Goal: Task Accomplishment & Management: Use online tool/utility

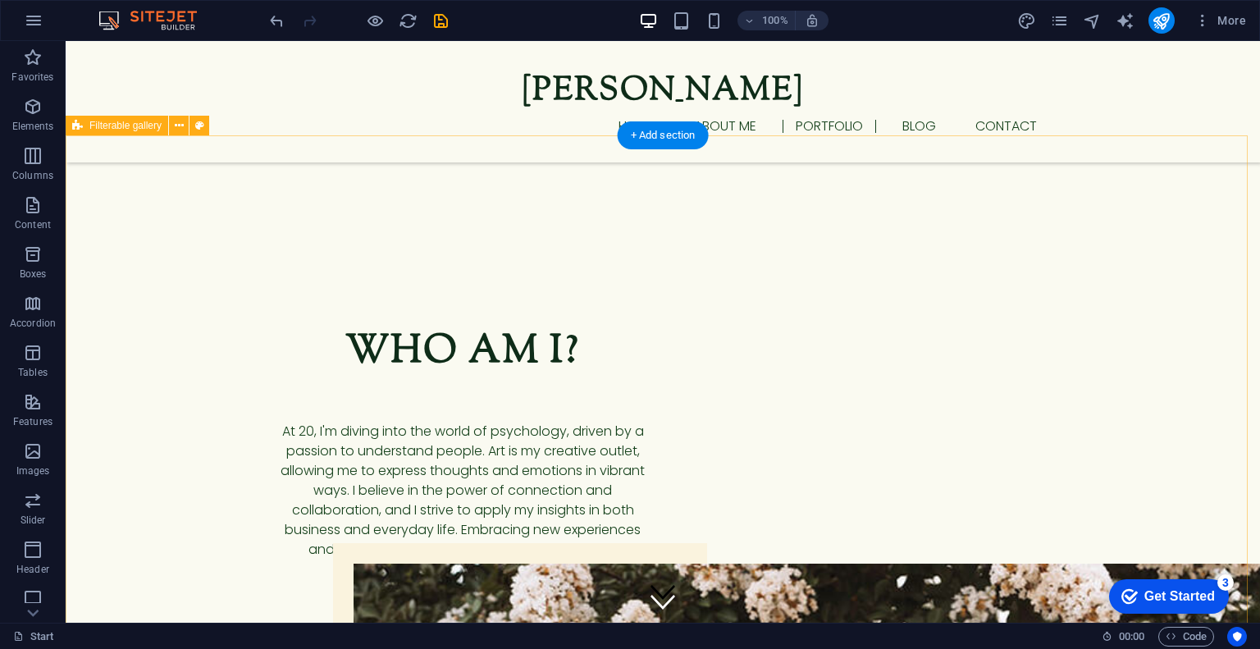
scroll to position [1561, 0]
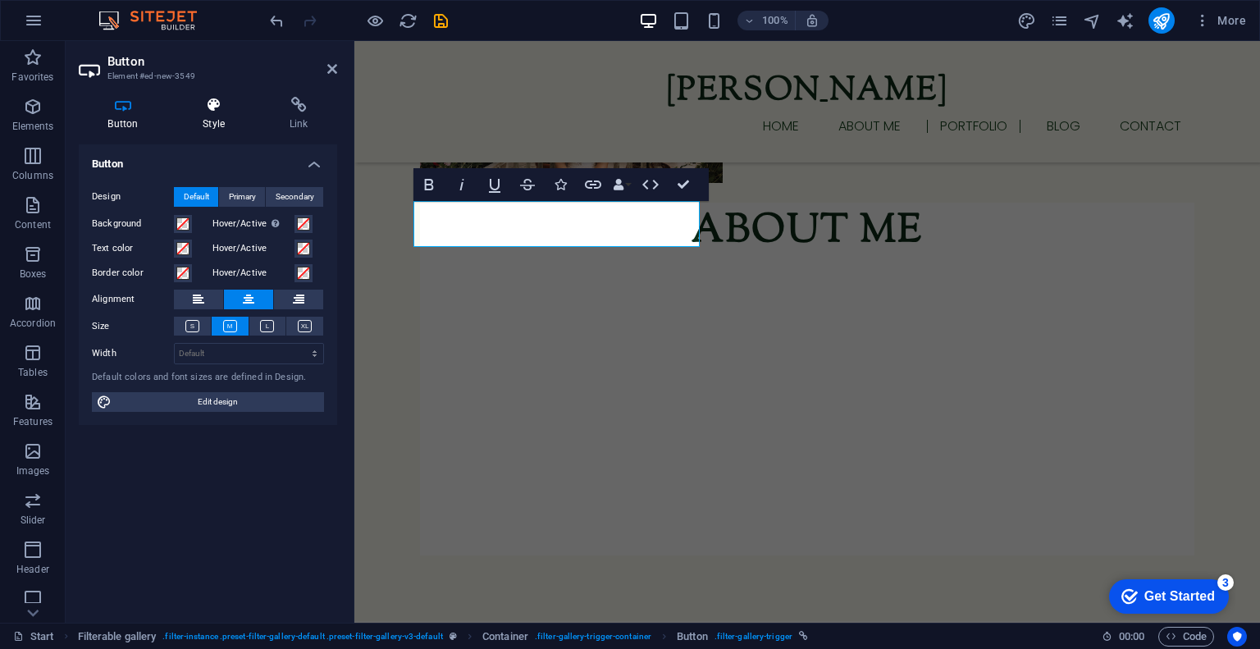
click at [221, 117] on h4 "Style" at bounding box center [217, 114] width 87 height 34
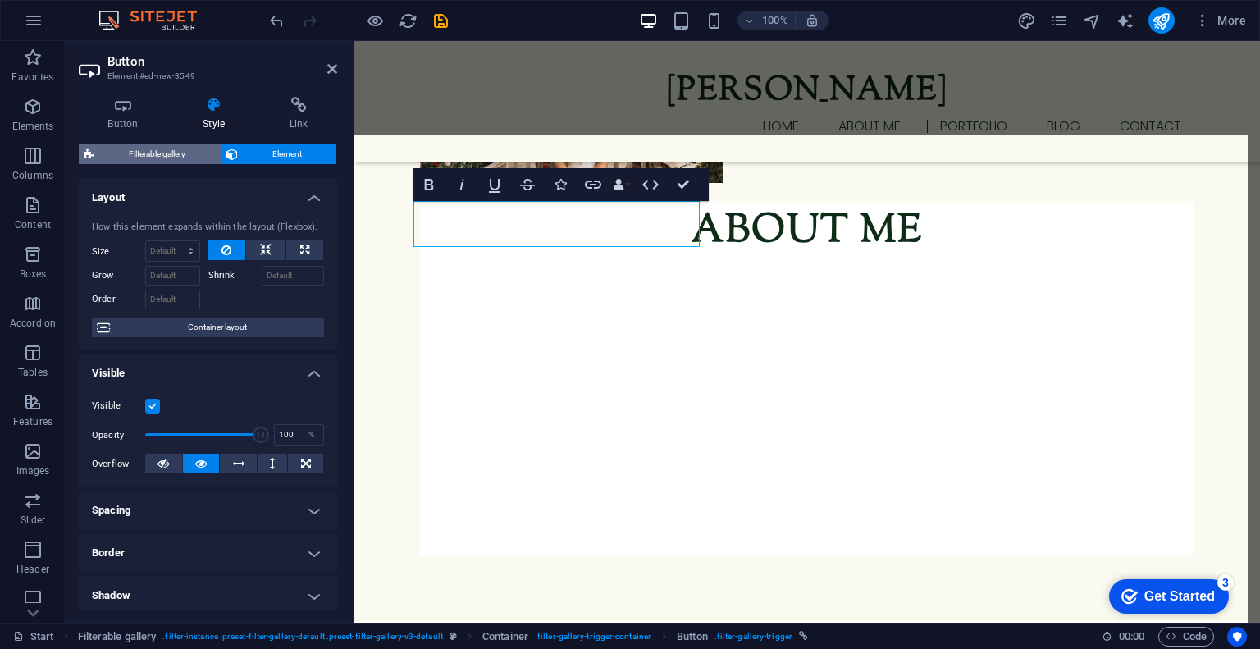
click at [206, 154] on span "Filterable gallery" at bounding box center [157, 154] width 116 height 20
select select "rem"
select select "px"
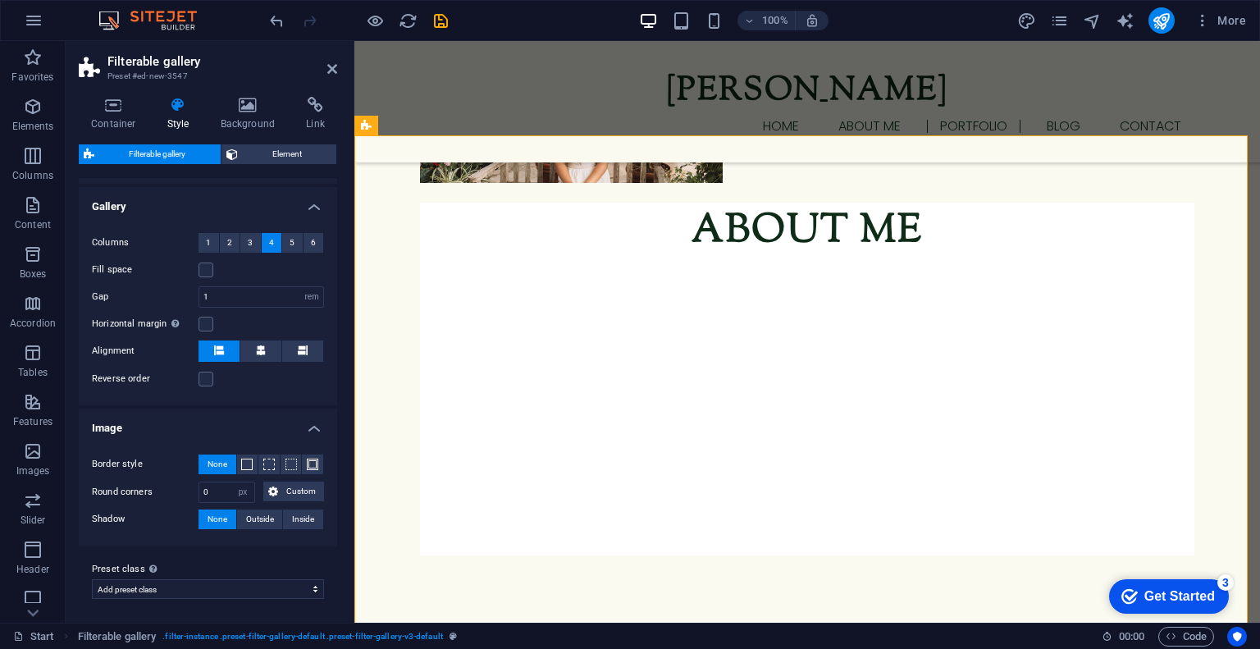
scroll to position [0, 0]
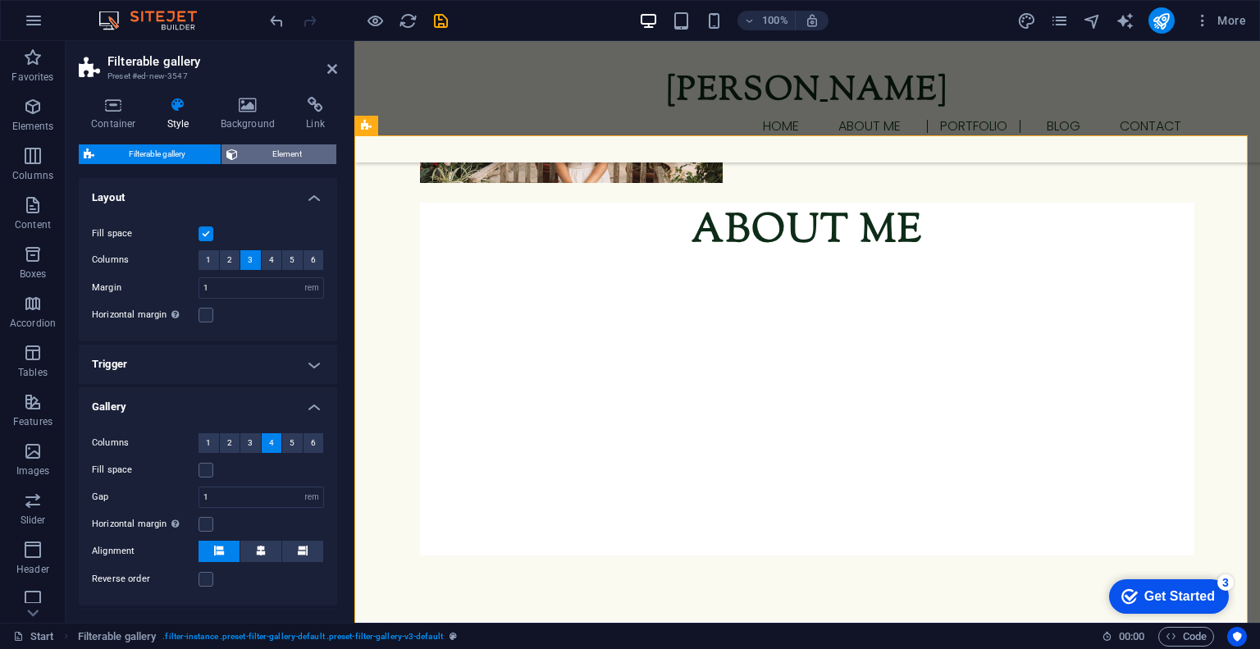
click at [254, 144] on span "Element" at bounding box center [287, 154] width 89 height 20
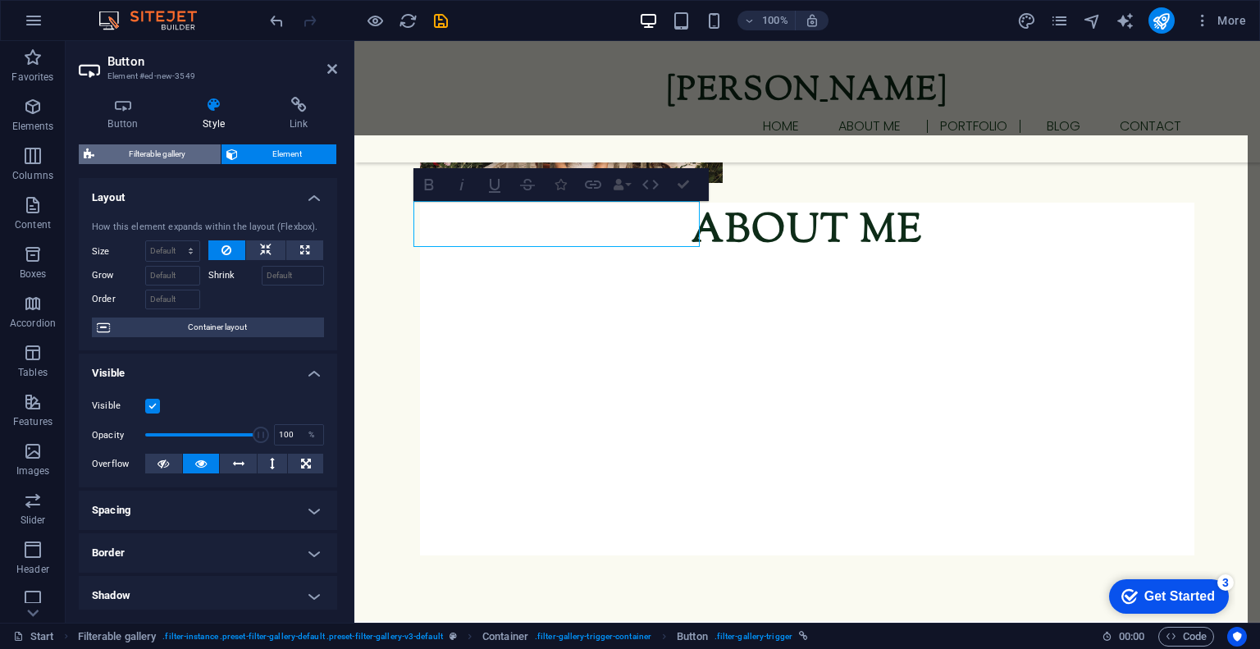
click at [157, 151] on span "Filterable gallery" at bounding box center [157, 154] width 116 height 20
select select "rem"
select select "px"
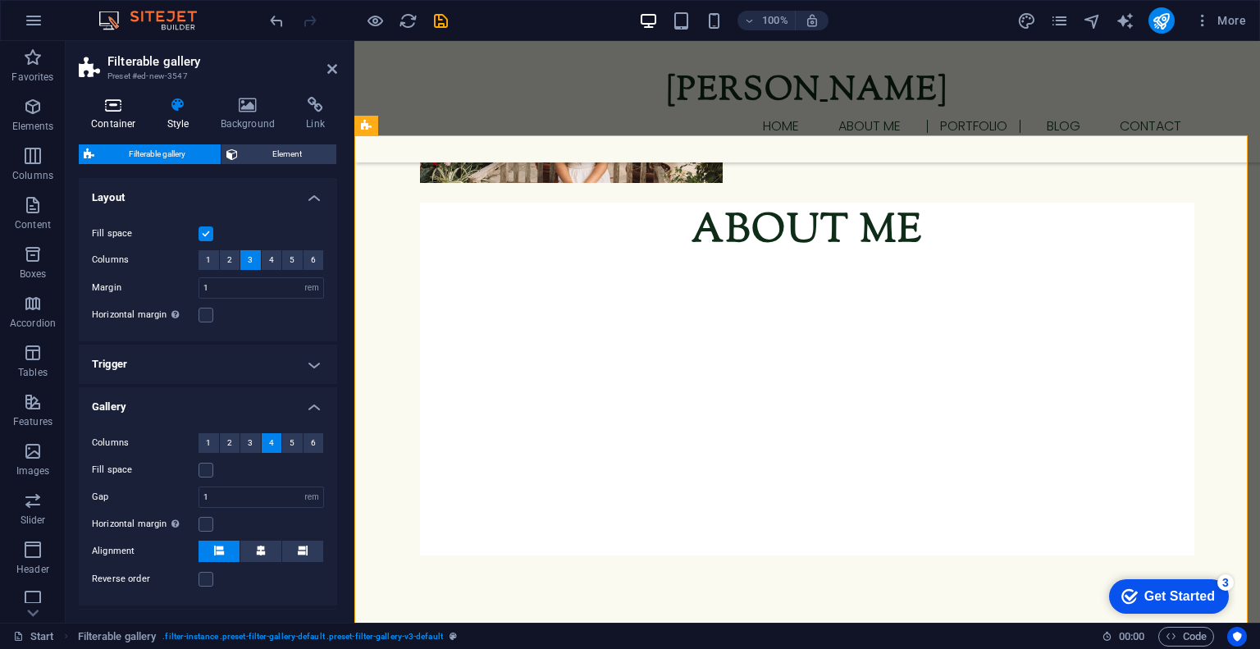
click at [115, 114] on h4 "Container" at bounding box center [117, 114] width 76 height 34
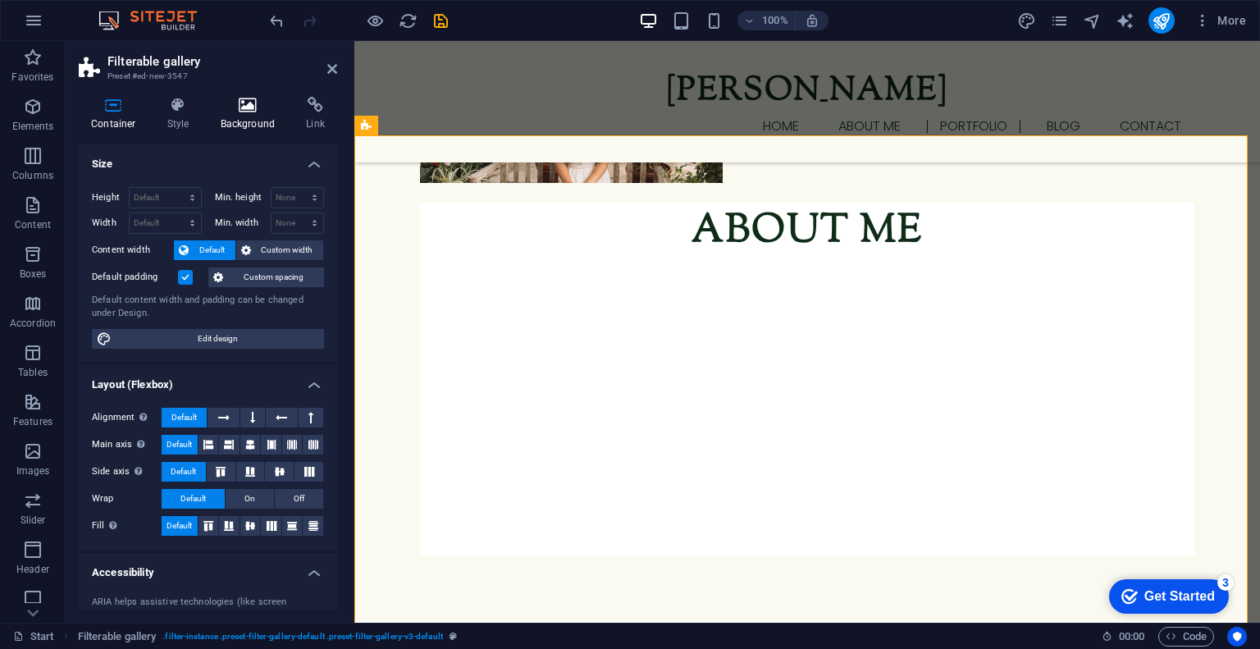
click at [231, 123] on h4 "Background" at bounding box center [251, 114] width 86 height 34
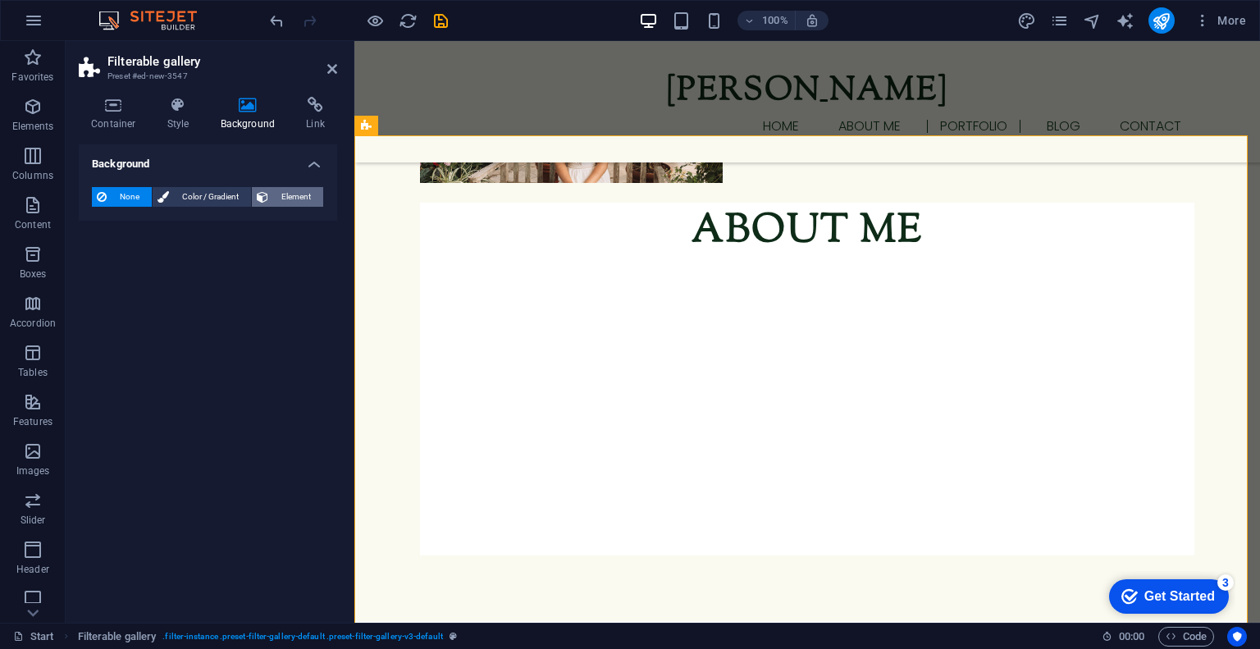
click at [284, 190] on span "Element" at bounding box center [295, 197] width 45 height 20
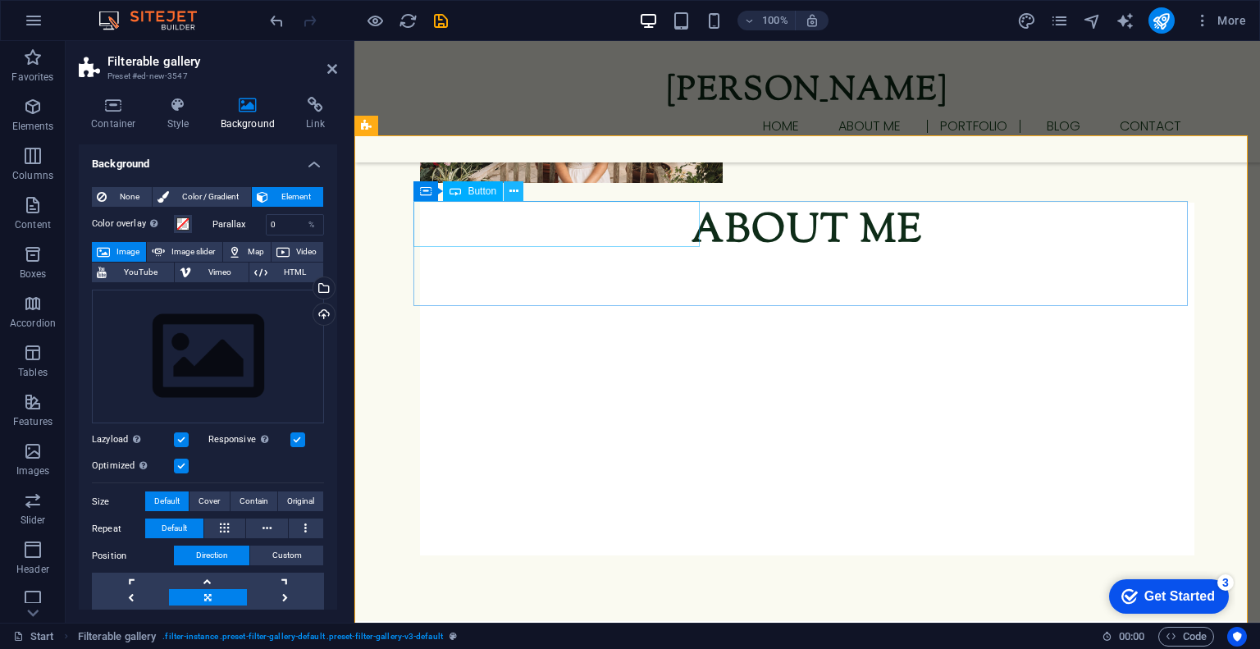
click at [509, 189] on icon at bounding box center [513, 191] width 9 height 17
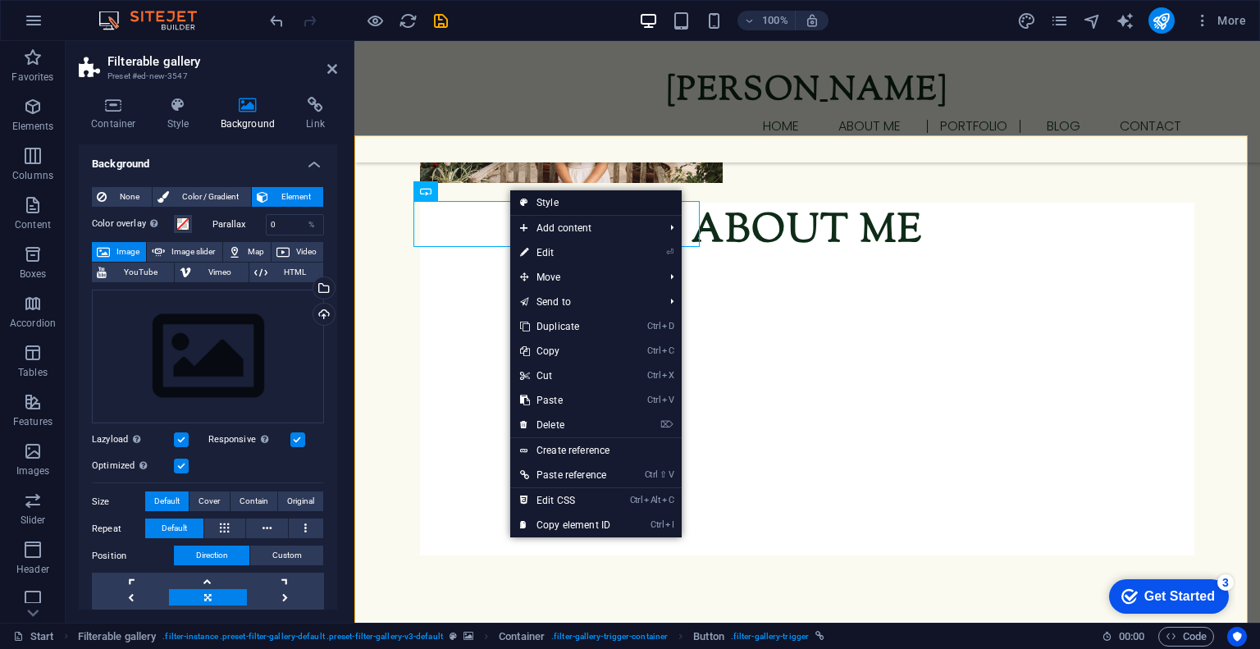
click at [539, 203] on link "Style" at bounding box center [595, 202] width 171 height 25
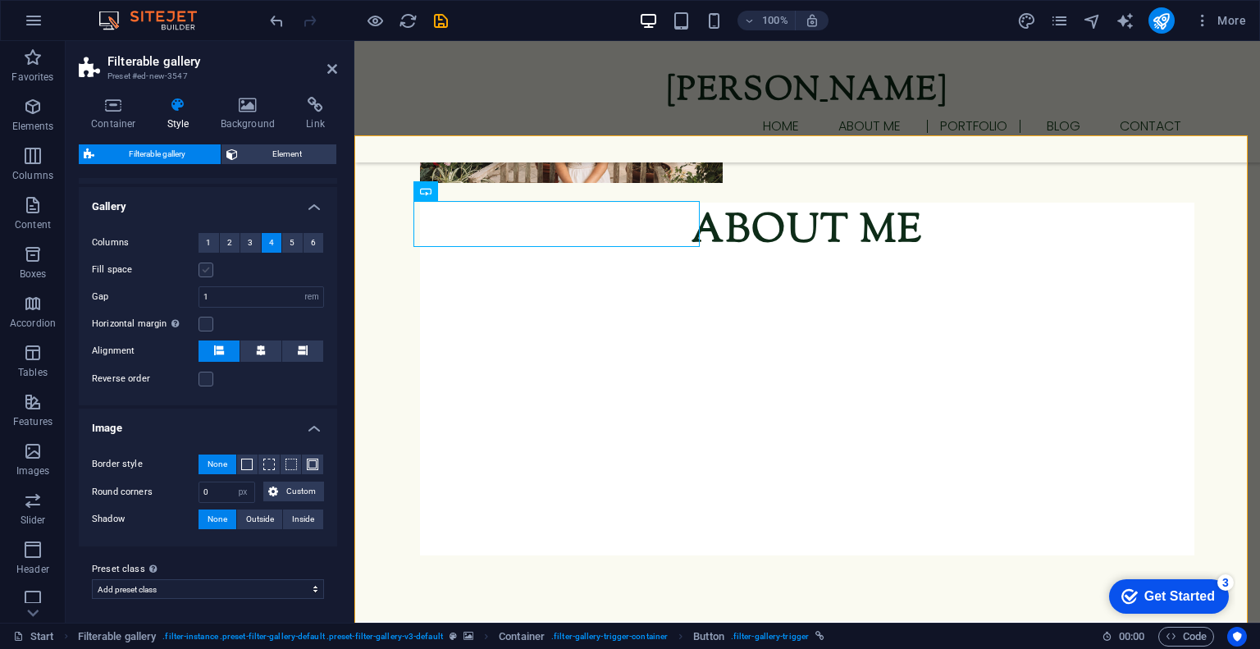
scroll to position [200, 0]
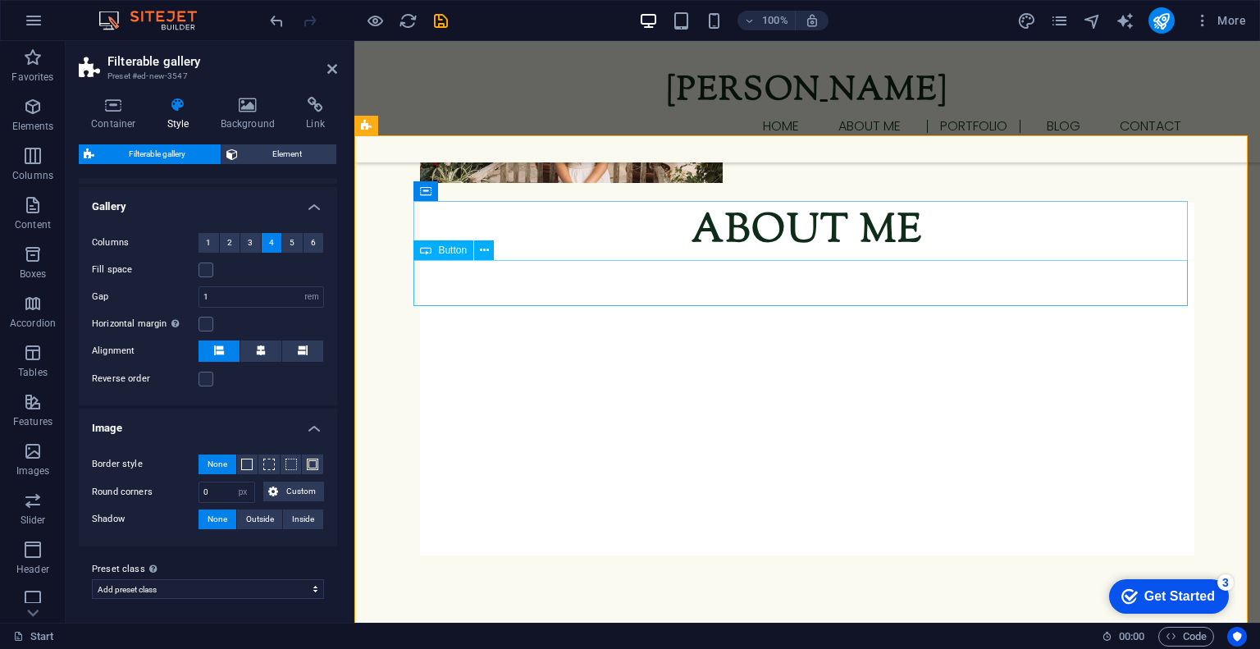
click at [516, 194] on icon at bounding box center [513, 191] width 9 height 17
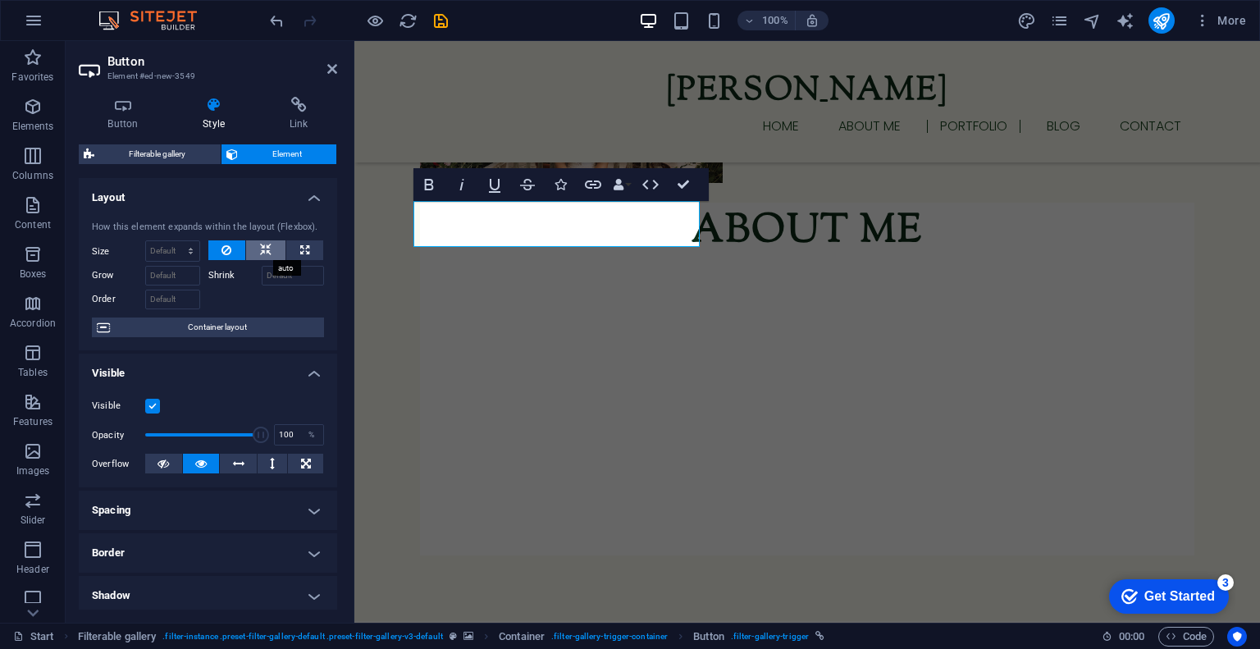
click at [262, 249] on icon at bounding box center [265, 250] width 11 height 20
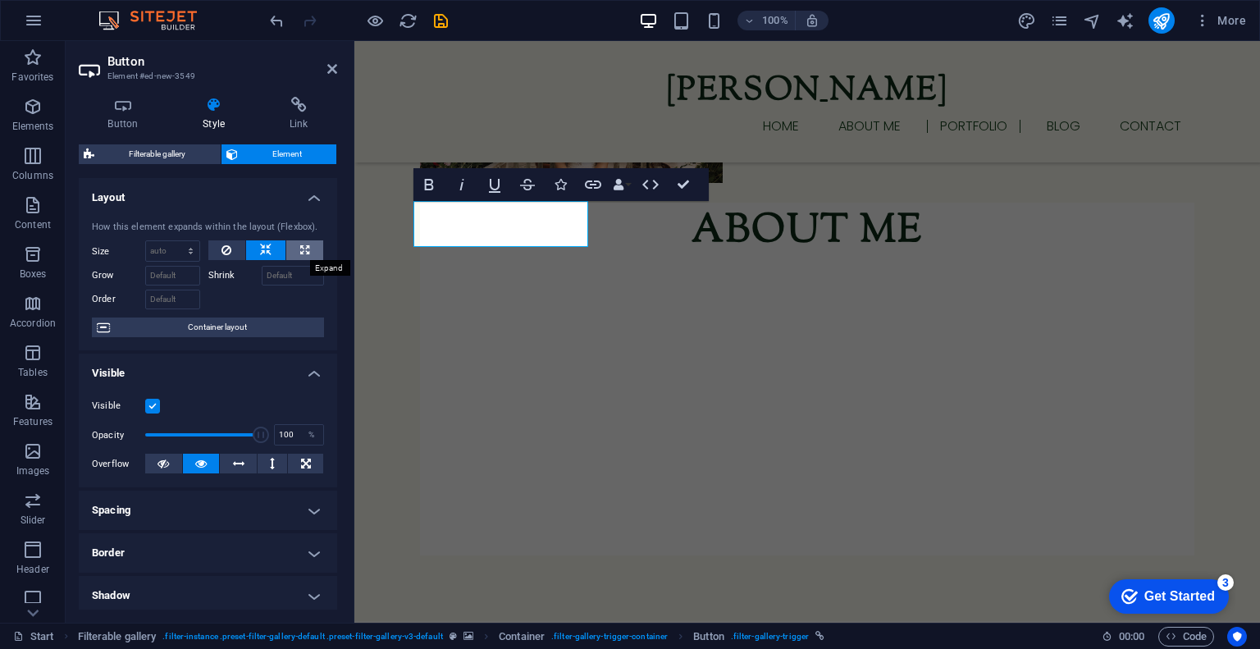
click at [294, 248] on button at bounding box center [304, 250] width 37 height 20
type input "100"
select select "%"
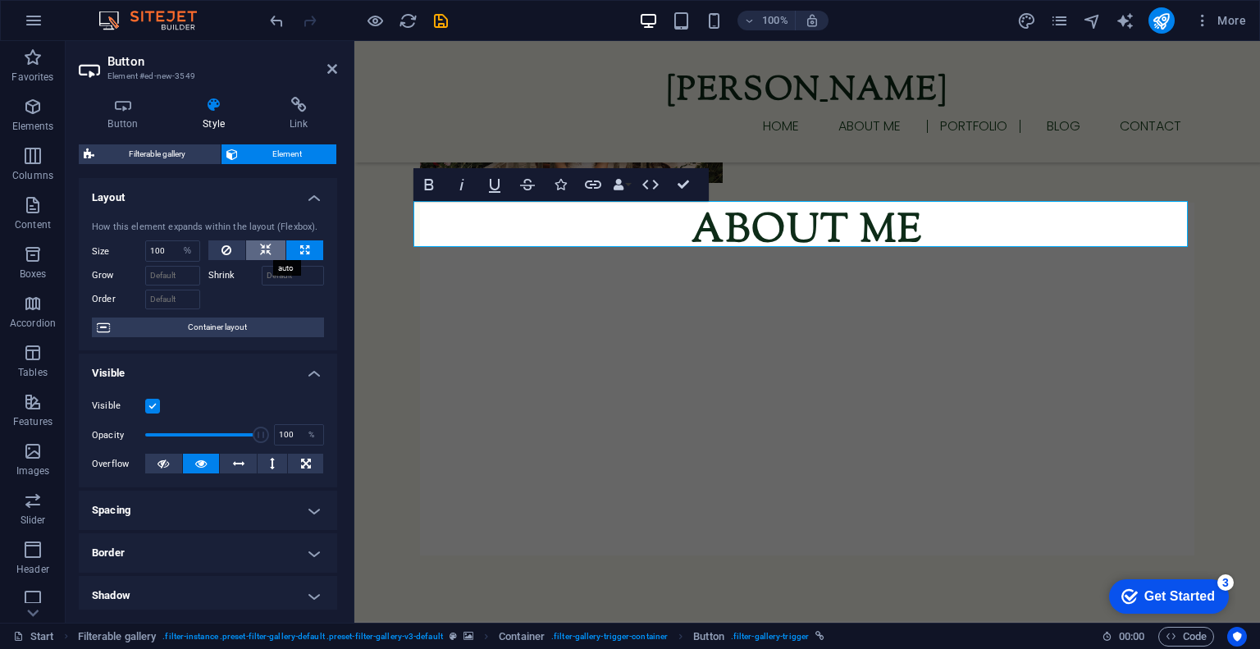
click at [267, 246] on icon at bounding box center [265, 250] width 11 height 20
select select "DISABLED_OPTION_VALUE"
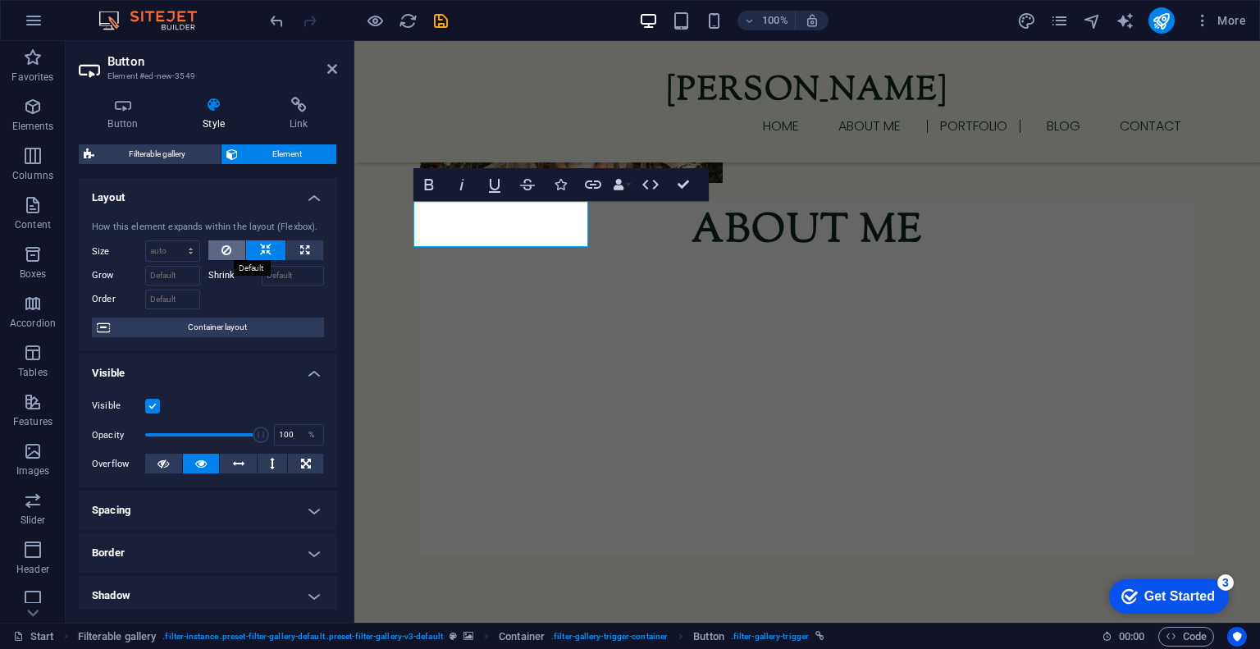
click at [234, 244] on button at bounding box center [227, 250] width 38 height 20
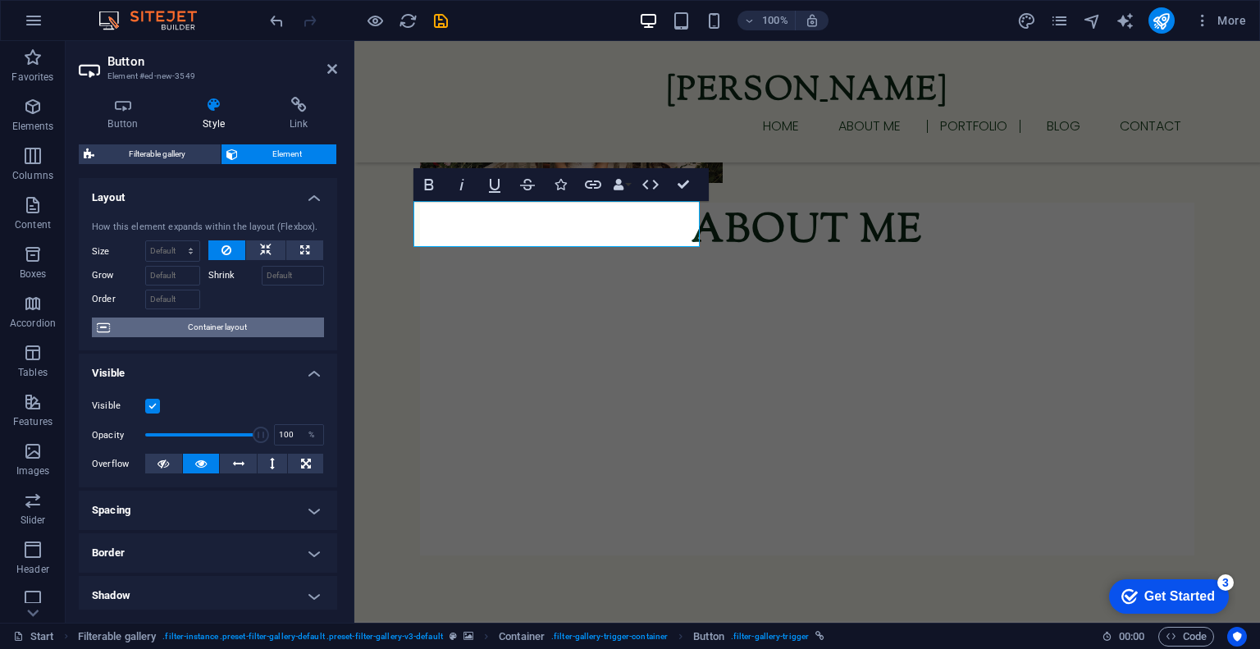
click at [191, 333] on span "Container layout" at bounding box center [217, 327] width 204 height 20
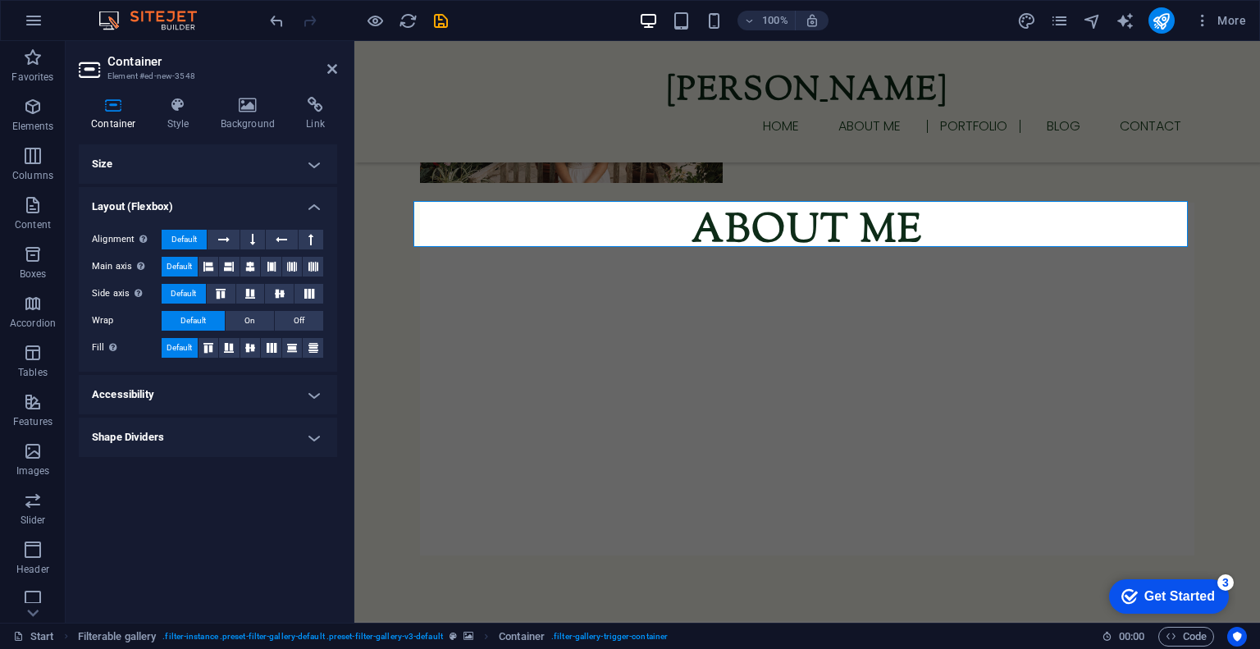
click at [189, 449] on h4 "Shape Dividers" at bounding box center [208, 436] width 258 height 39
click at [213, 394] on h4 "Accessibility" at bounding box center [208, 394] width 258 height 39
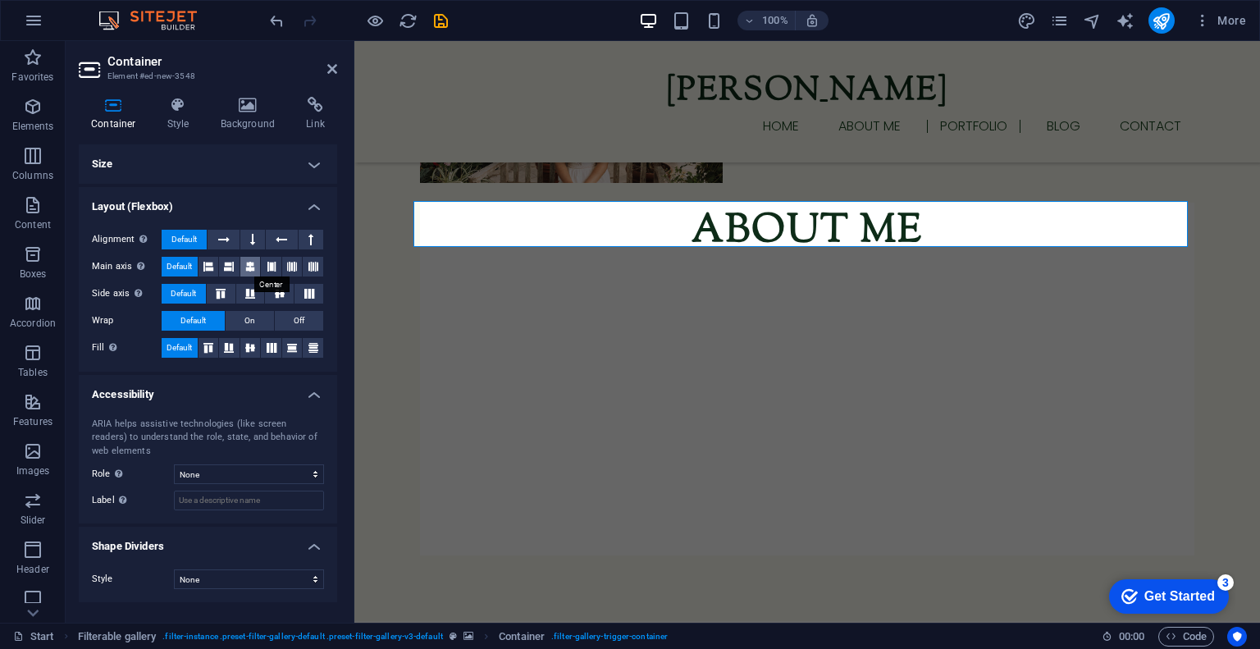
click at [254, 267] on icon at bounding box center [250, 267] width 10 height 20
click at [243, 350] on icon at bounding box center [250, 348] width 20 height 10
click at [272, 349] on icon at bounding box center [272, 348] width 20 height 10
click at [250, 239] on icon at bounding box center [252, 240] width 5 height 20
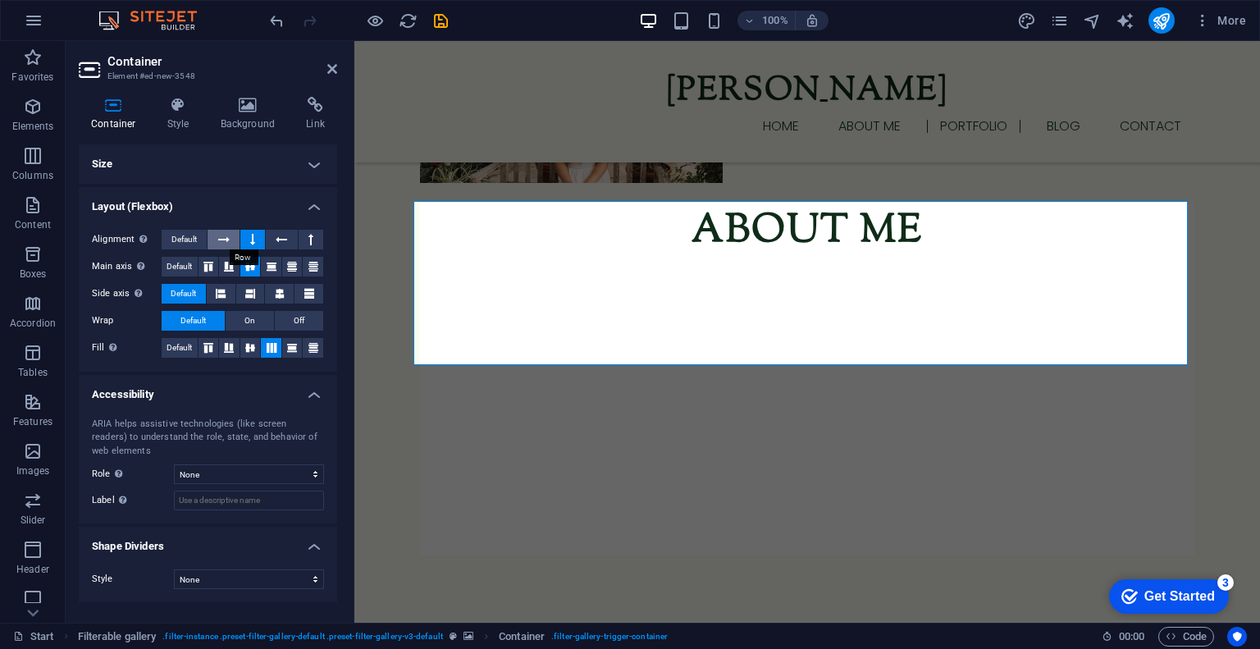
click at [228, 239] on icon at bounding box center [223, 240] width 11 height 20
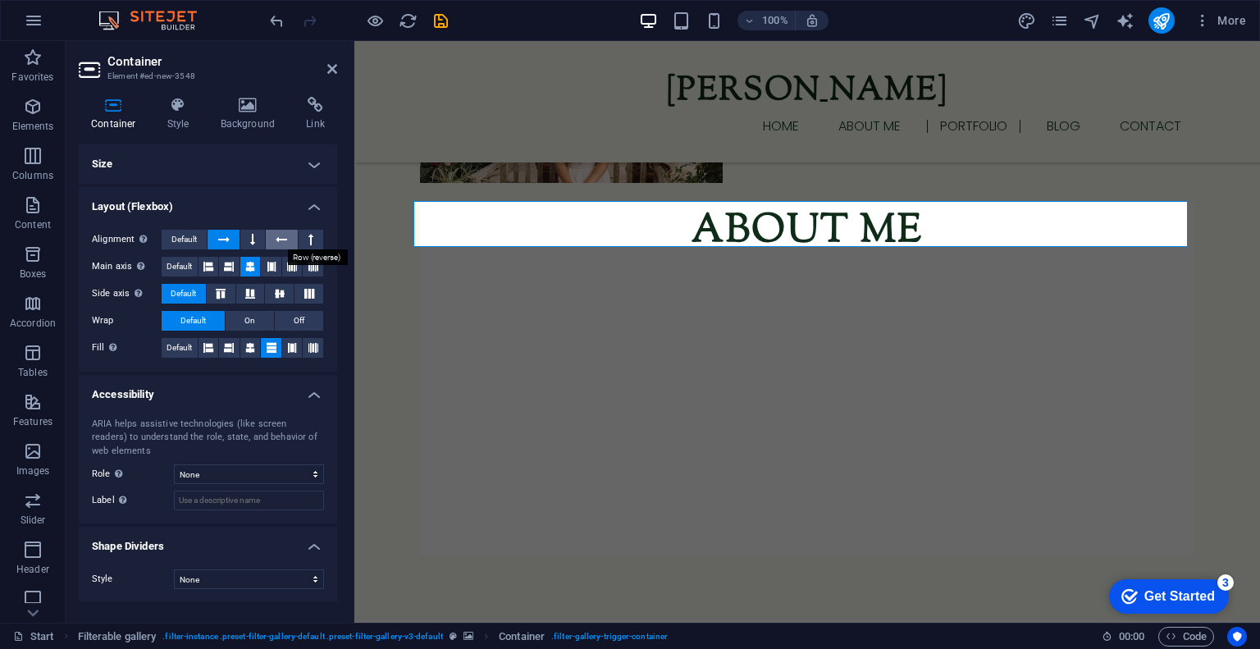
click at [278, 239] on icon at bounding box center [281, 240] width 11 height 20
click at [308, 235] on icon at bounding box center [310, 240] width 5 height 20
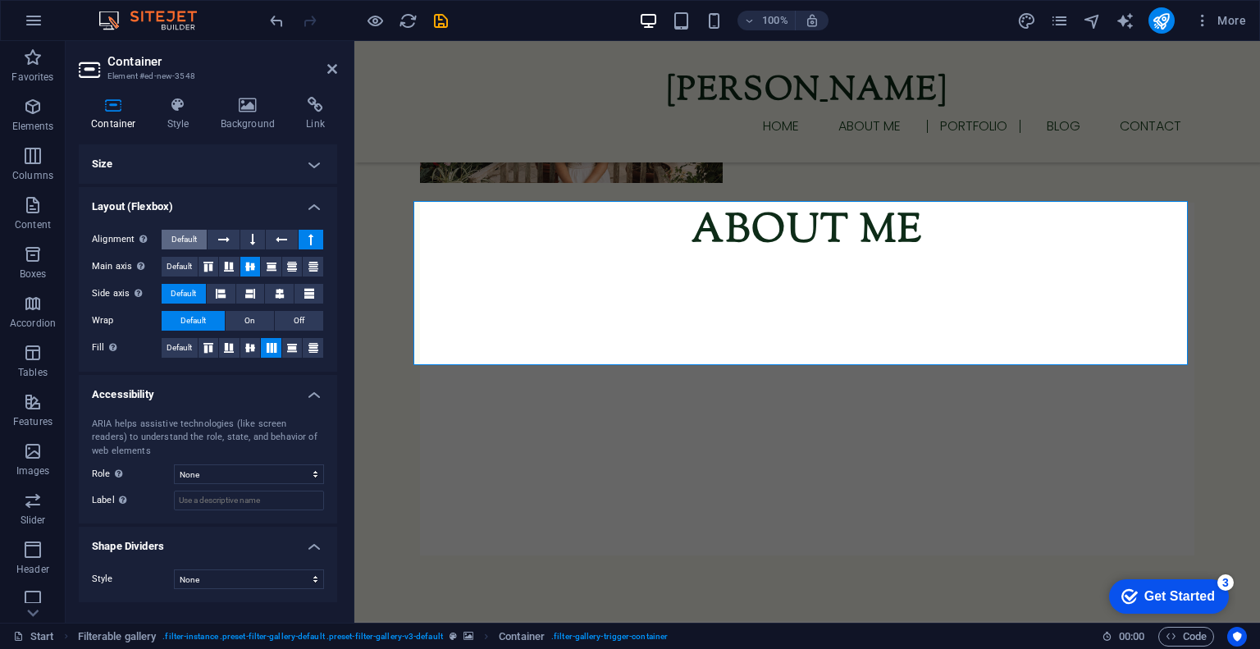
click at [194, 245] on span "Default" at bounding box center [183, 240] width 25 height 20
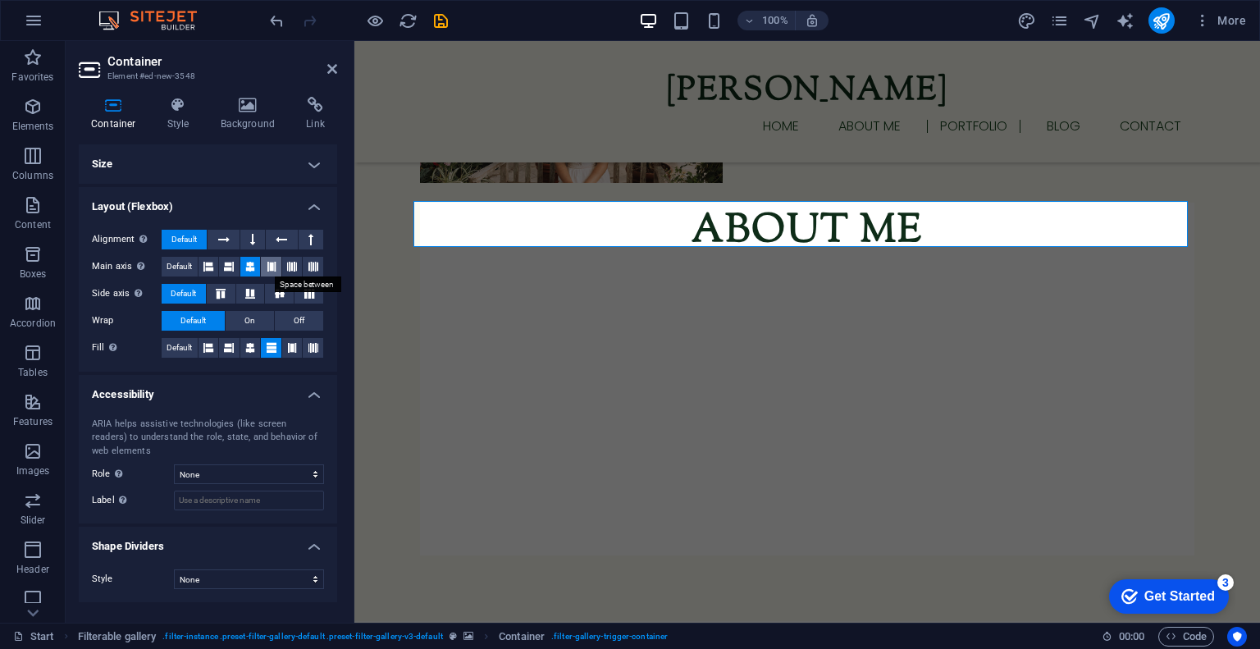
click at [267, 267] on icon at bounding box center [272, 267] width 10 height 20
click at [183, 271] on span "Default" at bounding box center [178, 267] width 25 height 20
click at [236, 158] on h4 "Size" at bounding box center [208, 163] width 258 height 39
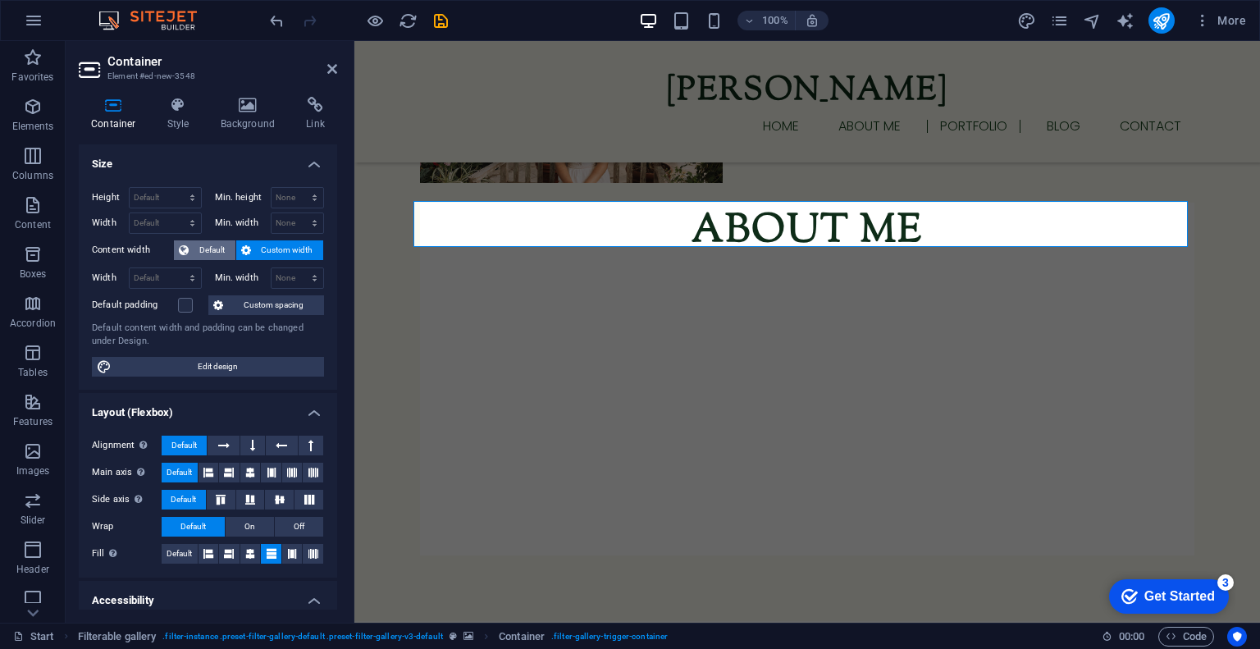
click at [210, 248] on span "Default" at bounding box center [212, 250] width 37 height 20
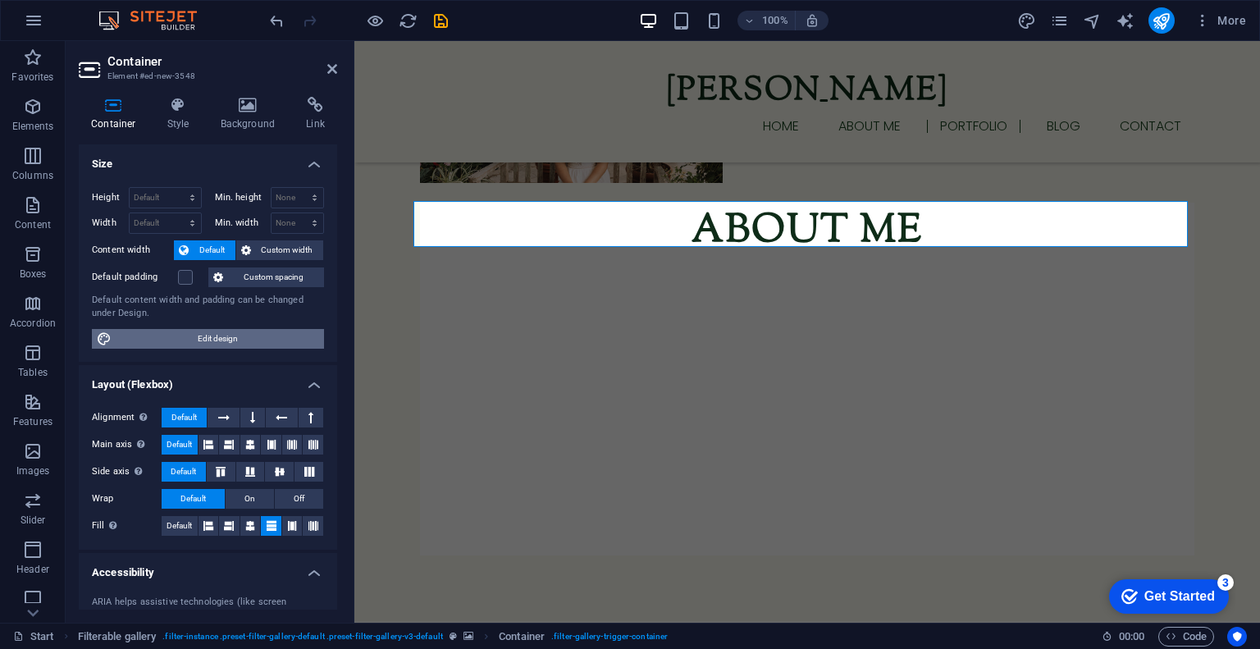
click at [209, 331] on span "Edit design" at bounding box center [217, 339] width 203 height 20
select select "rem"
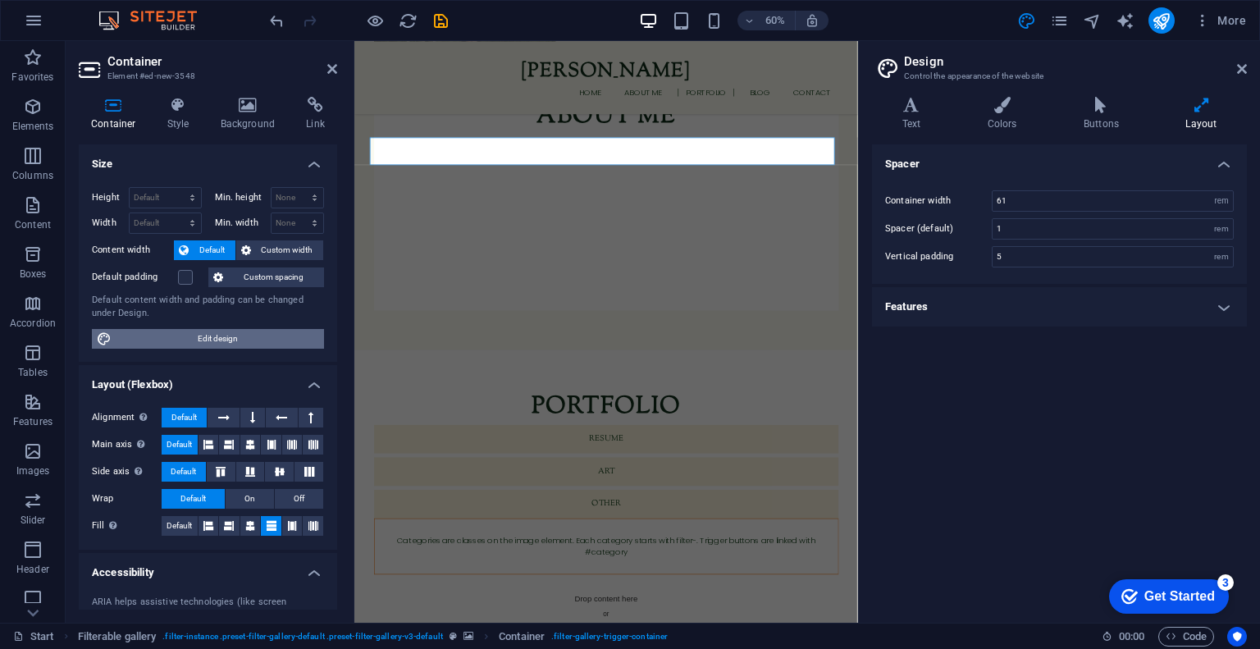
scroll to position [1830, 0]
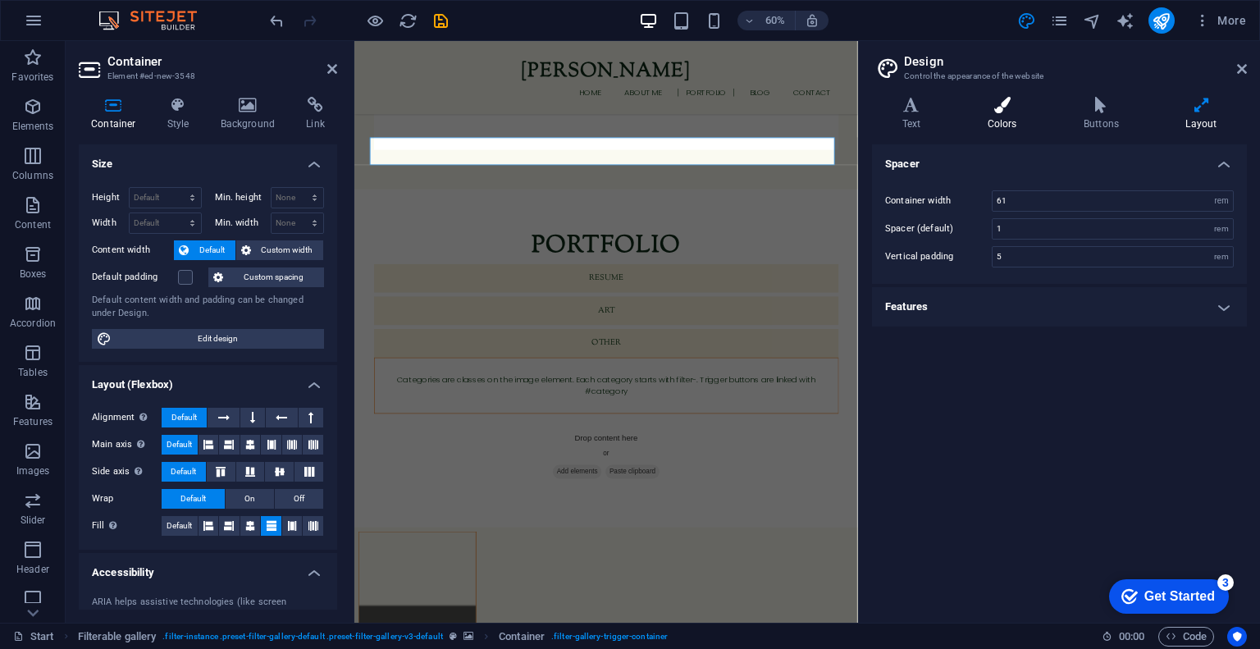
click at [997, 101] on icon at bounding box center [1001, 105] width 89 height 16
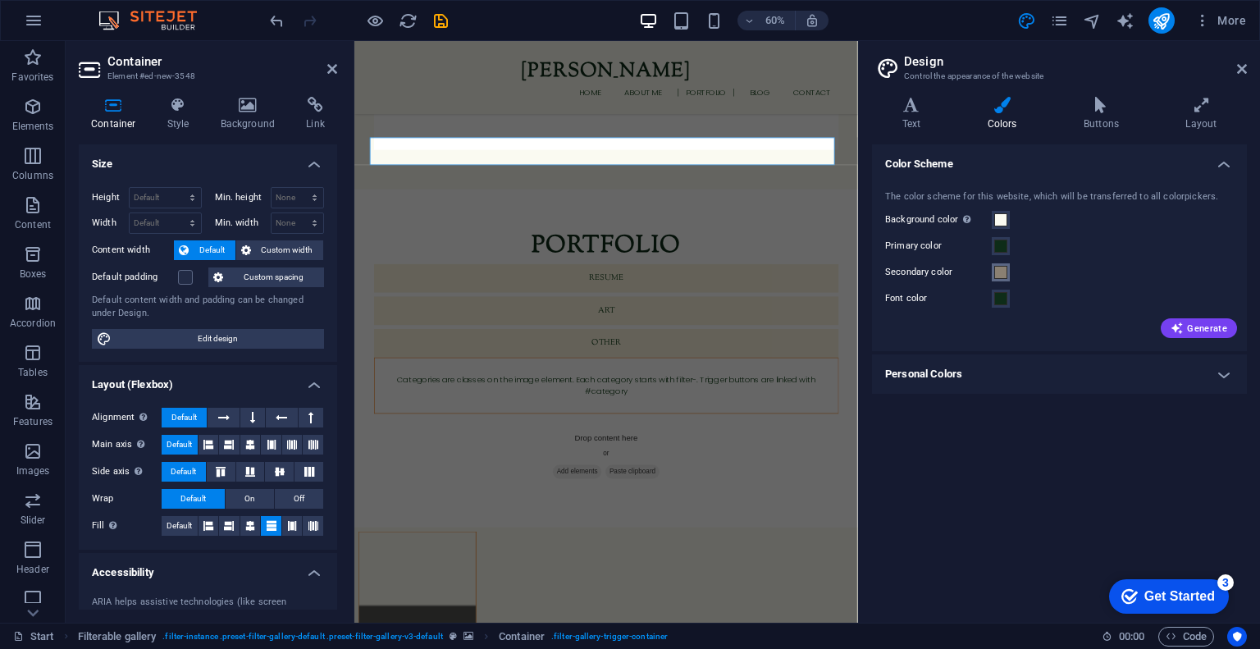
click at [1000, 276] on span at bounding box center [1000, 272] width 13 height 13
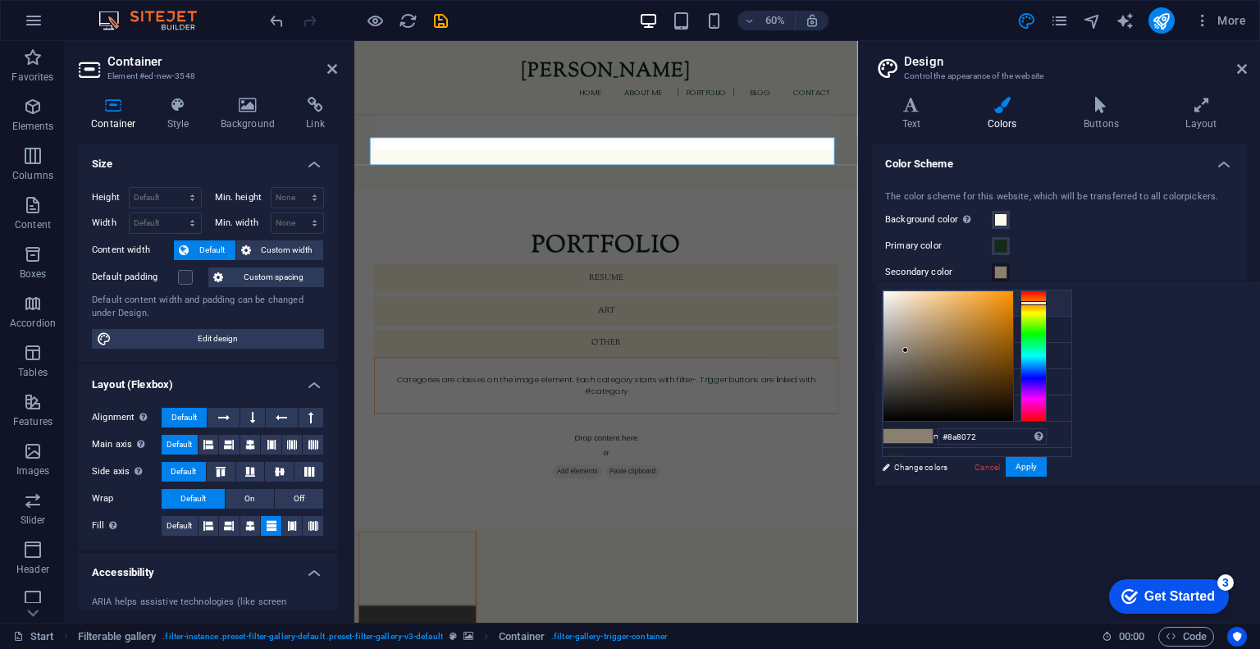
click at [987, 296] on li "Background color #fafaf1" at bounding box center [976, 303] width 189 height 26
type input "#fafaf1"
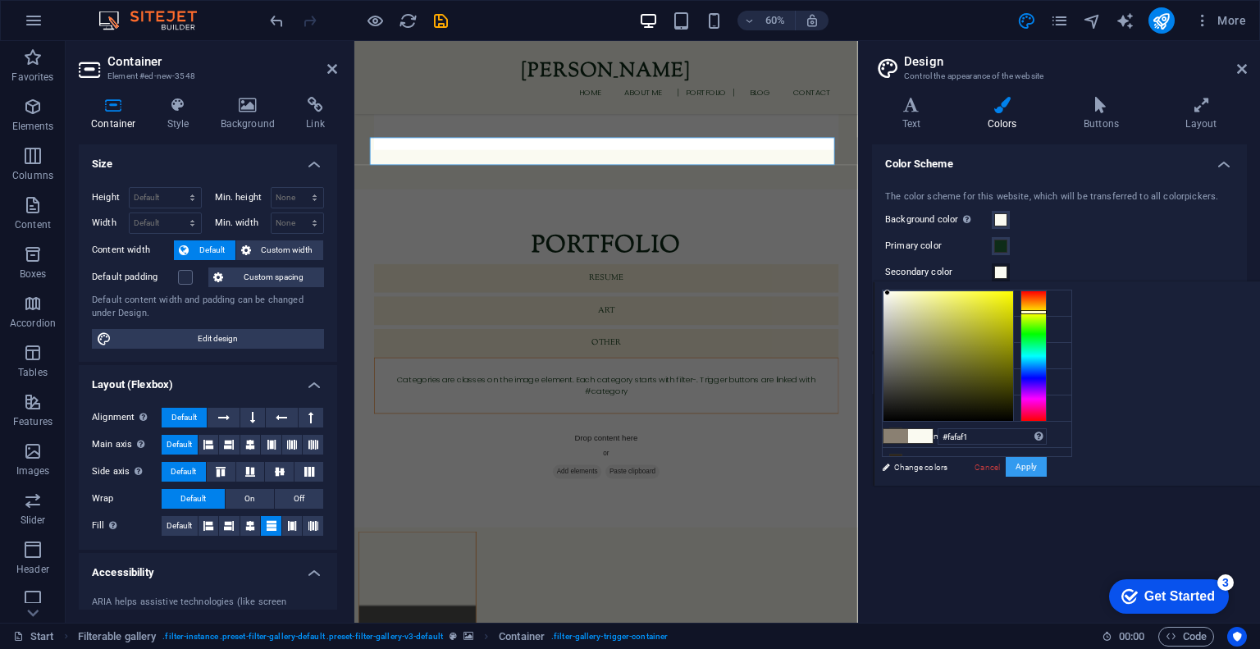
click at [1046, 467] on button "Apply" at bounding box center [1025, 467] width 41 height 20
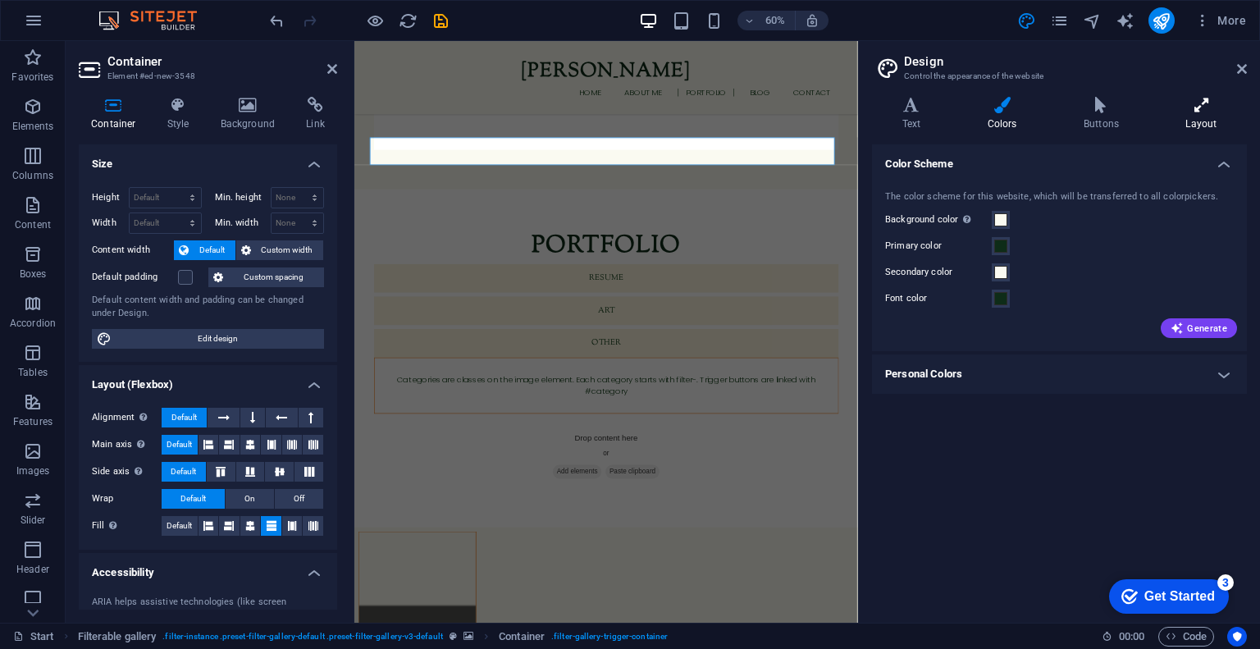
click at [1195, 111] on icon at bounding box center [1201, 105] width 91 height 16
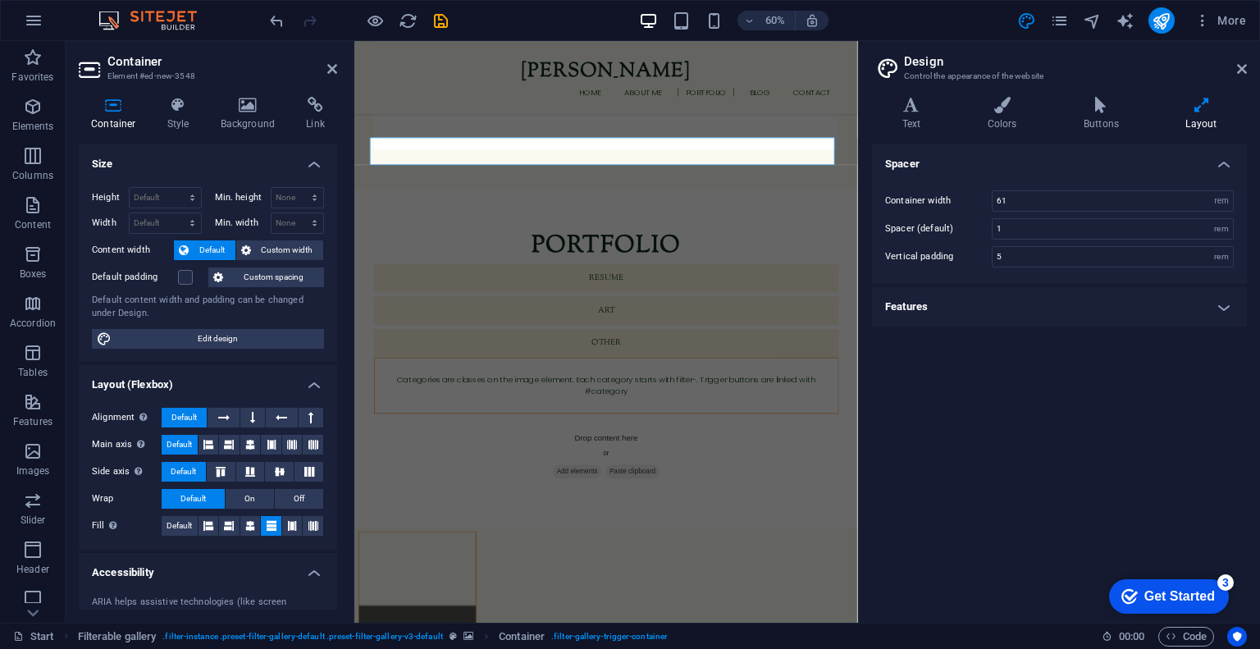
click at [1069, 305] on h4 "Features" at bounding box center [1059, 306] width 375 height 39
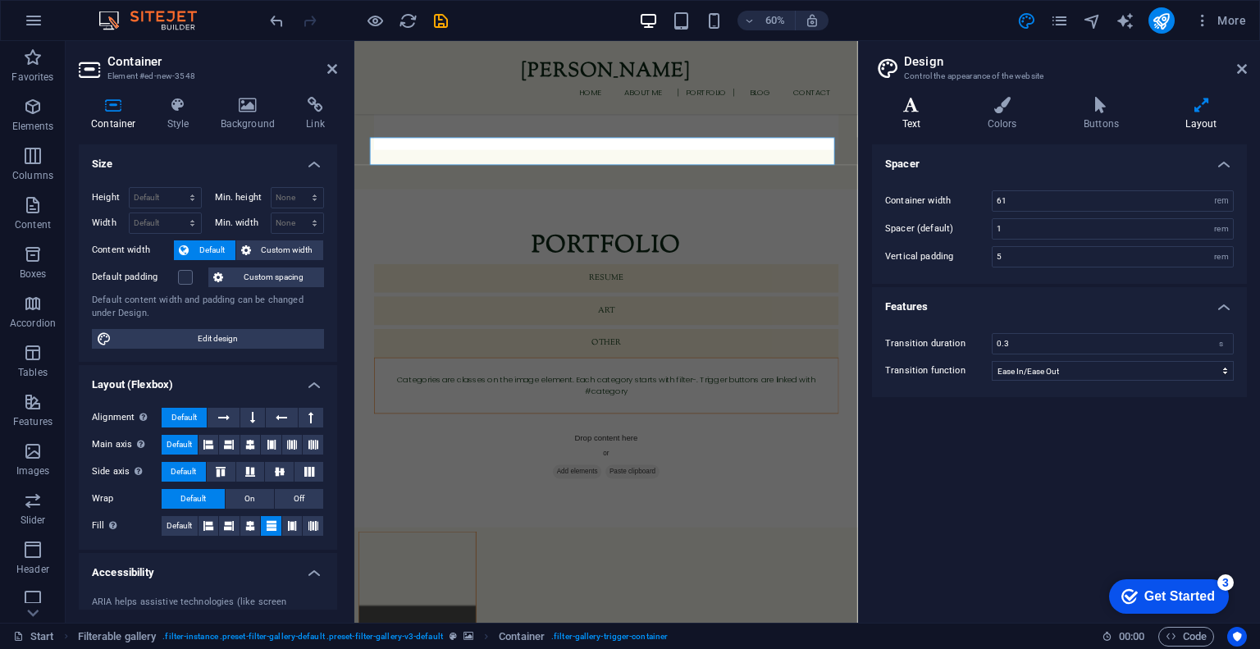
click at [923, 114] on h4 "Text" at bounding box center [914, 114] width 85 height 34
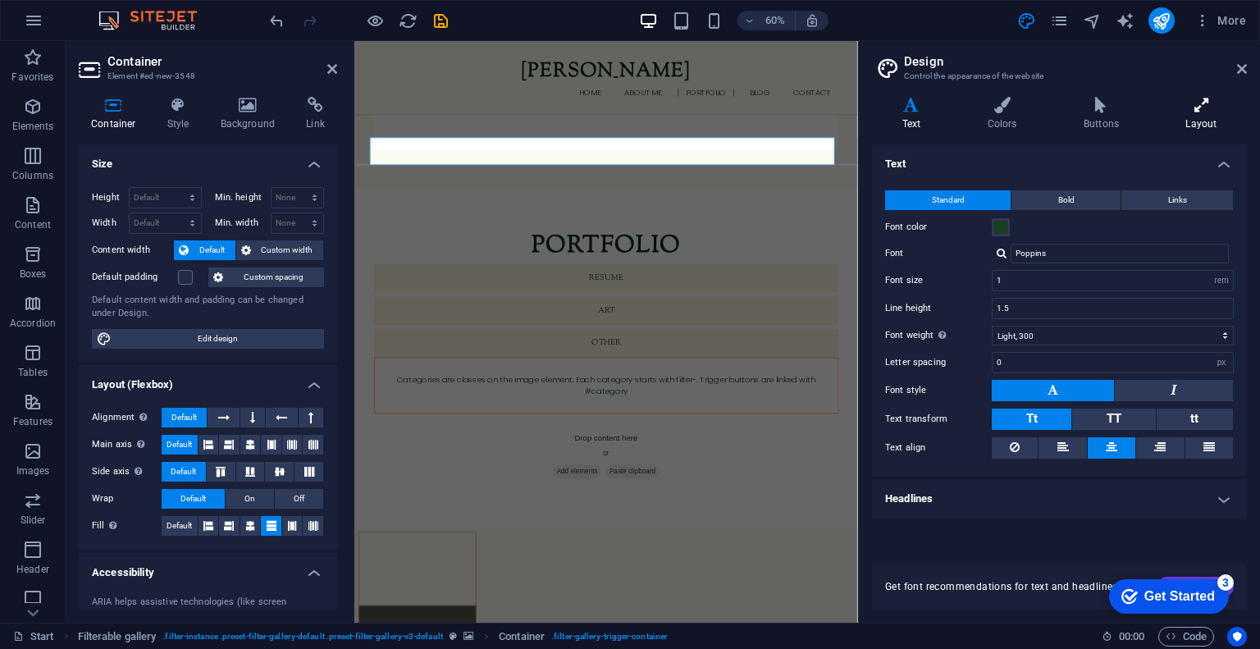
click at [1200, 104] on icon at bounding box center [1201, 105] width 91 height 16
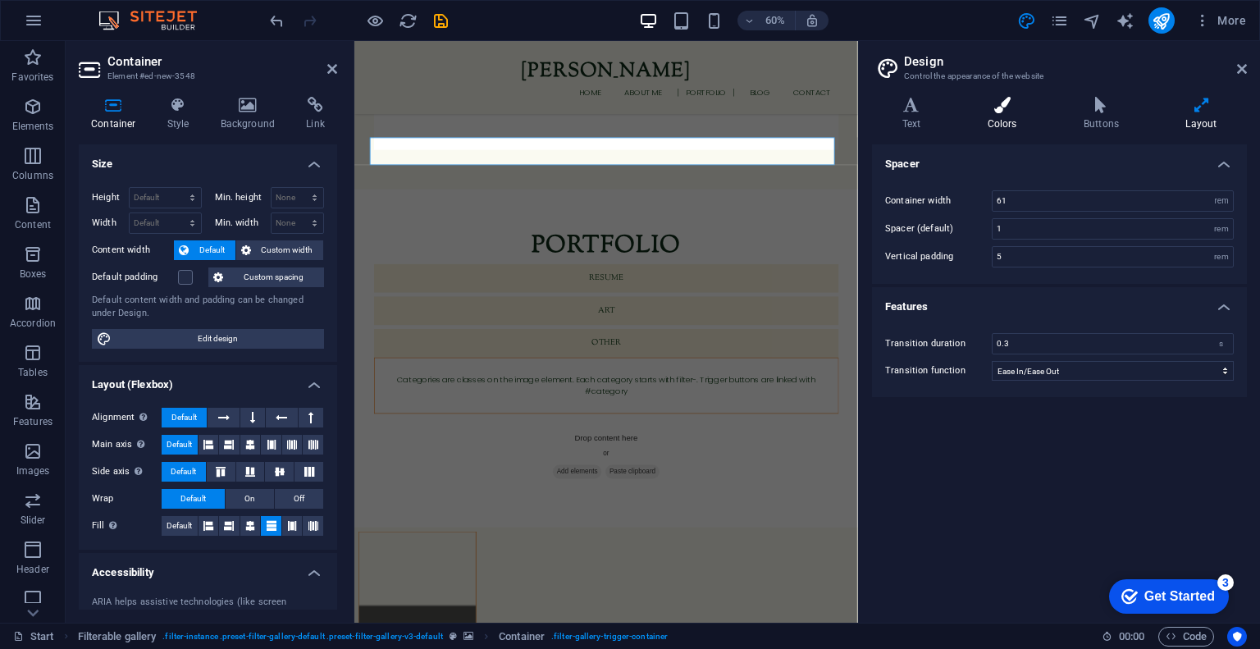
click at [1027, 116] on h4 "Colors" at bounding box center [1005, 114] width 96 height 34
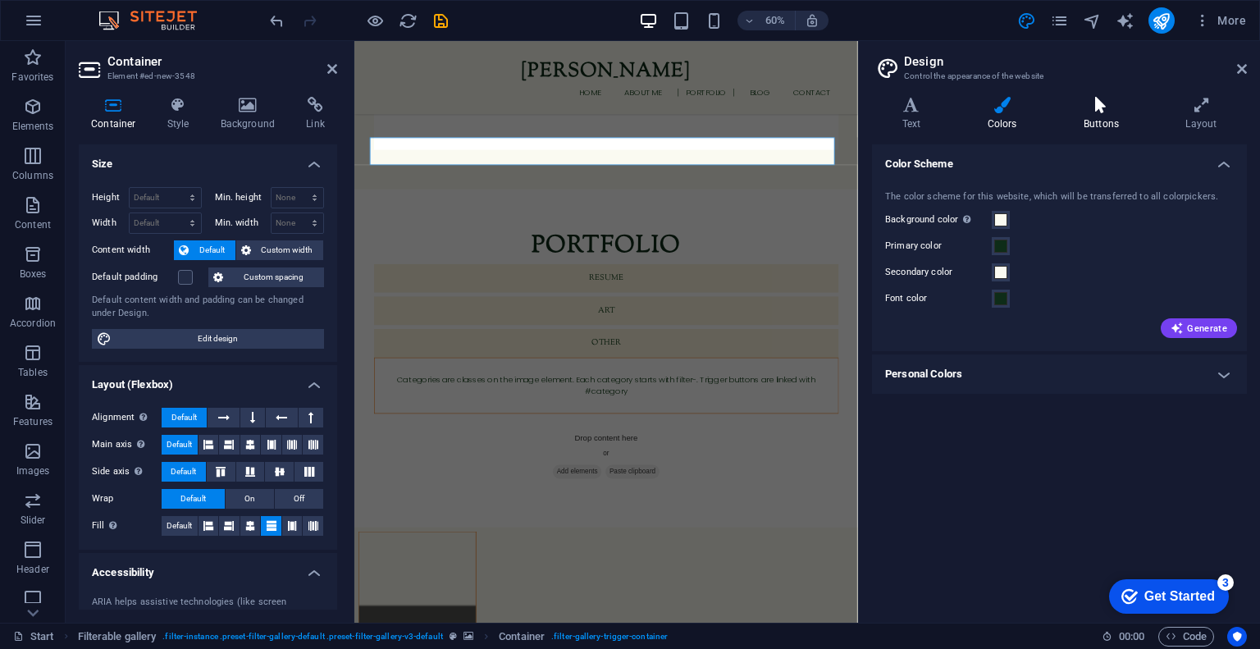
click at [1089, 113] on h4 "Buttons" at bounding box center [1104, 114] width 102 height 34
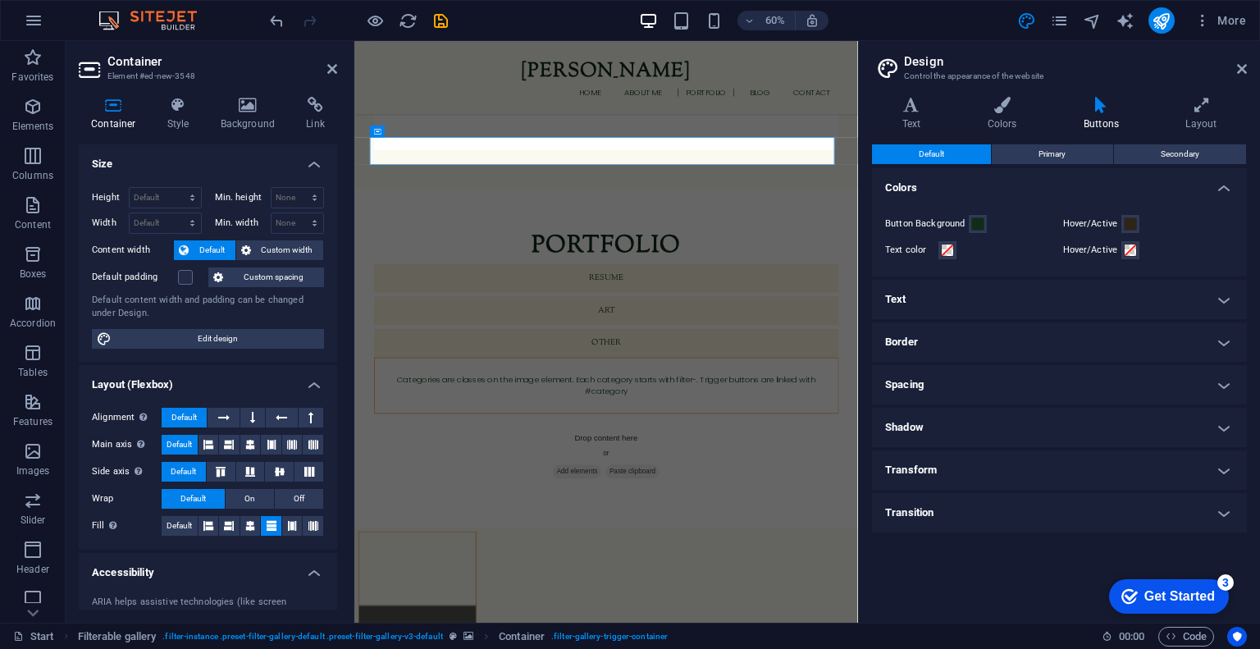
click at [918, 381] on h4 "Spacing" at bounding box center [1059, 384] width 375 height 39
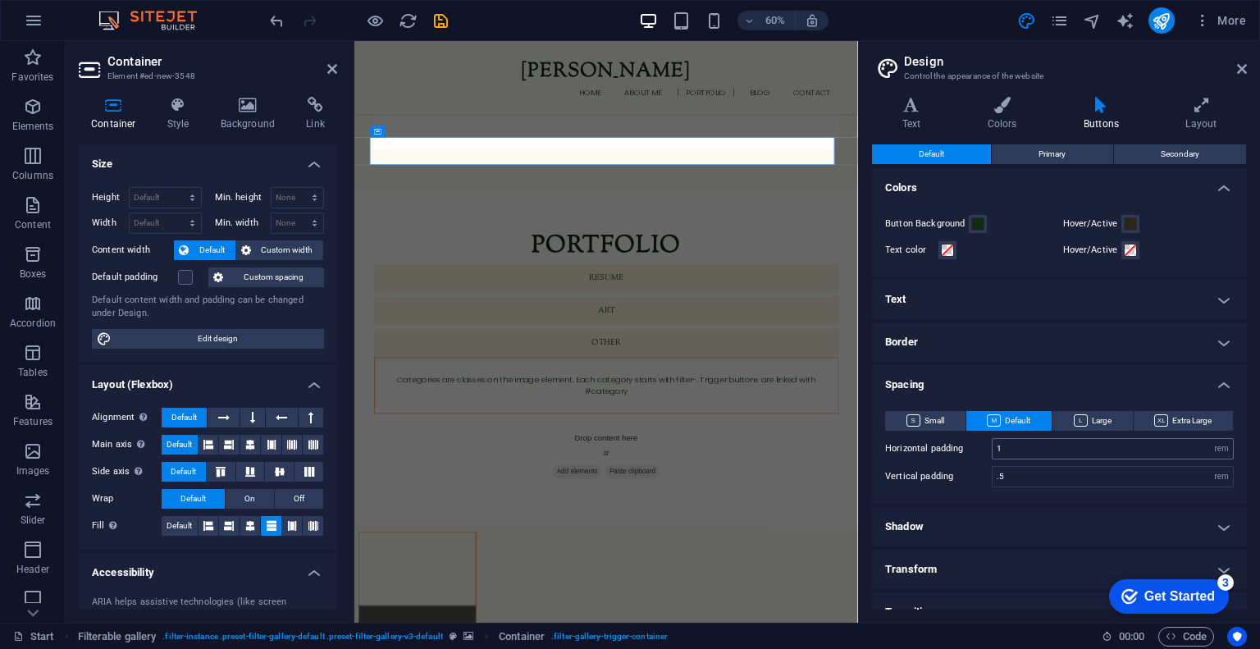
scroll to position [21, 0]
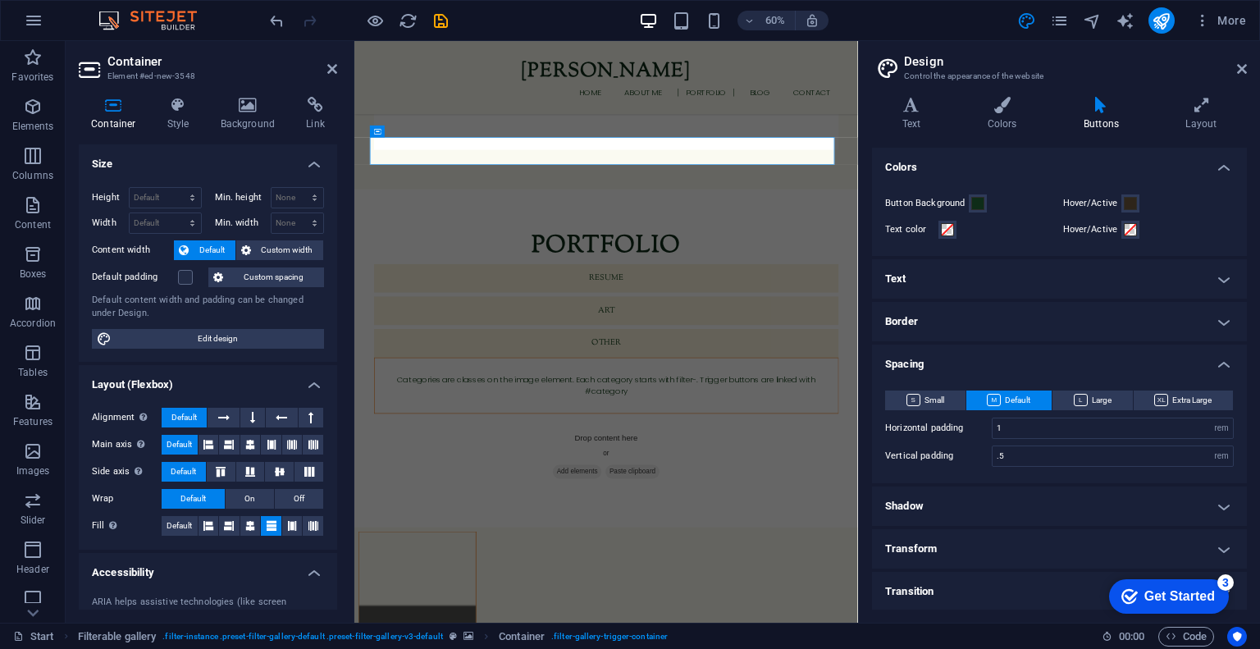
click at [998, 539] on h4 "Transform" at bounding box center [1059, 548] width 375 height 39
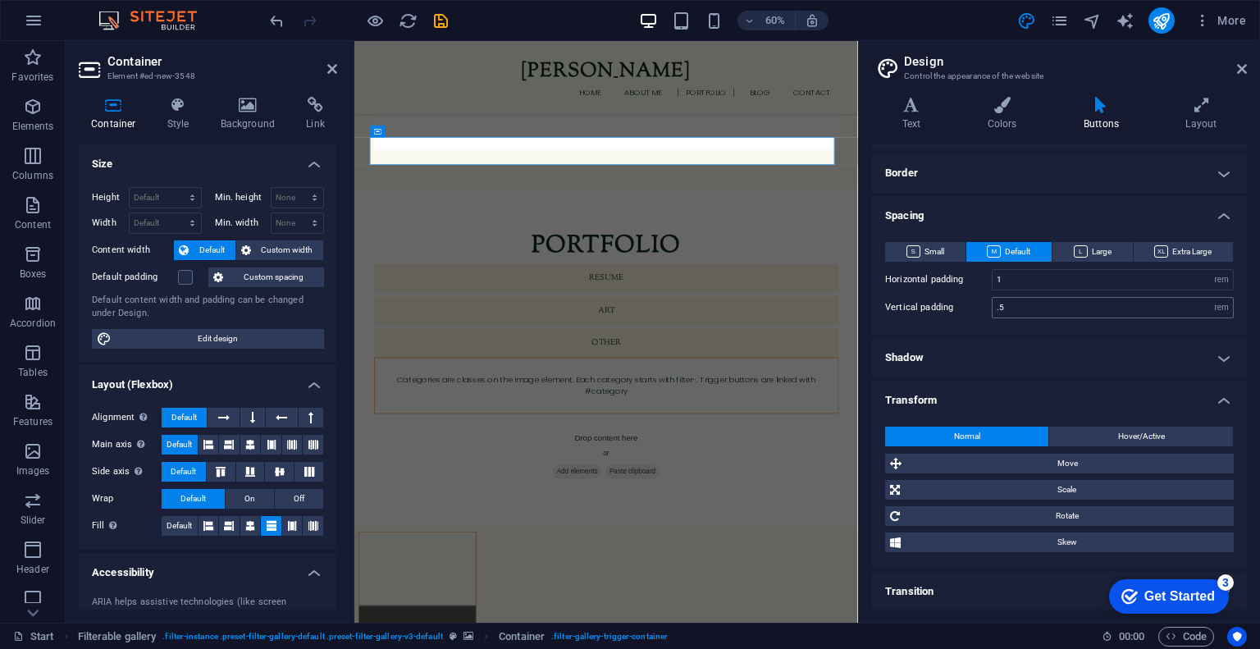
click at [1024, 463] on span "Move" at bounding box center [1067, 464] width 322 height 20
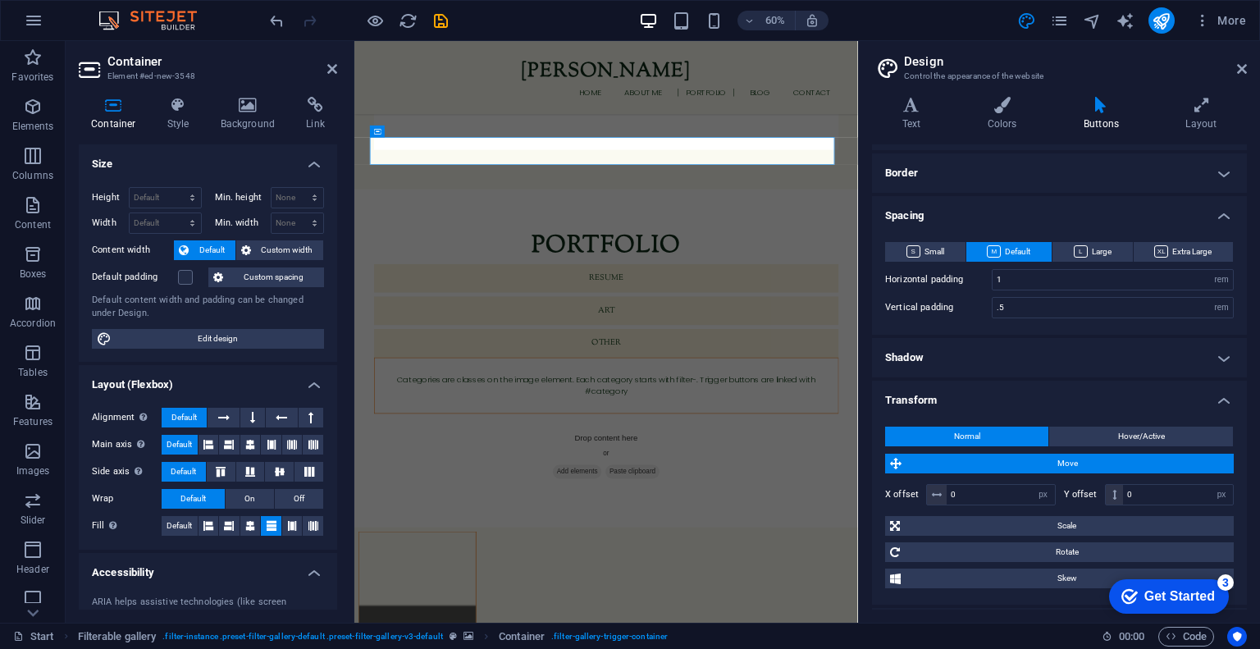
click at [1198, 392] on h4 "Transform" at bounding box center [1059, 396] width 375 height 30
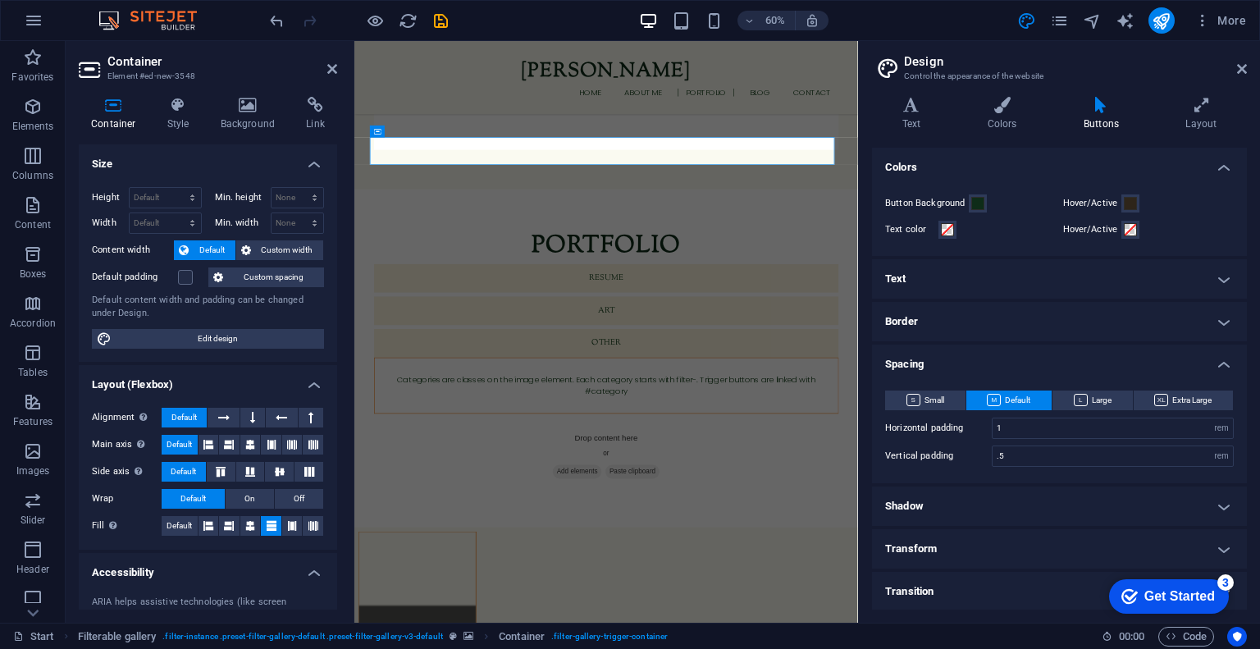
click at [1071, 340] on h4 "Border" at bounding box center [1059, 321] width 375 height 39
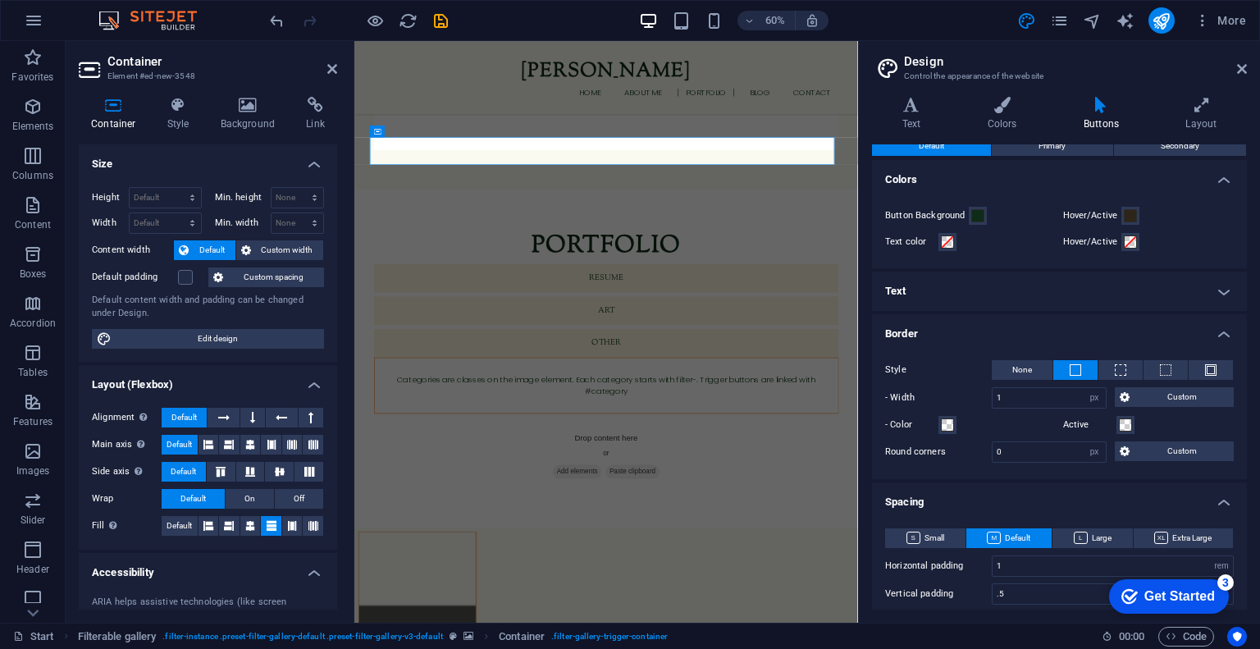
scroll to position [7, 0]
click at [1086, 326] on h4 "Border" at bounding box center [1059, 330] width 375 height 30
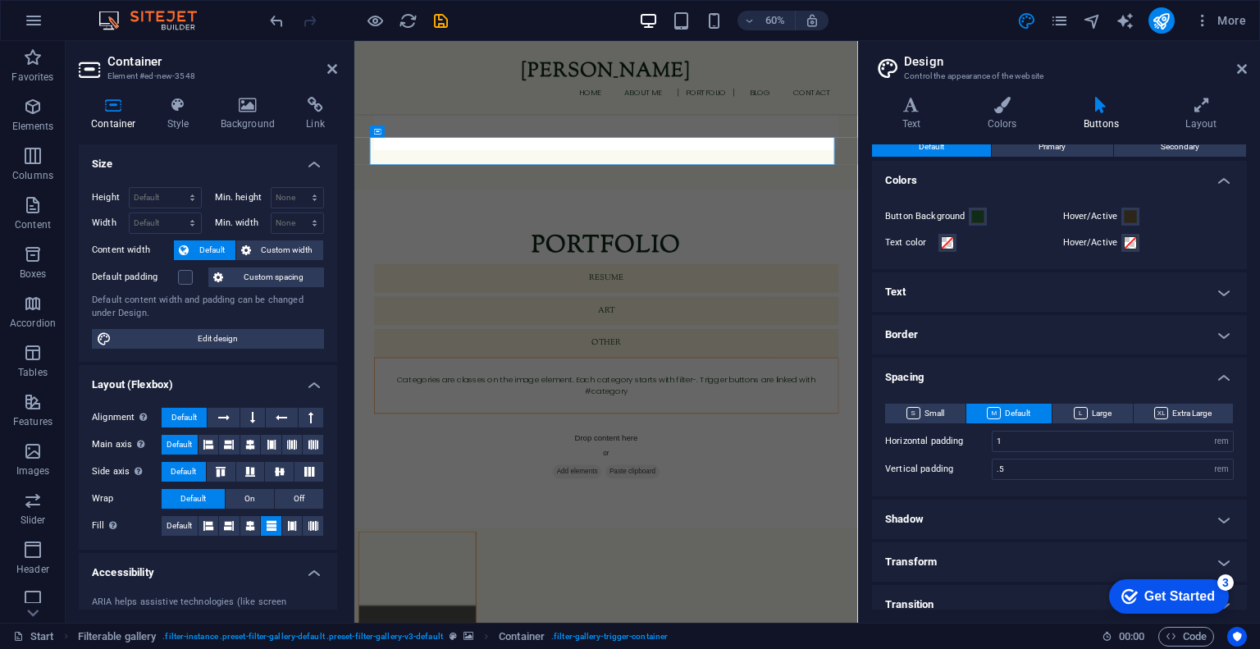
click at [1087, 282] on h4 "Text" at bounding box center [1059, 291] width 375 height 39
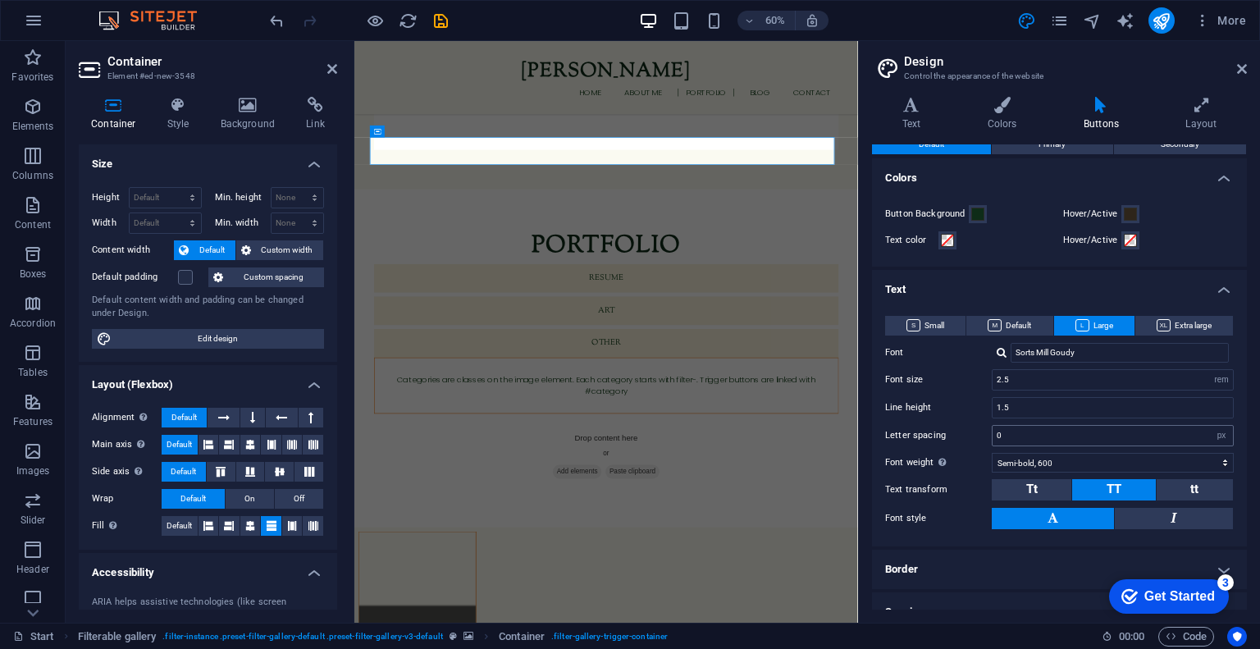
scroll to position [10, 0]
click at [1058, 296] on h4 "Text" at bounding box center [1059, 285] width 375 height 30
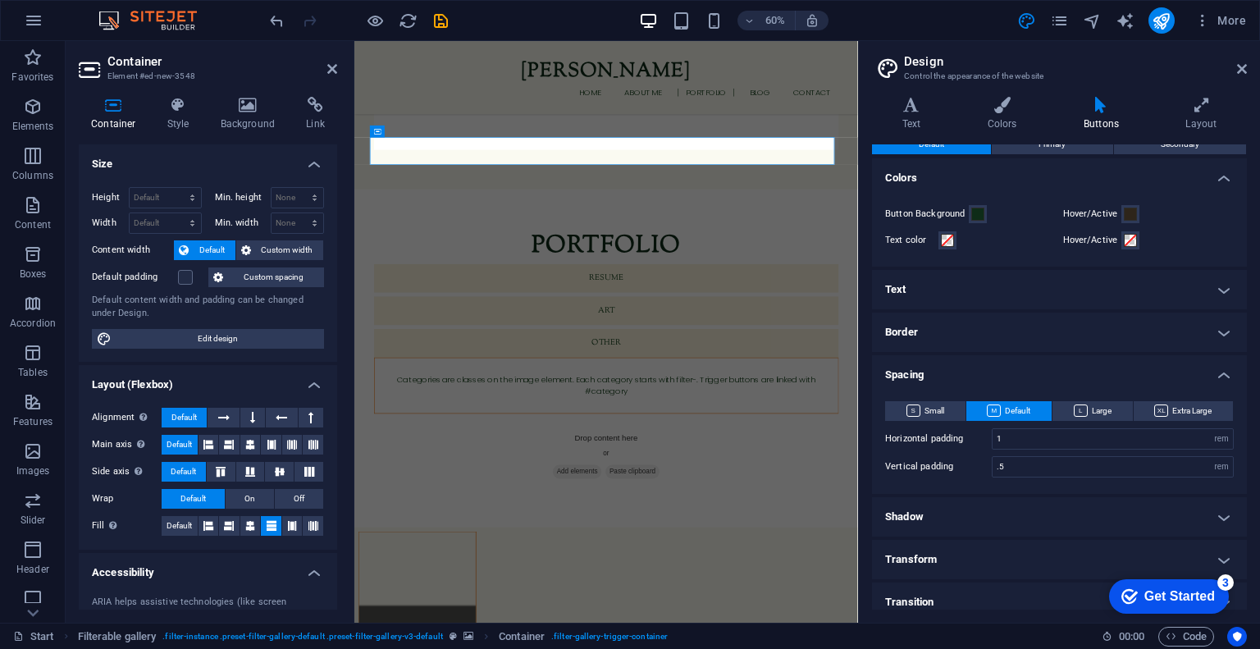
scroll to position [0, 0]
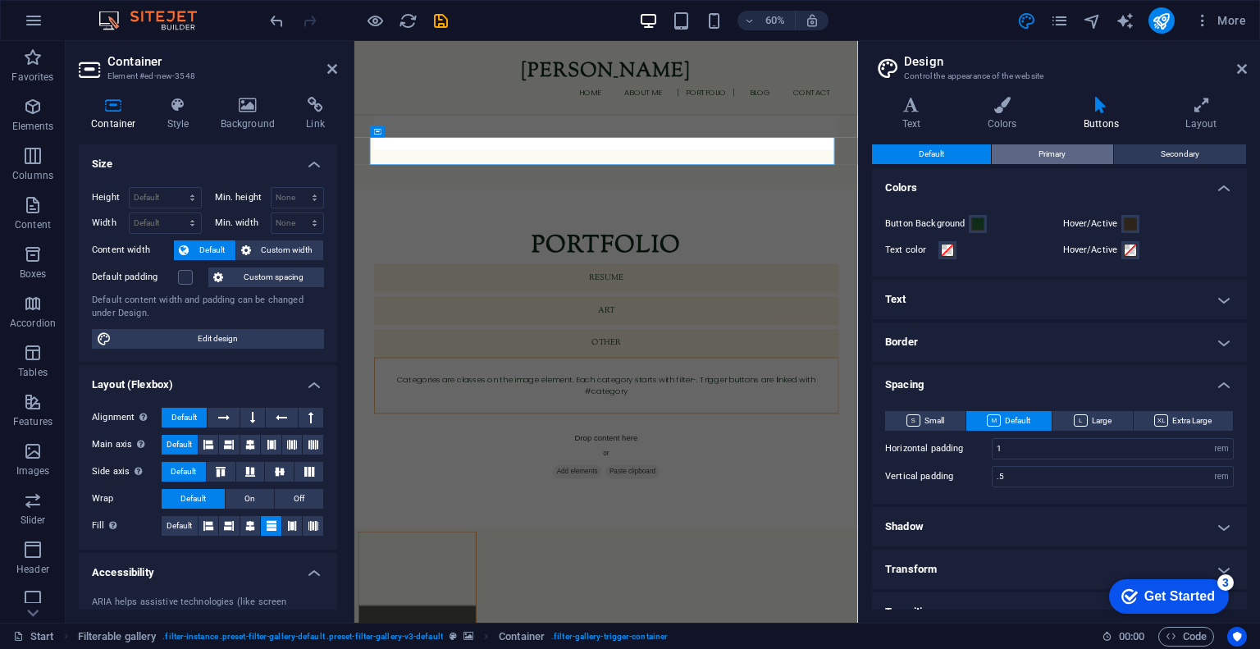
click at [1038, 155] on span "Primary" at bounding box center [1051, 154] width 27 height 20
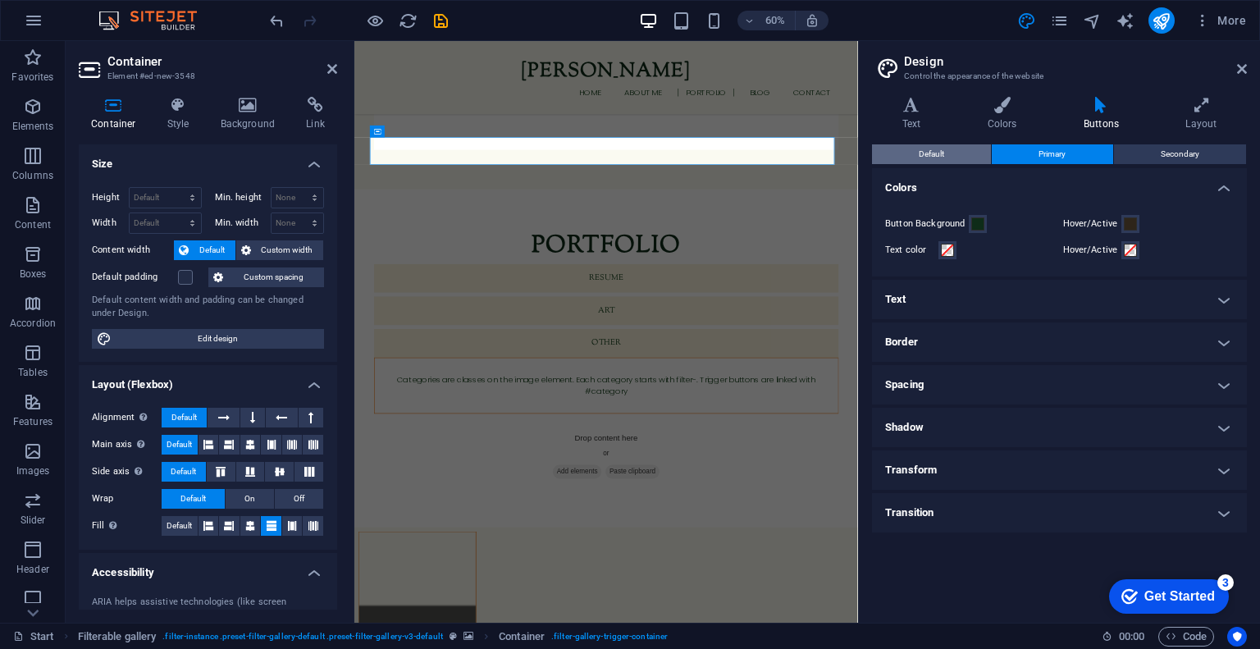
click at [974, 159] on button "Default" at bounding box center [931, 154] width 119 height 20
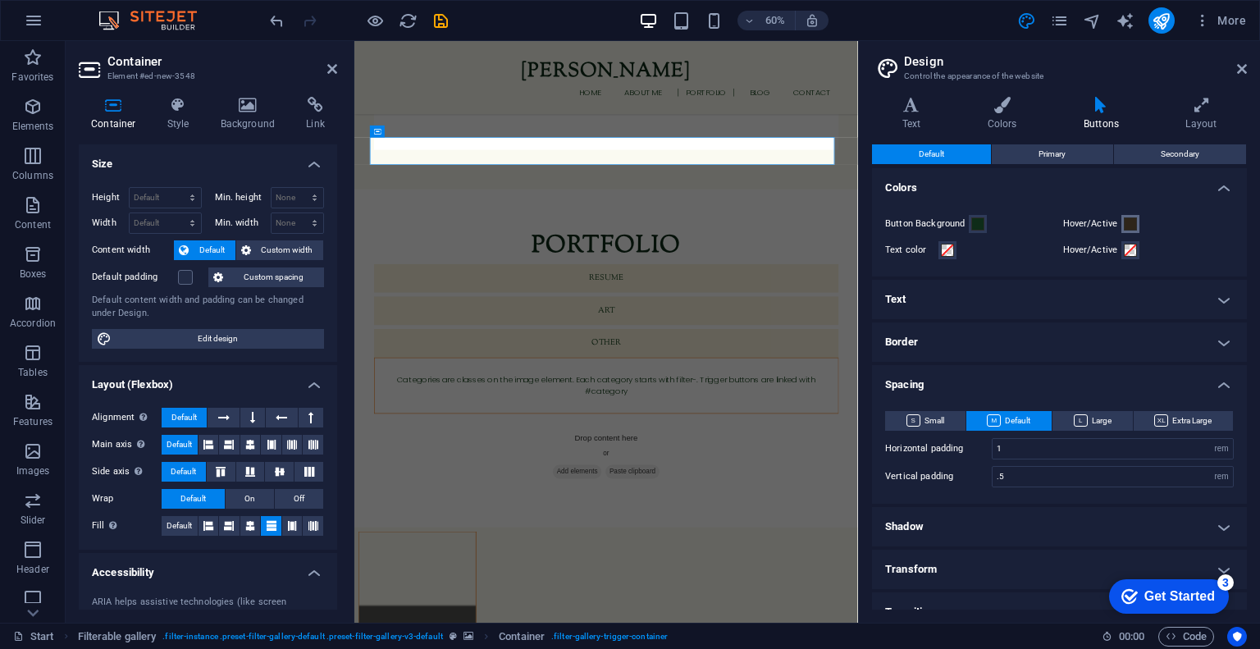
click at [1132, 230] on button "Hover/Active" at bounding box center [1130, 224] width 18 height 18
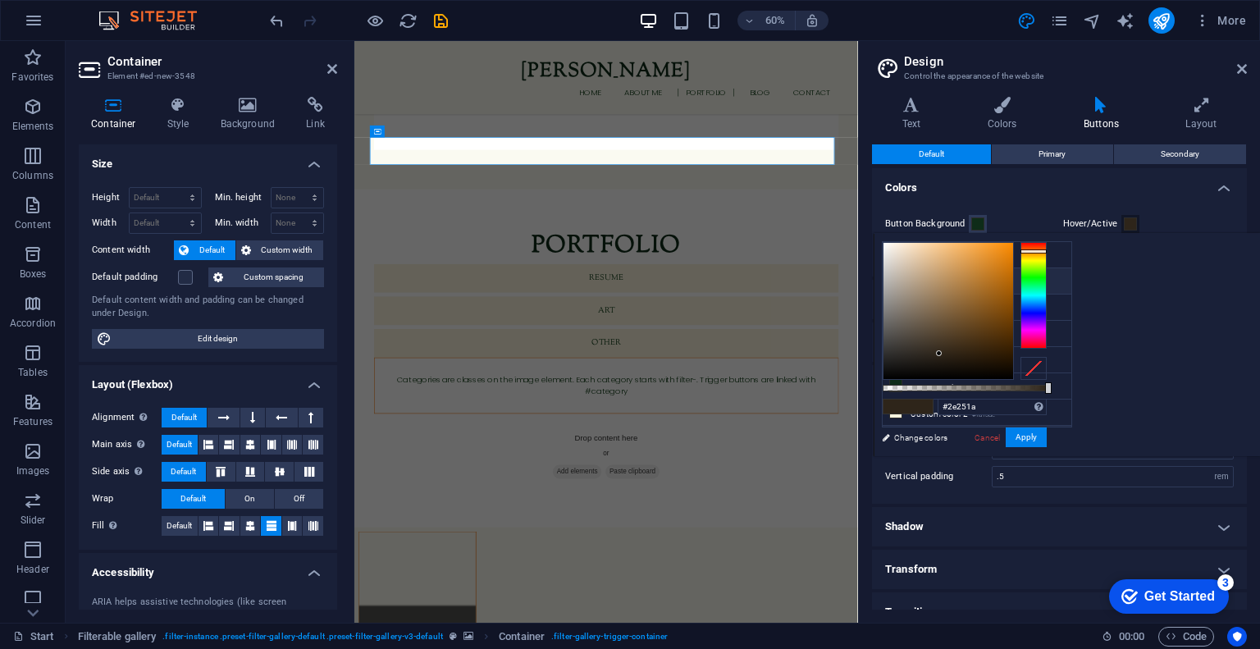
click at [995, 291] on li "Primary color #0e2c18" at bounding box center [976, 281] width 189 height 26
type input "#0e2c18"
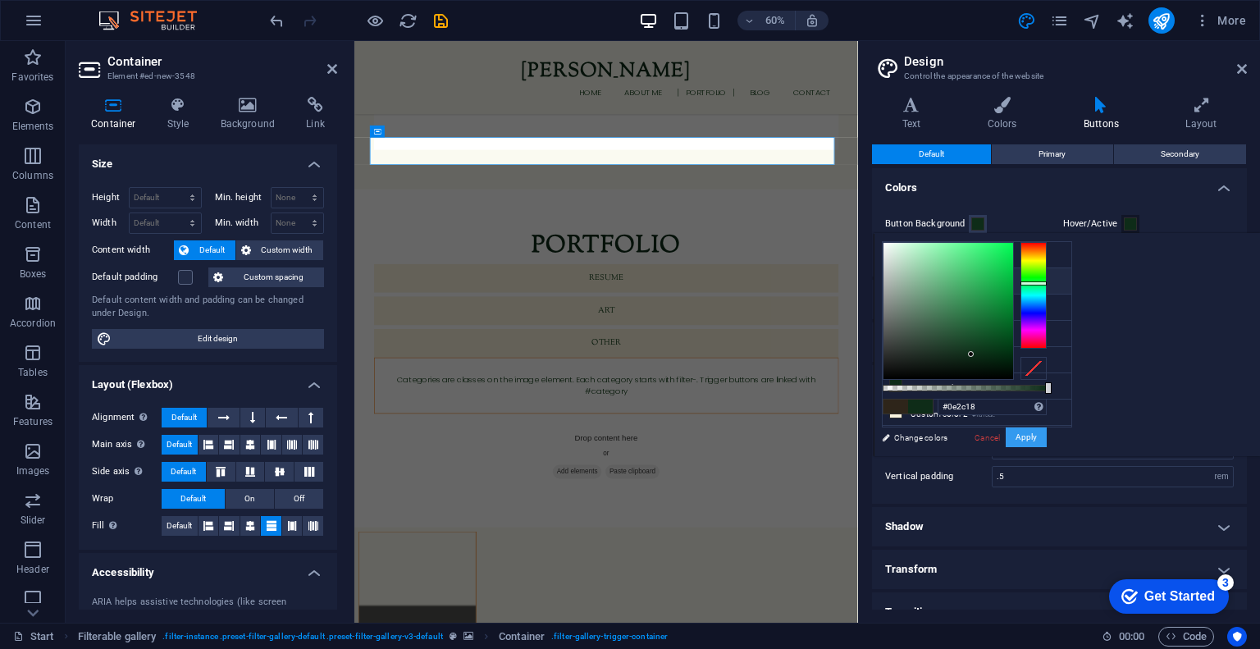
click at [1046, 438] on button "Apply" at bounding box center [1025, 437] width 41 height 20
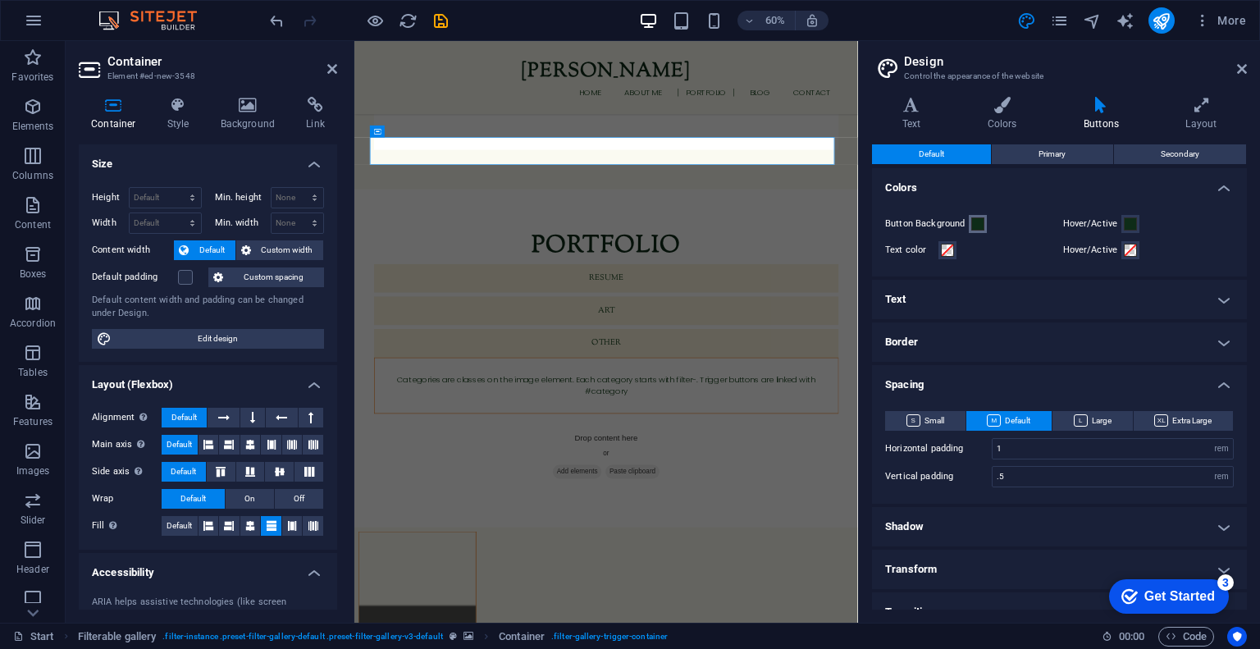
click at [978, 222] on span at bounding box center [977, 223] width 13 height 13
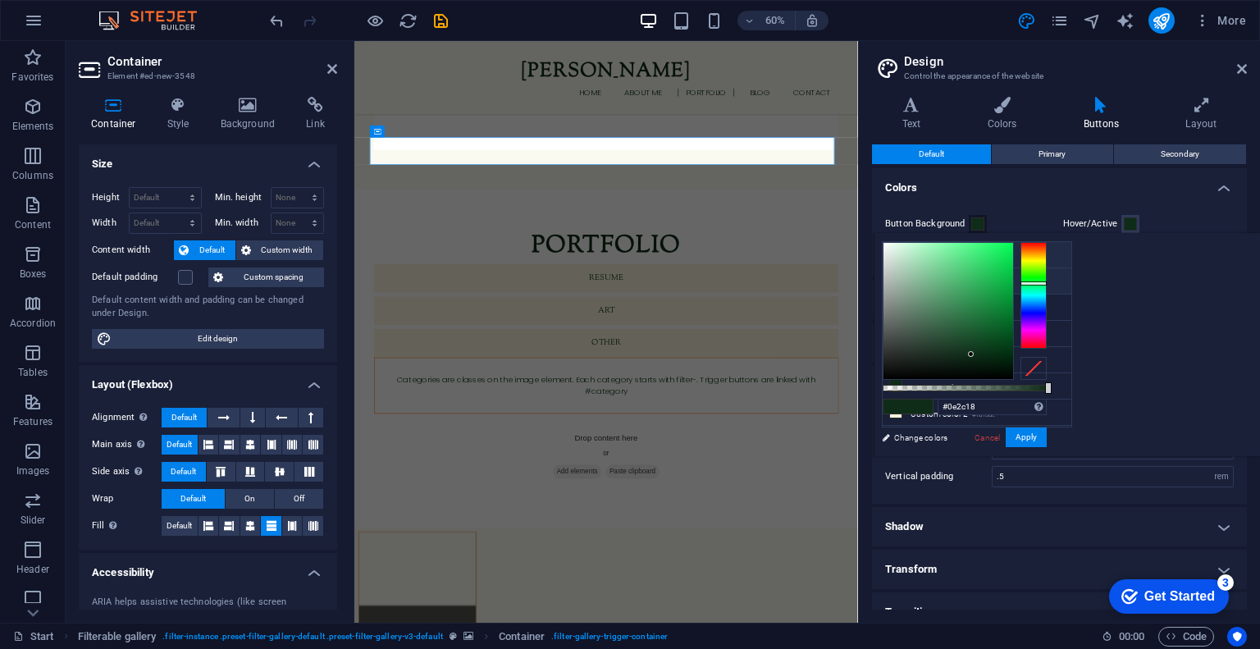
click at [971, 246] on li "Background color #fafaf1" at bounding box center [976, 255] width 189 height 26
type input "#fafaf1"
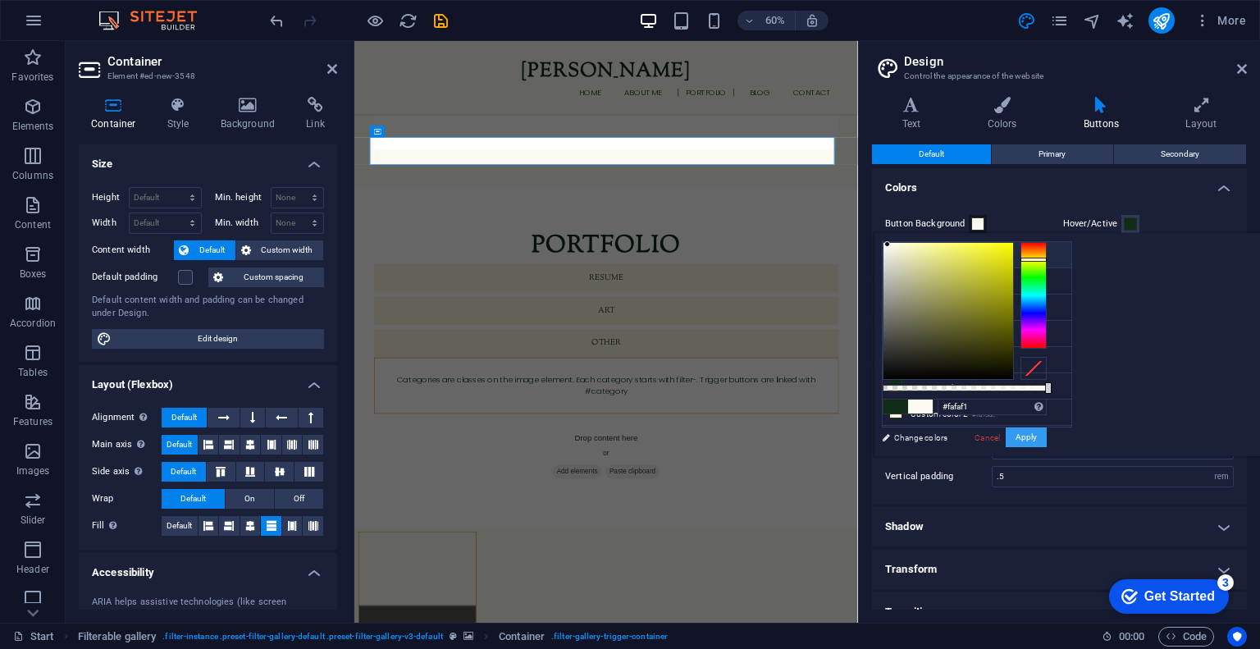
click at [1046, 435] on button "Apply" at bounding box center [1025, 437] width 41 height 20
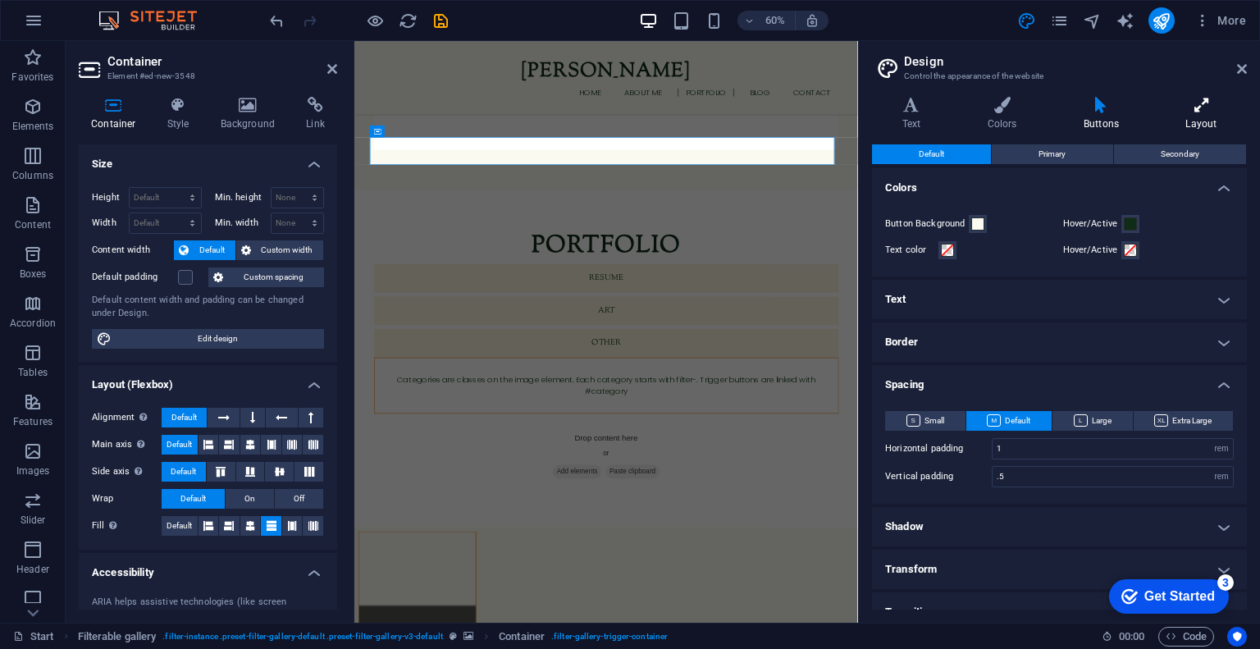
click at [1174, 113] on h4 "Layout" at bounding box center [1201, 114] width 91 height 34
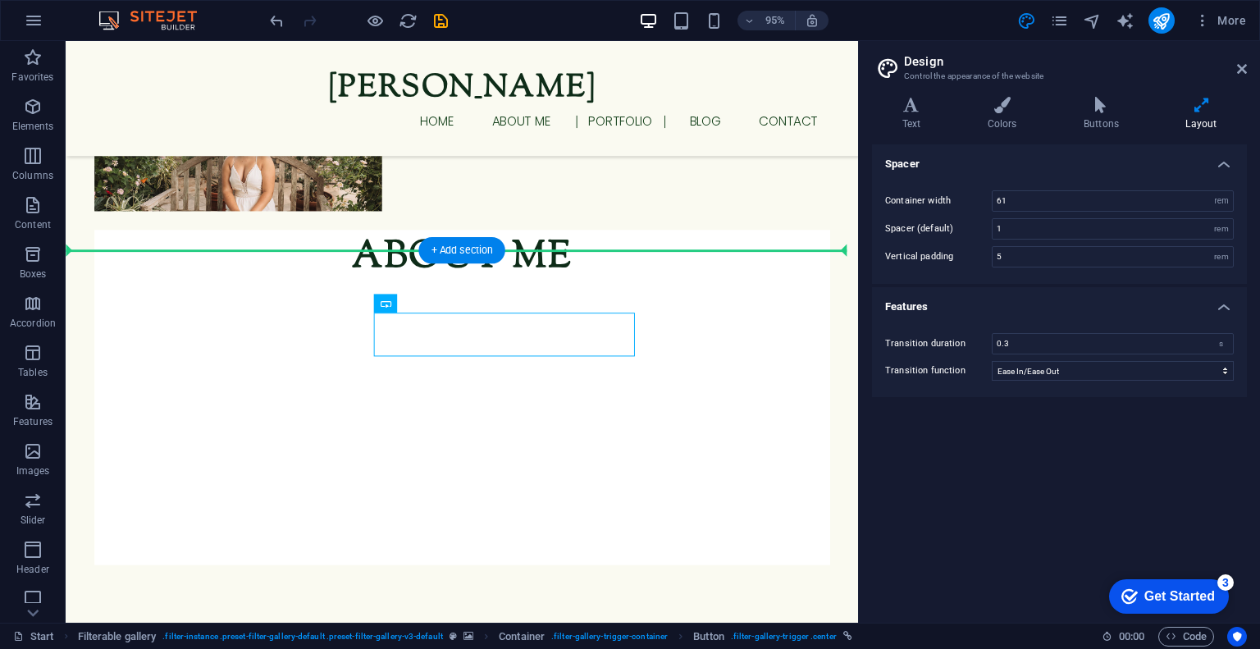
scroll to position [1414, 0]
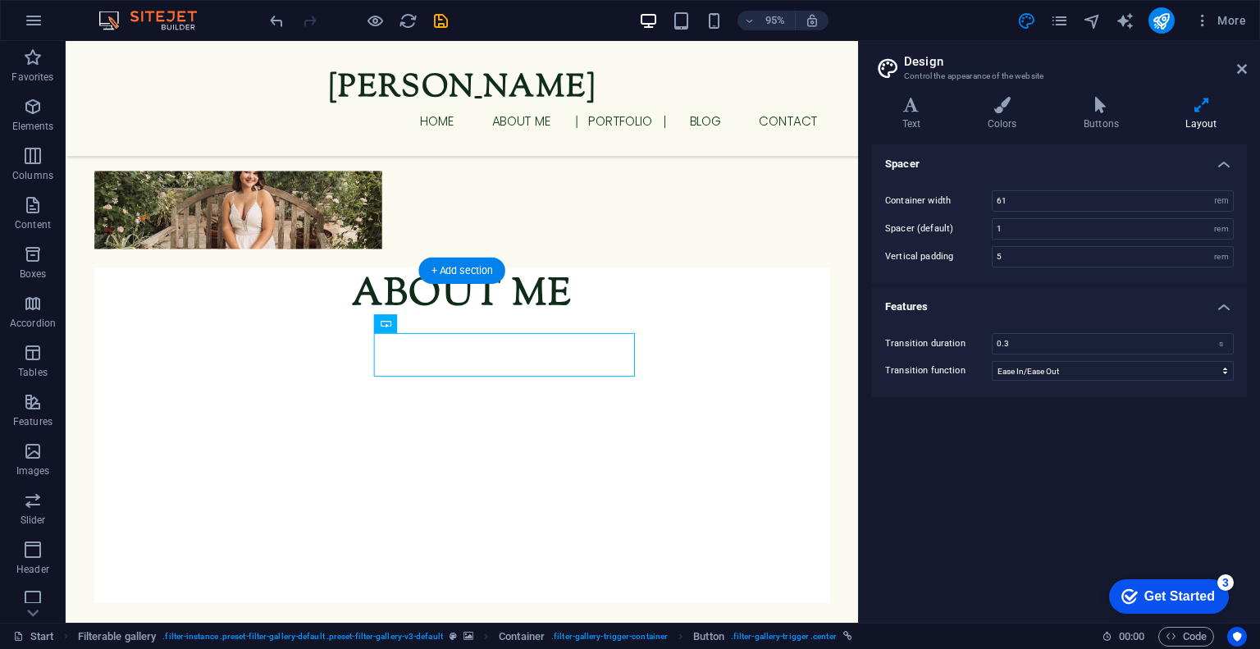
drag, startPoint x: 467, startPoint y: 221, endPoint x: 398, endPoint y: 376, distance: 168.9
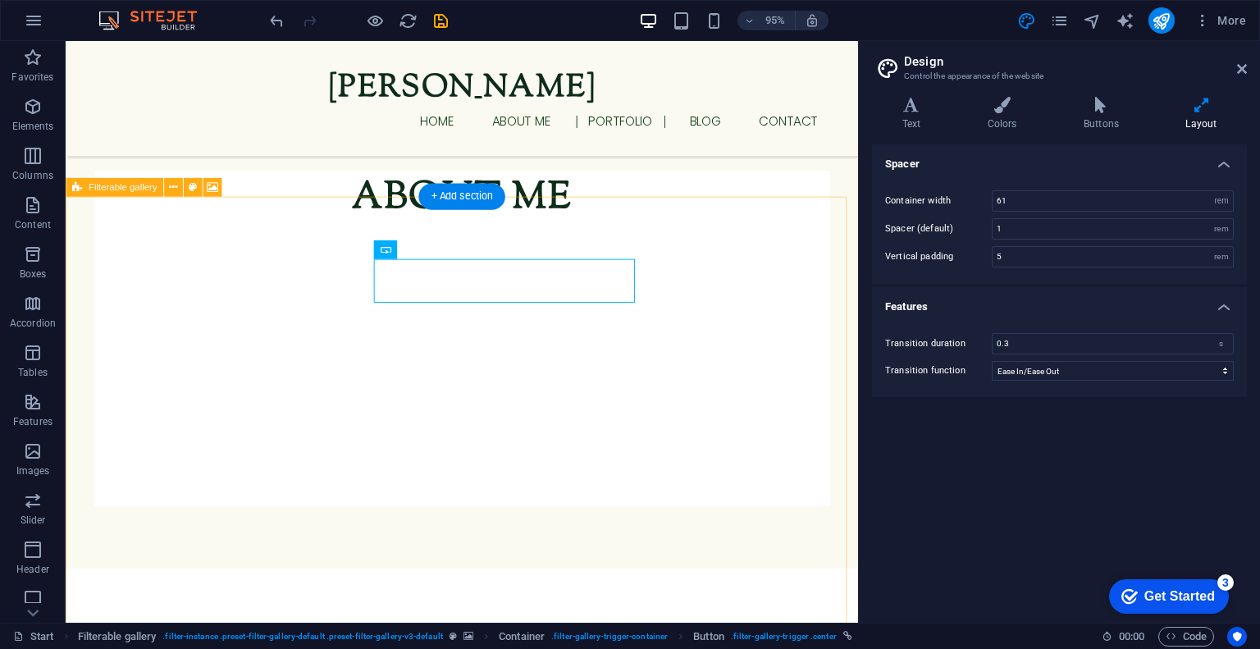
scroll to position [1470, 0]
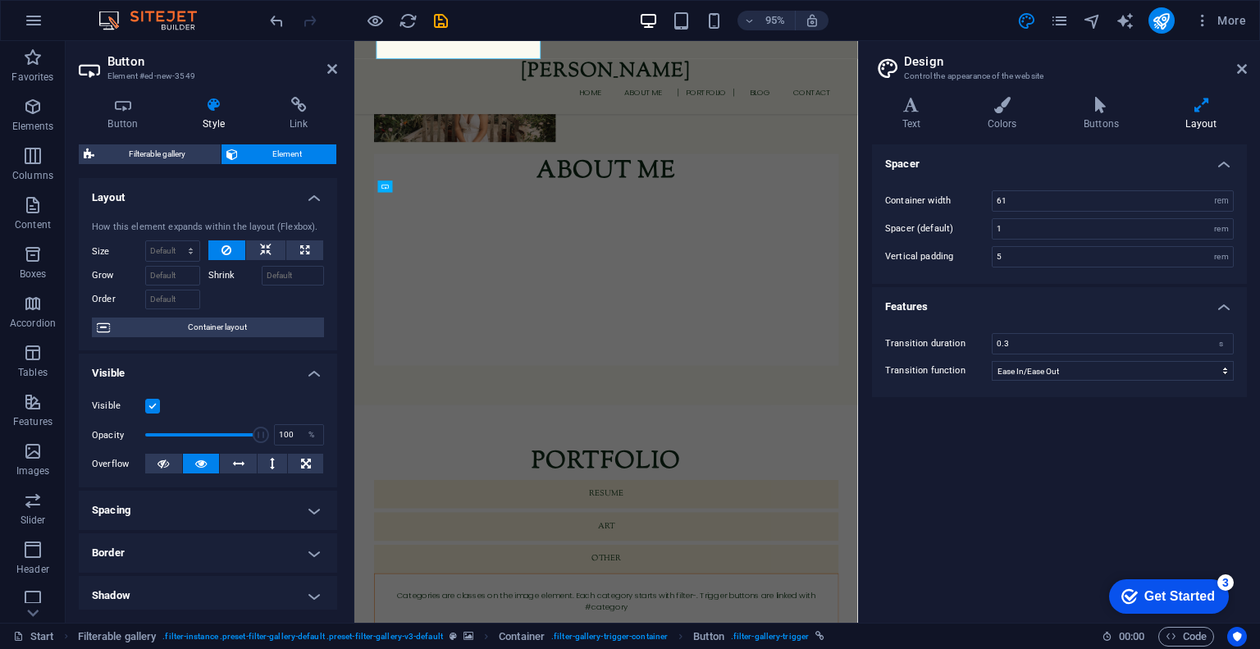
scroll to position [1738, 0]
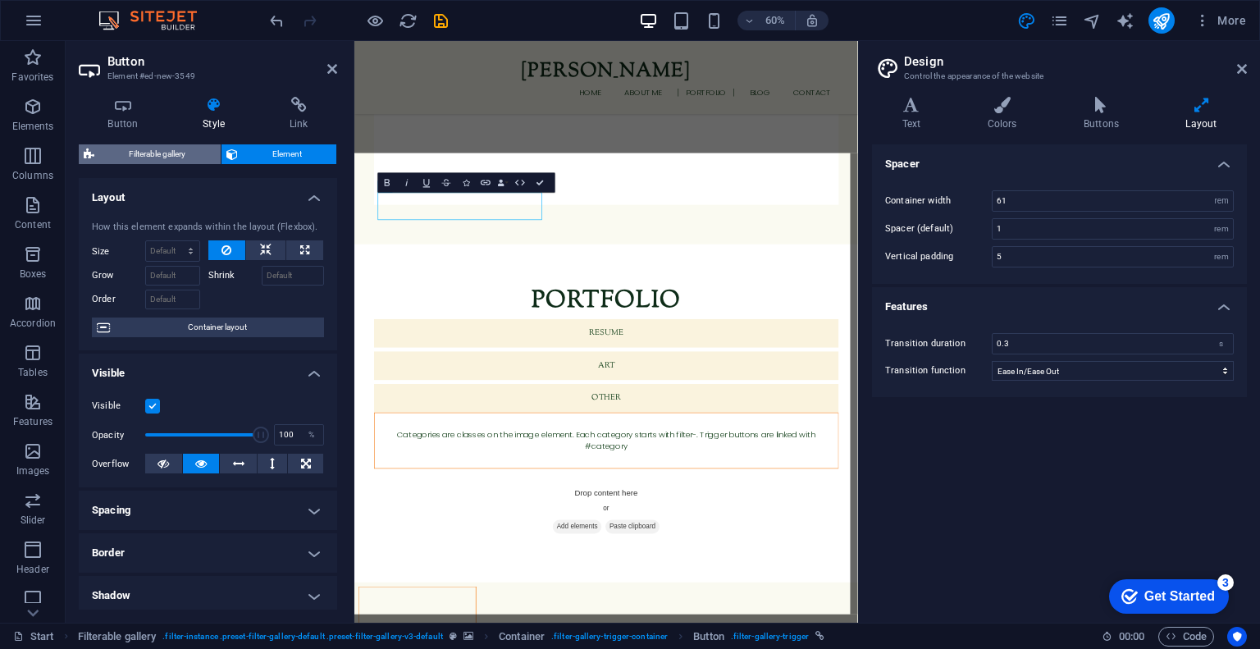
click at [176, 153] on span "Filterable gallery" at bounding box center [157, 154] width 116 height 20
select select "rem"
select select "px"
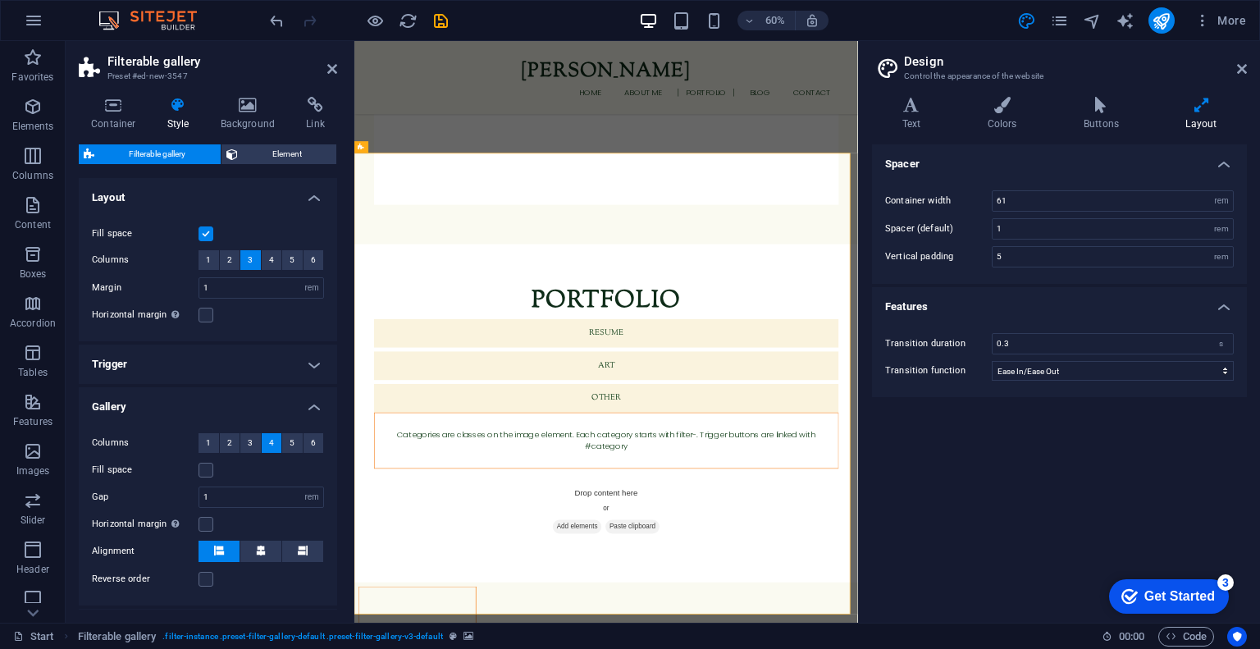
click at [207, 235] on label at bounding box center [205, 233] width 15 height 15
click at [0, 0] on input "Fill space" at bounding box center [0, 0] width 0 height 0
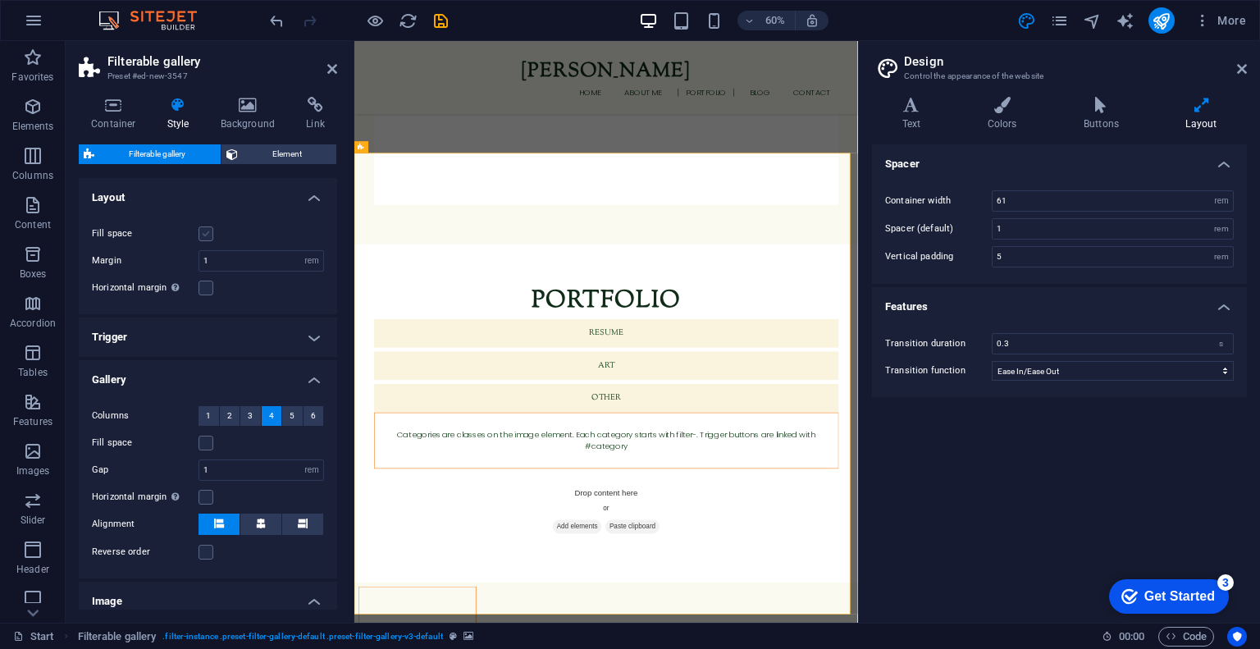
click at [207, 235] on label at bounding box center [205, 233] width 15 height 15
click at [0, 0] on input "Fill space" at bounding box center [0, 0] width 0 height 0
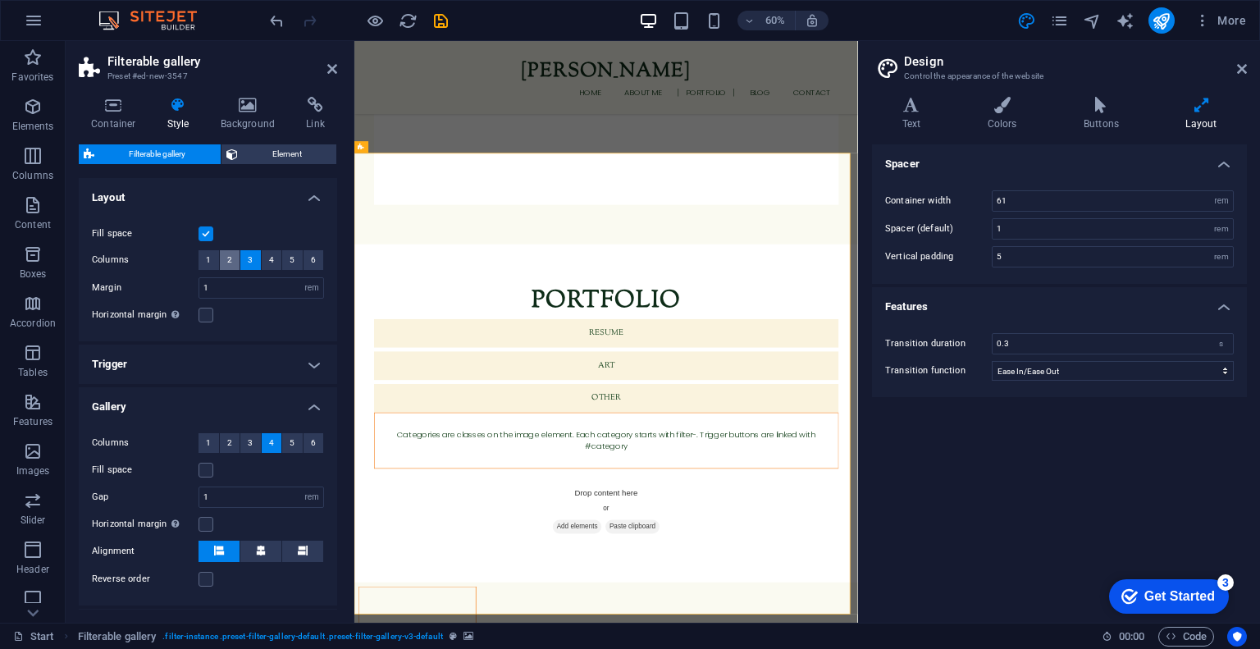
click at [231, 262] on button "2" at bounding box center [230, 260] width 21 height 20
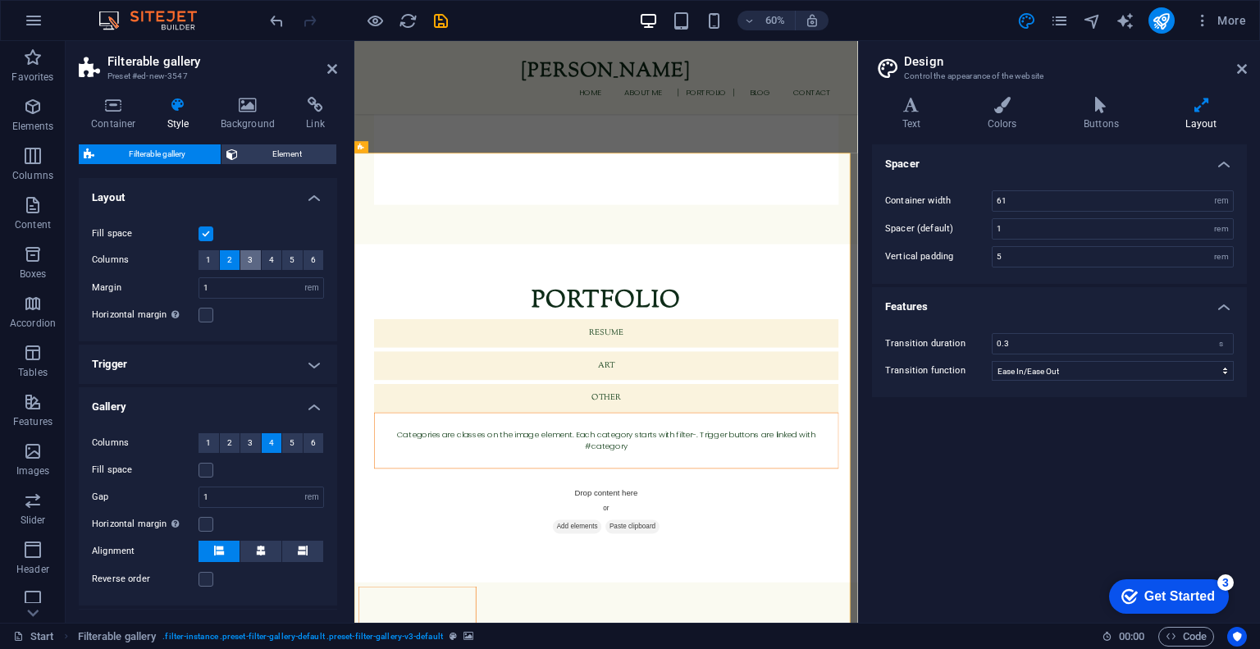
click at [248, 262] on span "3" at bounding box center [250, 260] width 5 height 20
select select
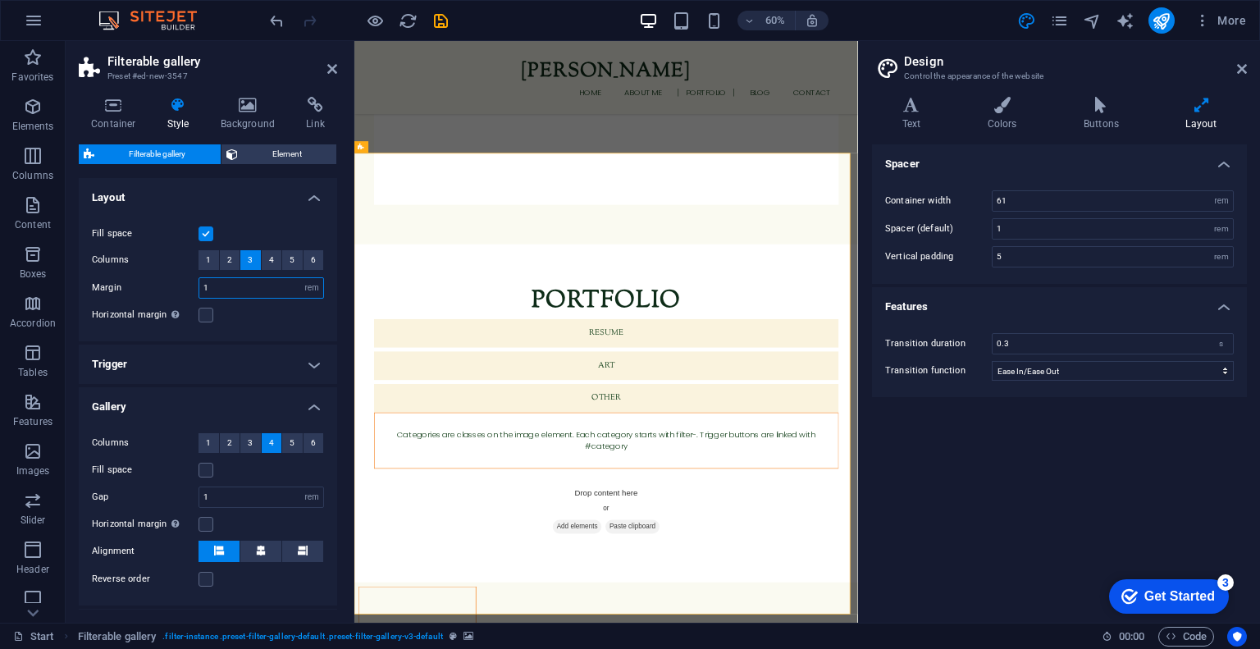
click at [243, 292] on input "1" at bounding box center [261, 288] width 124 height 20
click at [203, 317] on label at bounding box center [205, 315] width 15 height 15
click at [0, 0] on input "Horizontal margin Only if the containers "Content width" is not set to "Default"" at bounding box center [0, 0] width 0 height 0
click at [199, 349] on h4 "Trigger" at bounding box center [208, 363] width 258 height 39
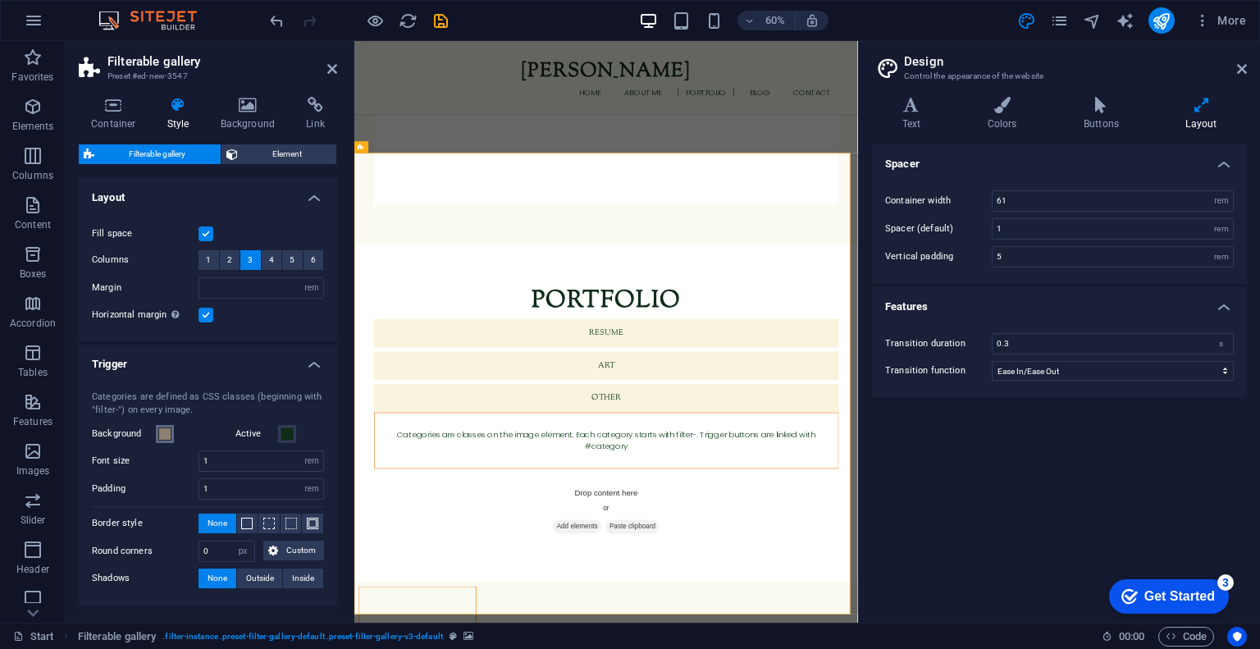
click at [166, 429] on span at bounding box center [164, 433] width 13 height 13
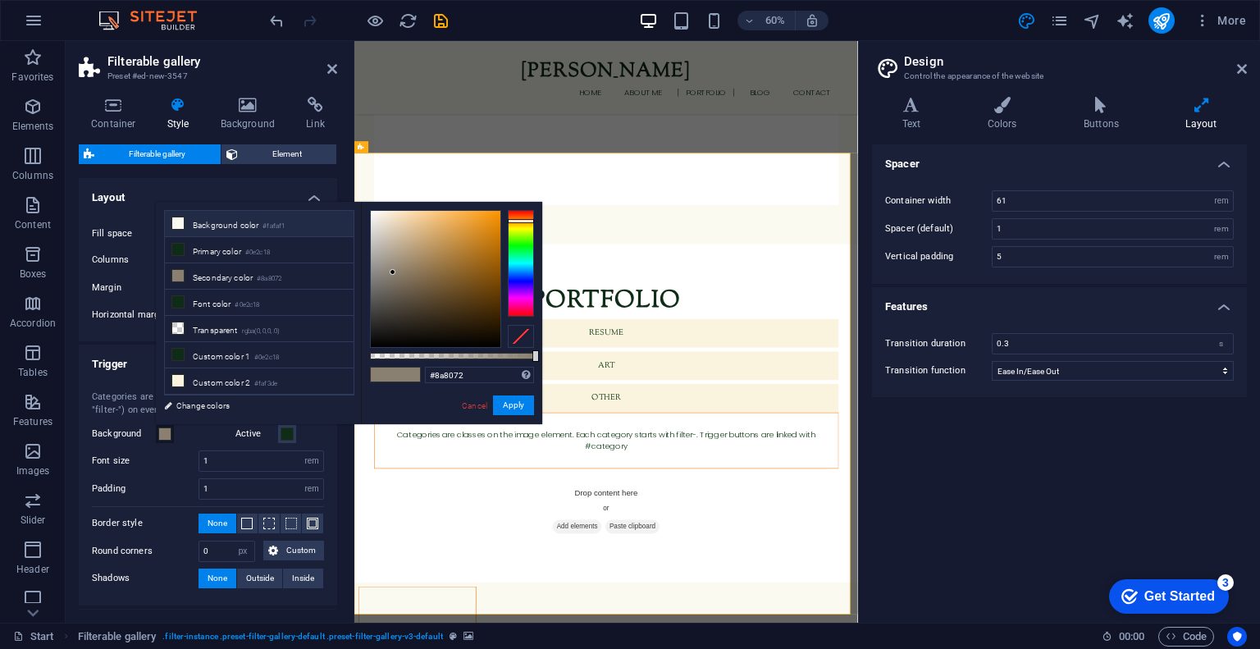
click at [201, 226] on li "Background color #fafaf1" at bounding box center [259, 224] width 189 height 26
type input "#fafaf1"
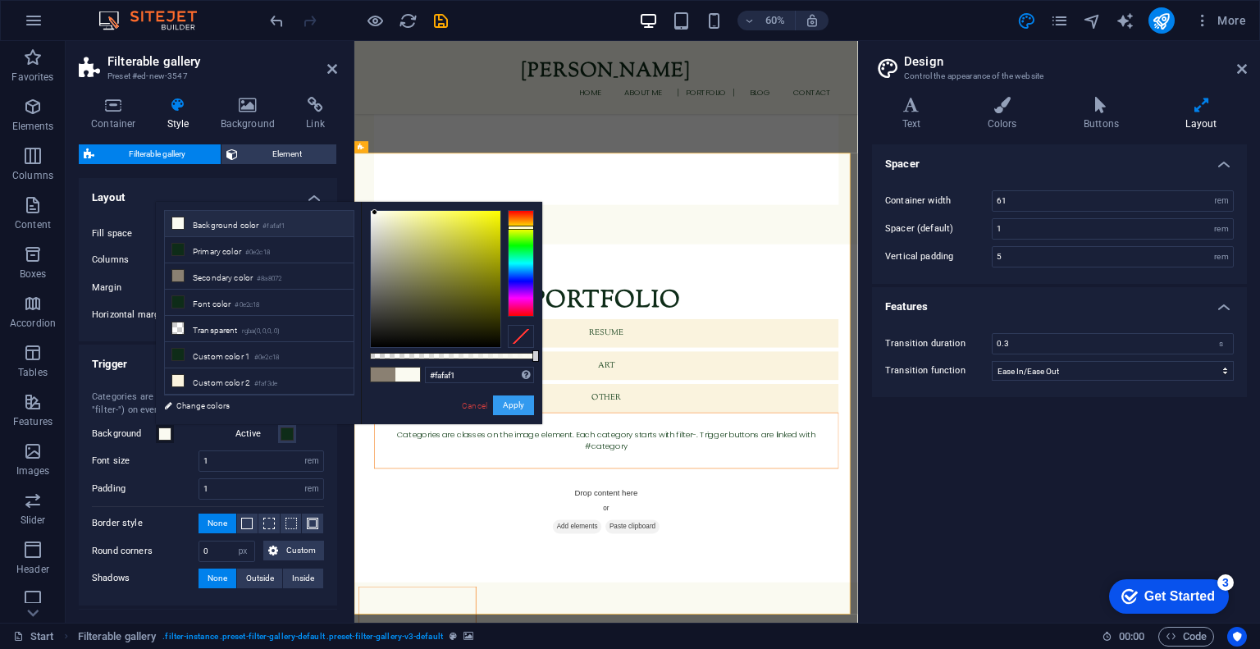
click at [519, 403] on button "Apply" at bounding box center [513, 405] width 41 height 20
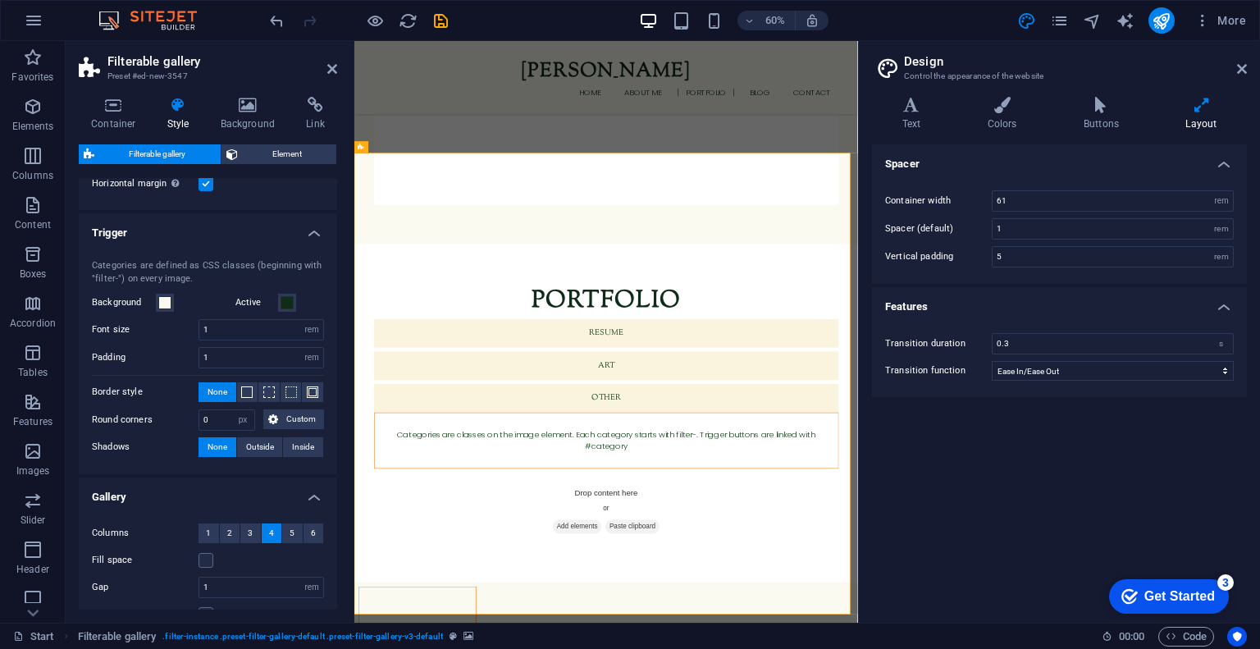
scroll to position [134, 0]
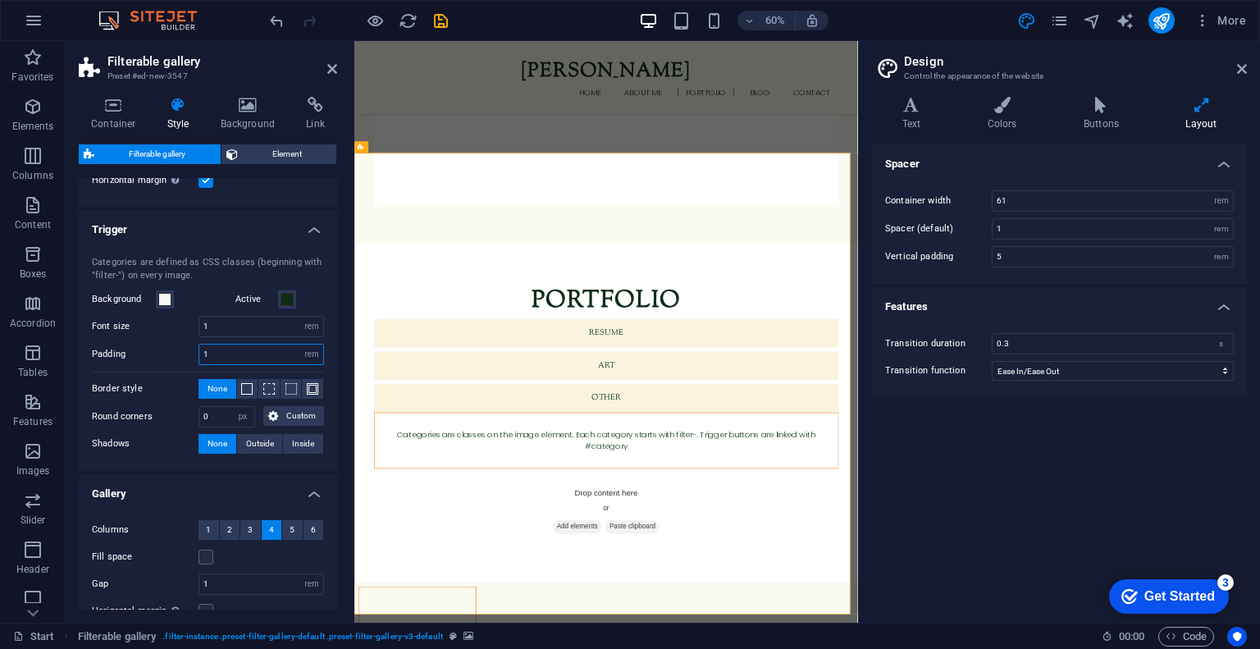
click at [265, 355] on input "1" at bounding box center [261, 354] width 124 height 20
click at [247, 335] on input "1" at bounding box center [261, 327] width 124 height 20
type input "2"
select select
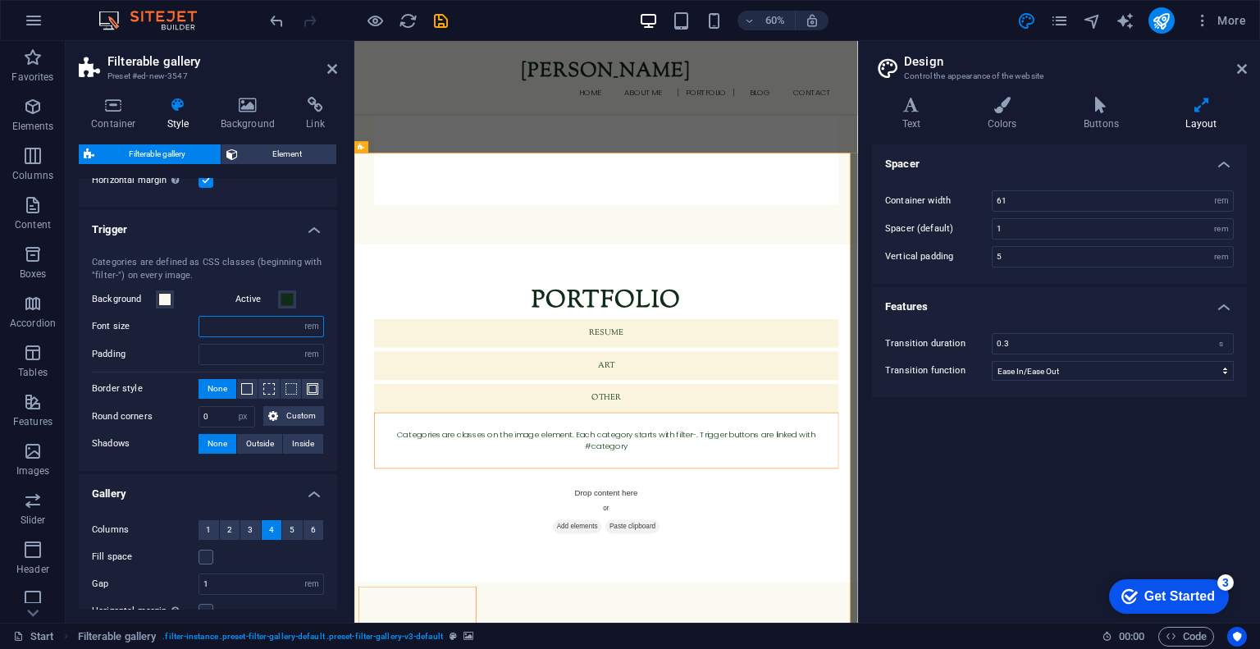
type input "1"
select select
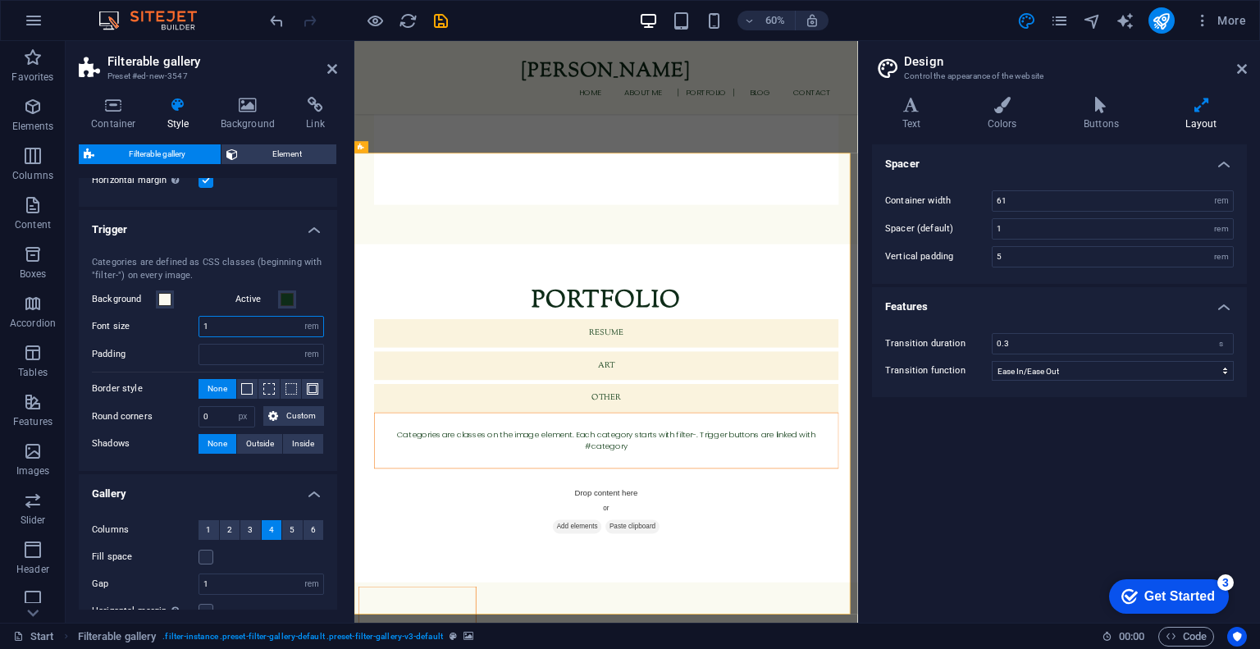
type input "1.5"
select select
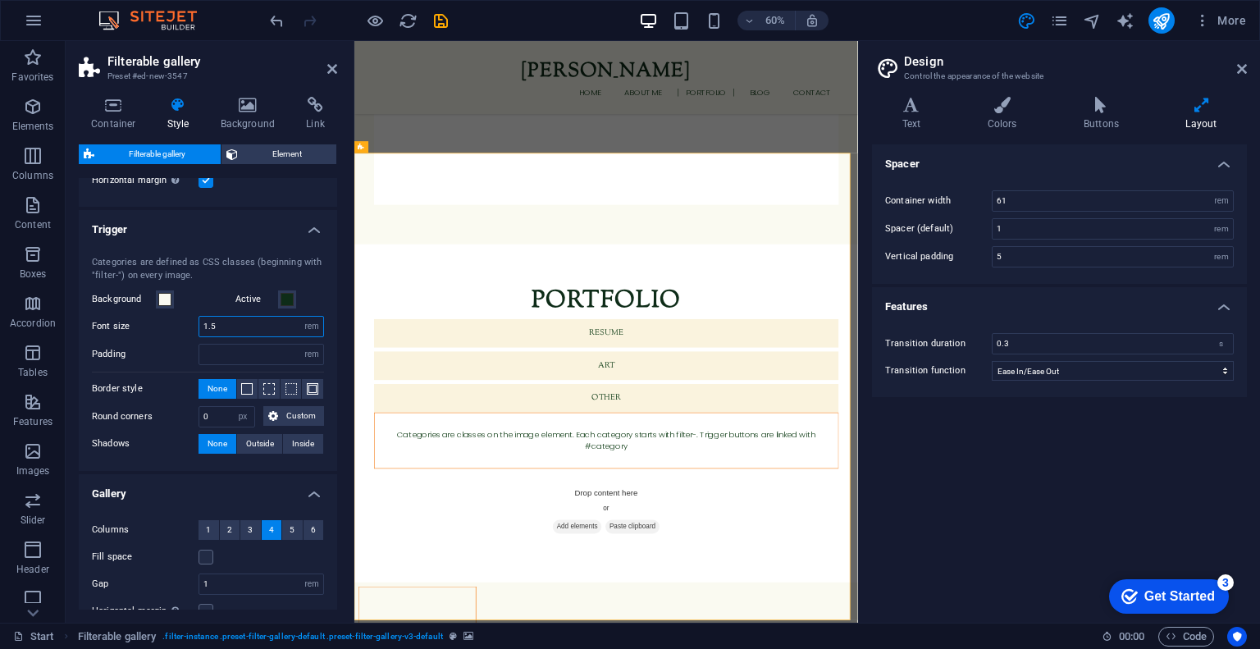
type input "1.5"
click at [1233, 71] on header "Design Control the appearance of the website" at bounding box center [1061, 62] width 372 height 43
click at [1242, 66] on icon at bounding box center [1242, 68] width 10 height 13
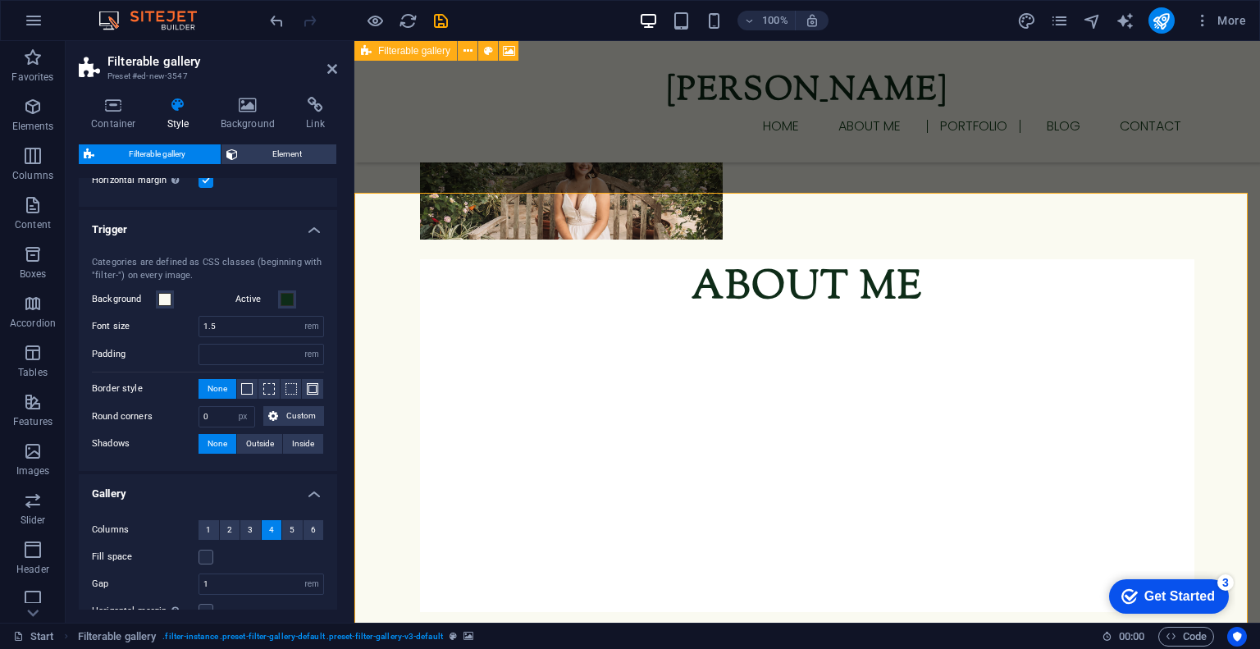
scroll to position [1502, 0]
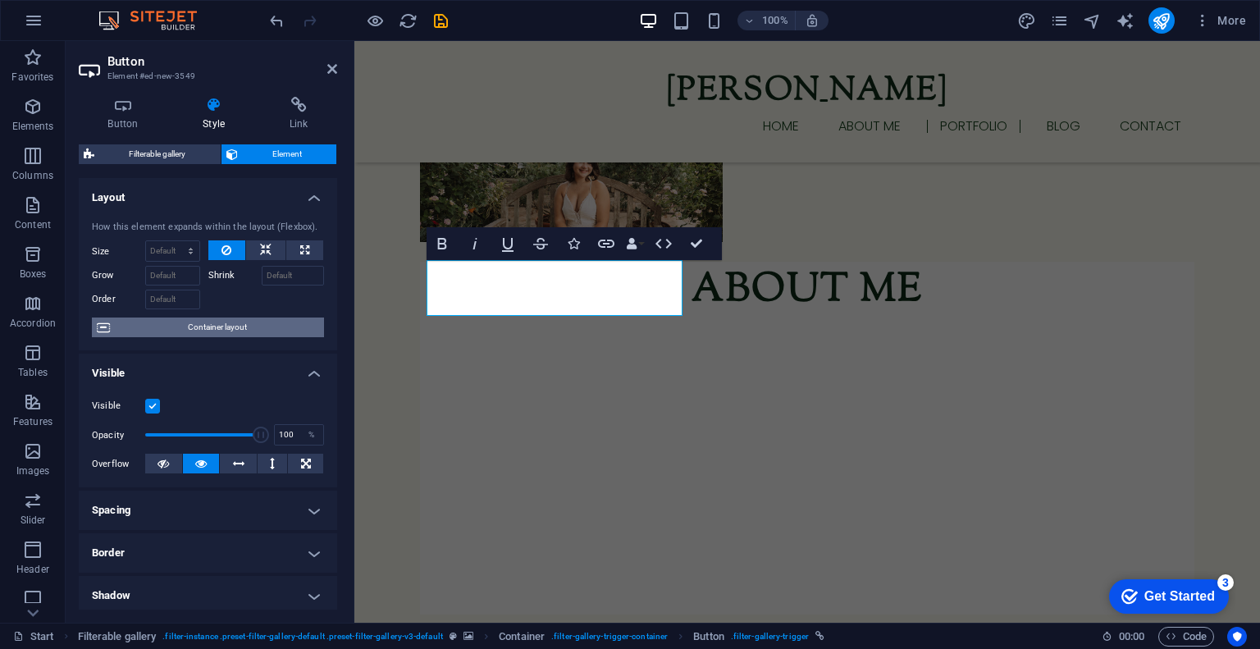
click at [192, 332] on span "Container layout" at bounding box center [217, 327] width 204 height 20
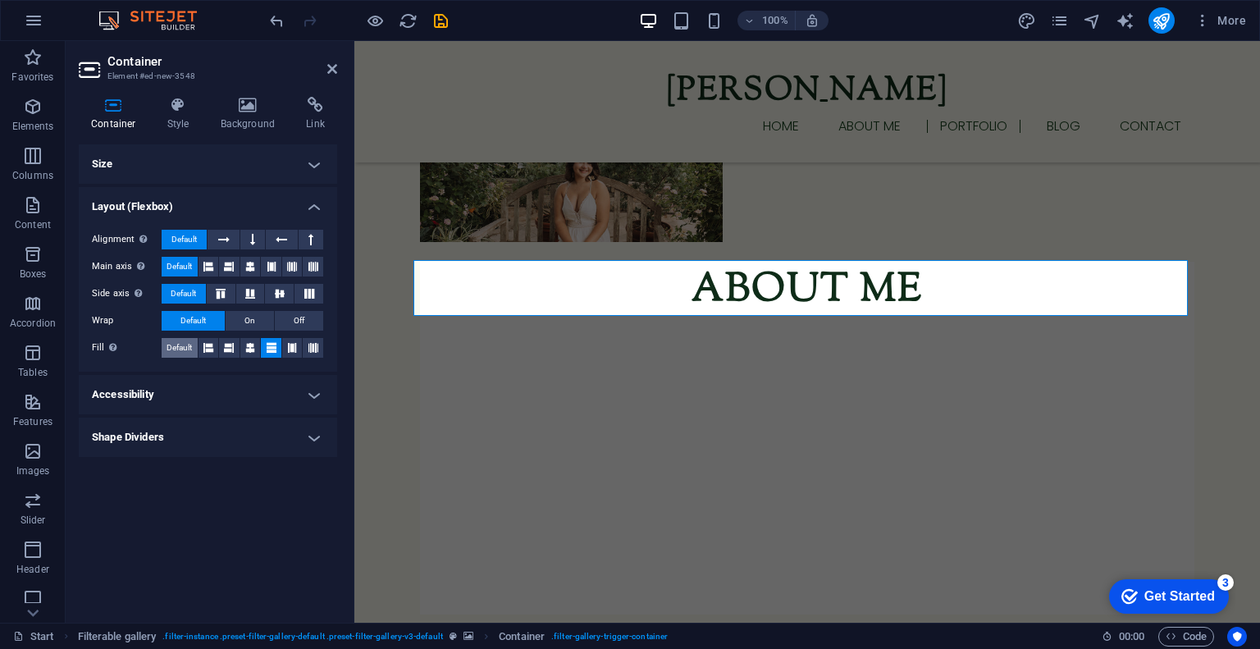
click at [186, 347] on span "Default" at bounding box center [178, 348] width 25 height 20
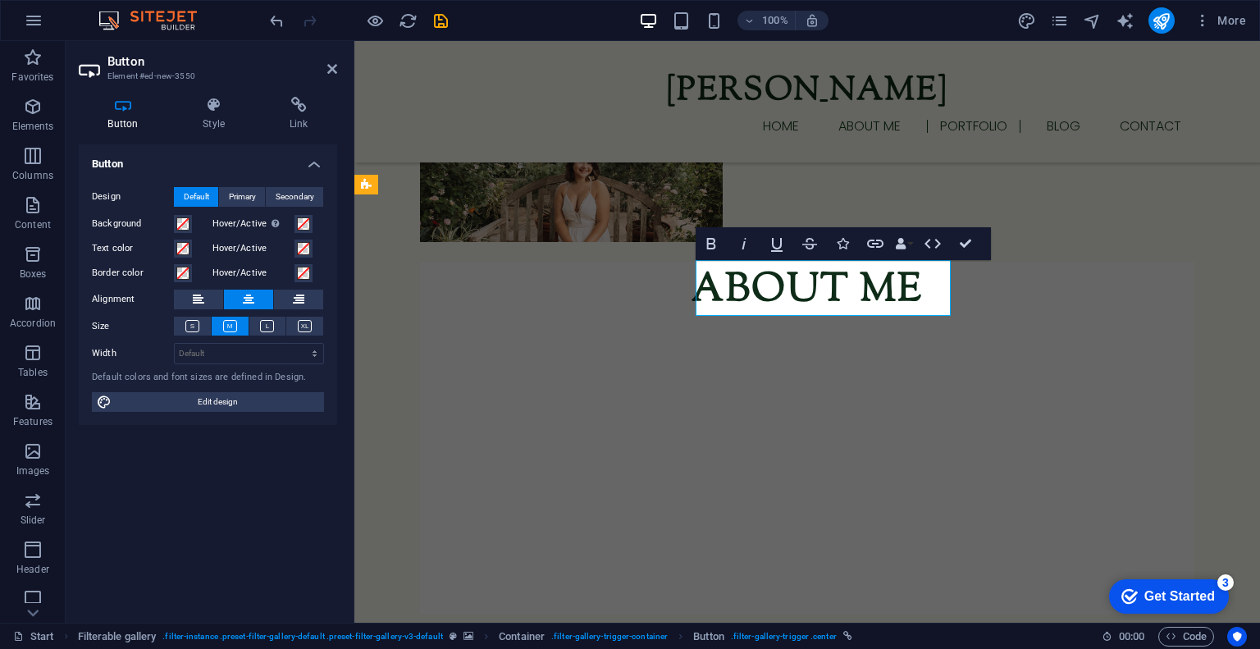
click at [308, 353] on select "Default px rem % em vh vw" at bounding box center [249, 354] width 148 height 20
click at [175, 344] on select "Default px rem % em vh vw" at bounding box center [249, 354] width 148 height 20
select select "DISABLED_OPTION_VALUE"
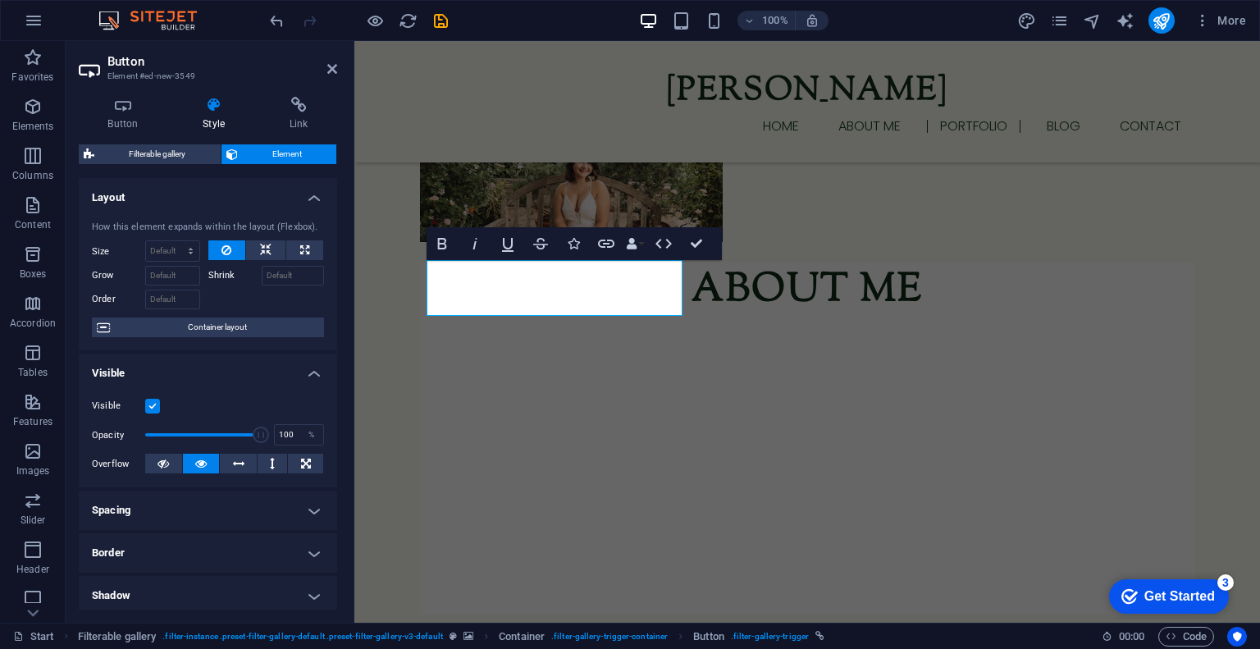
click at [299, 372] on h4 "Visible" at bounding box center [208, 368] width 258 height 30
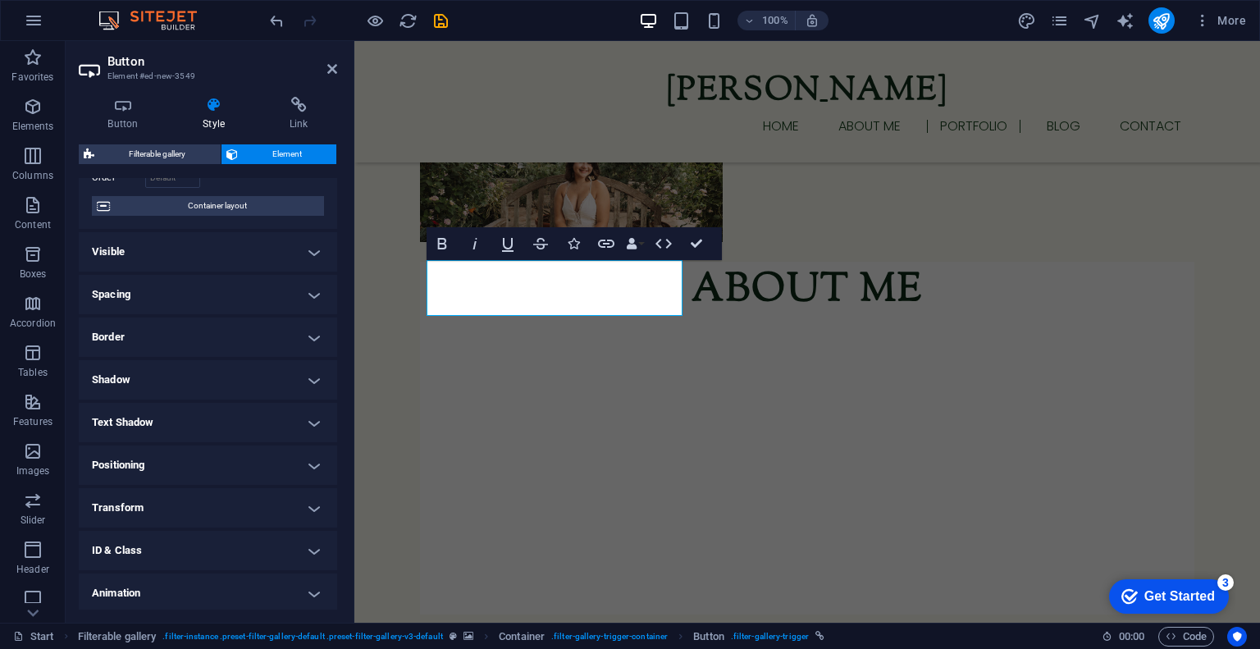
scroll to position [166, 0]
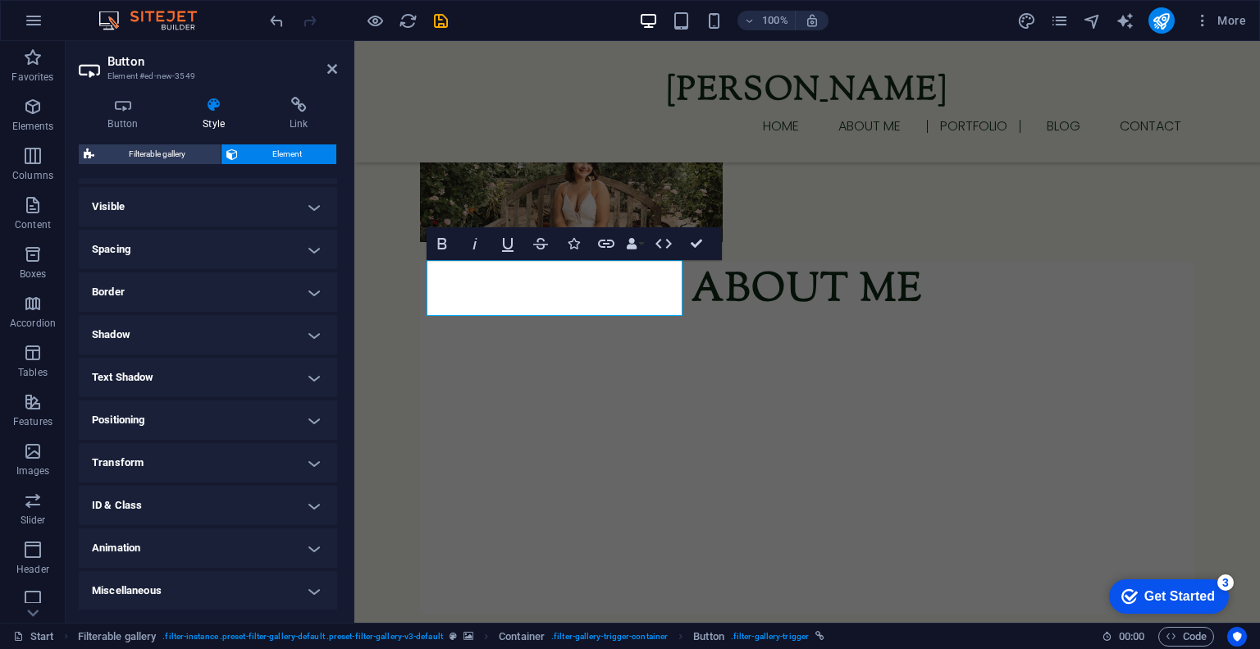
click at [267, 253] on h4 "Spacing" at bounding box center [208, 249] width 258 height 39
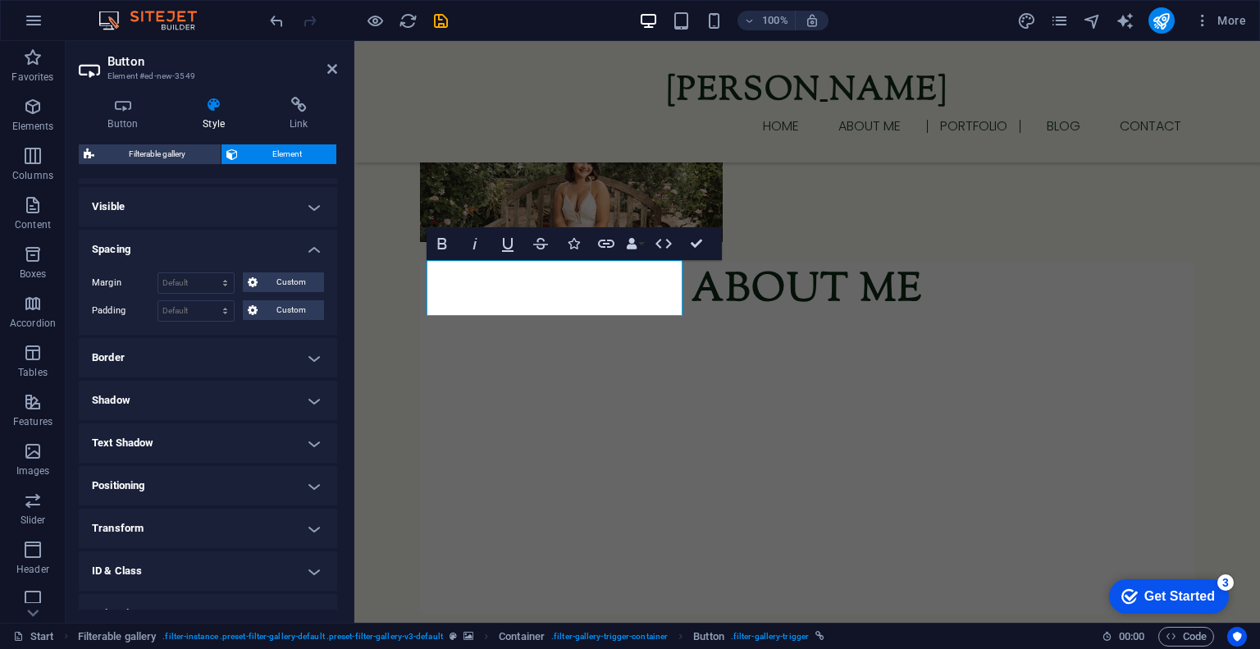
click at [267, 253] on h4 "Spacing" at bounding box center [208, 245] width 258 height 30
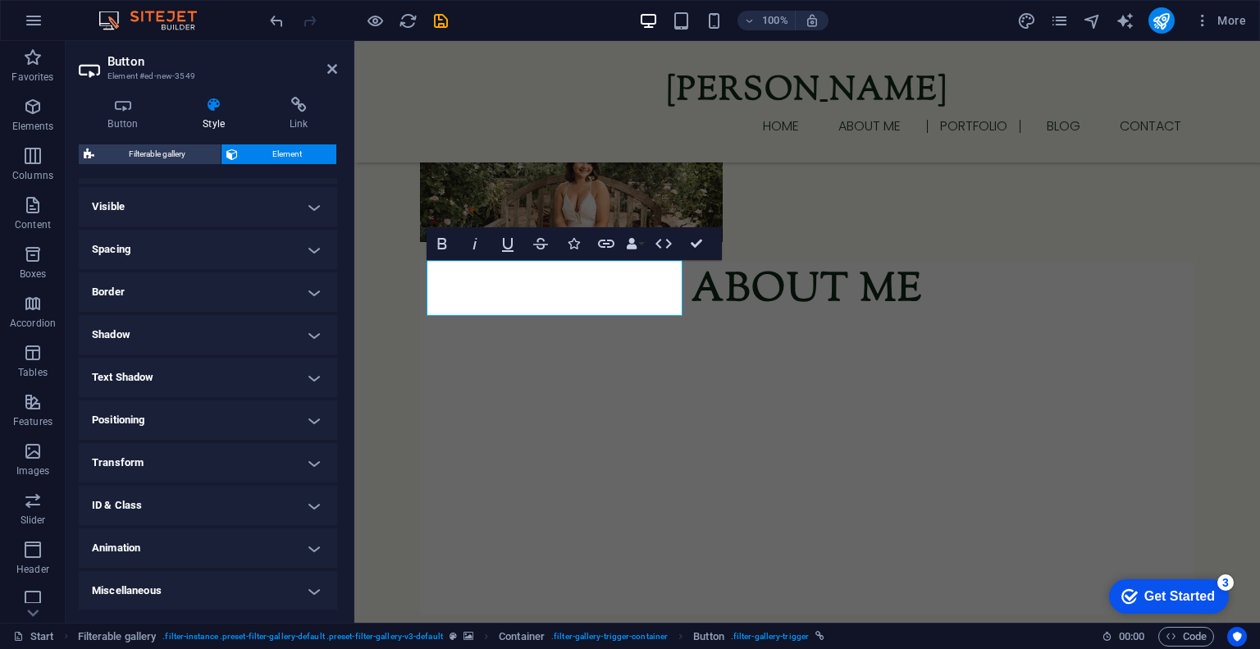
click at [249, 290] on h4 "Border" at bounding box center [208, 291] width 258 height 39
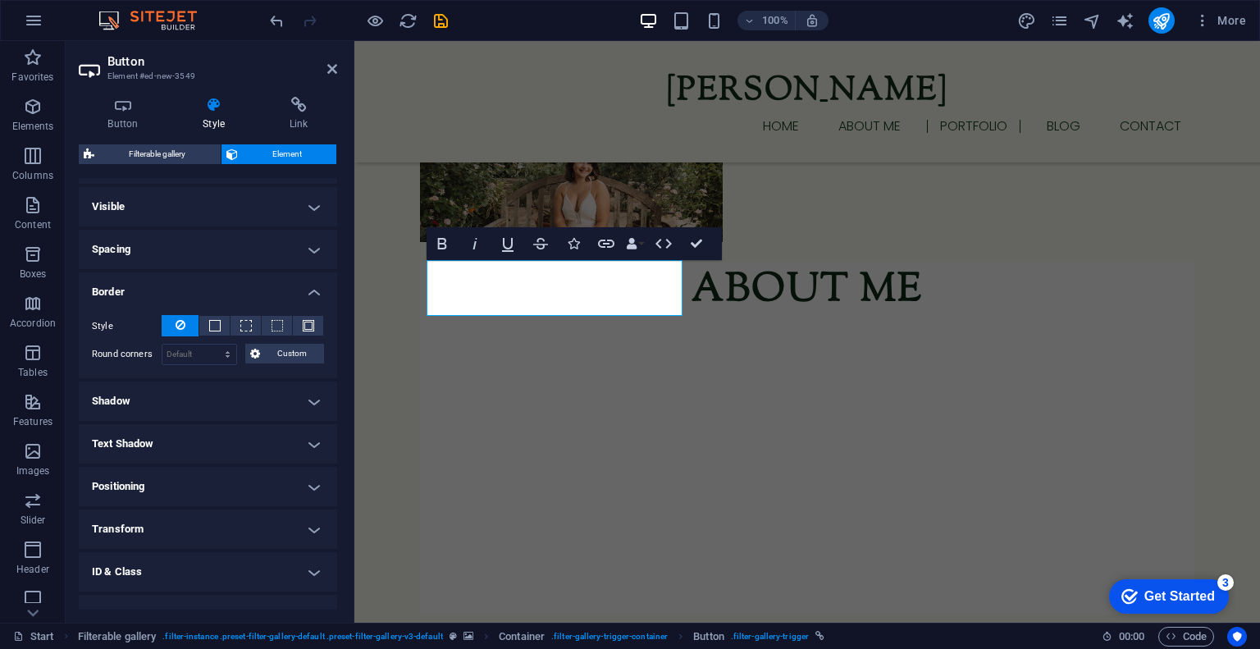
click at [249, 290] on h4 "Border" at bounding box center [208, 287] width 258 height 30
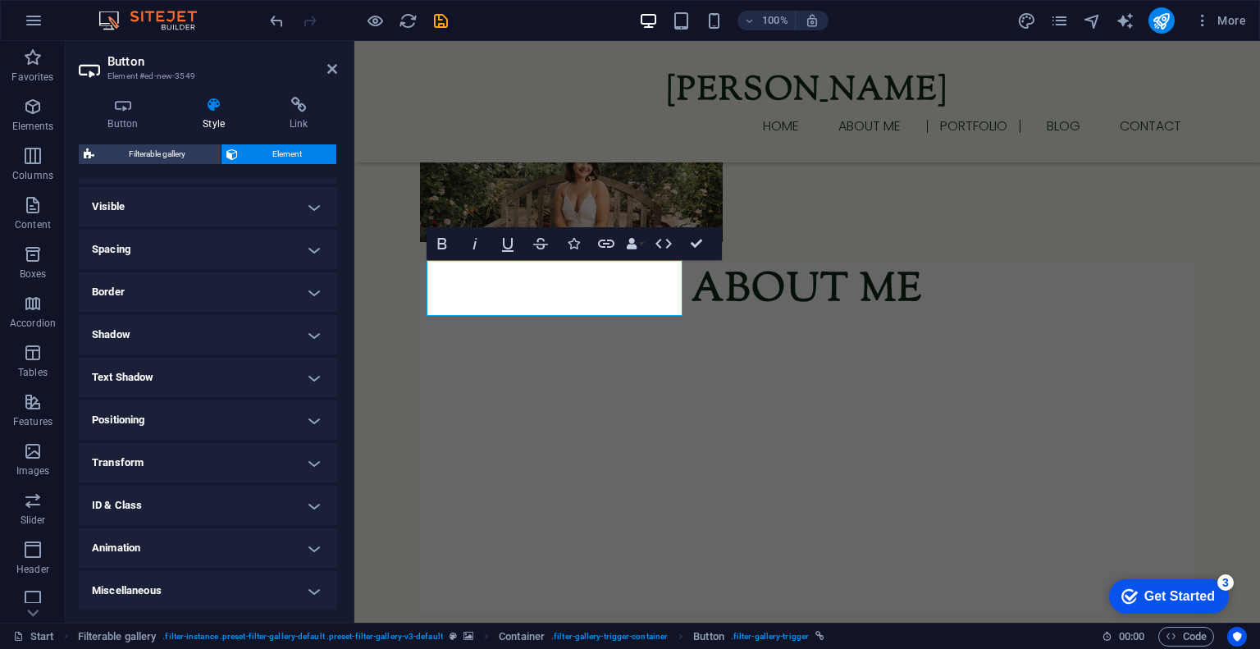
click at [207, 429] on h4 "Positioning" at bounding box center [208, 419] width 258 height 39
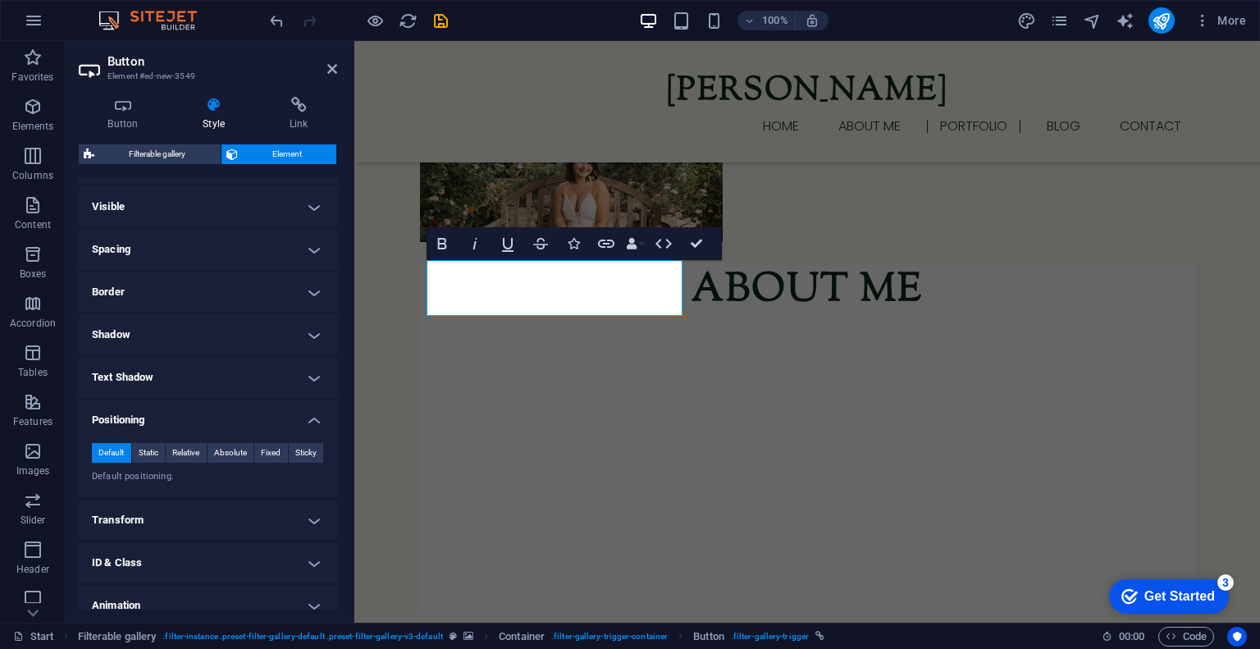
click at [207, 430] on div "Default Static Relative Absolute Fixed Sticky Z-Index Sets the order of the ele…" at bounding box center [208, 463] width 258 height 67
click at [289, 422] on h4 "Positioning" at bounding box center [208, 415] width 258 height 30
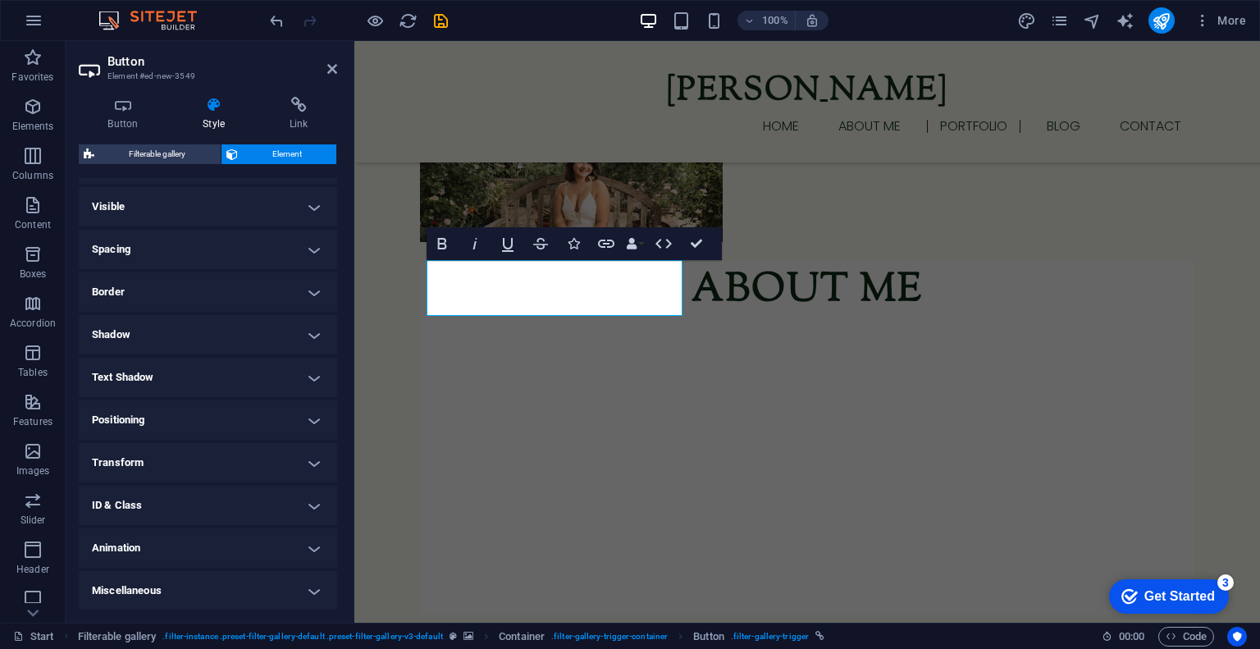
click at [266, 458] on h4 "Transform" at bounding box center [208, 462] width 258 height 39
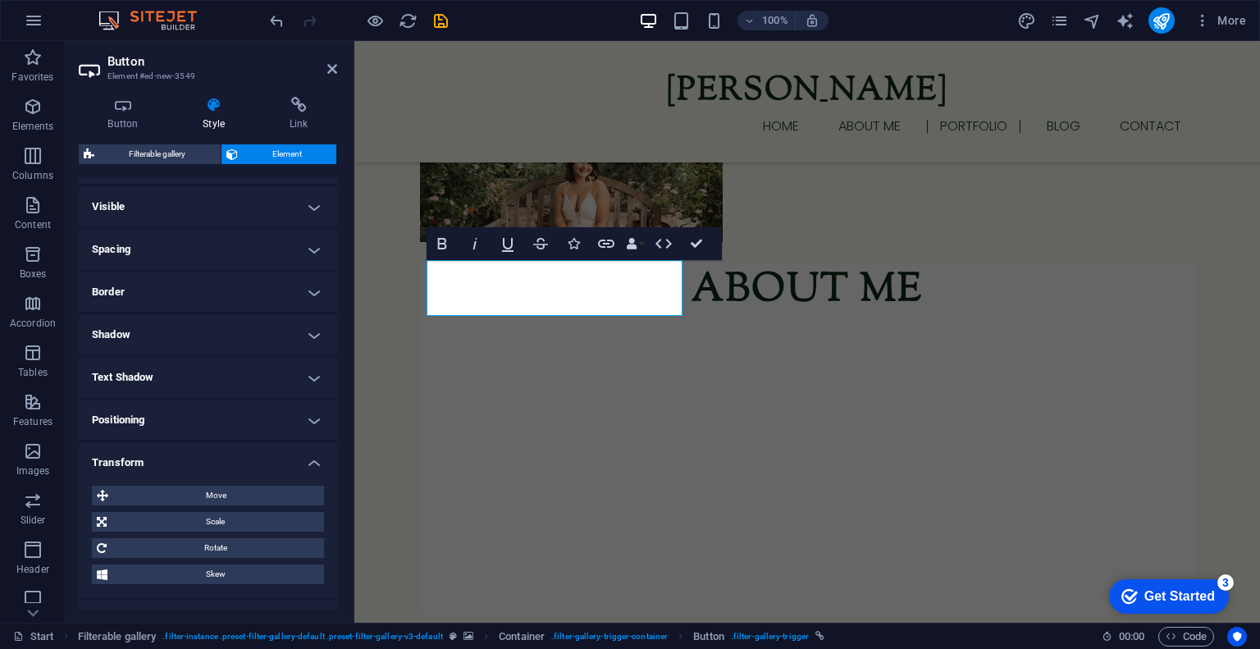
scroll to position [281, 0]
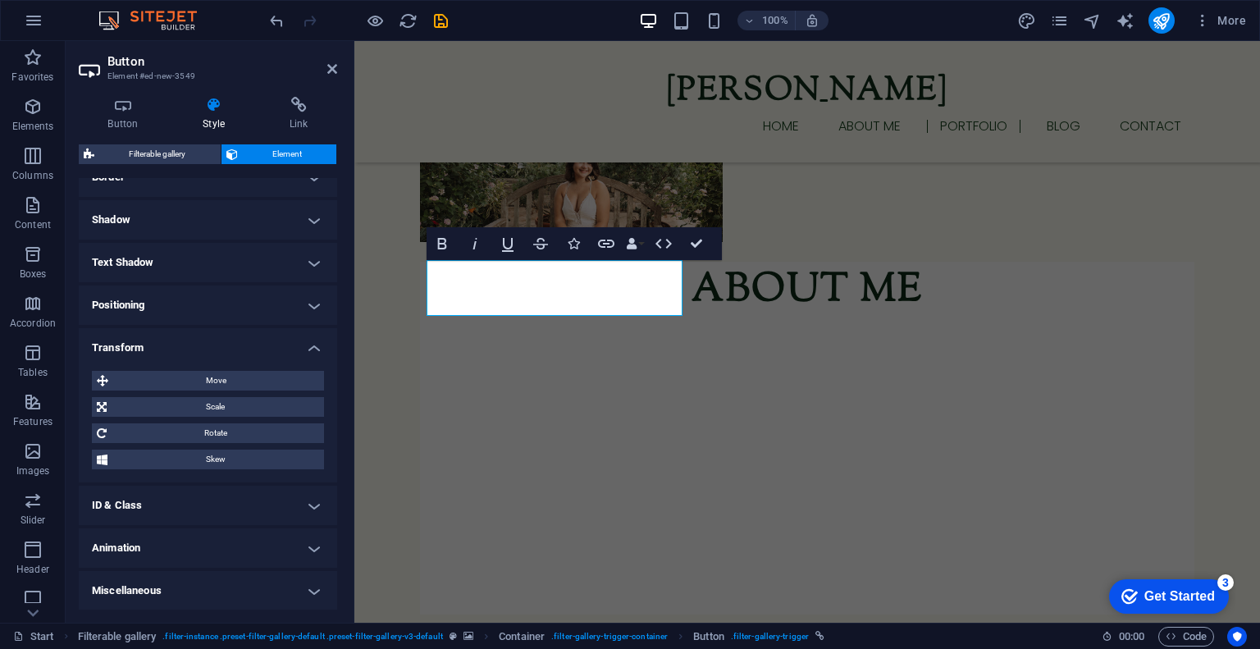
click at [248, 585] on h4 "Miscellaneous" at bounding box center [208, 590] width 258 height 39
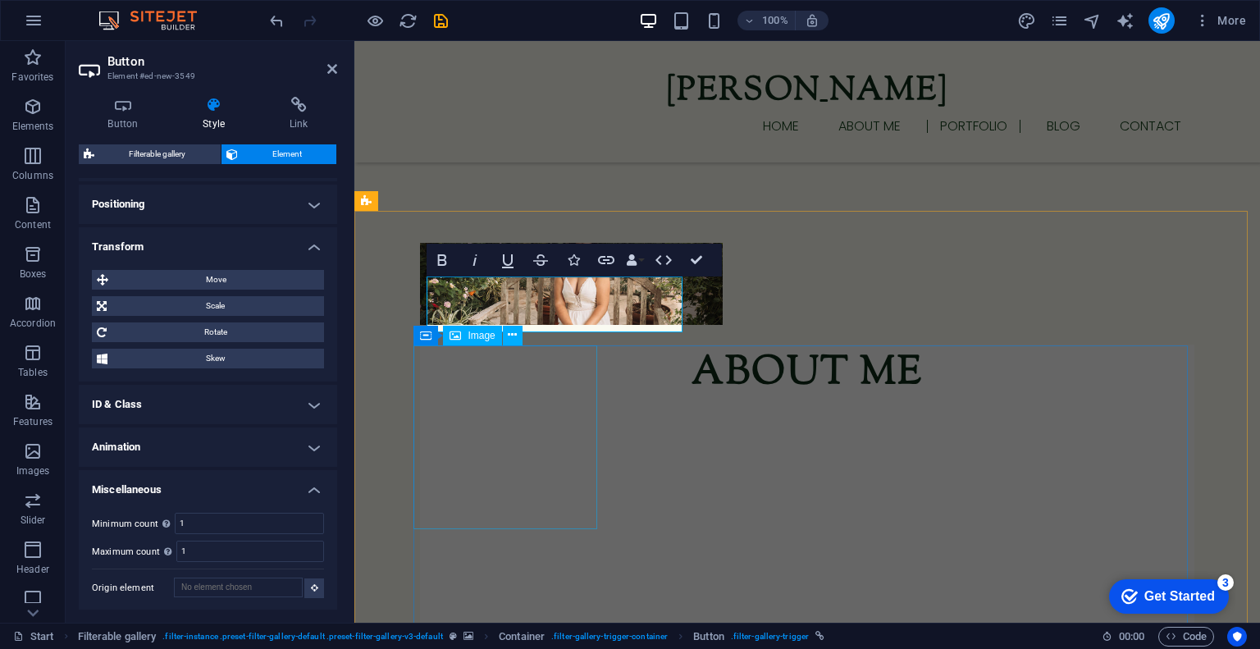
scroll to position [1401, 0]
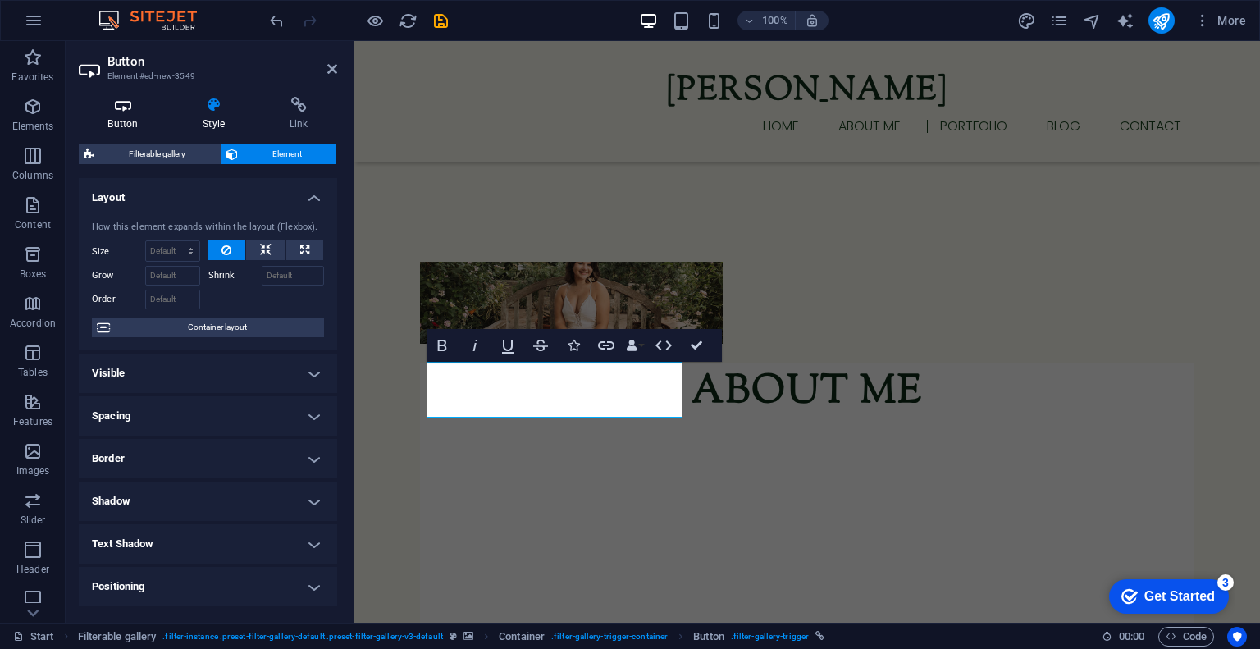
click at [108, 110] on icon at bounding box center [123, 105] width 89 height 16
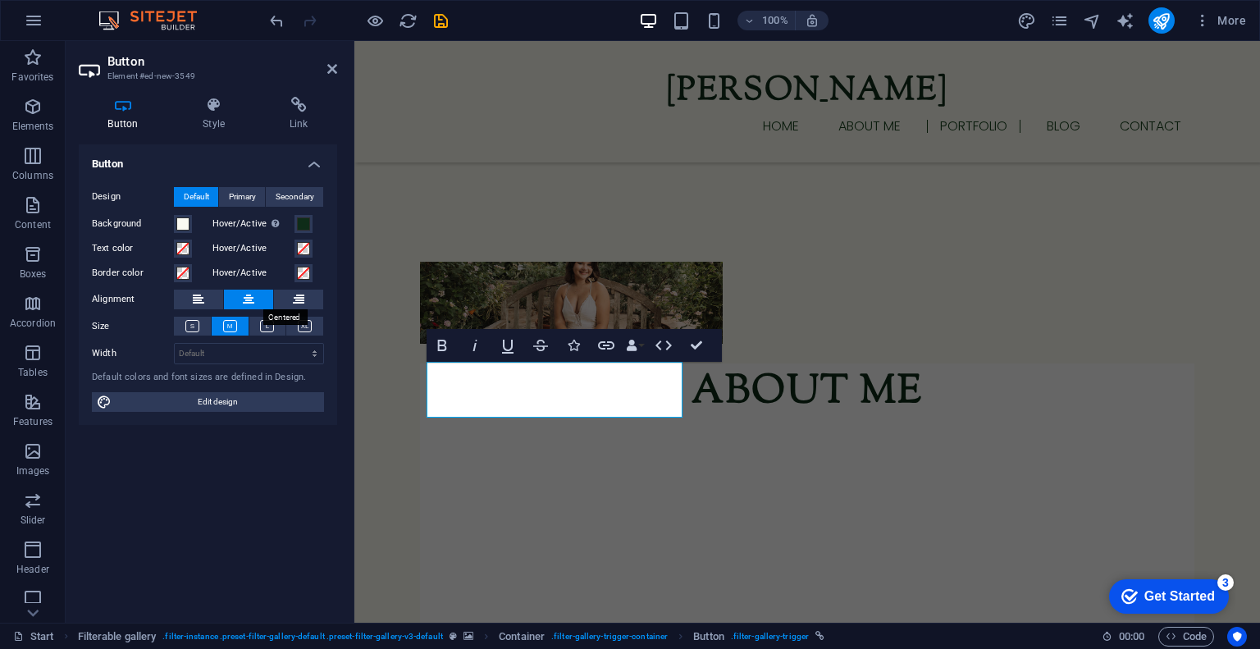
click at [243, 297] on icon at bounding box center [248, 299] width 11 height 20
click at [198, 301] on icon at bounding box center [198, 299] width 11 height 20
click at [200, 350] on select "Default px rem % em vh vw" at bounding box center [249, 354] width 148 height 20
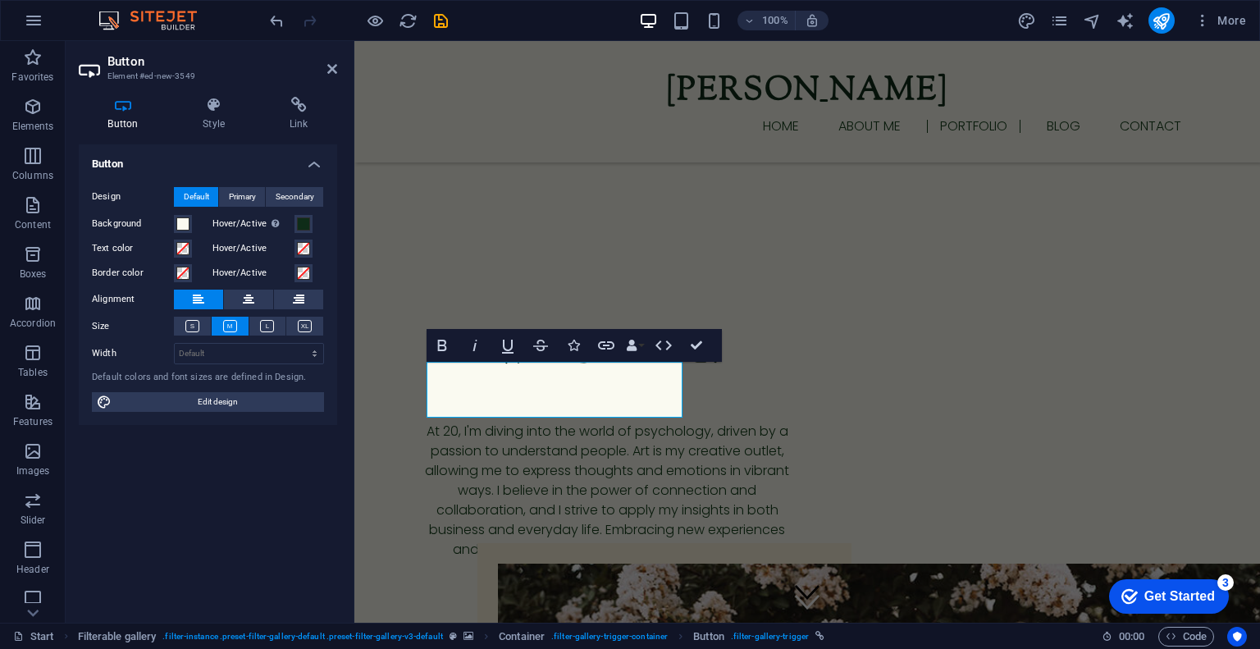
scroll to position [1401, 0]
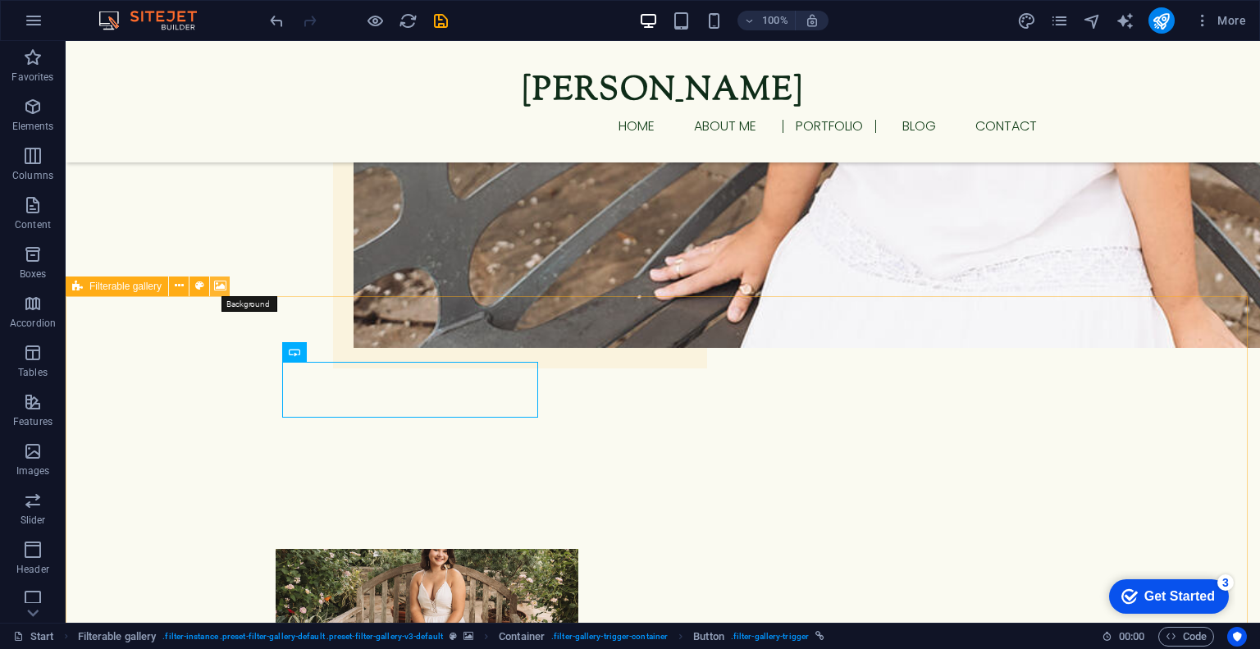
click at [217, 292] on icon at bounding box center [220, 285] width 12 height 17
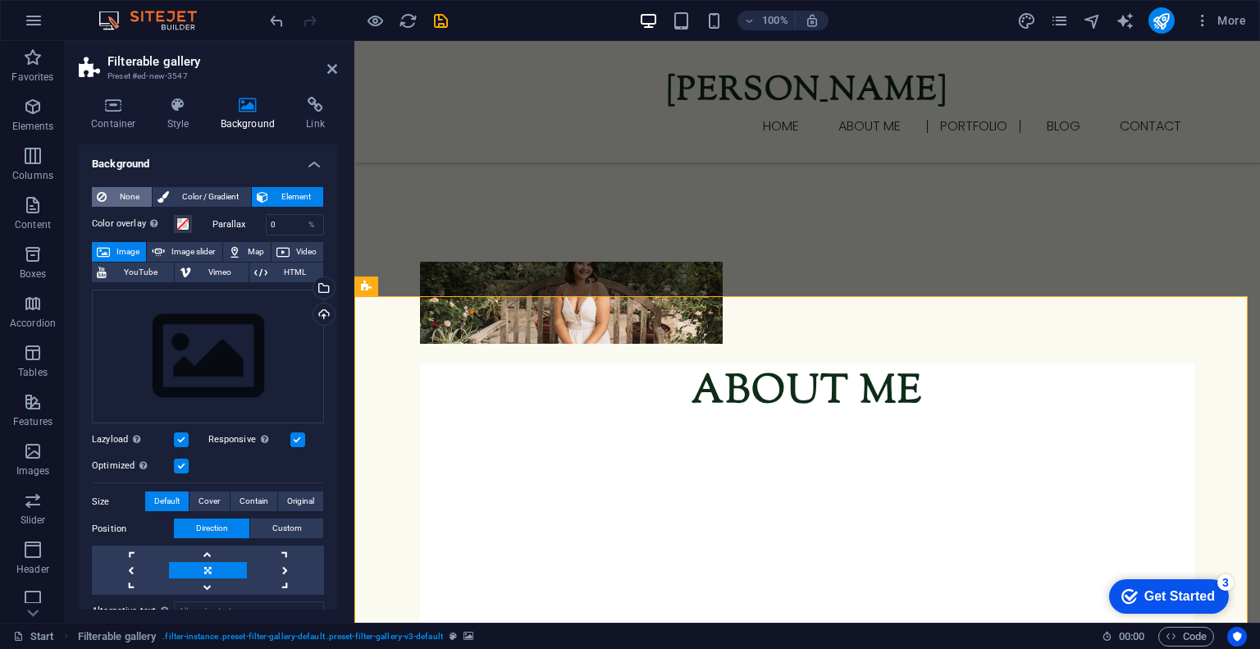
click at [118, 202] on span "None" at bounding box center [129, 197] width 35 height 20
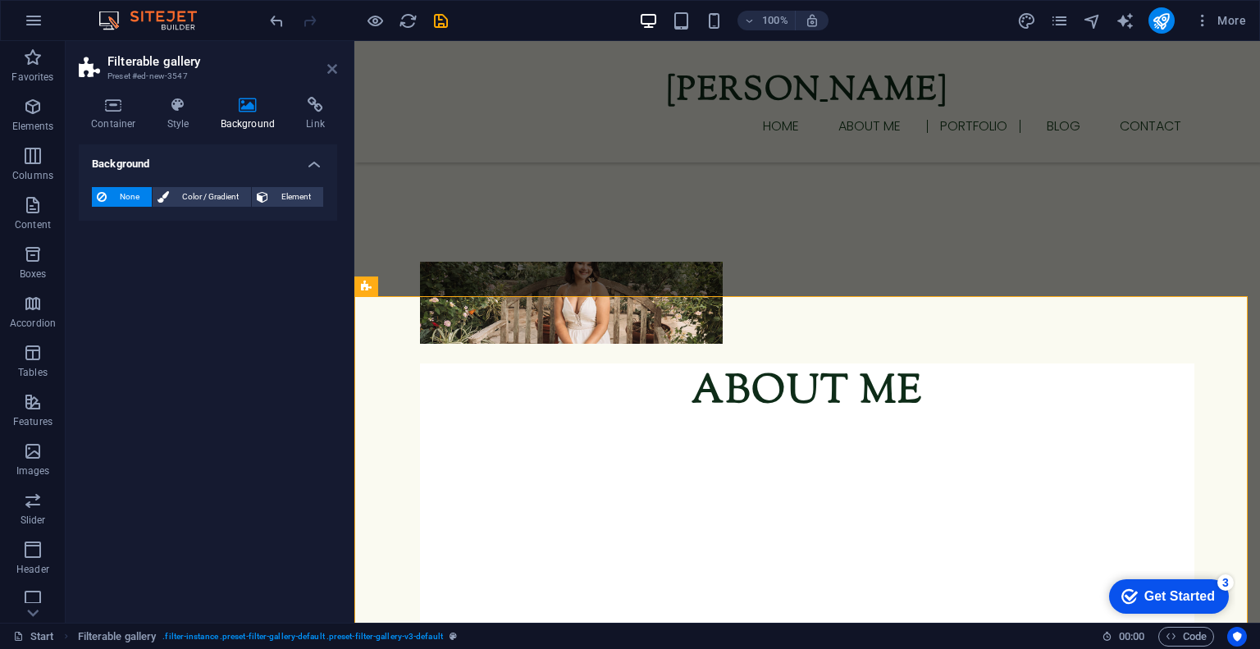
click at [328, 71] on icon at bounding box center [332, 68] width 10 height 13
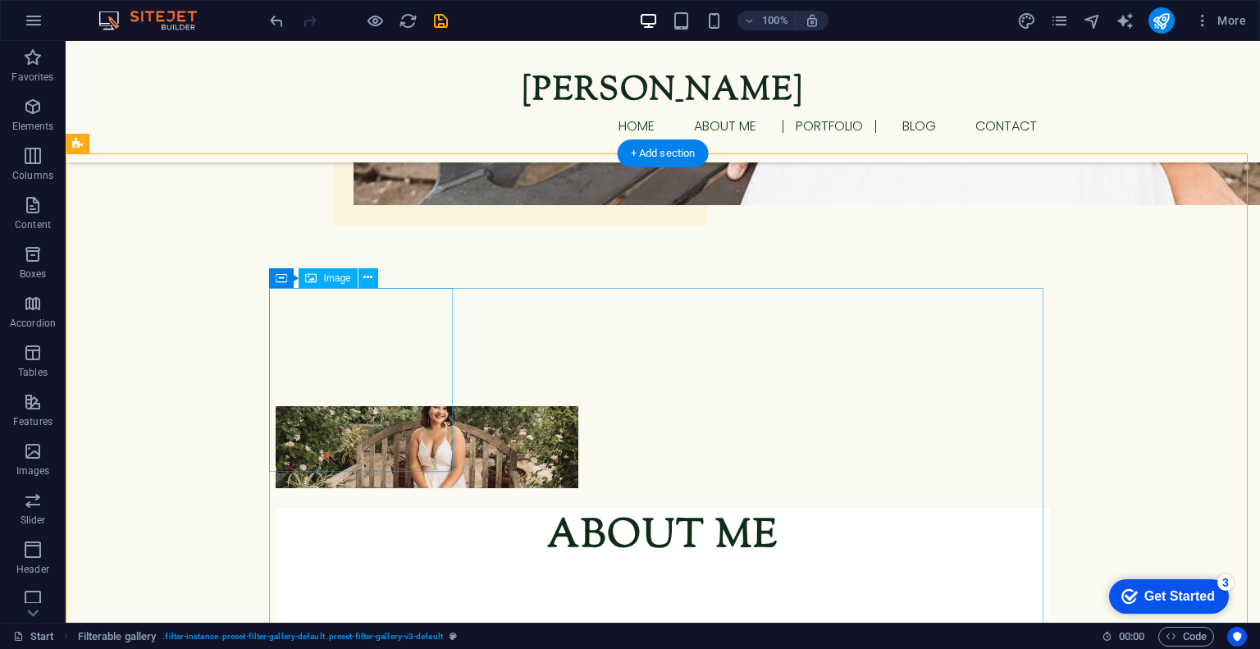
scroll to position [1542, 0]
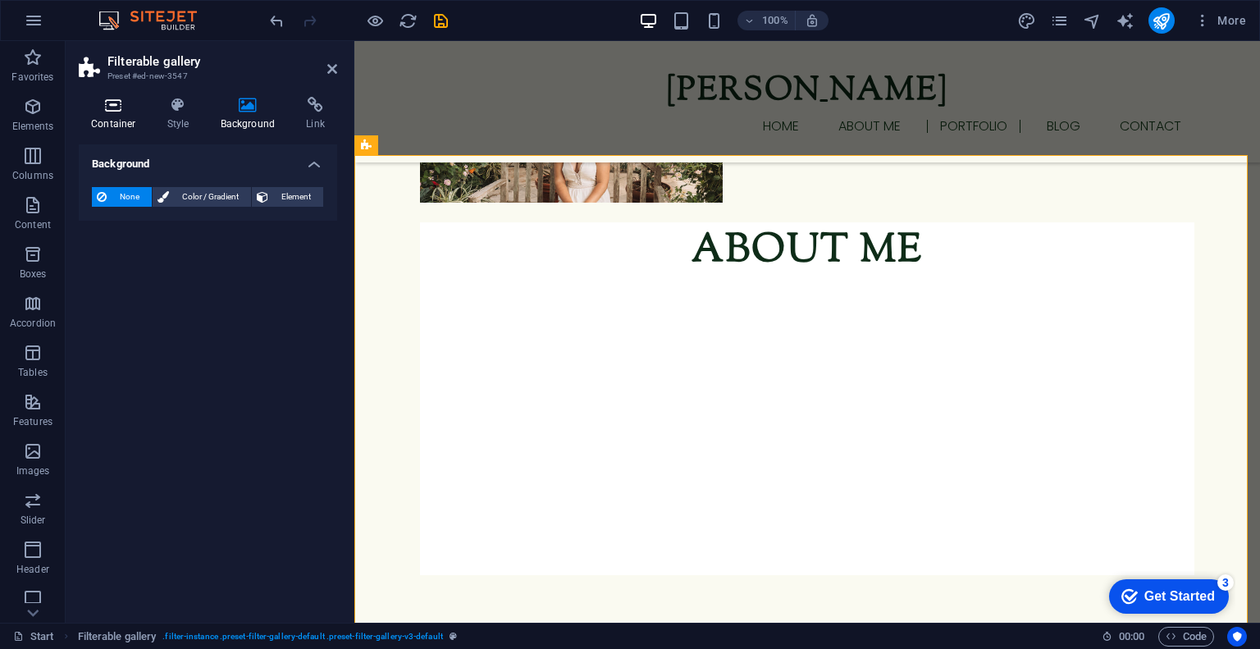
click at [121, 117] on h4 "Container" at bounding box center [117, 114] width 76 height 34
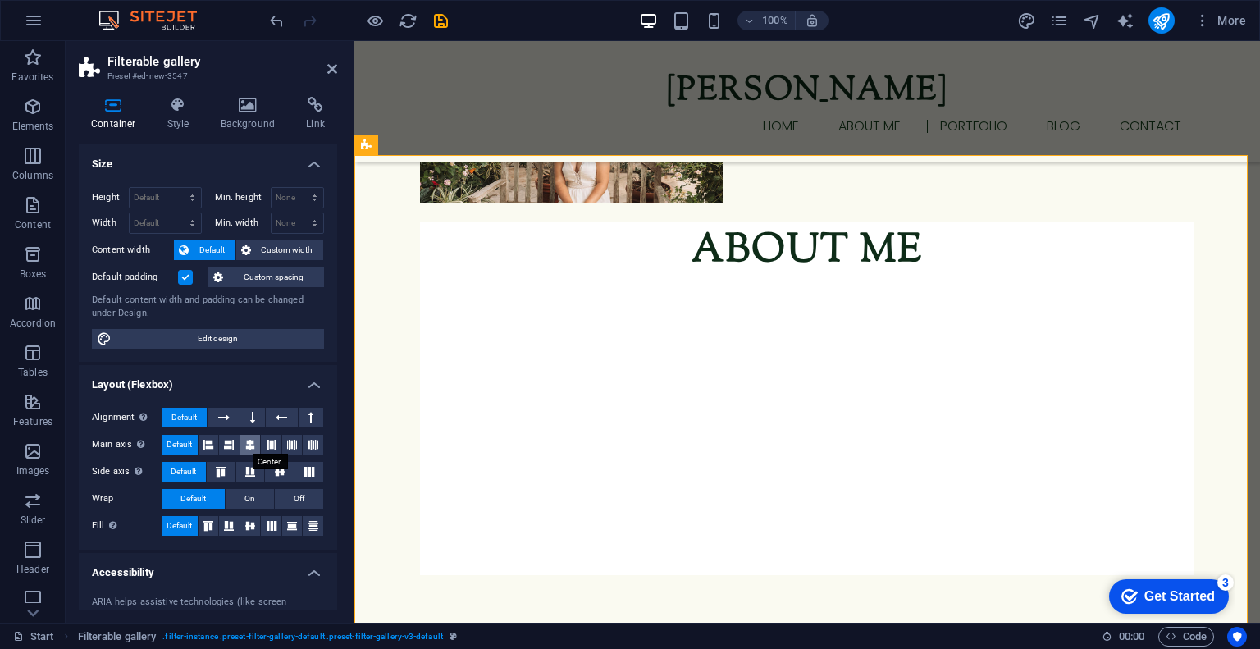
click at [253, 442] on icon at bounding box center [250, 445] width 10 height 20
click at [282, 475] on icon at bounding box center [280, 472] width 20 height 10
click at [289, 495] on button "Off" at bounding box center [299, 499] width 48 height 20
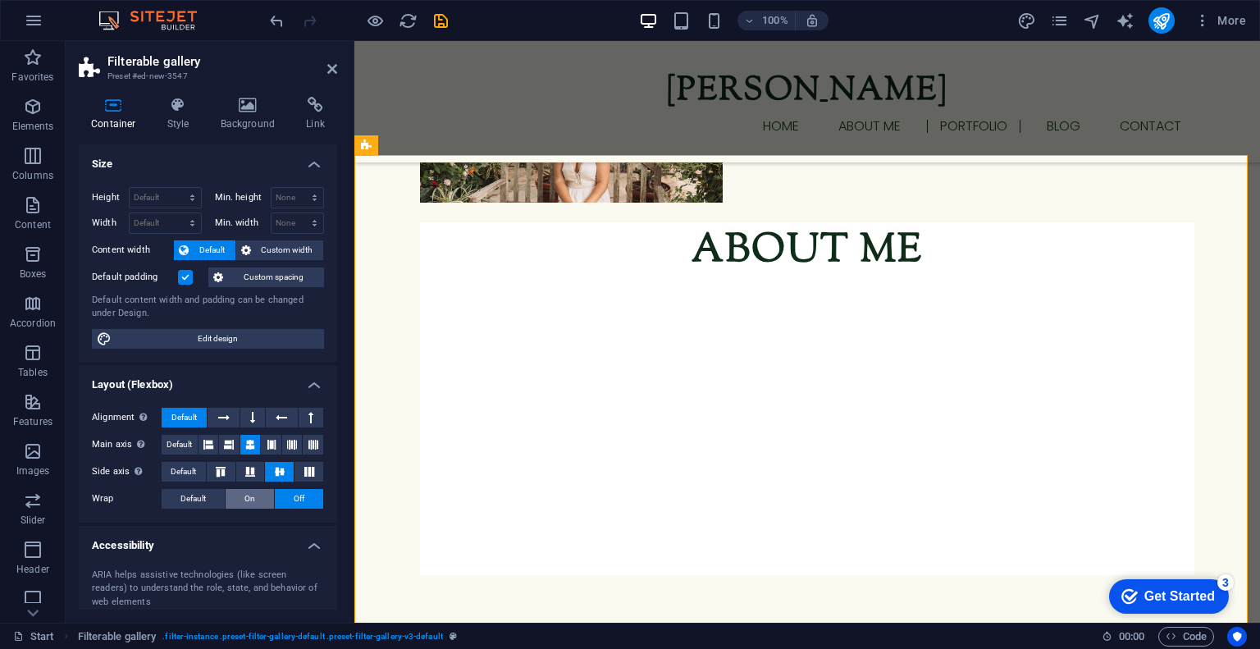
click at [258, 495] on button "On" at bounding box center [250, 499] width 48 height 20
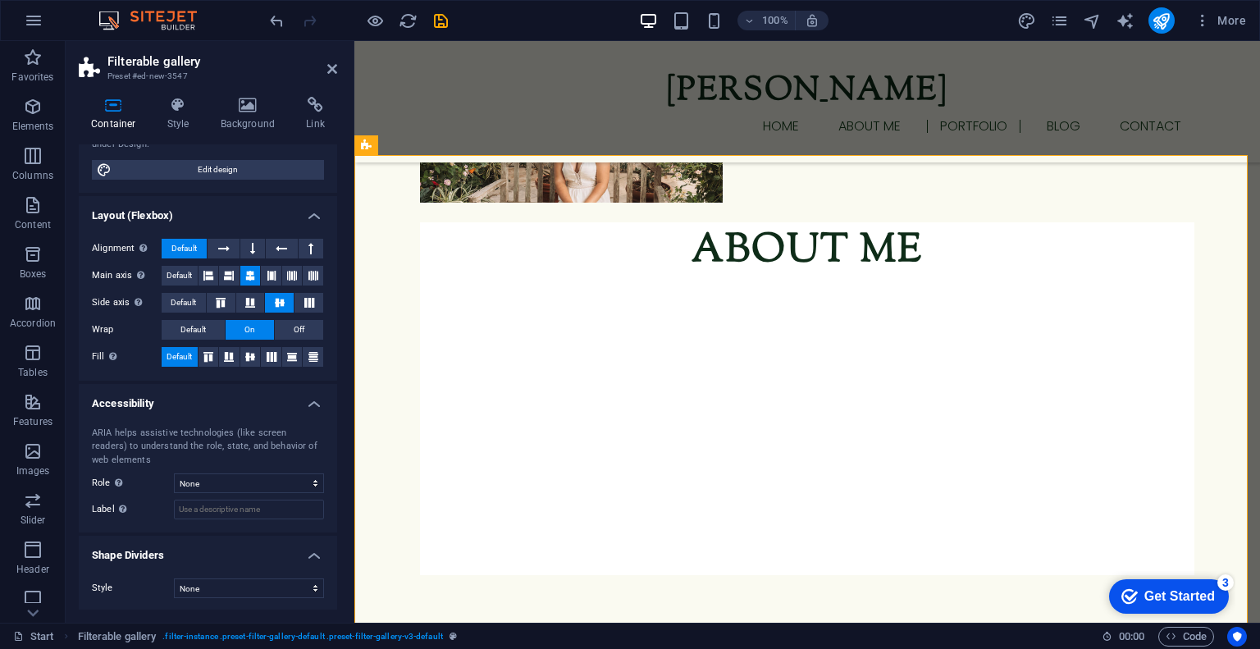
scroll to position [0, 0]
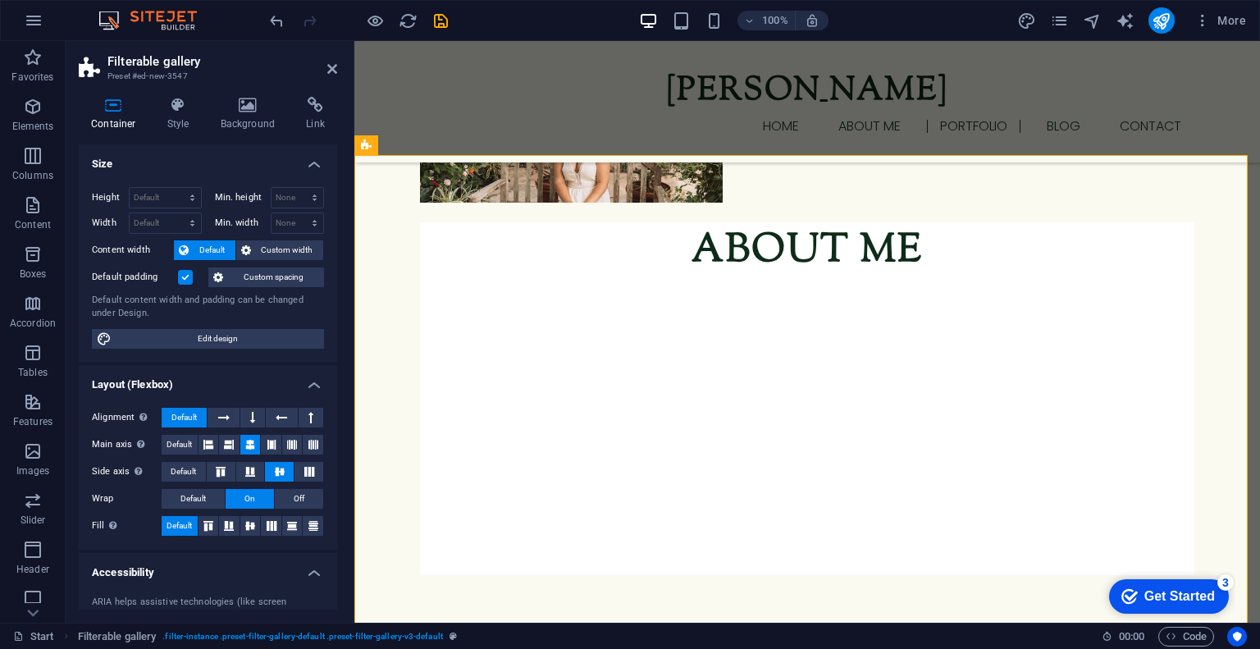
click at [187, 278] on label at bounding box center [185, 277] width 15 height 15
click at [0, 0] on input "Default padding" at bounding box center [0, 0] width 0 height 0
click at [187, 278] on label at bounding box center [185, 277] width 15 height 15
click at [0, 0] on input "Default padding" at bounding box center [0, 0] width 0 height 0
click at [187, 278] on label at bounding box center [185, 277] width 15 height 15
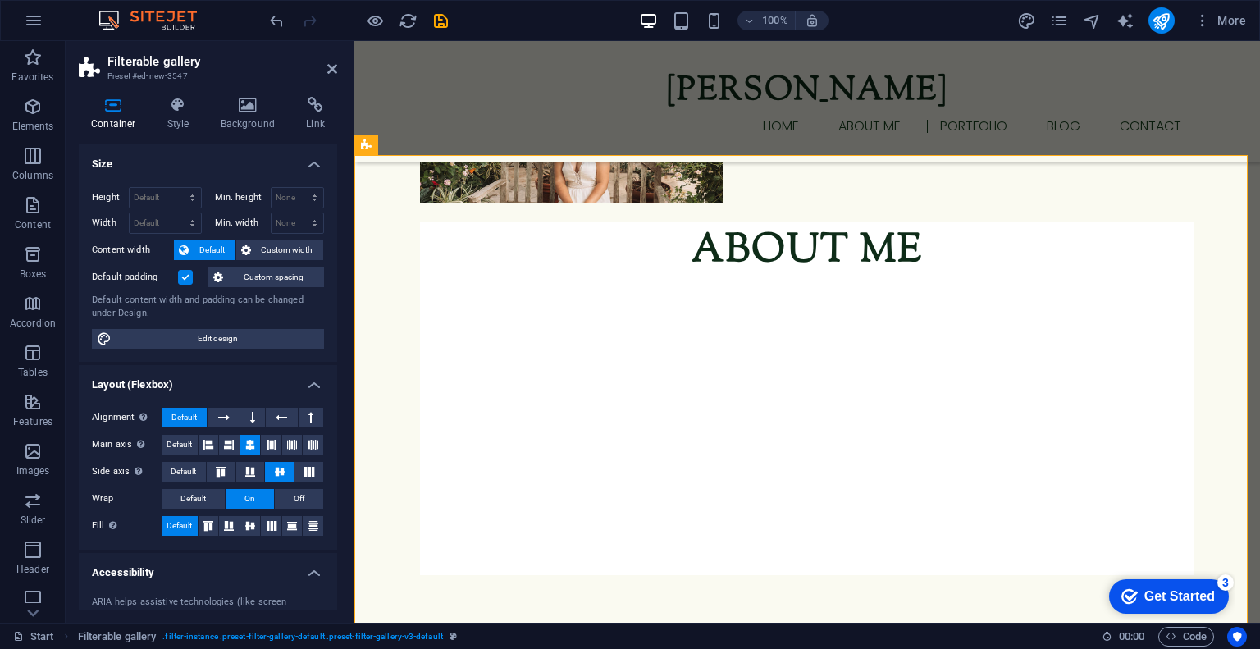
click at [0, 0] on input "Default padding" at bounding box center [0, 0] width 0 height 0
click at [187, 278] on label at bounding box center [185, 277] width 15 height 15
click at [0, 0] on input "Default padding" at bounding box center [0, 0] width 0 height 0
click at [187, 121] on h4 "Style" at bounding box center [181, 114] width 53 height 34
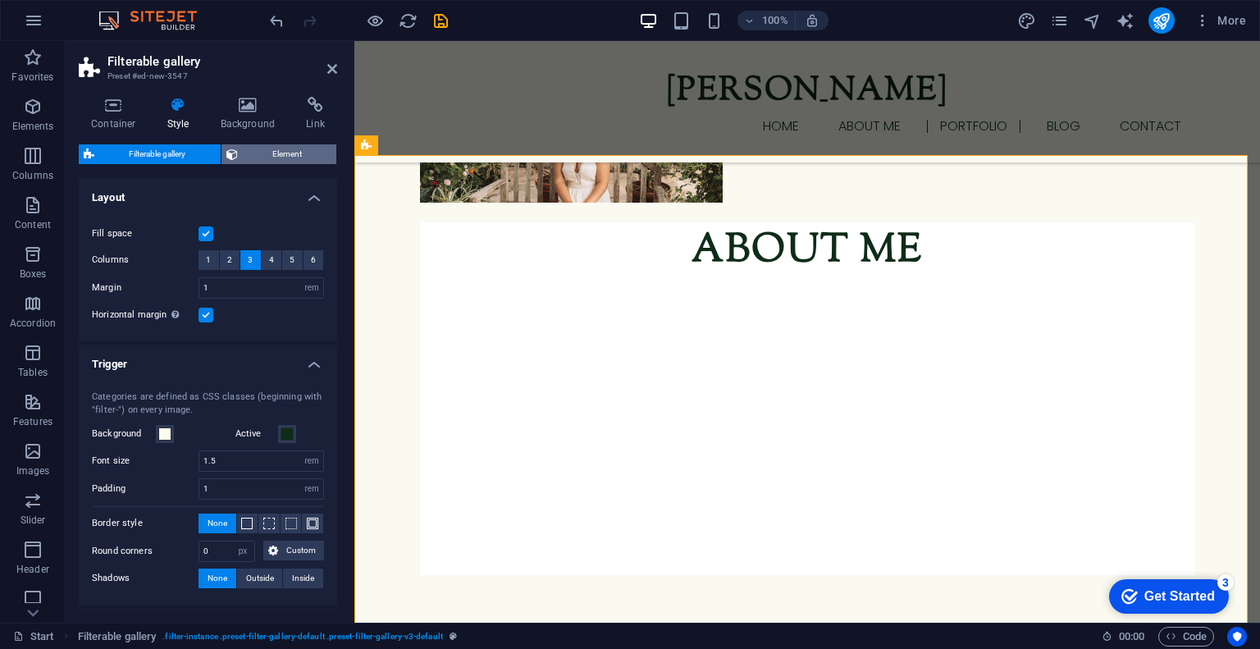
click at [290, 154] on span "Element" at bounding box center [287, 154] width 89 height 20
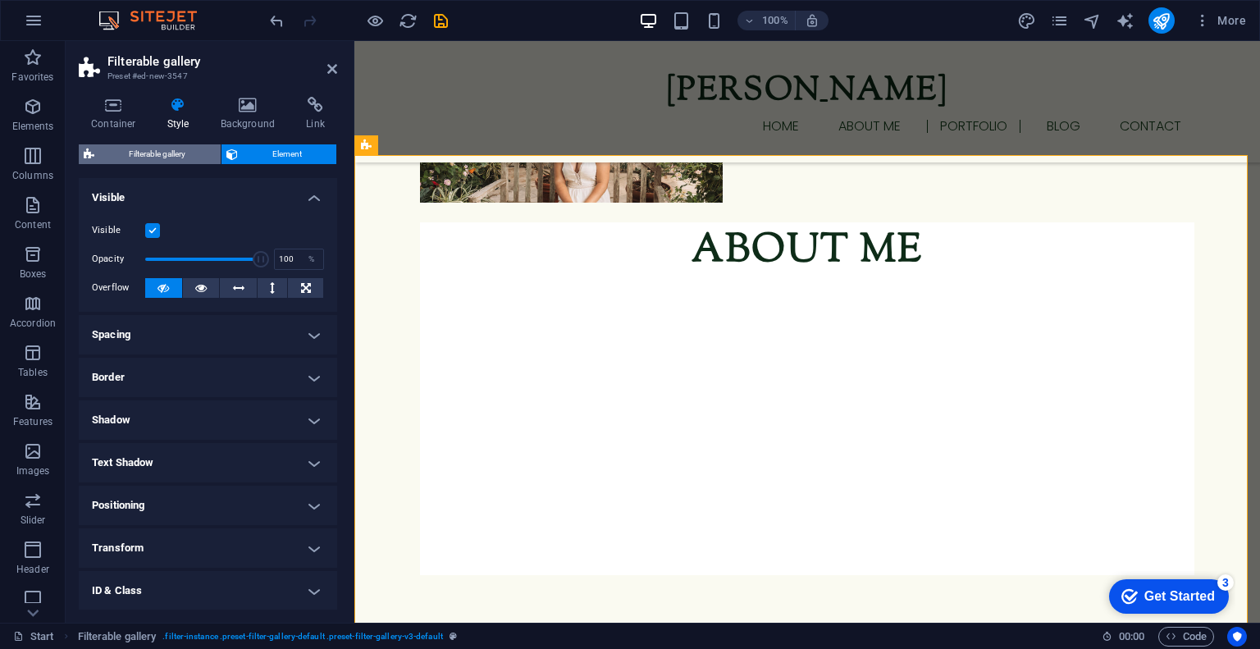
click at [171, 158] on span "Filterable gallery" at bounding box center [157, 154] width 116 height 20
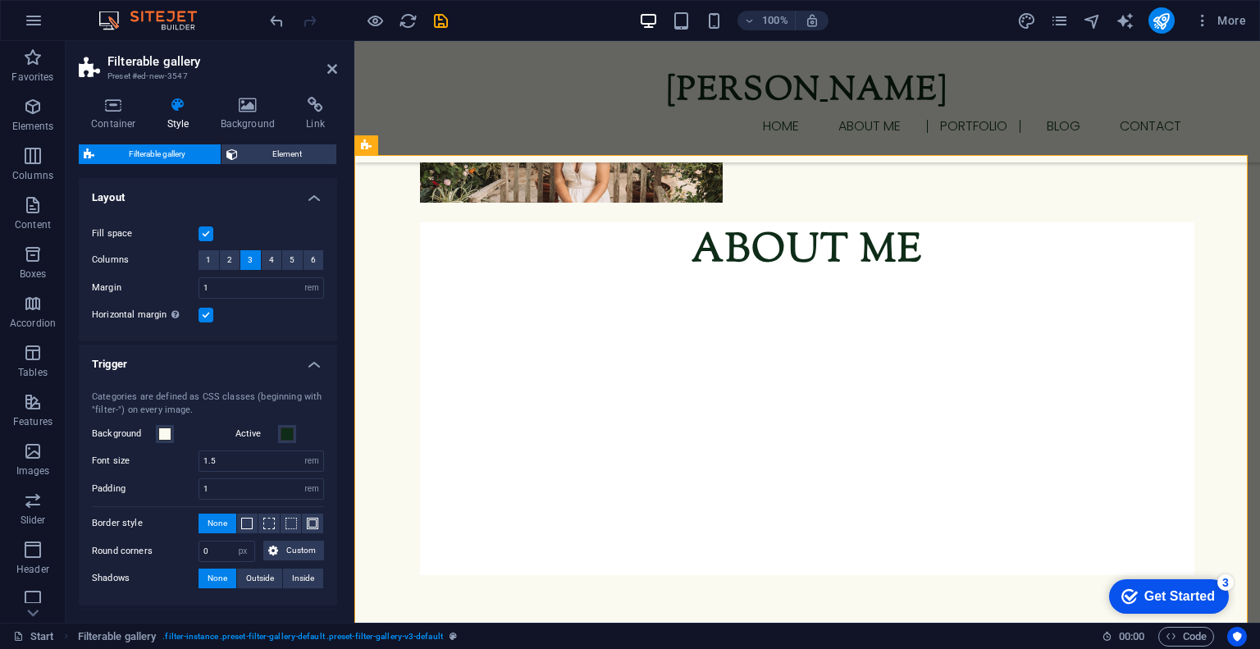
click at [205, 235] on label at bounding box center [205, 233] width 15 height 15
click at [0, 0] on input "Fill space" at bounding box center [0, 0] width 0 height 0
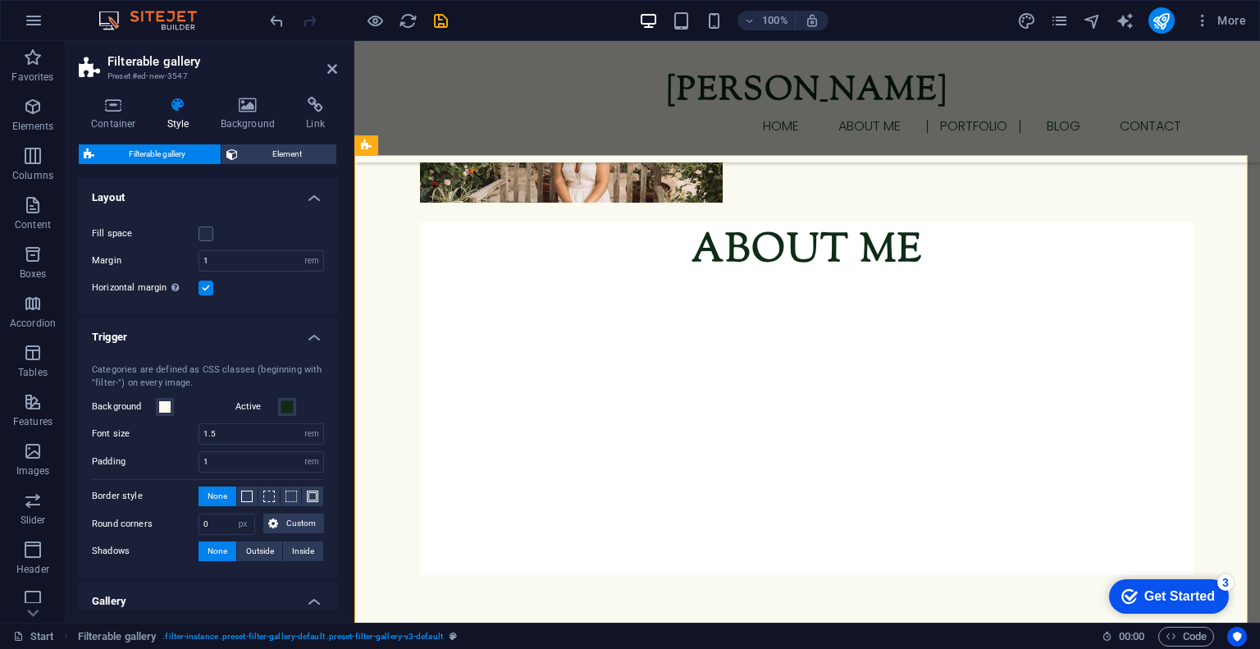
click at [206, 294] on label at bounding box center [205, 287] width 15 height 15
click at [0, 0] on input "Horizontal margin Only if the containers "Content width" is not set to "Default"" at bounding box center [0, 0] width 0 height 0
click at [206, 294] on label at bounding box center [205, 287] width 15 height 15
click at [0, 0] on input "Horizontal margin Only if the containers "Content width" is not set to "Default"" at bounding box center [0, 0] width 0 height 0
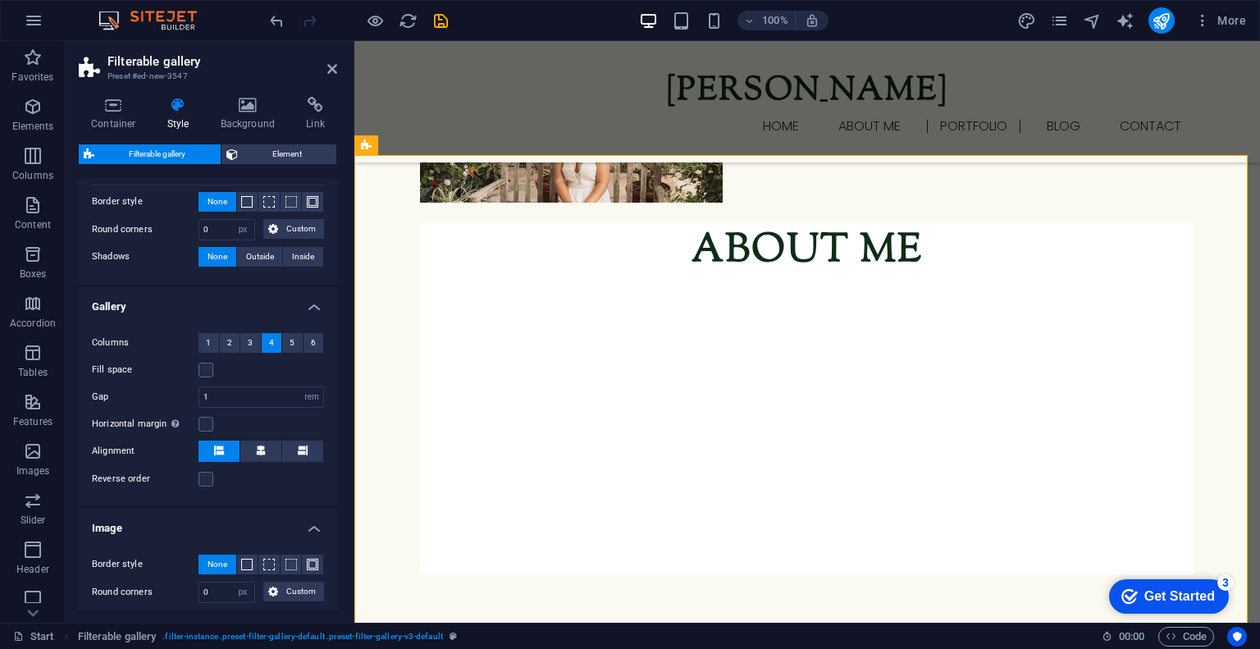
scroll to position [295, 0]
click at [248, 346] on span "3" at bounding box center [250, 342] width 5 height 20
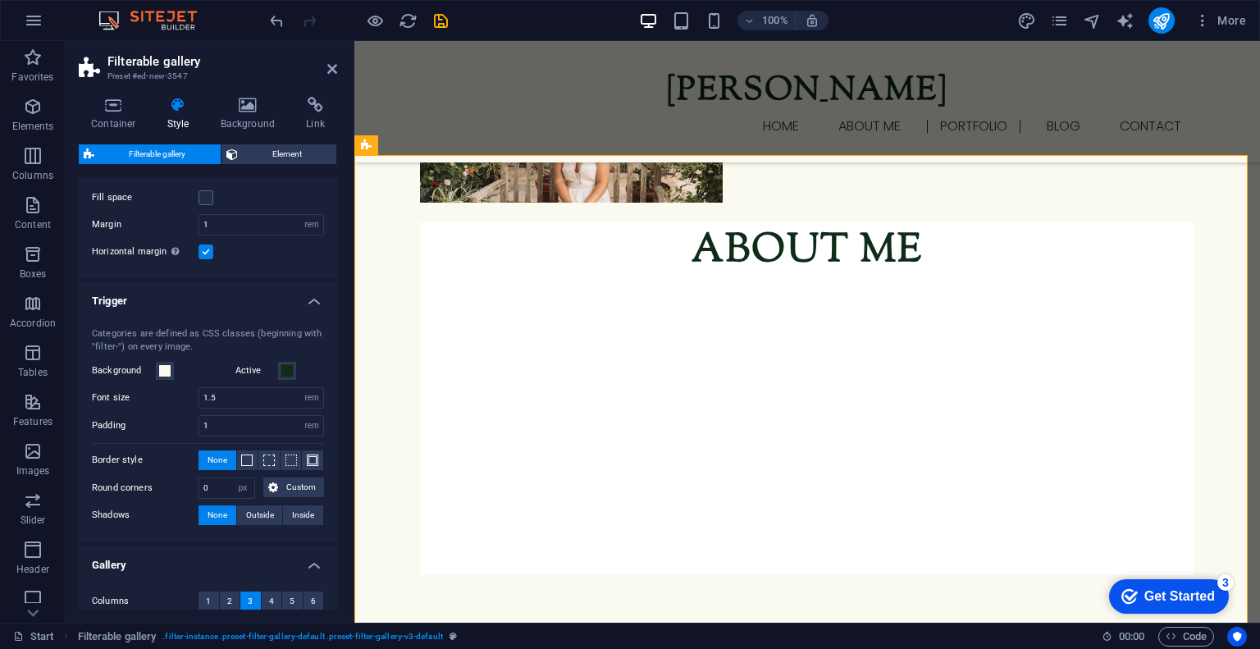
scroll to position [0, 0]
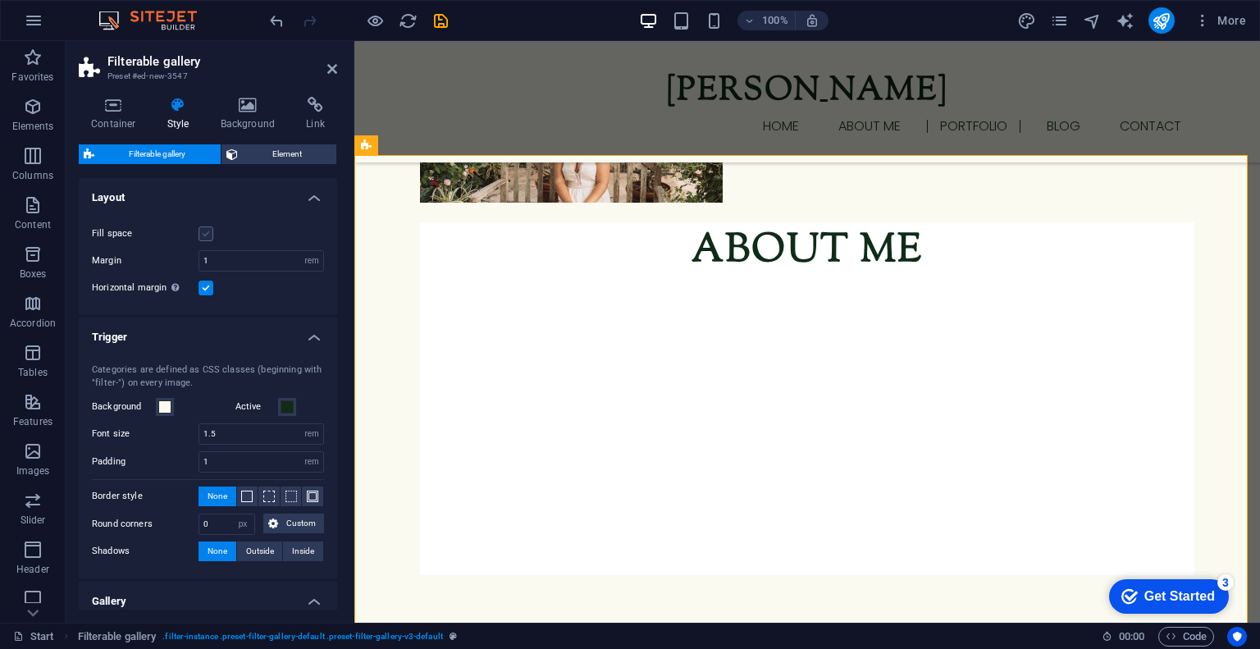
click at [204, 229] on label at bounding box center [205, 233] width 15 height 15
click at [0, 0] on input "Fill space" at bounding box center [0, 0] width 0 height 0
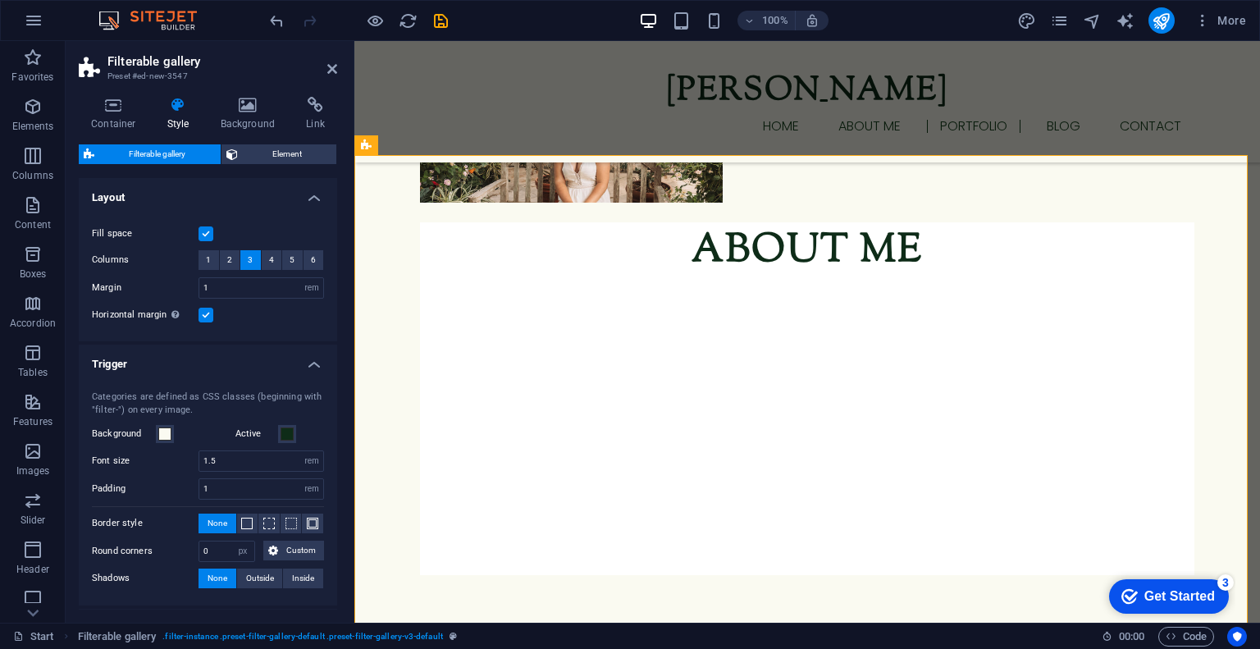
click at [204, 229] on label at bounding box center [205, 233] width 15 height 15
click at [0, 0] on input "Fill space" at bounding box center [0, 0] width 0 height 0
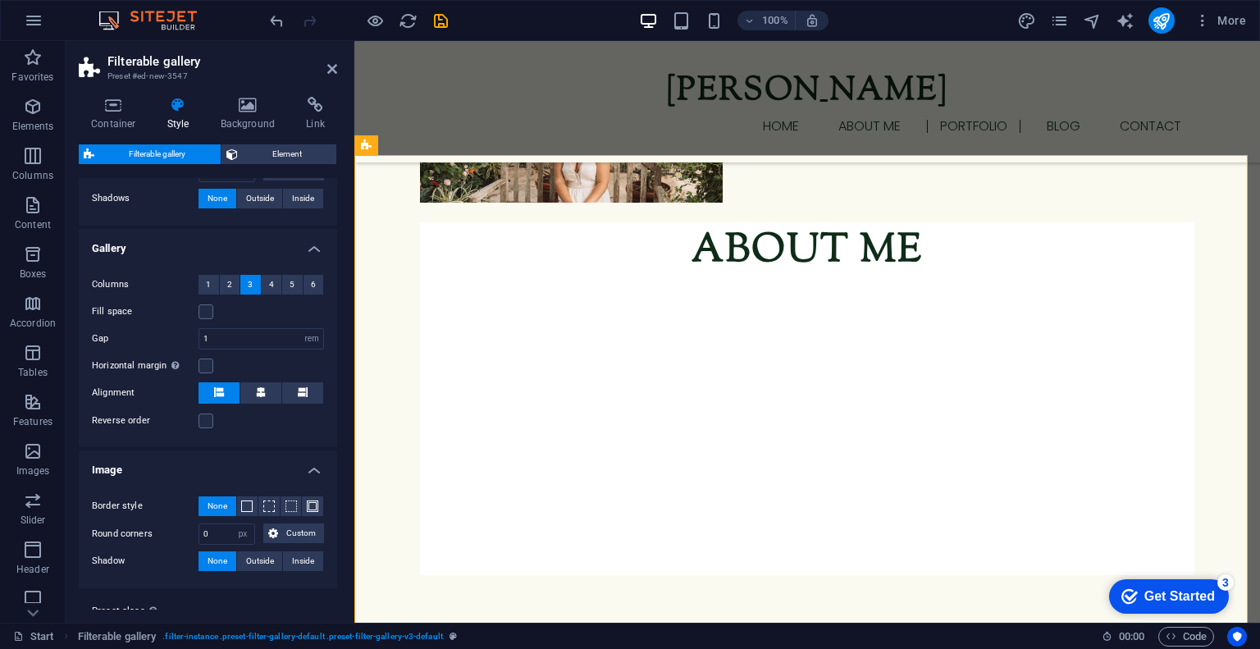
scroll to position [369, 0]
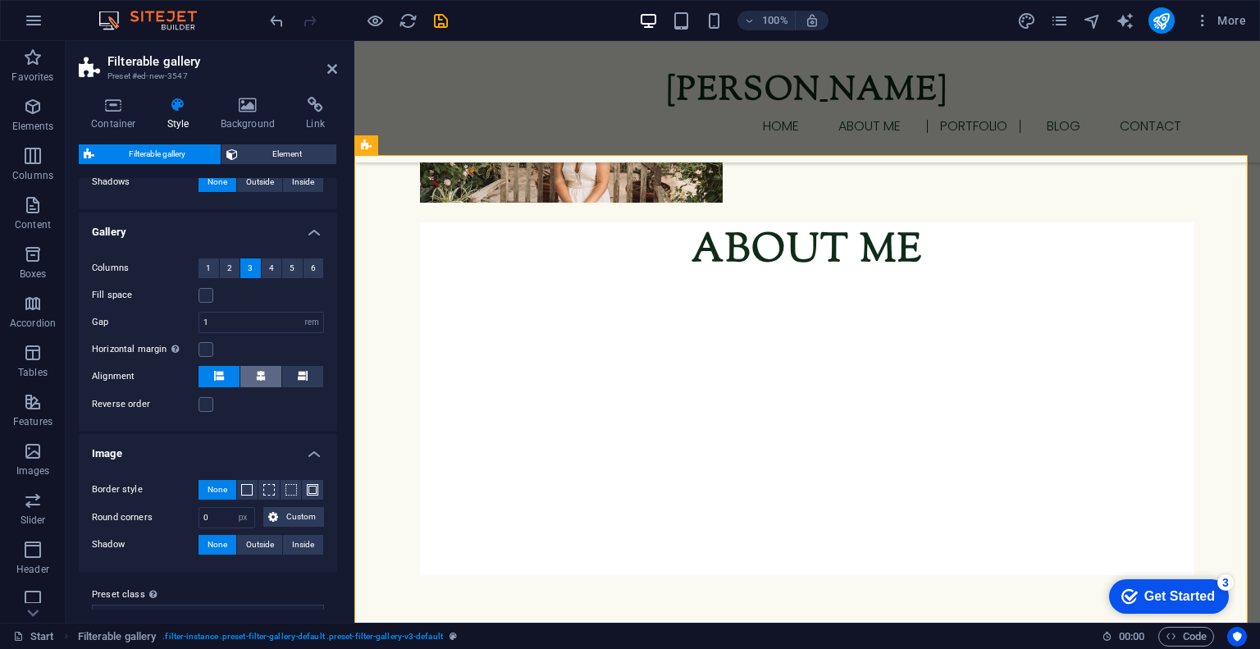
click at [261, 376] on icon at bounding box center [261, 376] width 10 height 10
select select
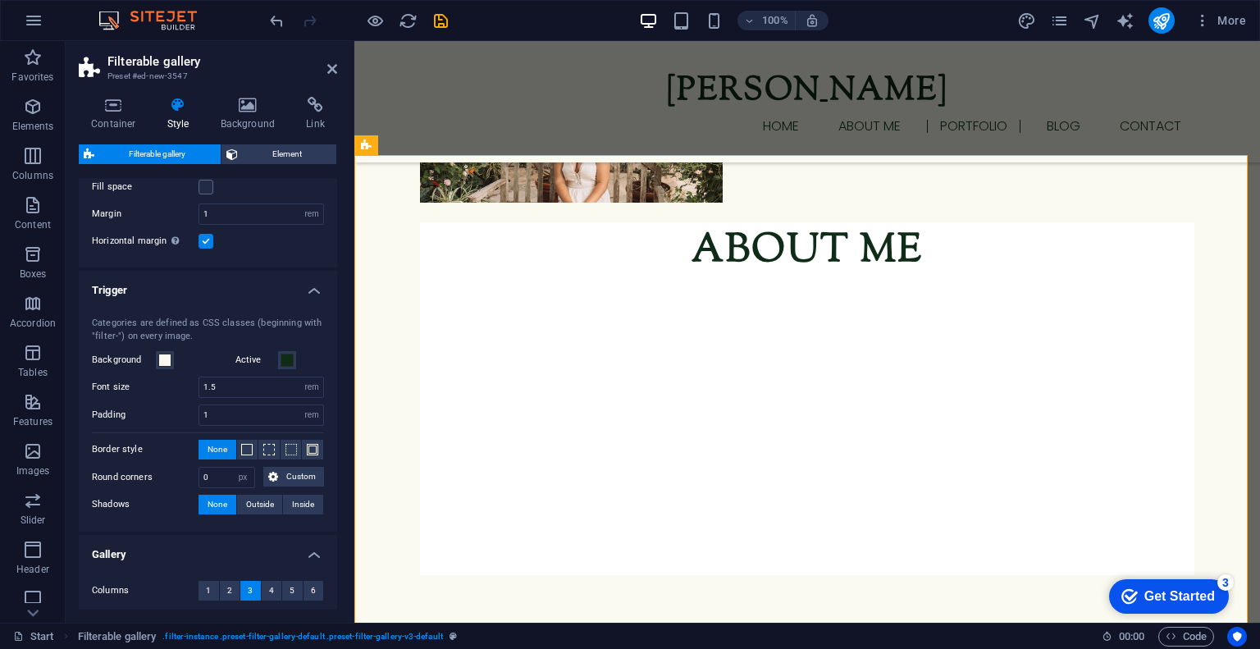
scroll to position [0, 0]
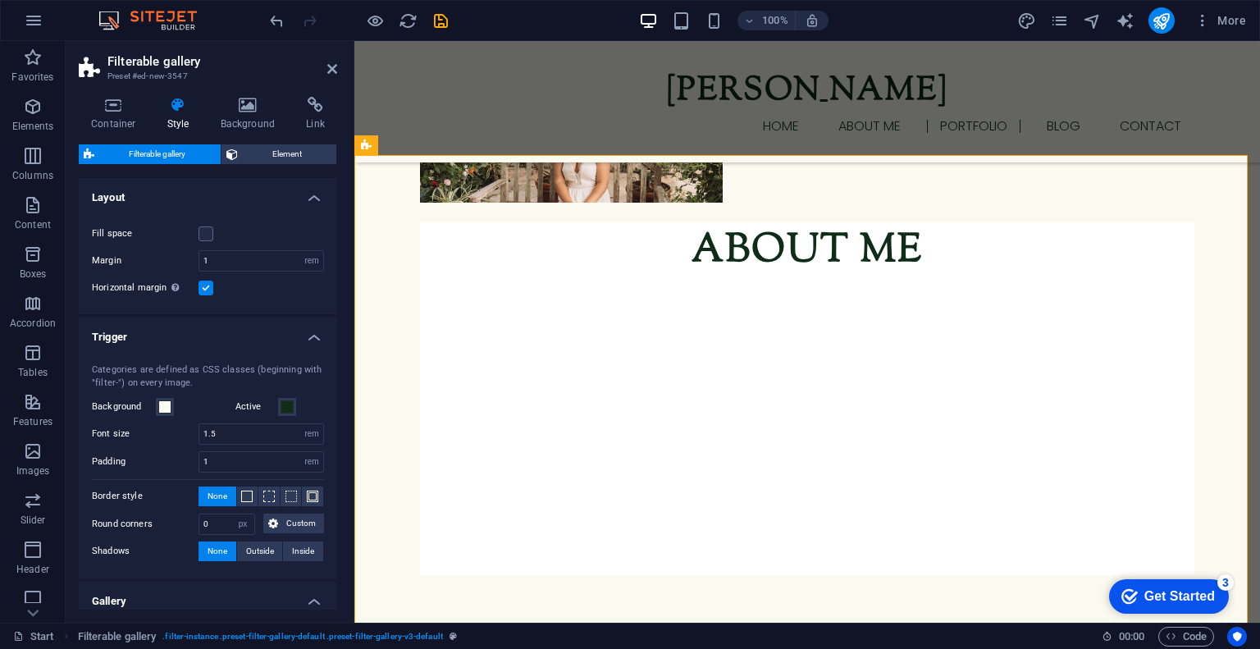
click at [204, 288] on label at bounding box center [205, 287] width 15 height 15
click at [0, 0] on input "Horizontal margin Only if the containers "Content width" is not set to "Default"" at bounding box center [0, 0] width 0 height 0
click at [265, 153] on span "Element" at bounding box center [287, 154] width 89 height 20
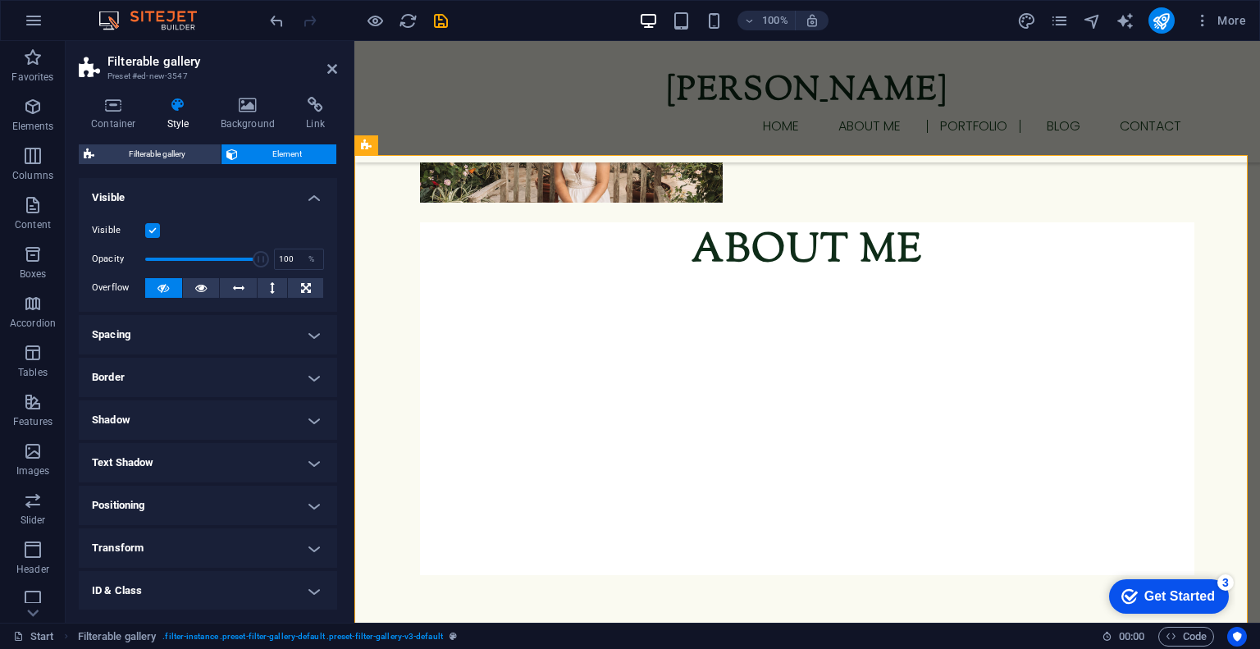
click at [282, 203] on h4 "Visible" at bounding box center [208, 193] width 258 height 30
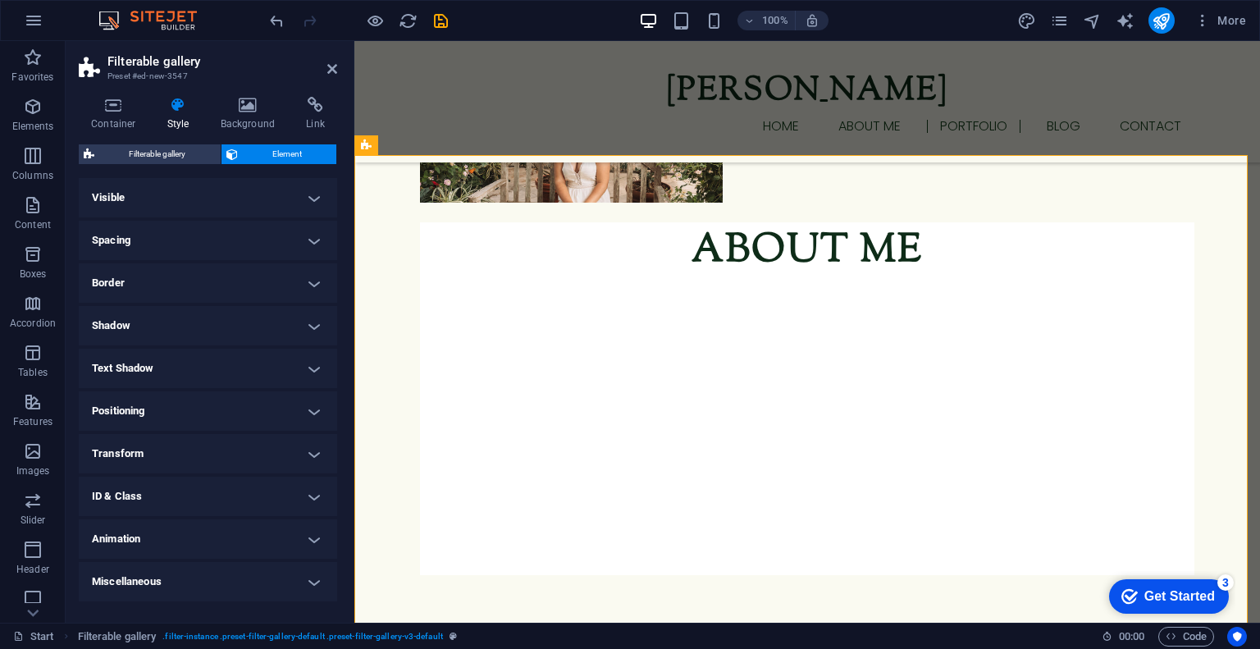
click at [258, 245] on h4 "Spacing" at bounding box center [208, 240] width 258 height 39
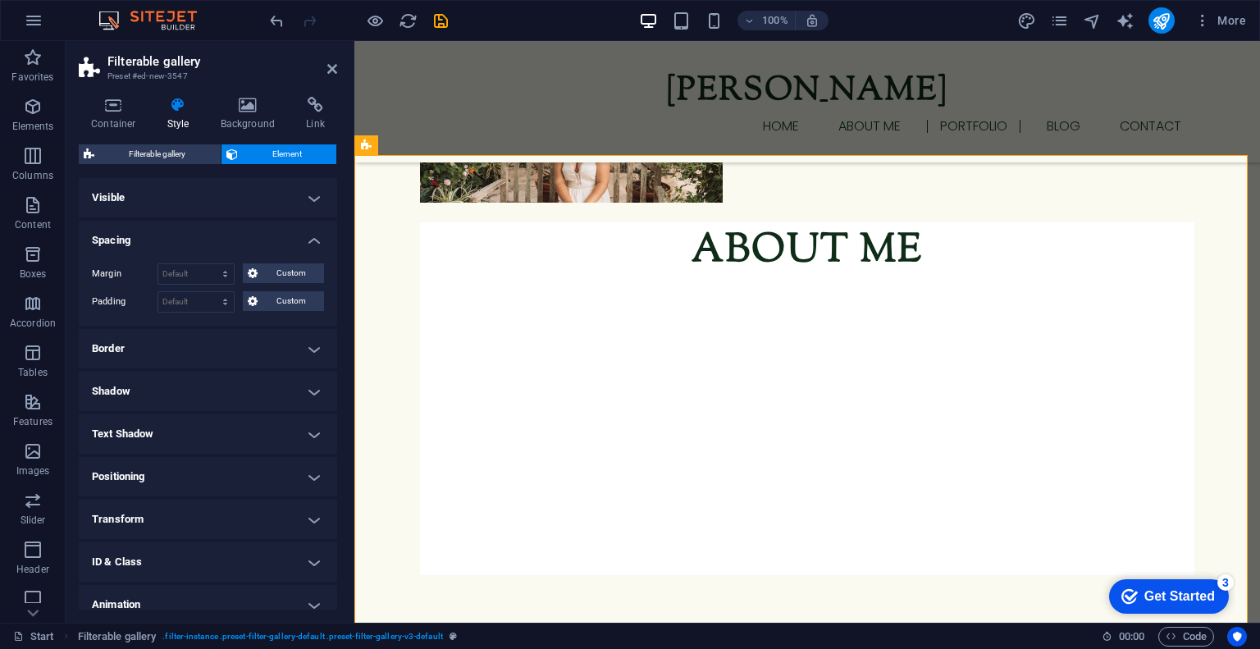
click at [258, 245] on h4 "Spacing" at bounding box center [208, 236] width 258 height 30
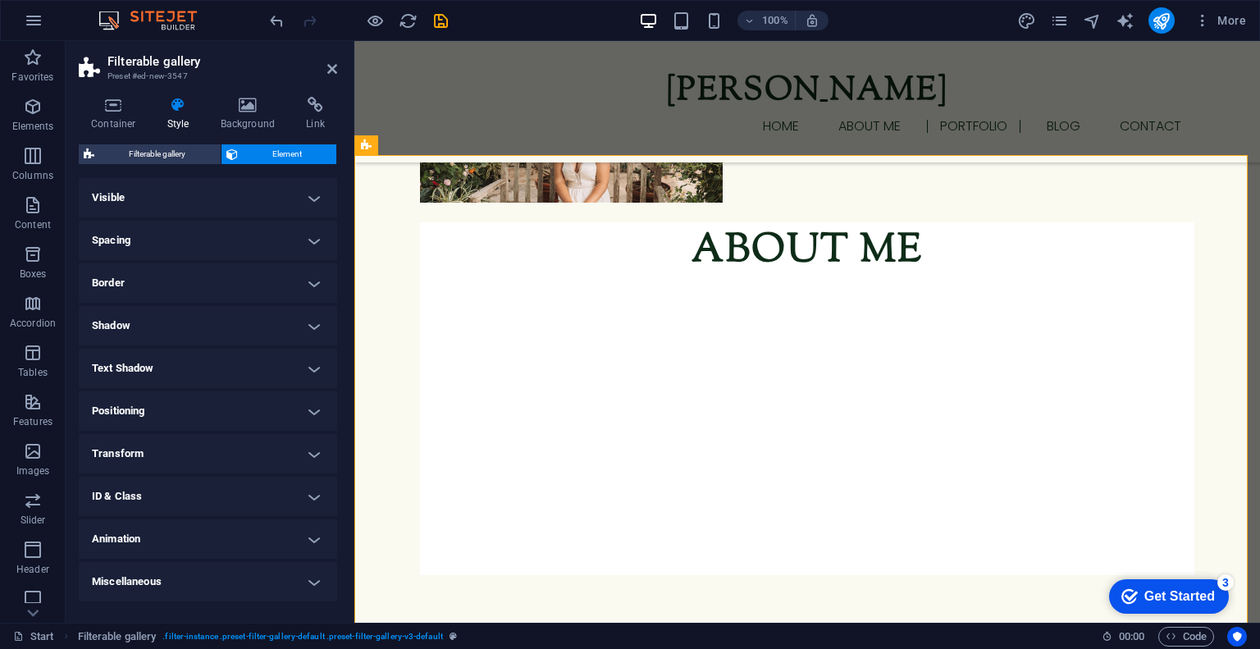
click at [205, 419] on h4 "Positioning" at bounding box center [208, 410] width 258 height 39
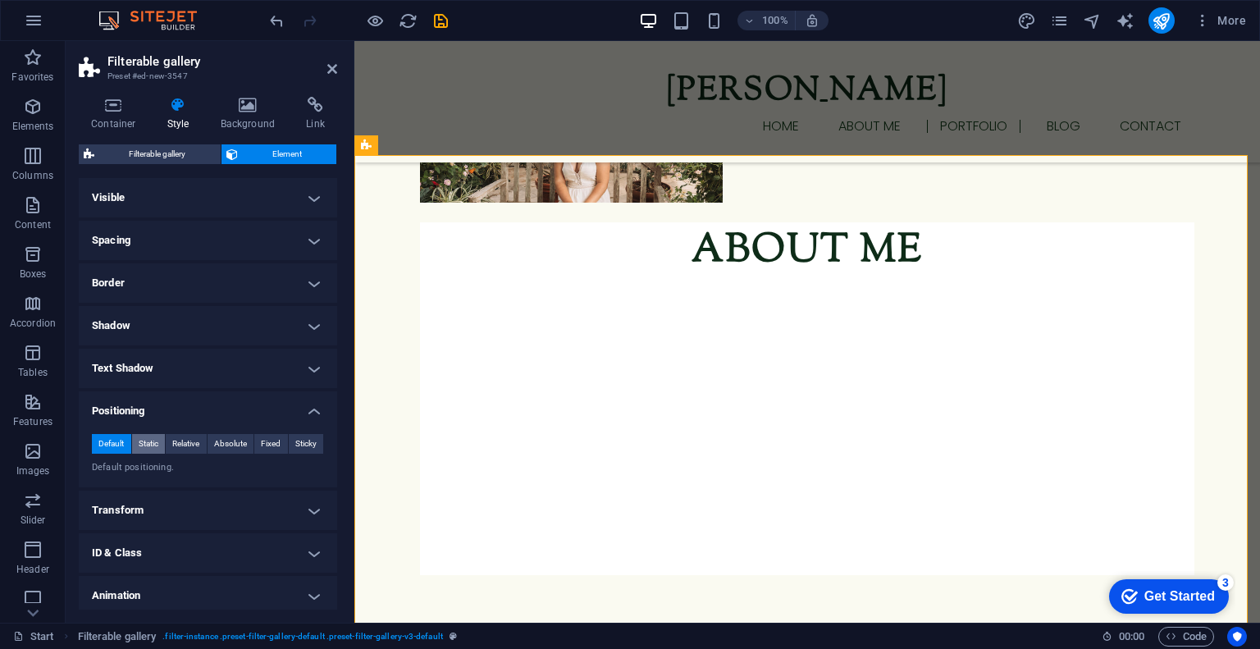
click at [151, 440] on span "Static" at bounding box center [149, 444] width 20 height 20
click at [112, 442] on span "Default" at bounding box center [110, 444] width 25 height 20
click at [256, 405] on h4 "Positioning" at bounding box center [208, 406] width 258 height 30
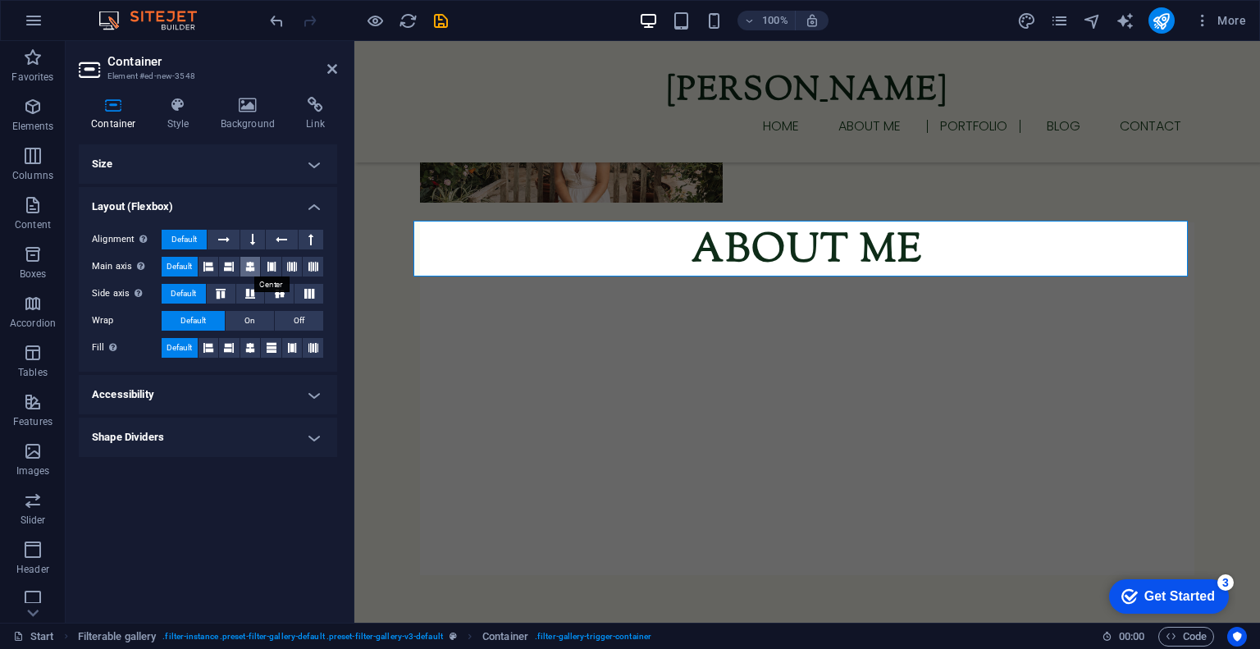
click at [247, 268] on icon at bounding box center [250, 267] width 10 height 20
click at [251, 353] on icon at bounding box center [250, 348] width 10 height 20
click at [312, 346] on icon at bounding box center [313, 348] width 10 height 20
click at [307, 319] on button "Off" at bounding box center [299, 321] width 48 height 20
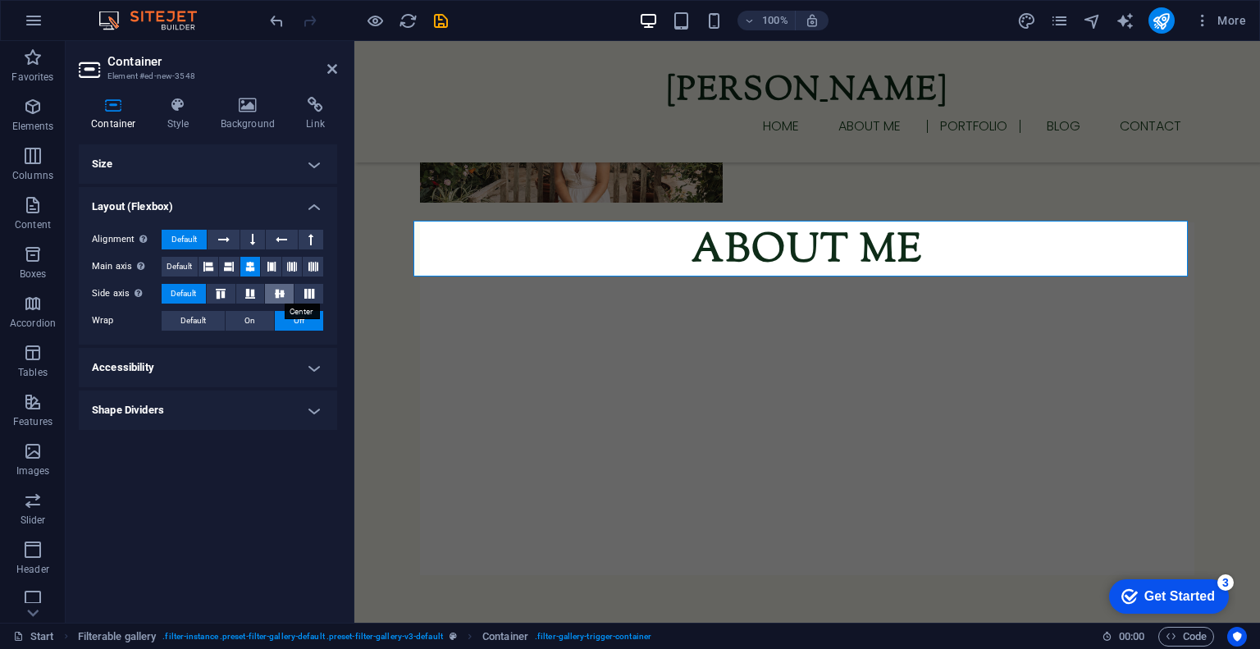
click at [271, 299] on button at bounding box center [279, 294] width 29 height 20
click at [249, 242] on button at bounding box center [252, 240] width 25 height 20
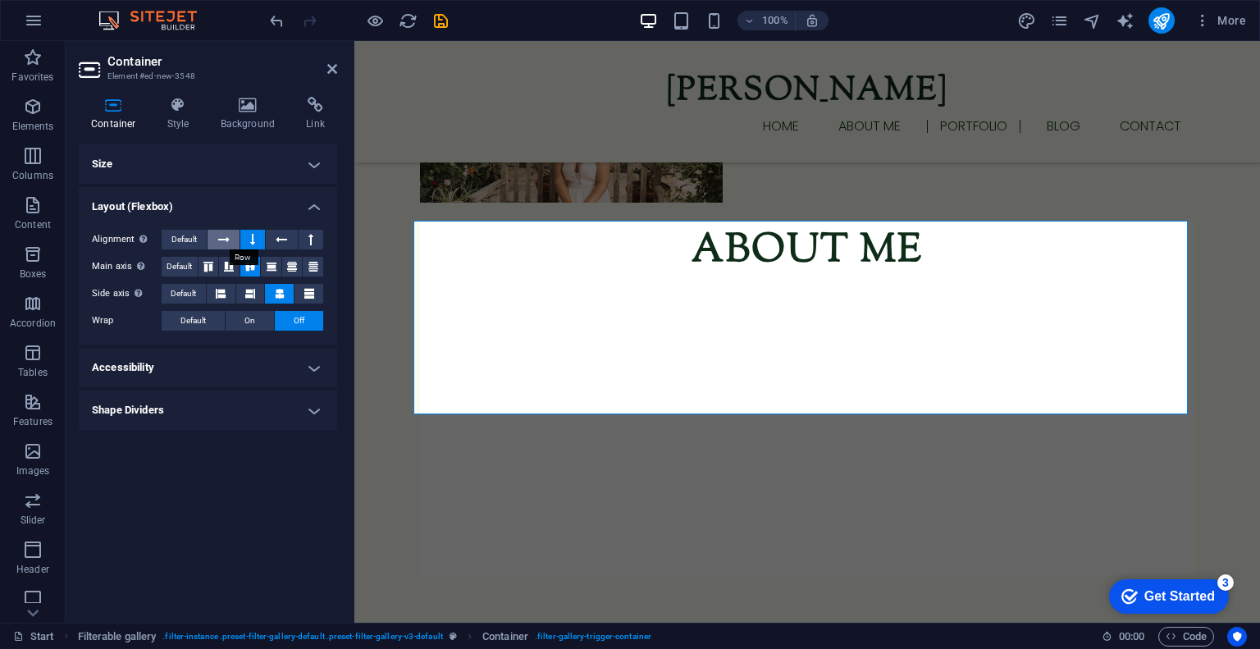
click at [230, 243] on button at bounding box center [222, 240] width 31 height 20
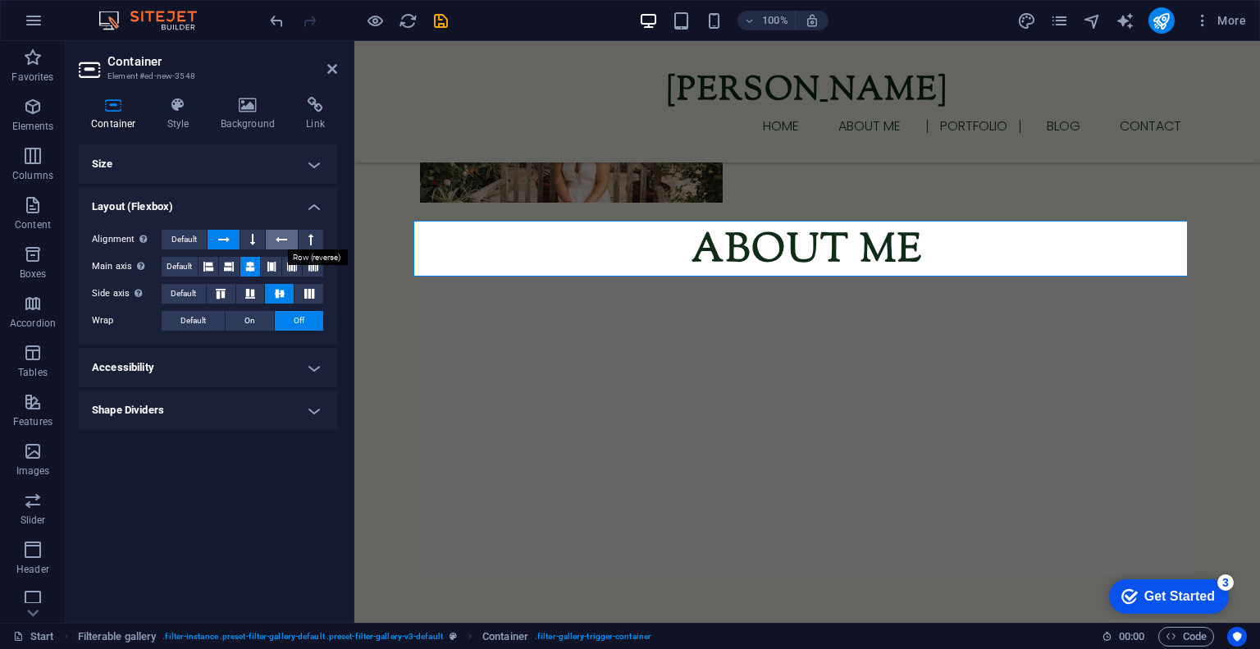
click at [279, 239] on icon at bounding box center [281, 240] width 11 height 20
click at [223, 239] on icon at bounding box center [223, 240] width 11 height 20
click at [306, 236] on button at bounding box center [311, 240] width 25 height 20
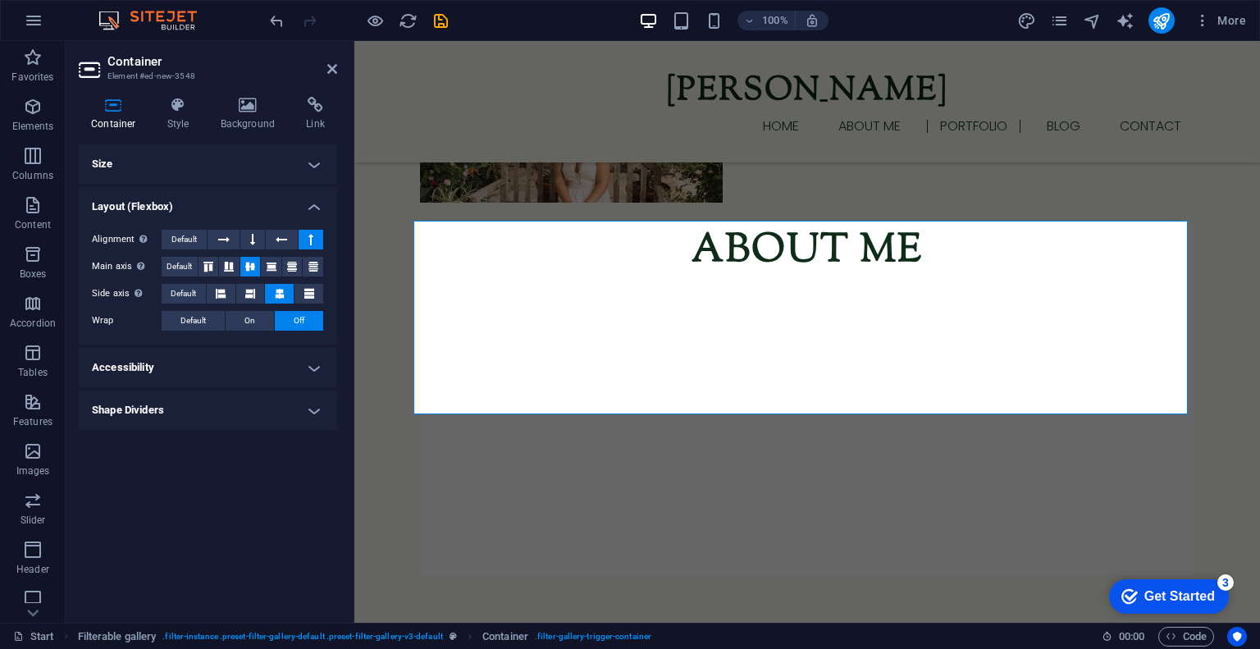
click at [306, 236] on button at bounding box center [311, 240] width 25 height 20
click at [198, 239] on button "Default" at bounding box center [184, 240] width 45 height 20
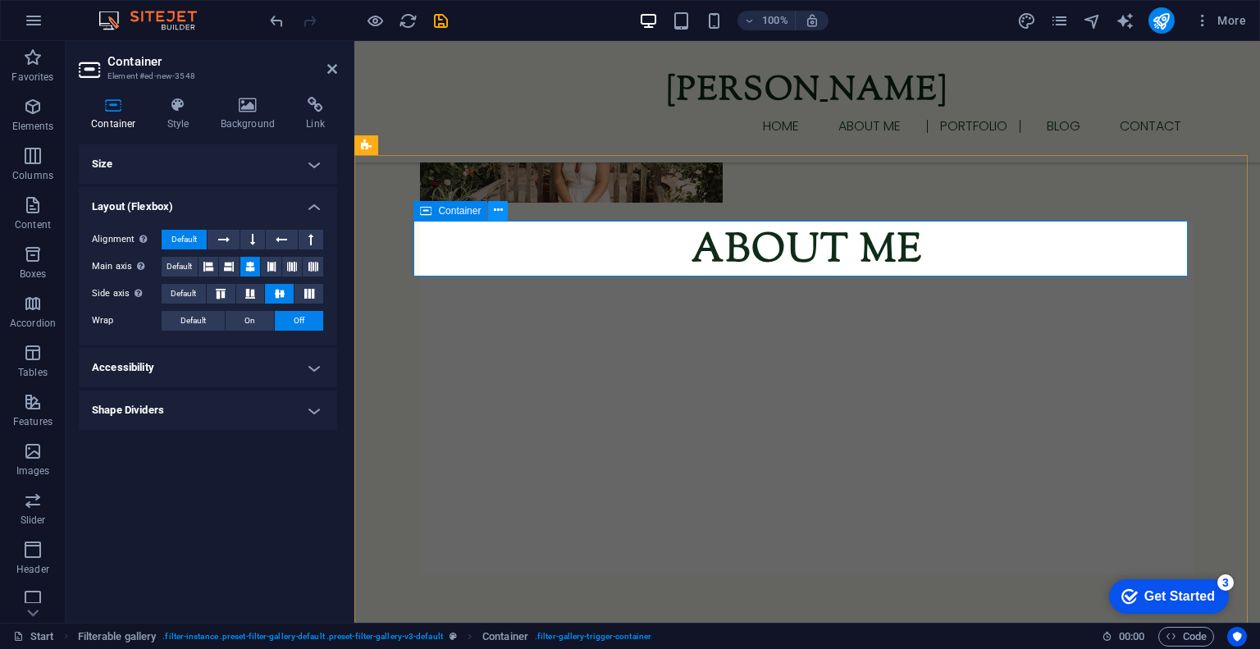
click at [499, 212] on icon at bounding box center [498, 210] width 9 height 17
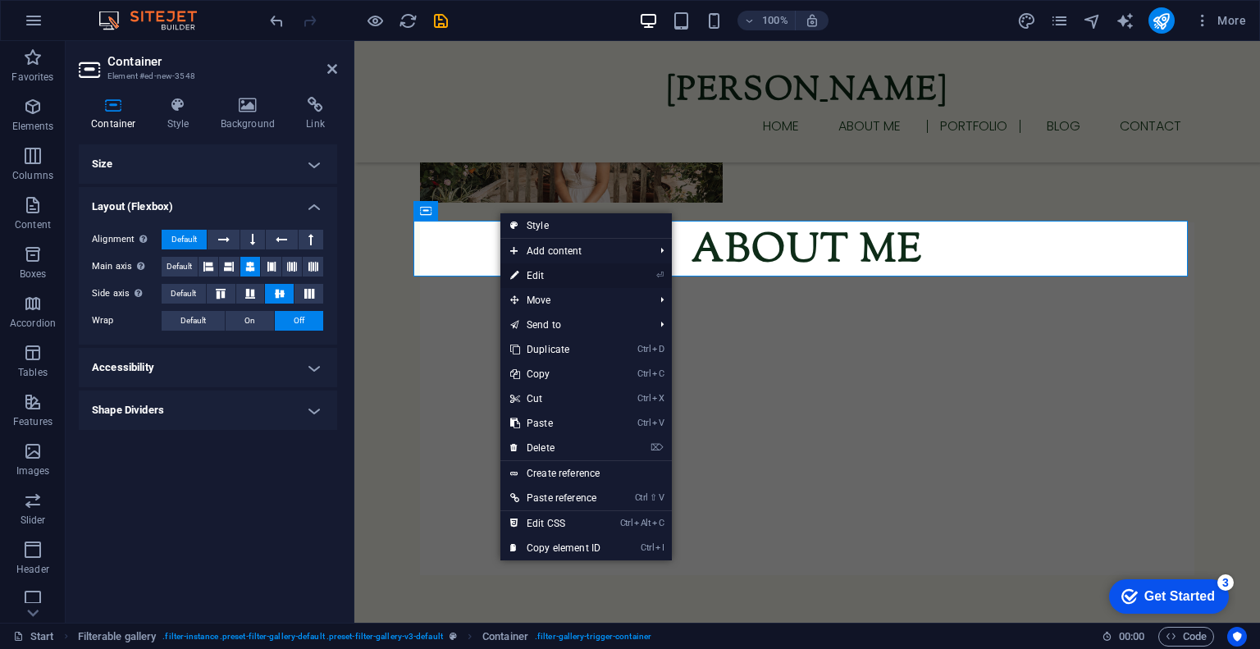
click at [536, 278] on link "⏎ Edit" at bounding box center [555, 275] width 110 height 25
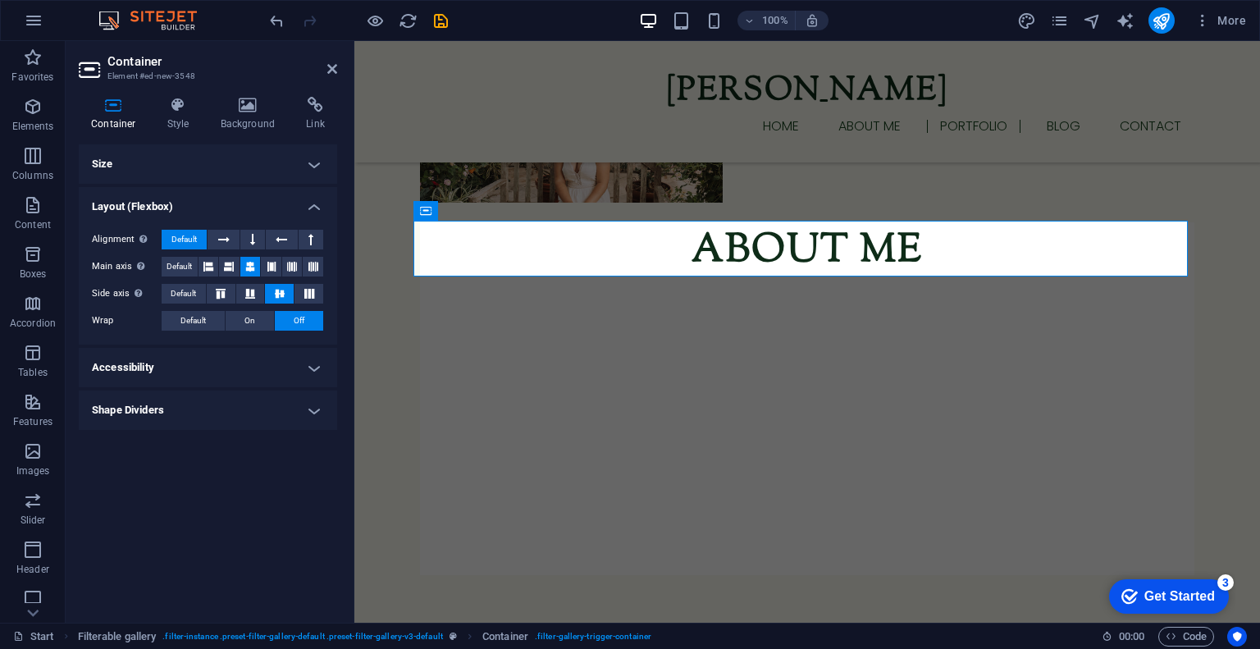
click at [284, 191] on h4 "Layout (Flexbox)" at bounding box center [208, 202] width 258 height 30
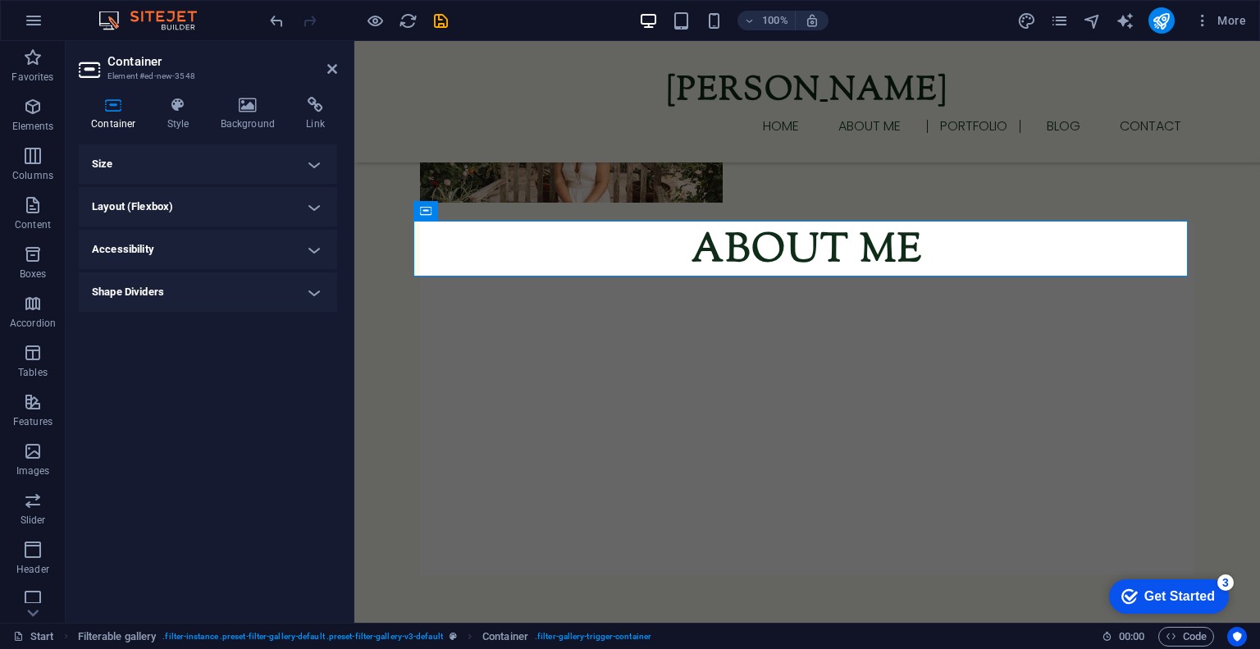
click at [253, 168] on h4 "Size" at bounding box center [208, 163] width 258 height 39
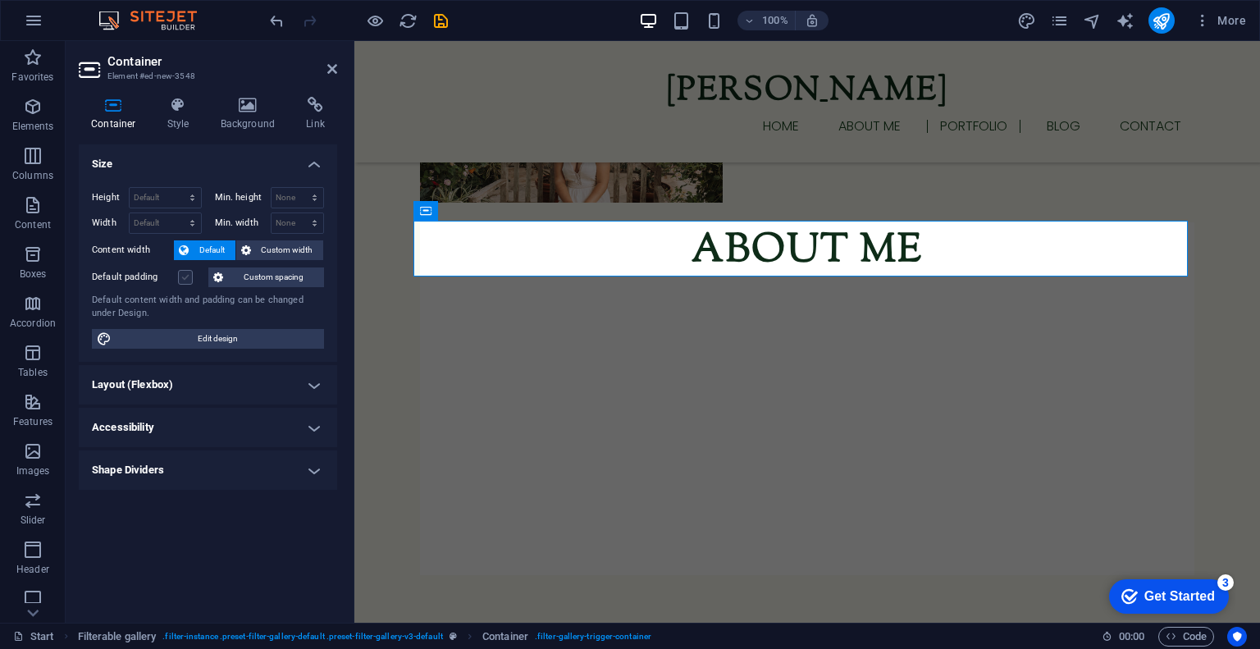
click at [190, 275] on label at bounding box center [185, 277] width 15 height 15
click at [0, 0] on input "Default padding" at bounding box center [0, 0] width 0 height 0
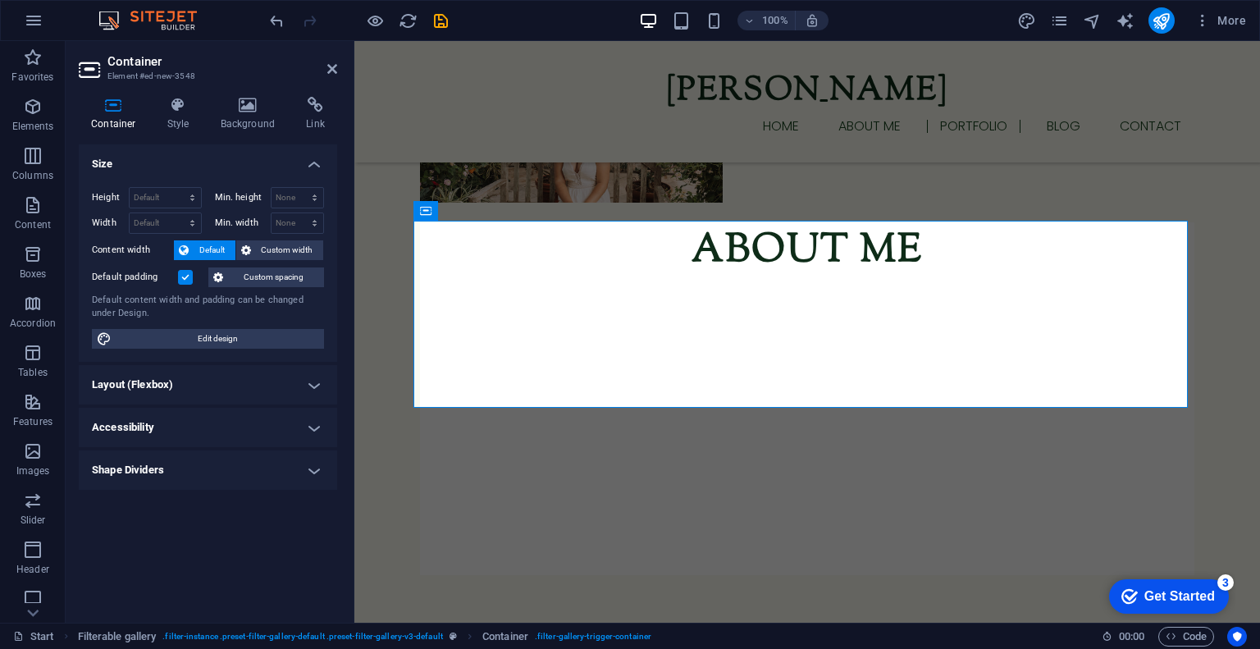
click at [190, 275] on label at bounding box center [185, 277] width 15 height 15
click at [0, 0] on input "Default padding" at bounding box center [0, 0] width 0 height 0
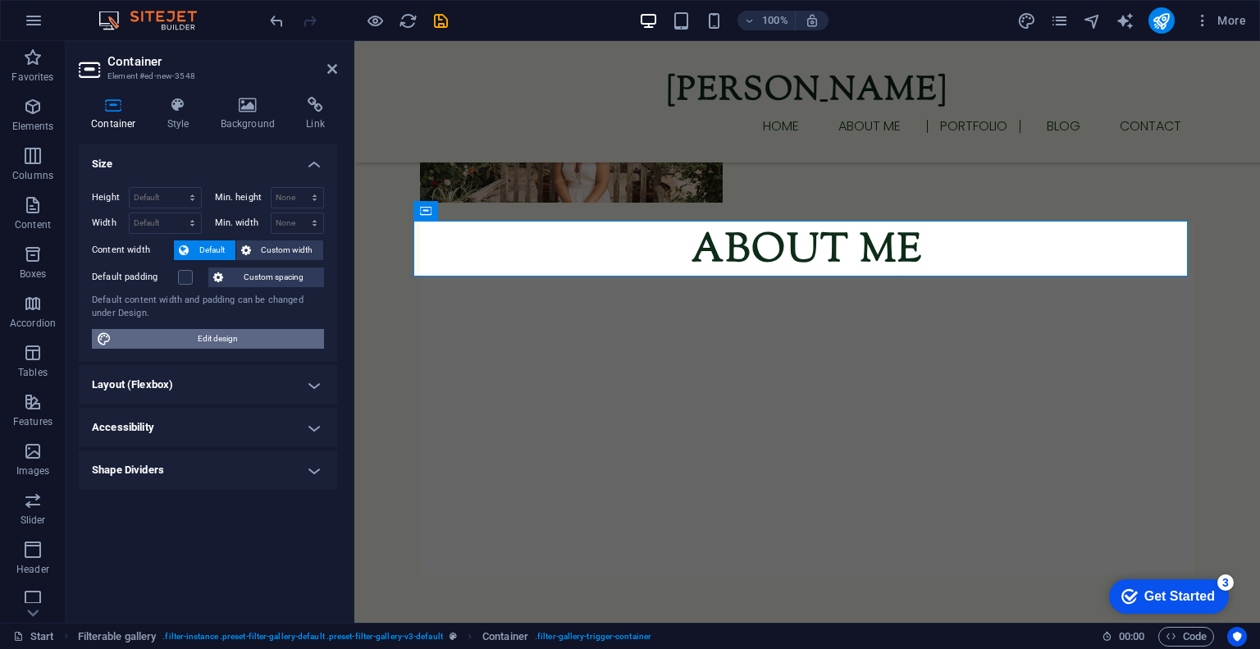
click at [167, 337] on span "Edit design" at bounding box center [217, 339] width 203 height 20
select select "rem"
select select "ease-in-out"
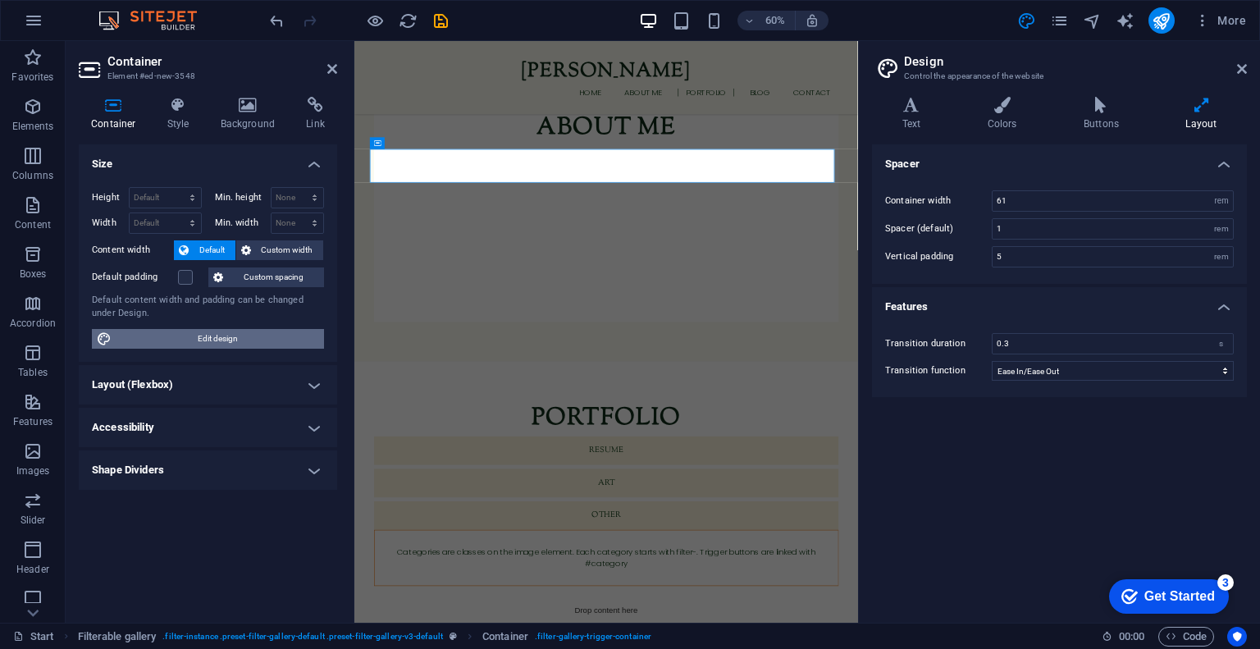
scroll to position [1811, 0]
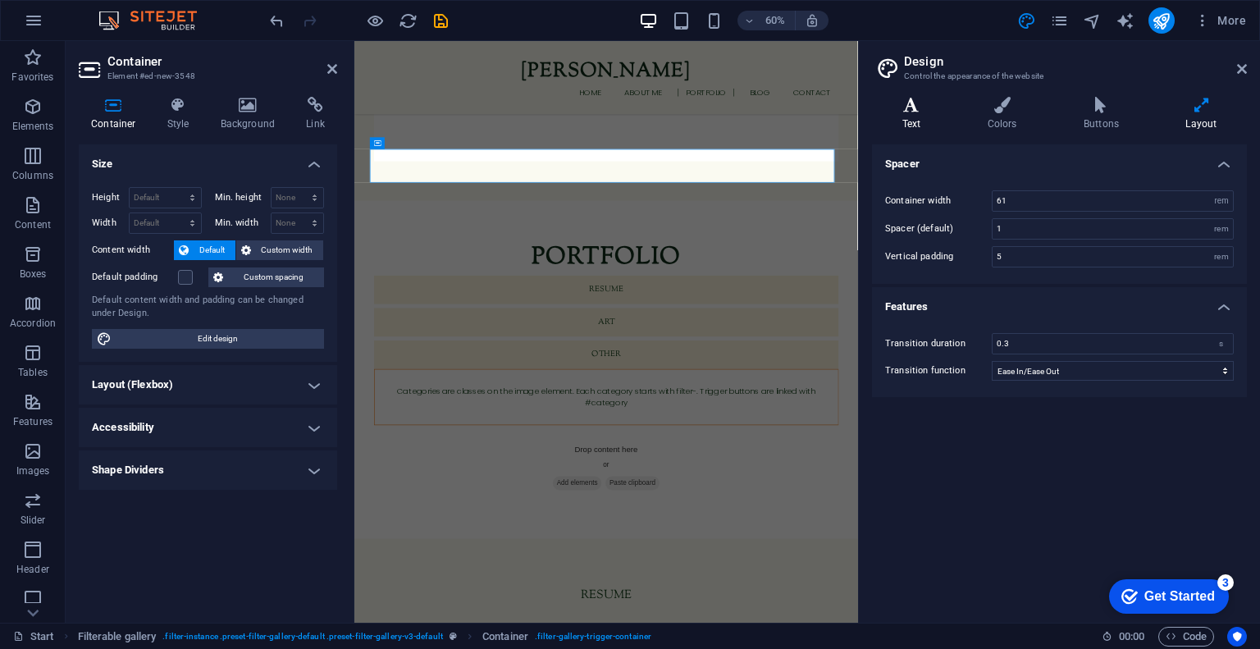
click at [906, 121] on h4 "Text" at bounding box center [914, 114] width 85 height 34
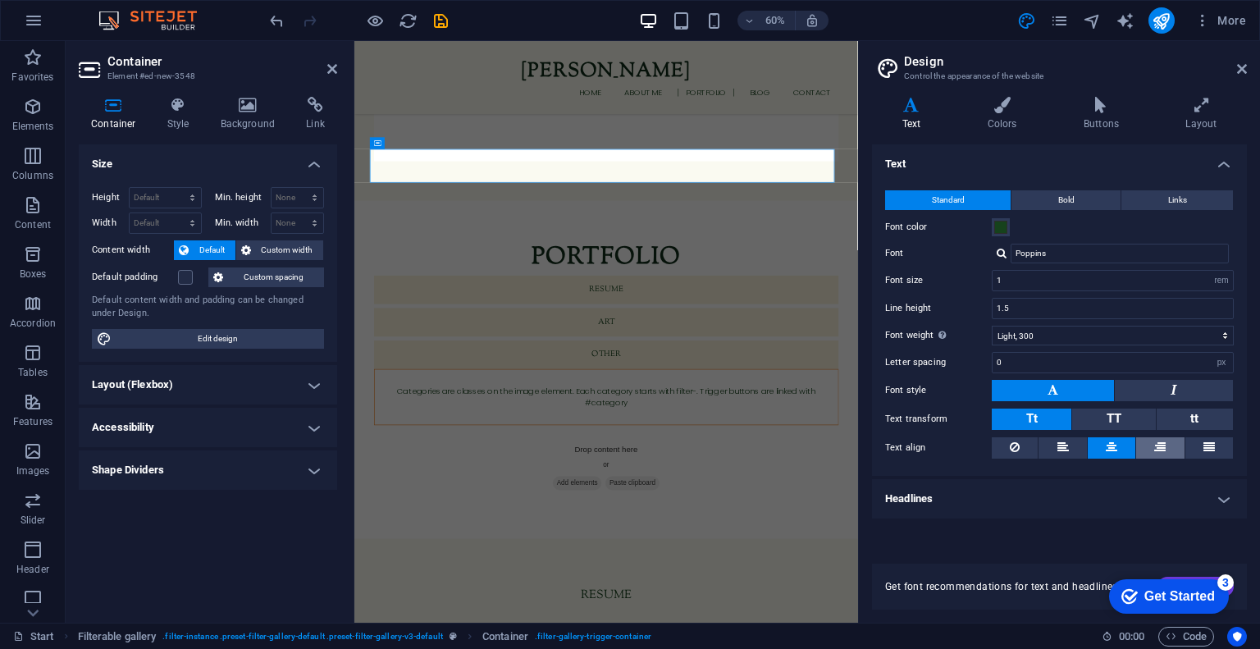
click at [1174, 449] on button at bounding box center [1160, 447] width 48 height 21
click at [1118, 445] on button at bounding box center [1111, 447] width 48 height 21
click at [1243, 64] on icon at bounding box center [1242, 68] width 10 height 13
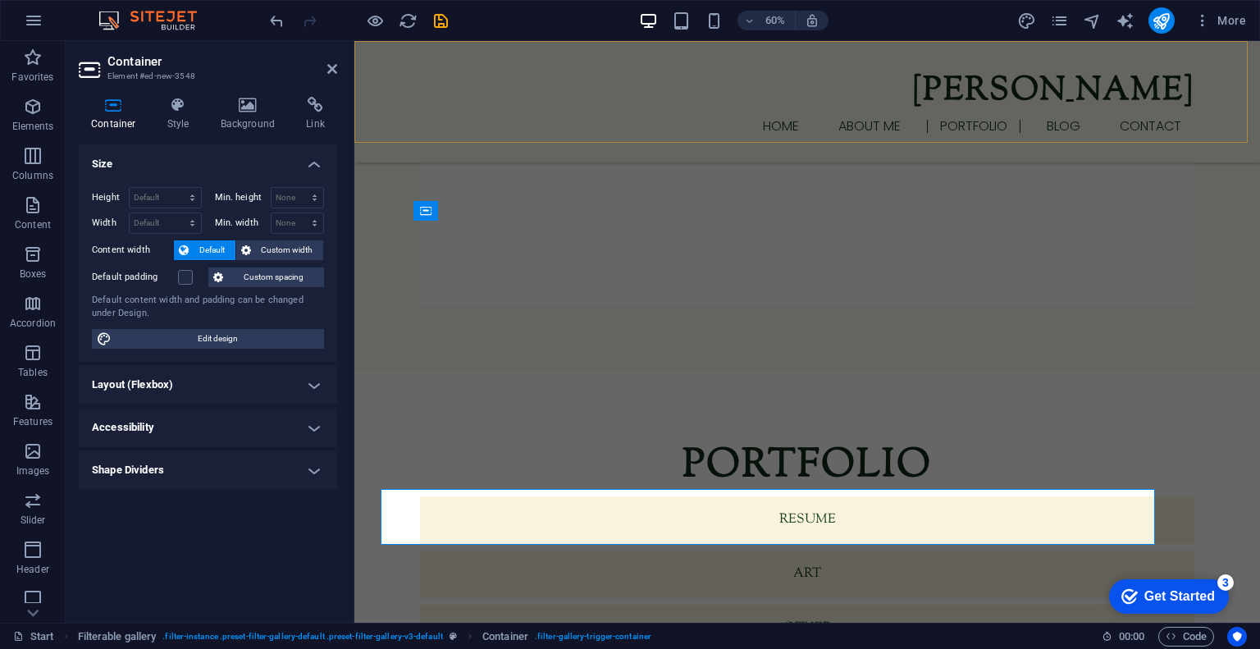
scroll to position [1542, 0]
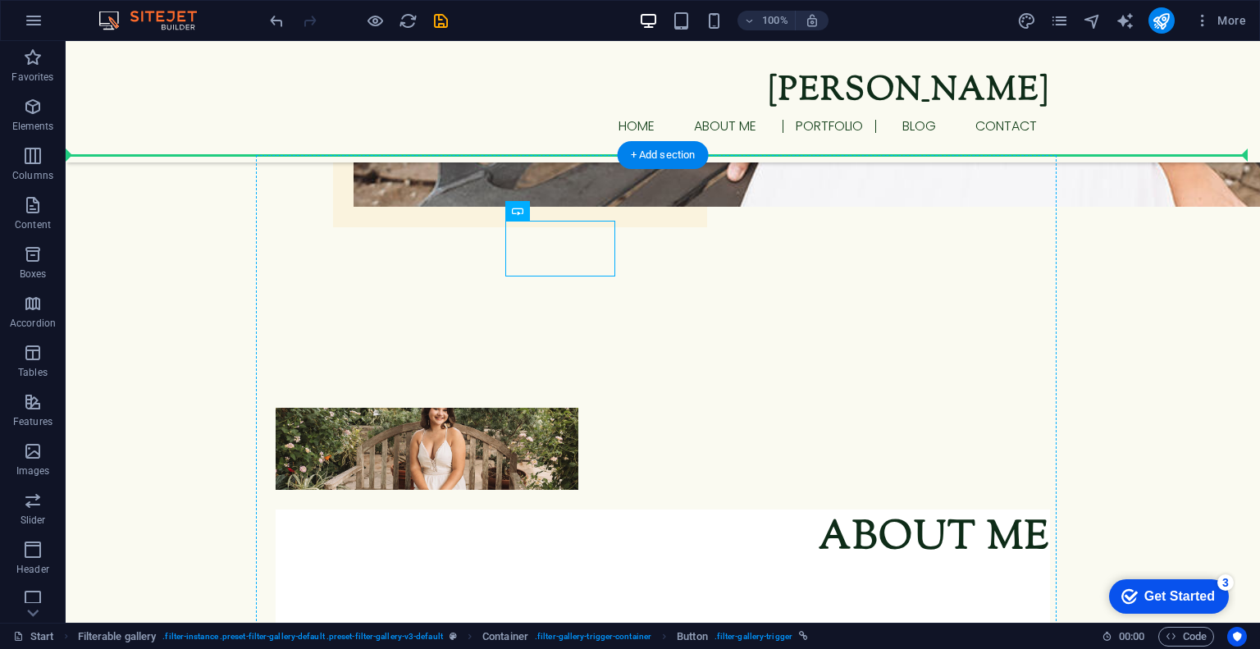
drag, startPoint x: 571, startPoint y: 246, endPoint x: 390, endPoint y: 257, distance: 180.7
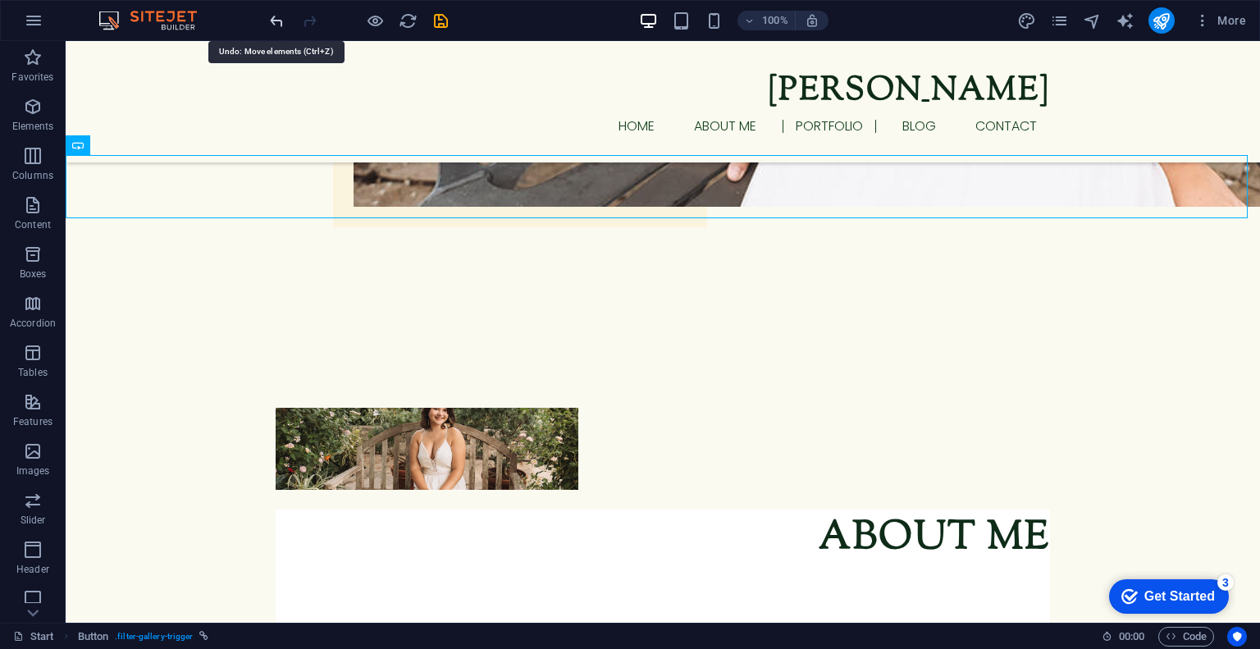
click at [276, 24] on icon "undo" at bounding box center [276, 20] width 19 height 19
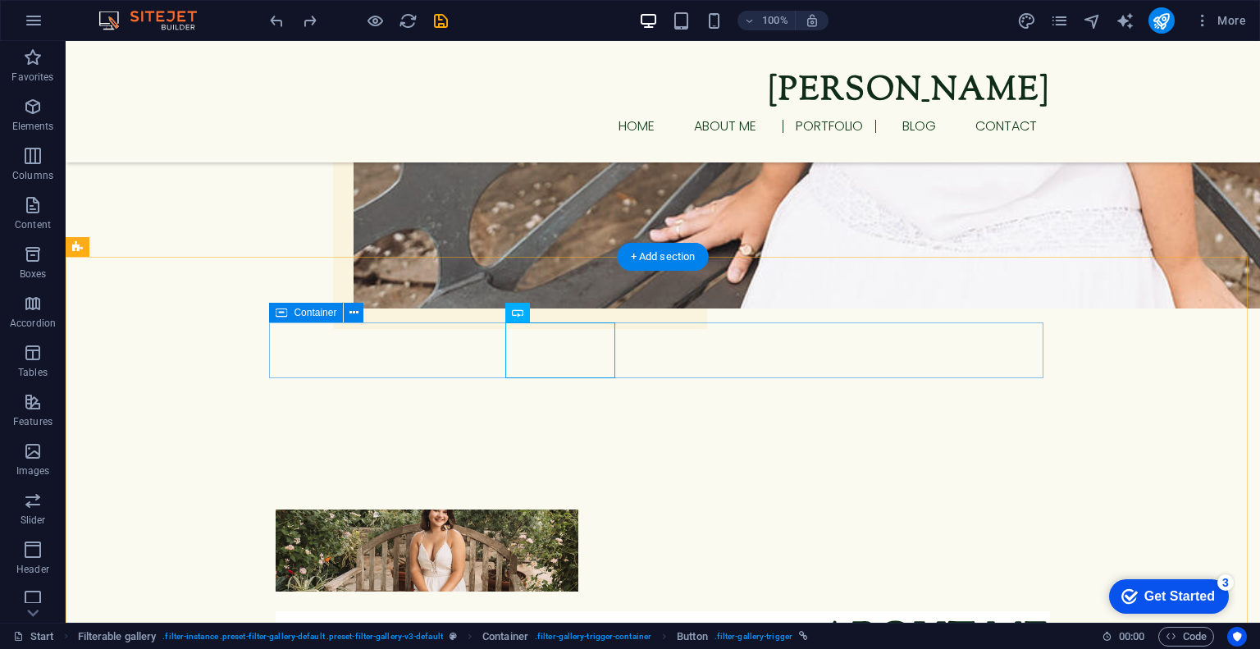
scroll to position [1439, 0]
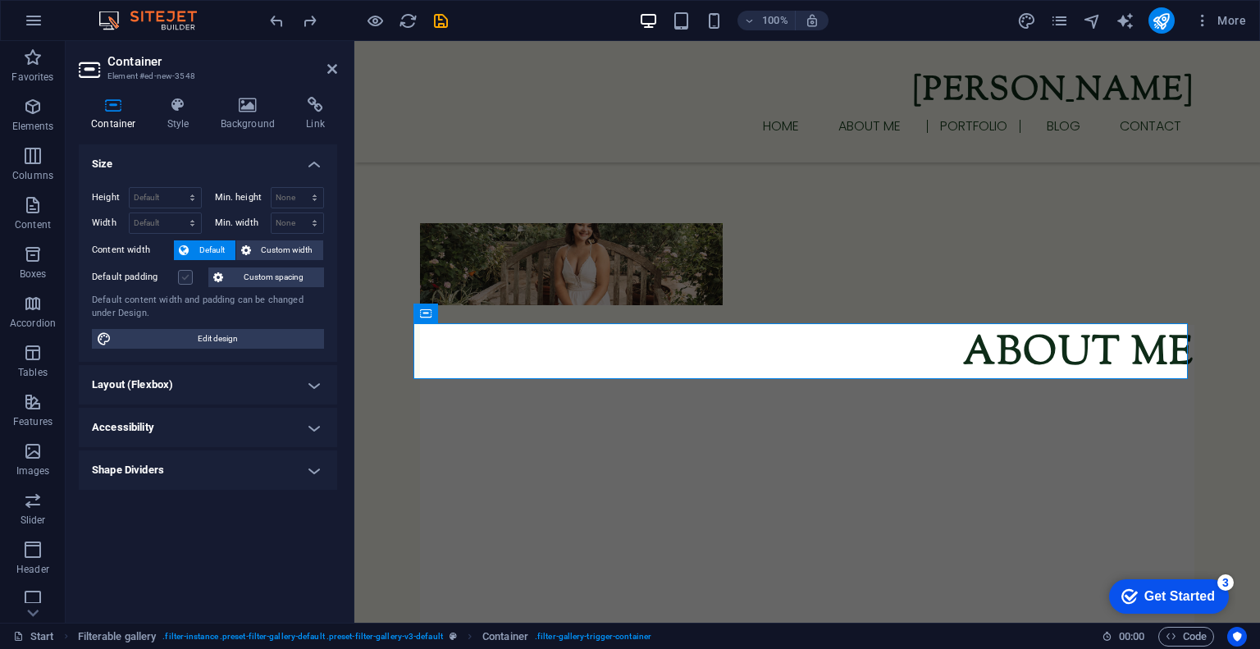
click at [185, 270] on label at bounding box center [185, 277] width 15 height 15
click at [0, 0] on input "Default padding" at bounding box center [0, 0] width 0 height 0
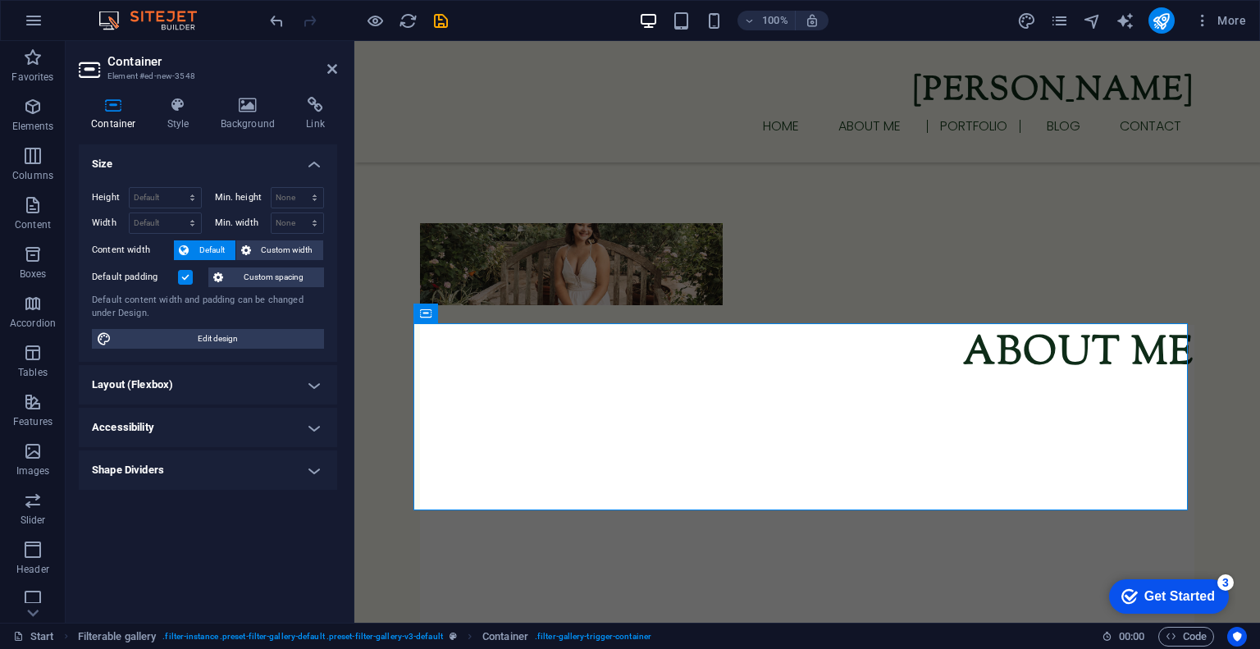
click at [185, 270] on label at bounding box center [185, 277] width 15 height 15
click at [0, 0] on input "Default padding" at bounding box center [0, 0] width 0 height 0
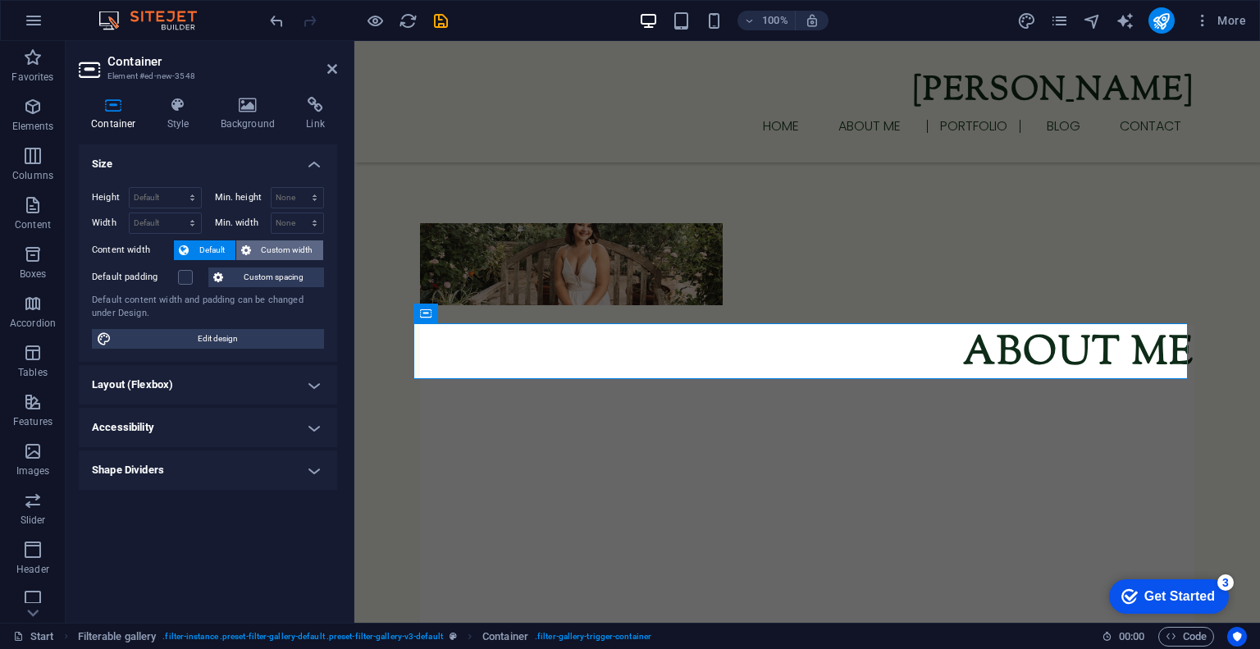
click at [269, 254] on span "Custom width" at bounding box center [287, 250] width 63 height 20
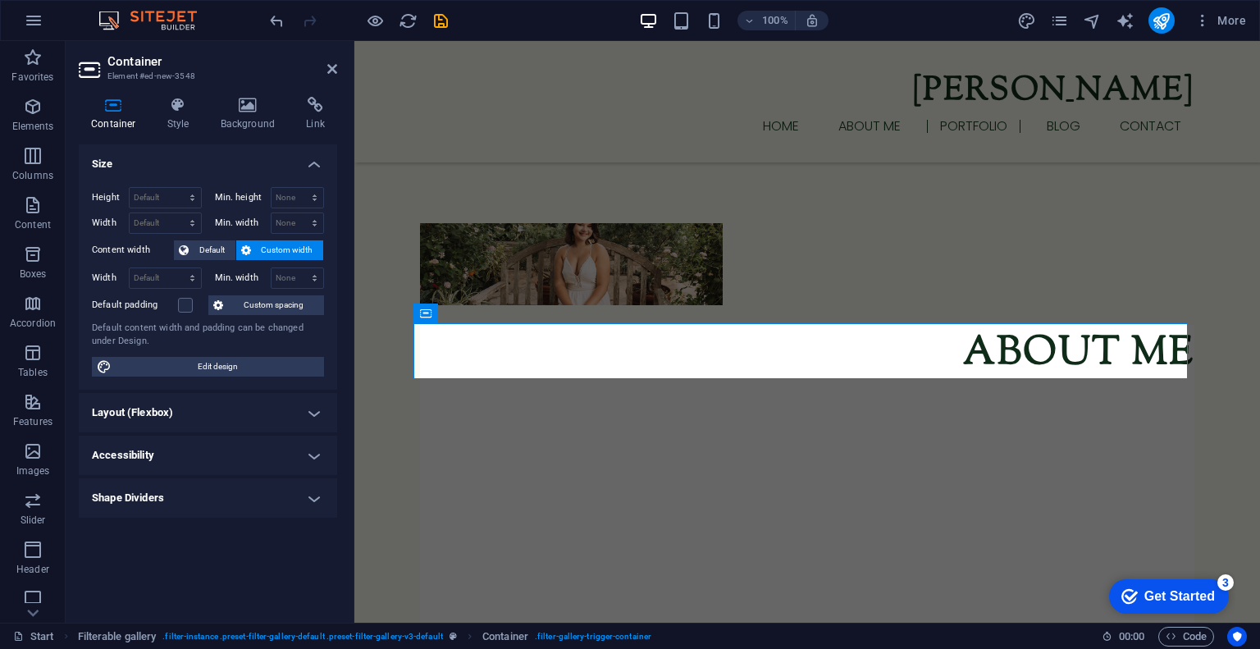
click at [269, 254] on span "Custom width" at bounding box center [287, 250] width 63 height 20
click at [243, 303] on span "Custom spacing" at bounding box center [273, 305] width 91 height 20
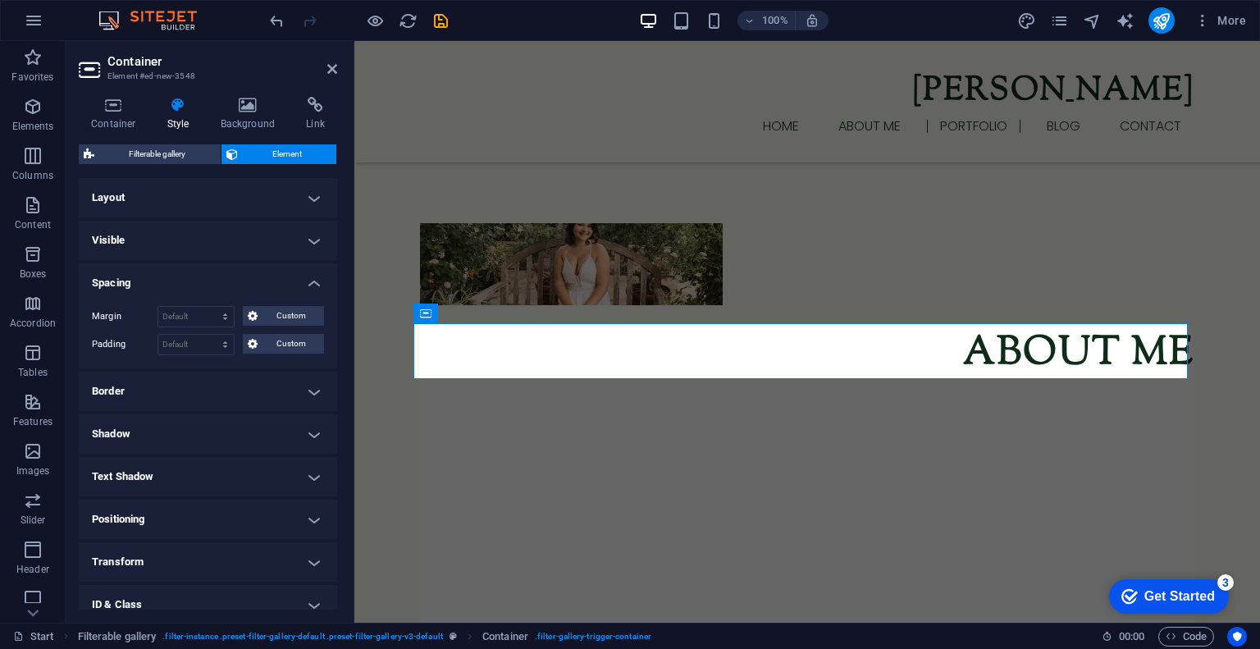
click at [167, 514] on h4 "Positioning" at bounding box center [208, 518] width 258 height 39
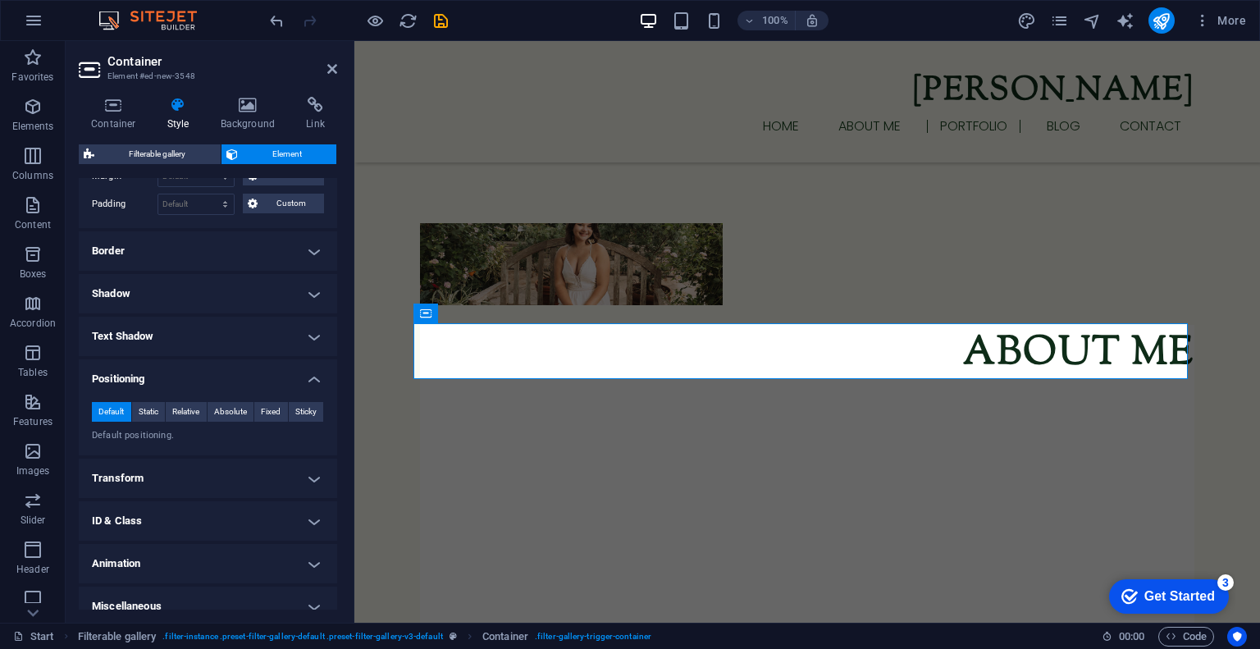
scroll to position [141, 0]
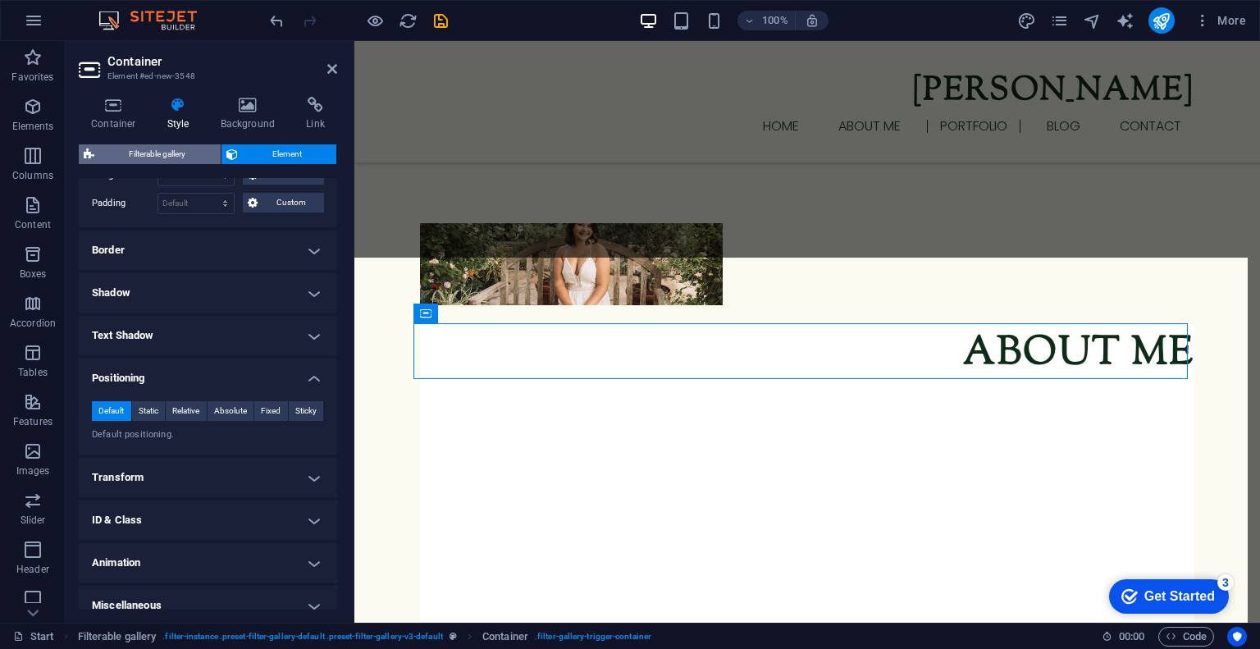
click at [171, 152] on span "Filterable gallery" at bounding box center [157, 154] width 116 height 20
select select "rem"
select select "px"
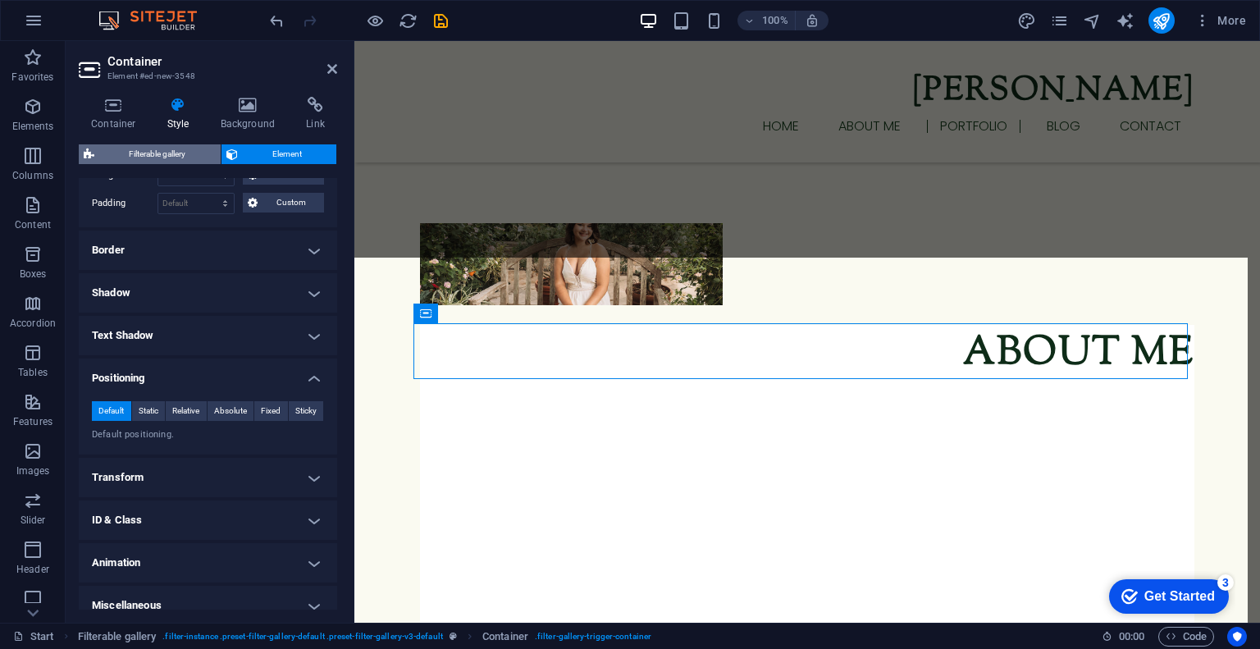
select select "rem"
select select "px"
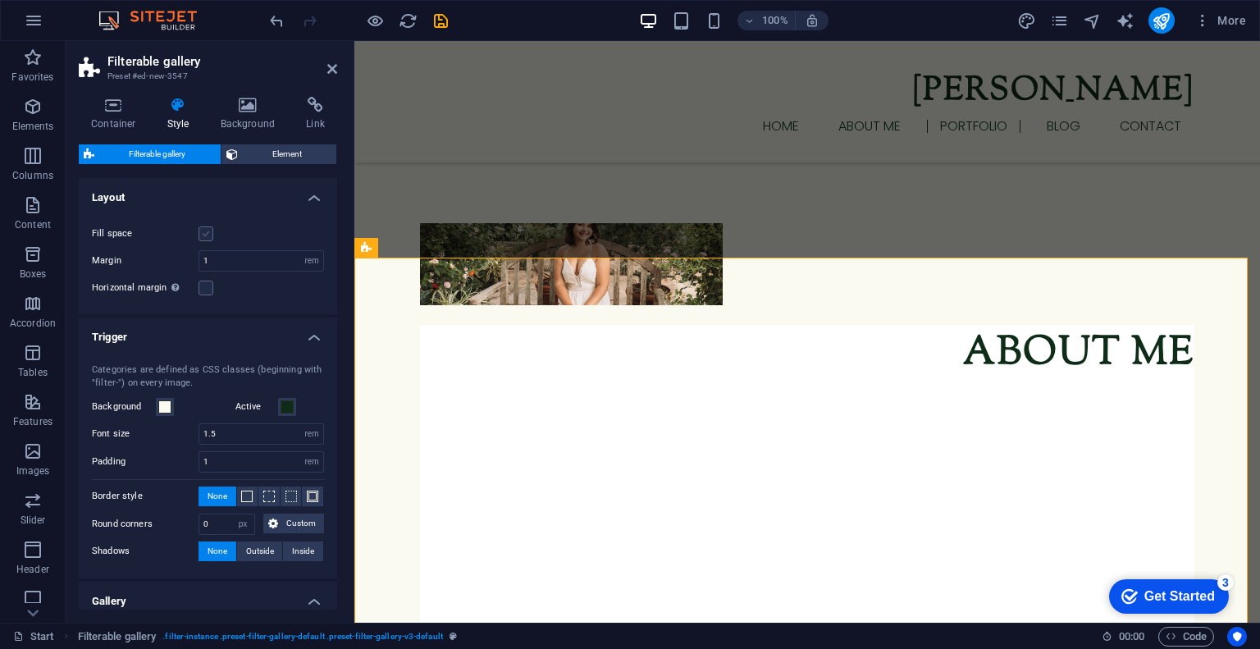
click at [204, 231] on label at bounding box center [205, 233] width 15 height 15
click at [0, 0] on input "Fill space" at bounding box center [0, 0] width 0 height 0
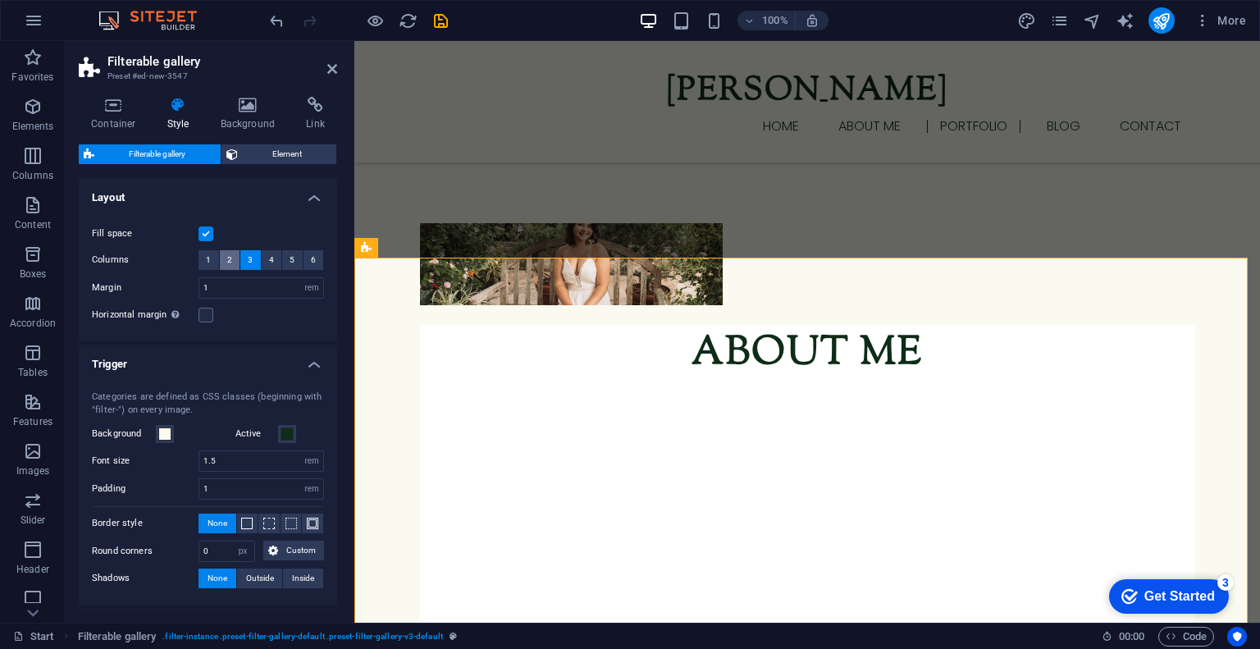
click at [228, 253] on span "2" at bounding box center [229, 260] width 5 height 20
click at [248, 256] on span "3" at bounding box center [250, 260] width 5 height 20
click at [207, 232] on label at bounding box center [205, 233] width 15 height 15
click at [0, 0] on input "Fill space" at bounding box center [0, 0] width 0 height 0
select select
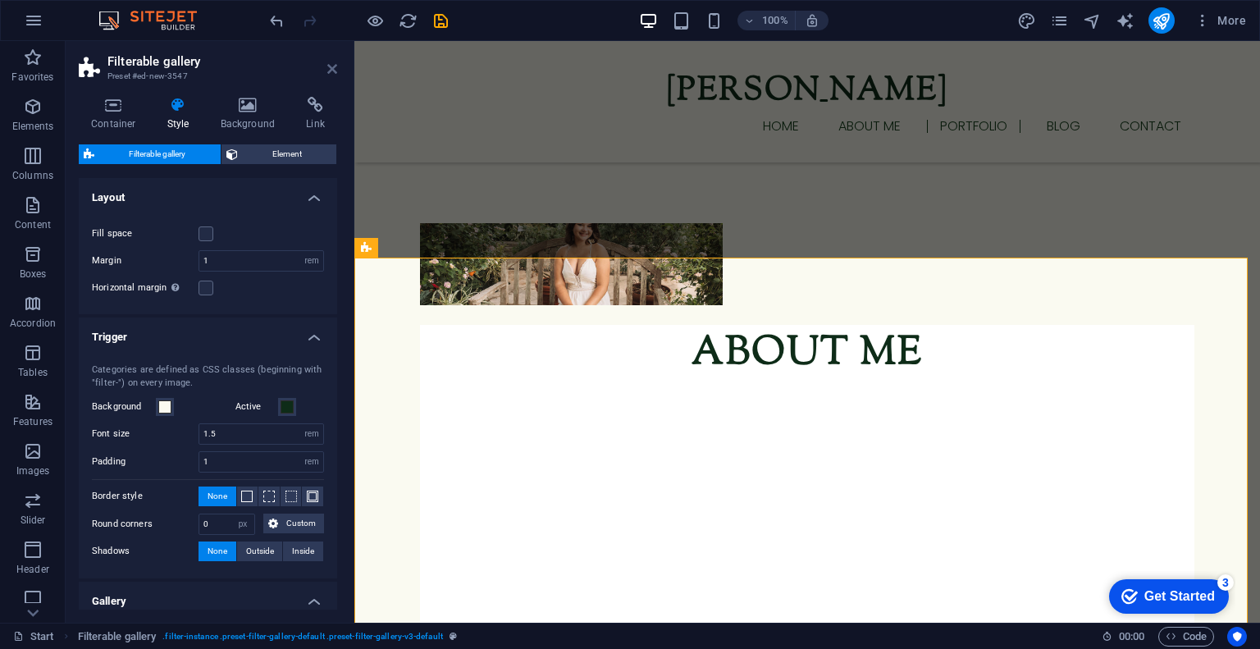
click at [329, 69] on icon at bounding box center [332, 68] width 10 height 13
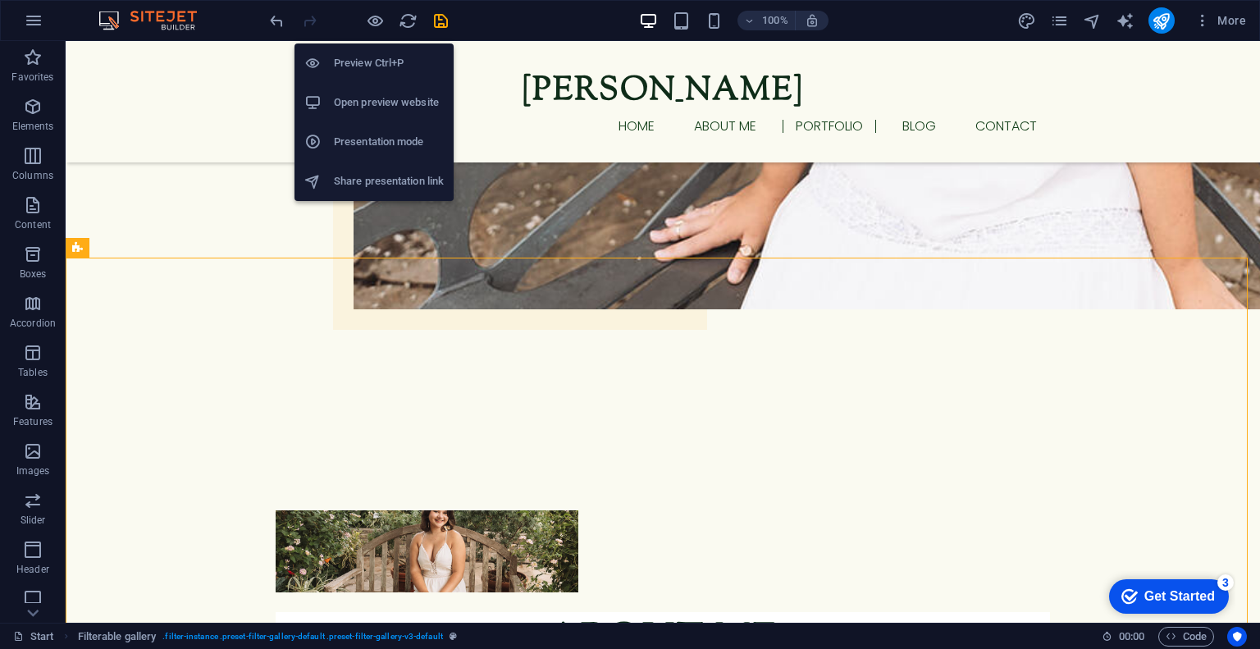
click at [366, 65] on h6 "Preview Ctrl+P" at bounding box center [389, 63] width 110 height 20
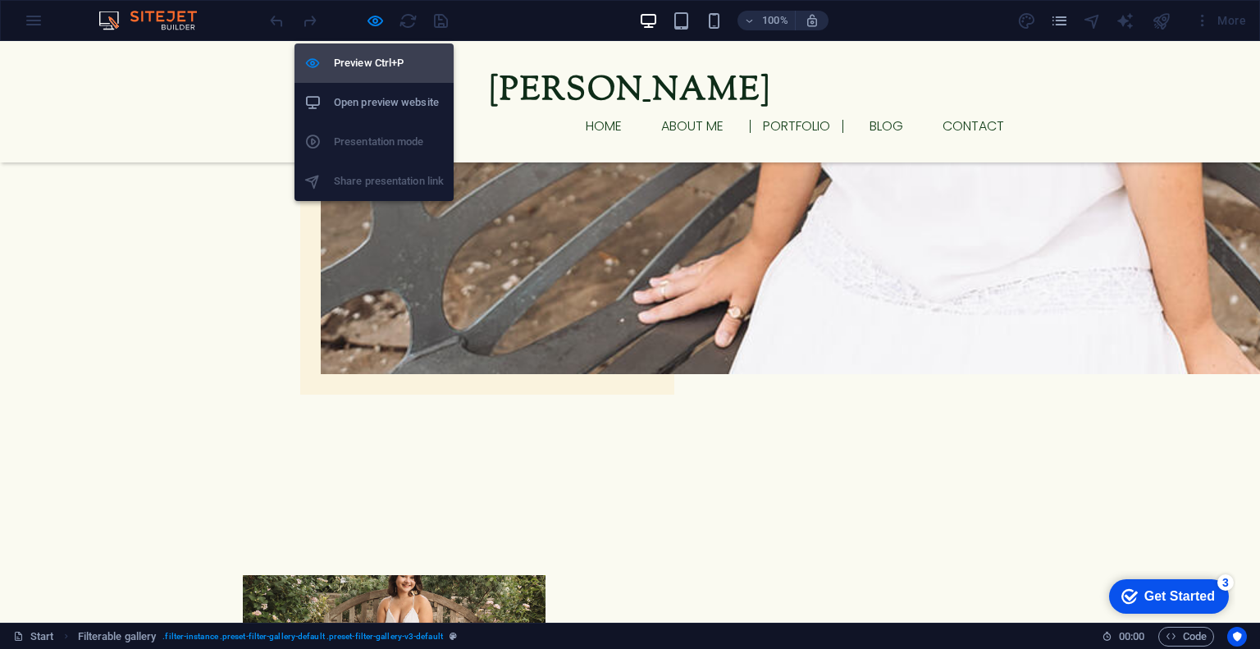
scroll to position [1346, 0]
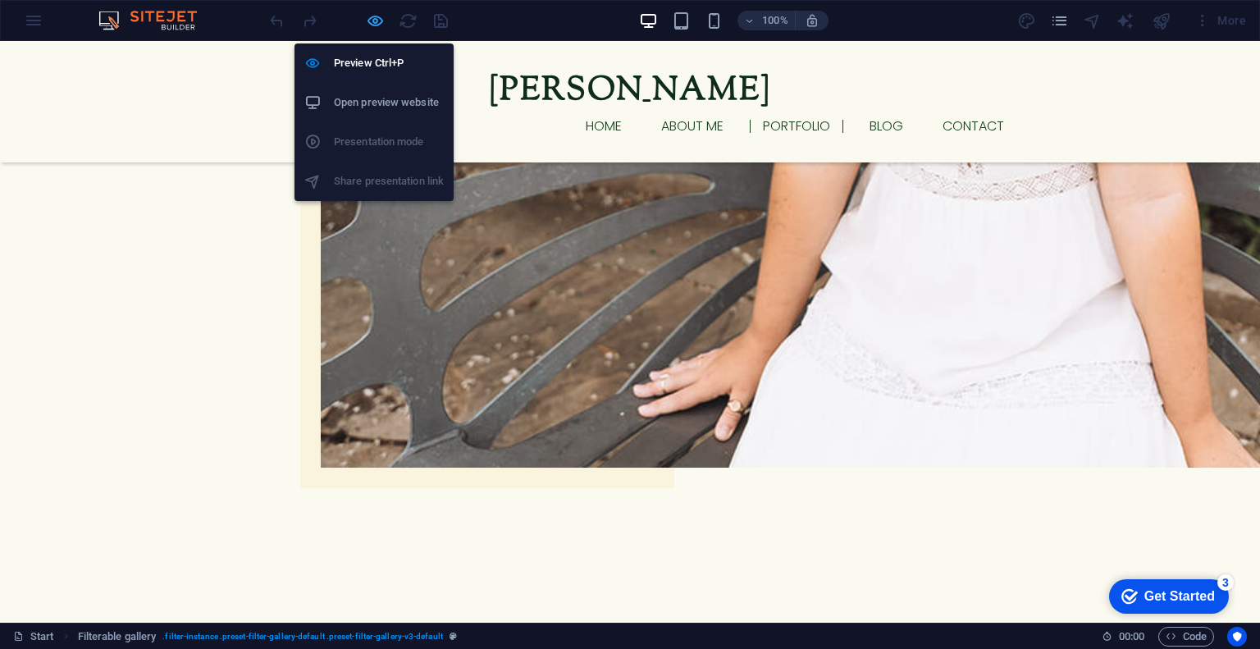
click at [372, 22] on icon "button" at bounding box center [375, 20] width 19 height 19
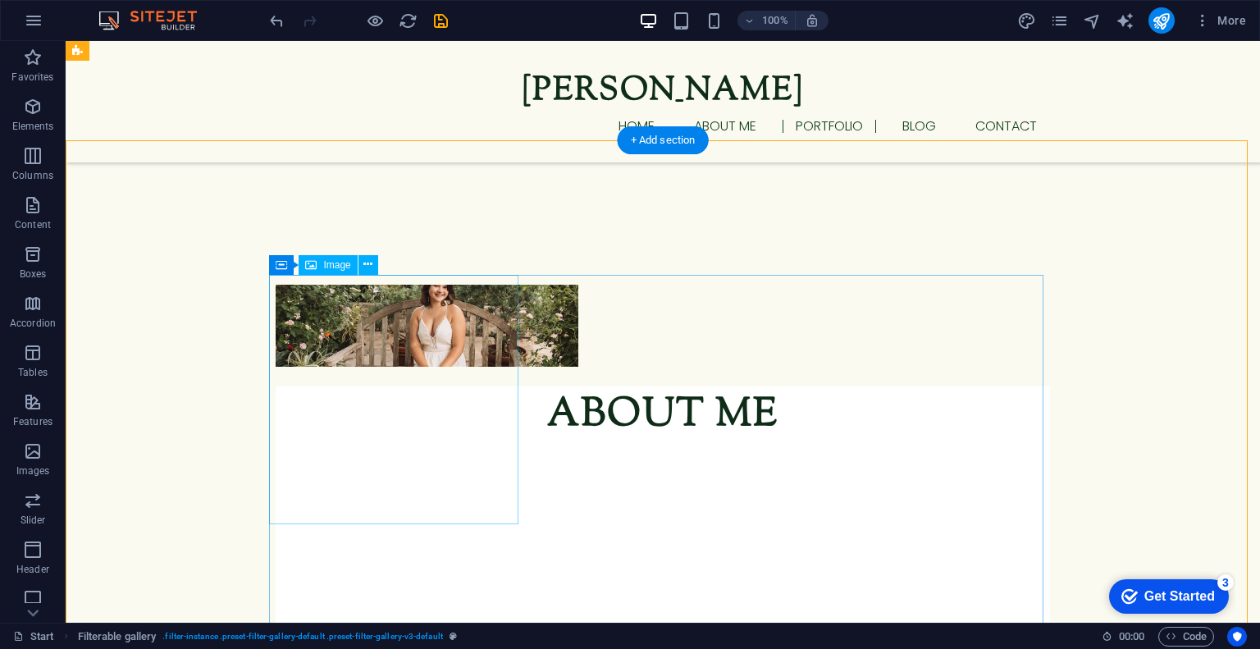
scroll to position [1520, 0]
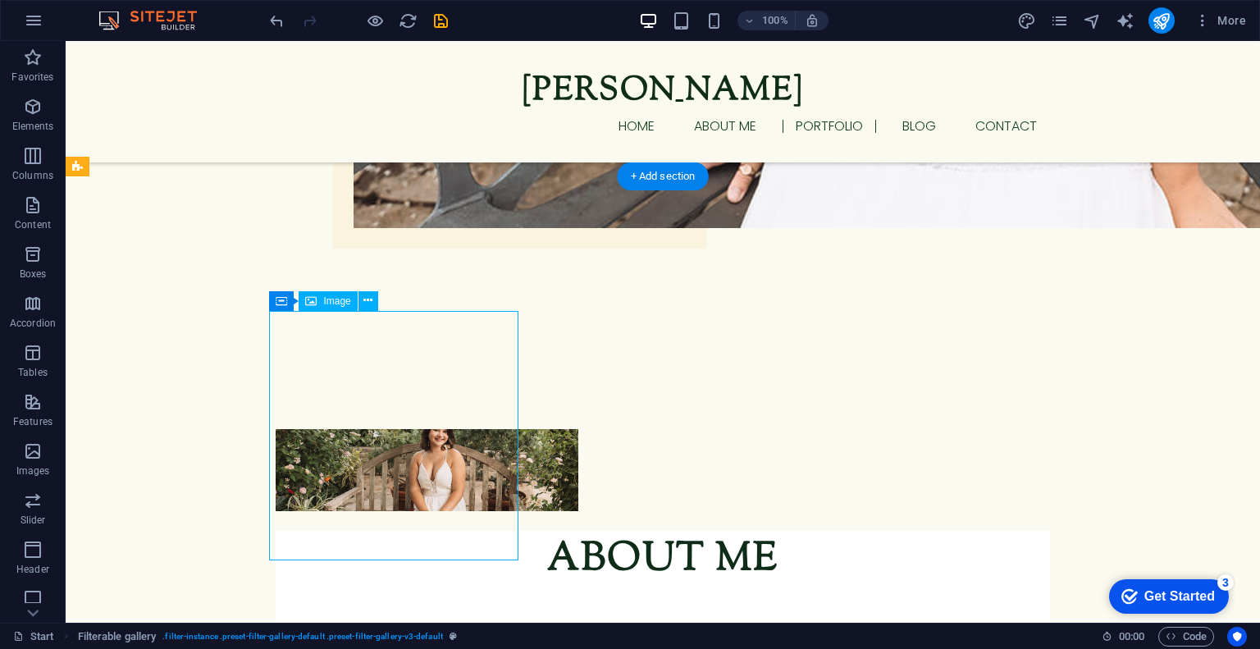
select select "%"
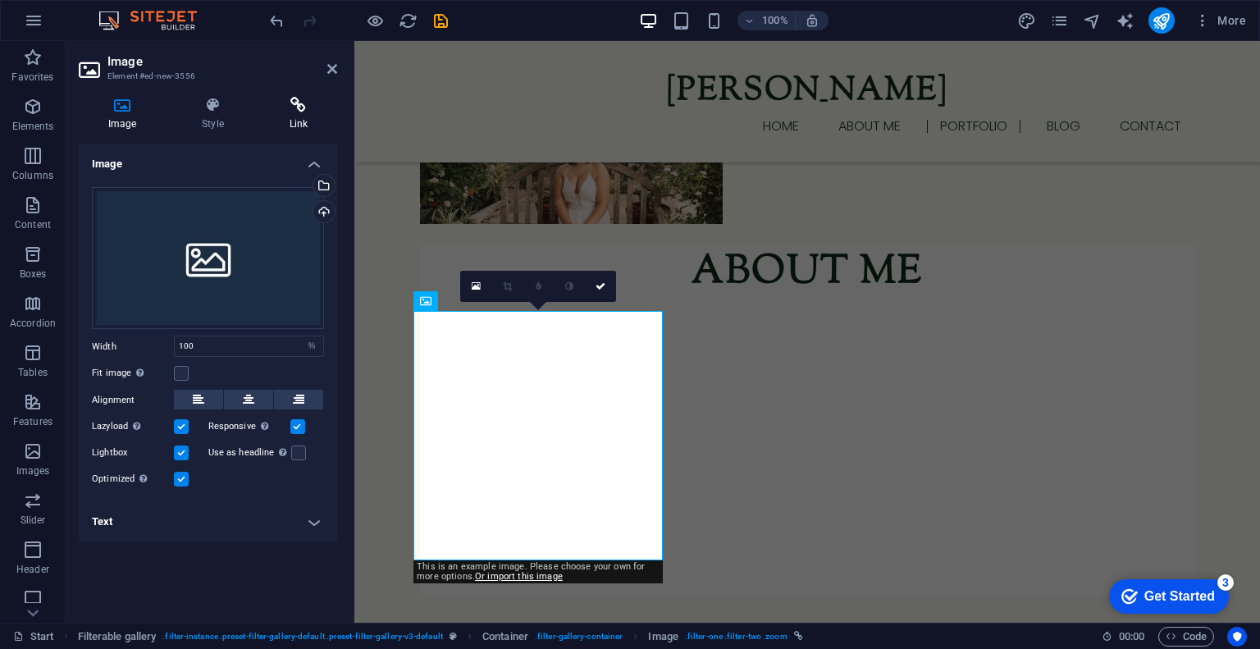
click at [297, 123] on h4 "Link" at bounding box center [298, 114] width 77 height 34
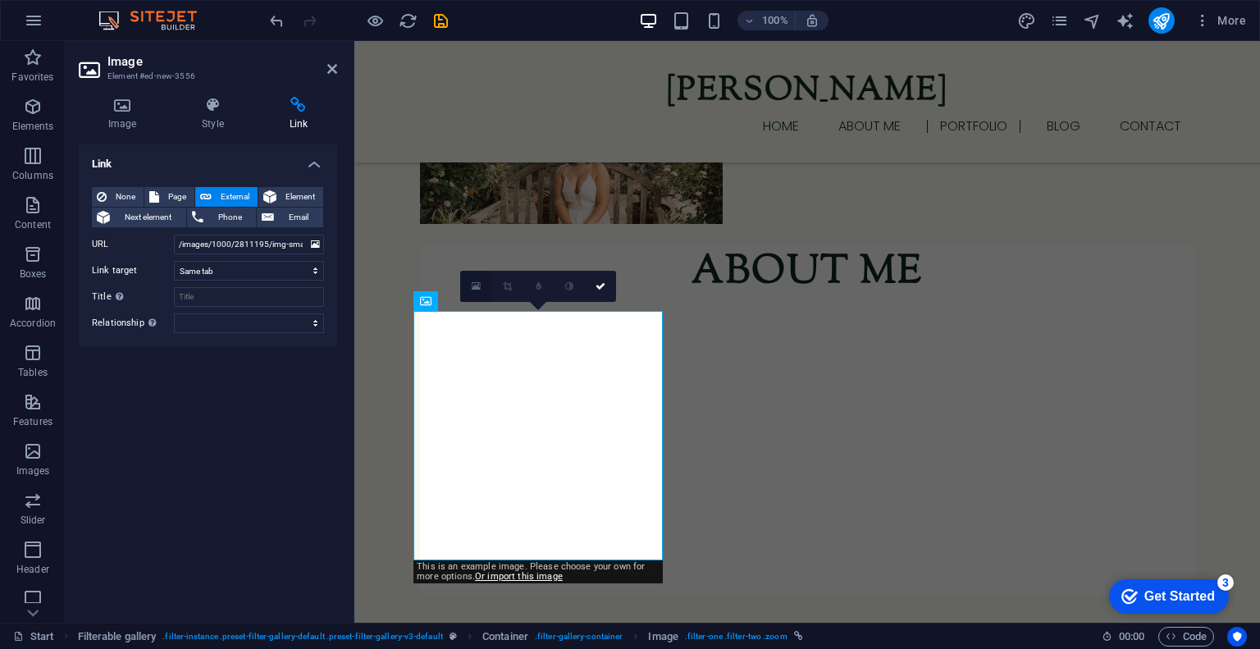
click at [477, 281] on icon at bounding box center [476, 285] width 9 height 11
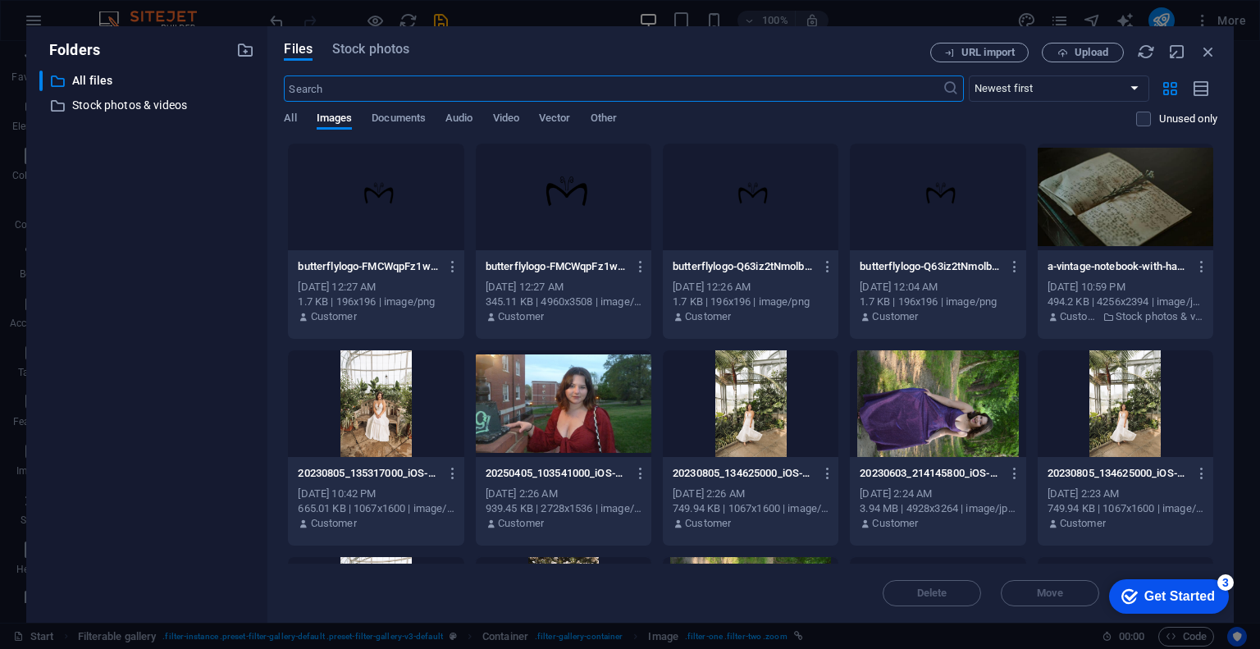
scroll to position [1789, 0]
click at [1214, 49] on icon "button" at bounding box center [1208, 52] width 18 height 18
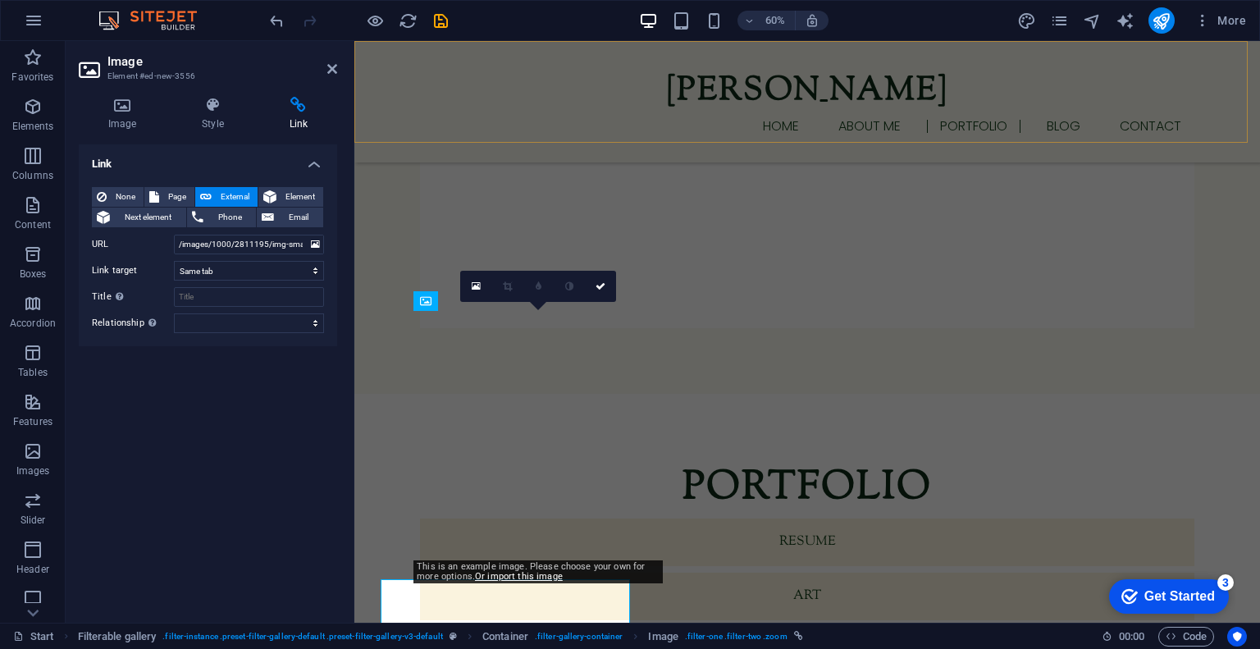
scroll to position [1520, 0]
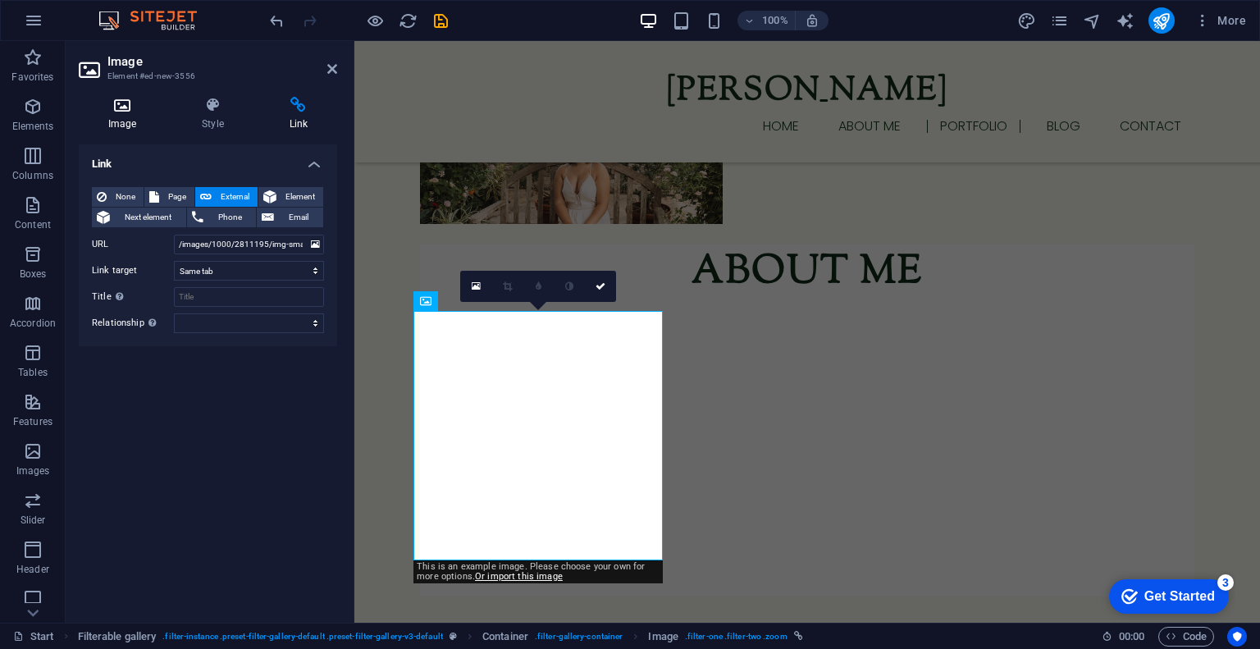
click at [134, 103] on icon at bounding box center [122, 105] width 87 height 16
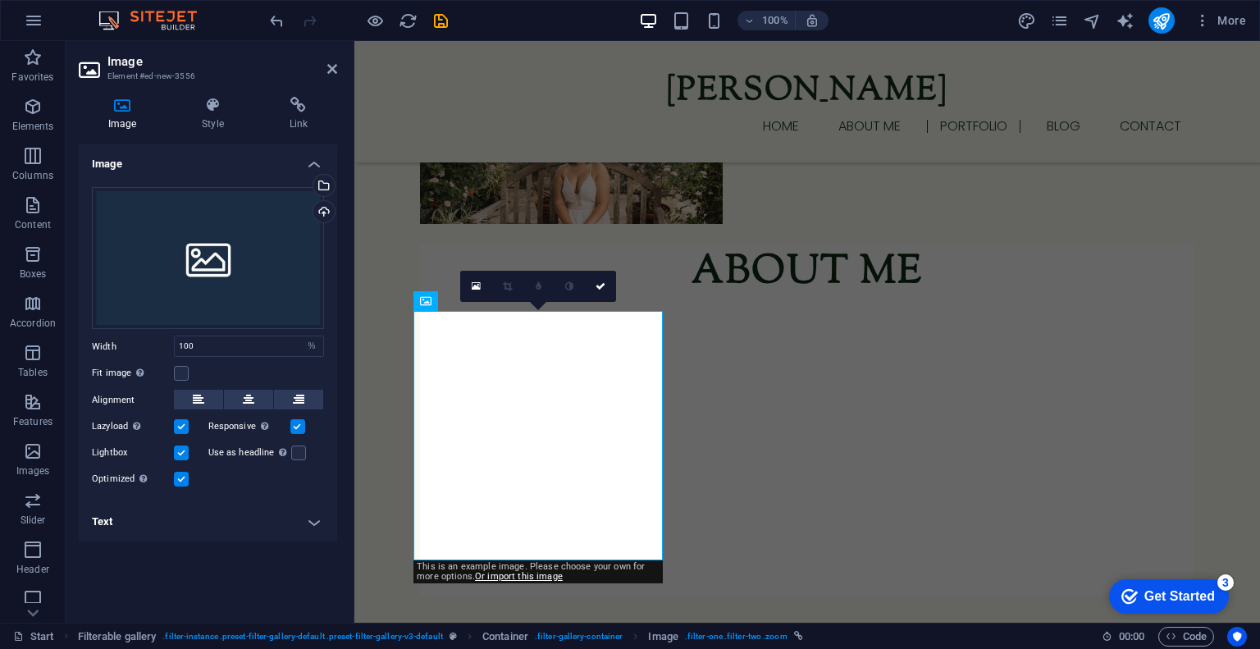
click at [217, 533] on h4 "Text" at bounding box center [208, 521] width 258 height 39
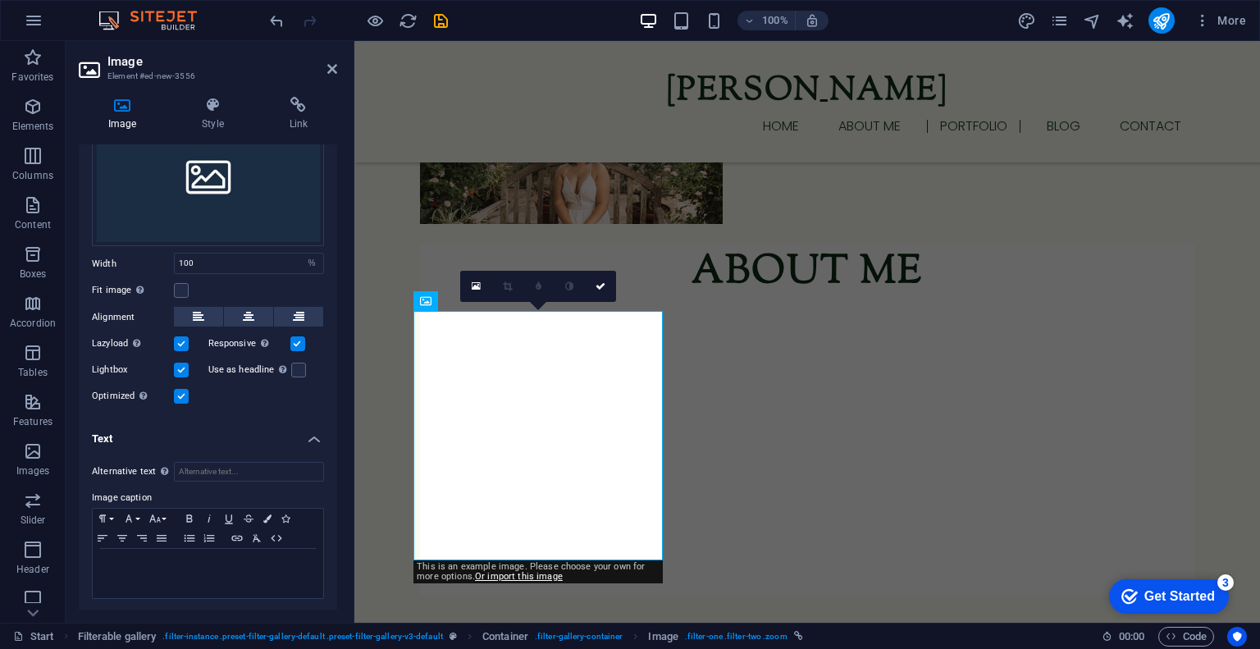
click at [338, 65] on aside "Image Element #ed-new-3556 Image Style Link Image Drag files here, click to cho…" at bounding box center [210, 331] width 289 height 581
click at [327, 65] on icon at bounding box center [332, 68] width 10 height 13
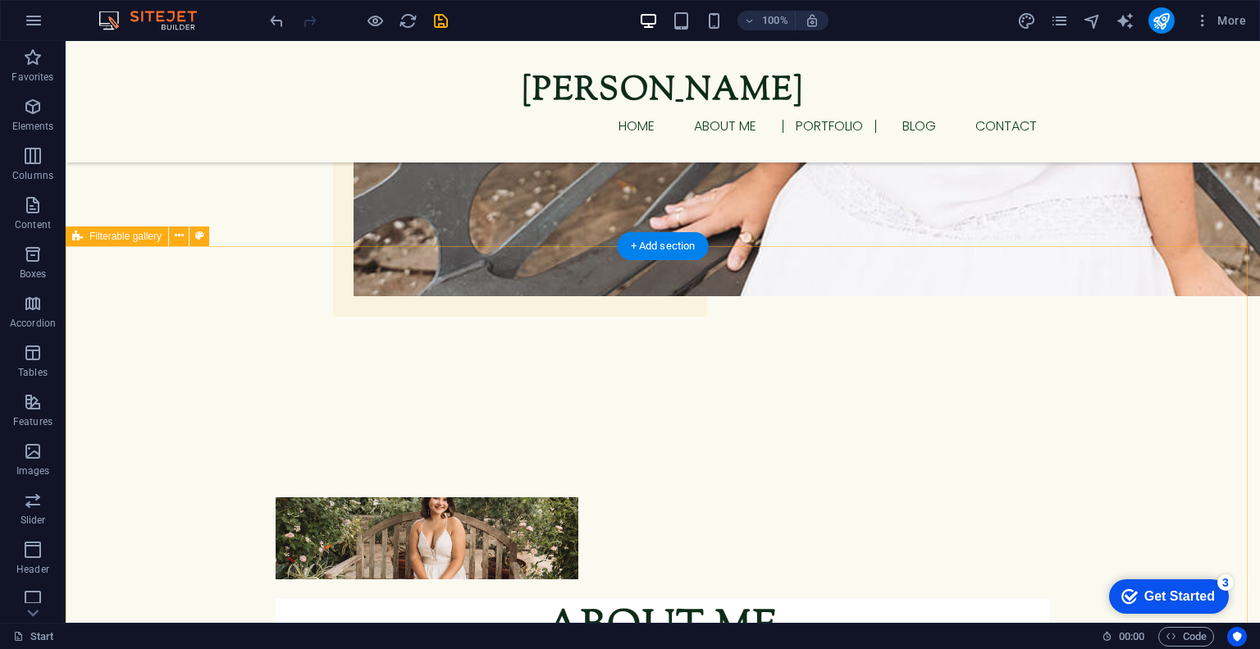
scroll to position [1451, 0]
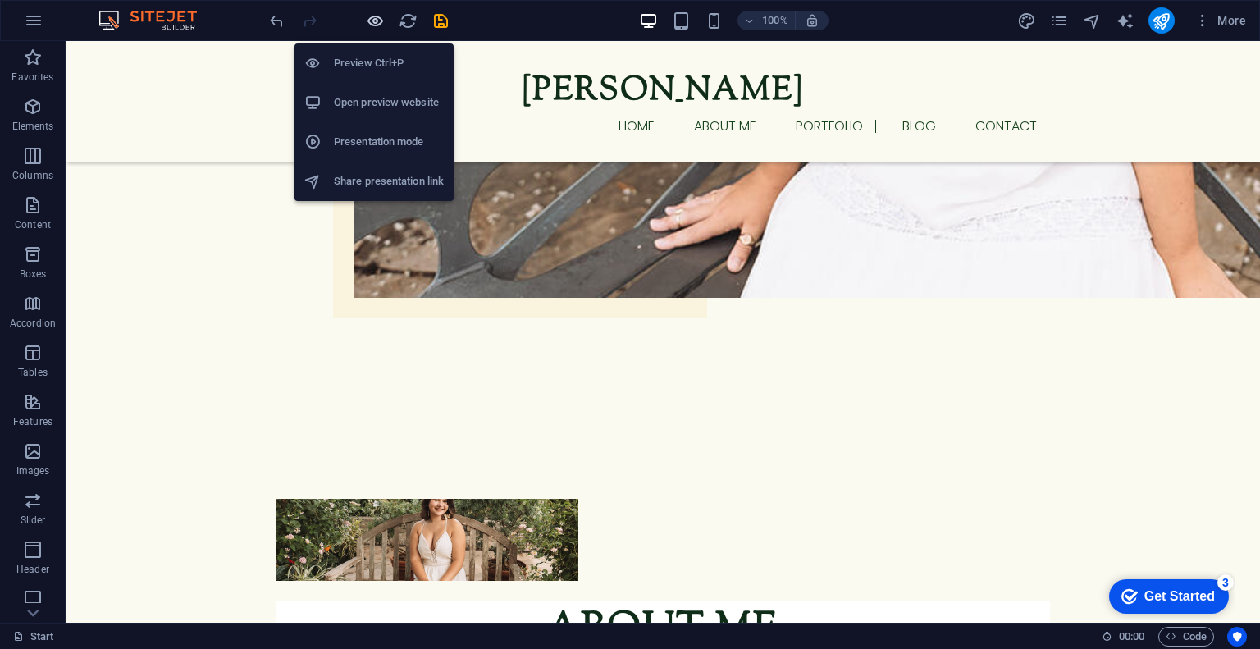
click at [381, 22] on icon "button" at bounding box center [375, 20] width 19 height 19
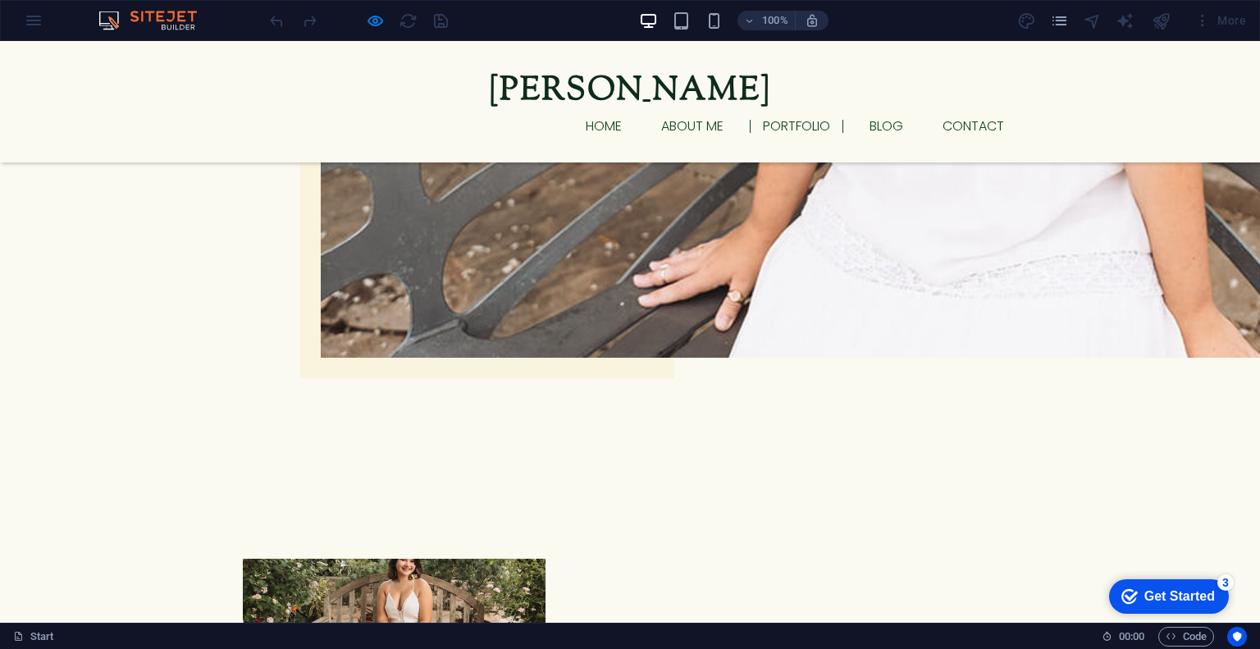
scroll to position [1457, 0]
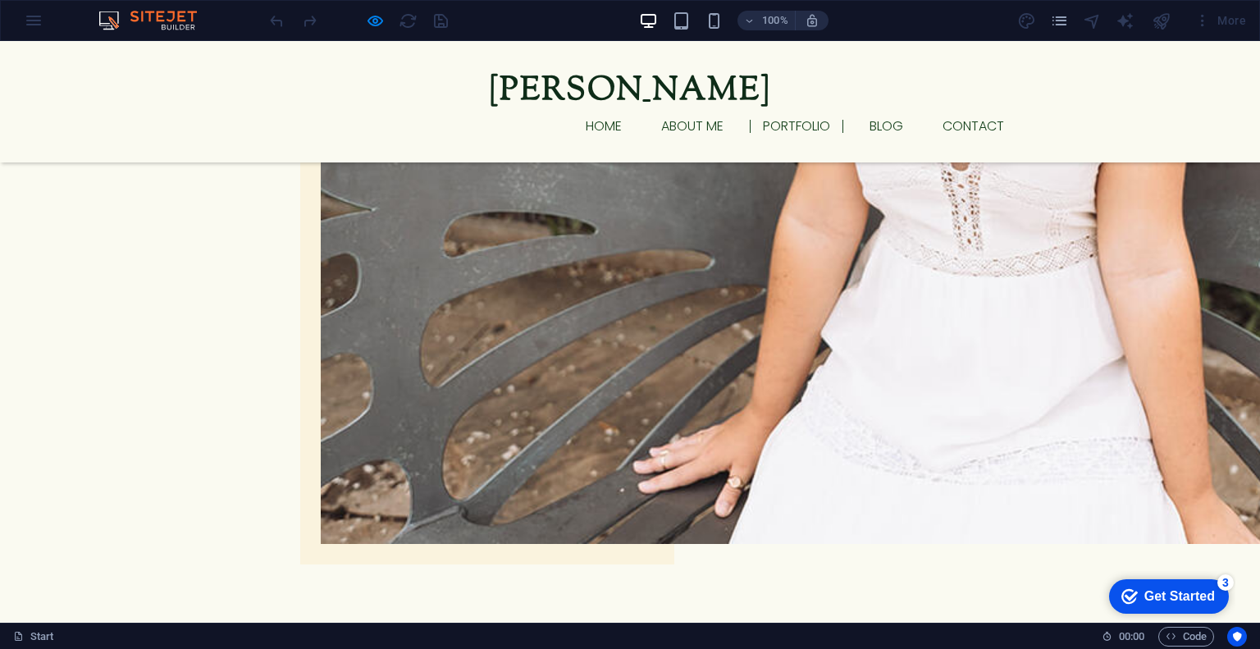
scroll to position [1266, 0]
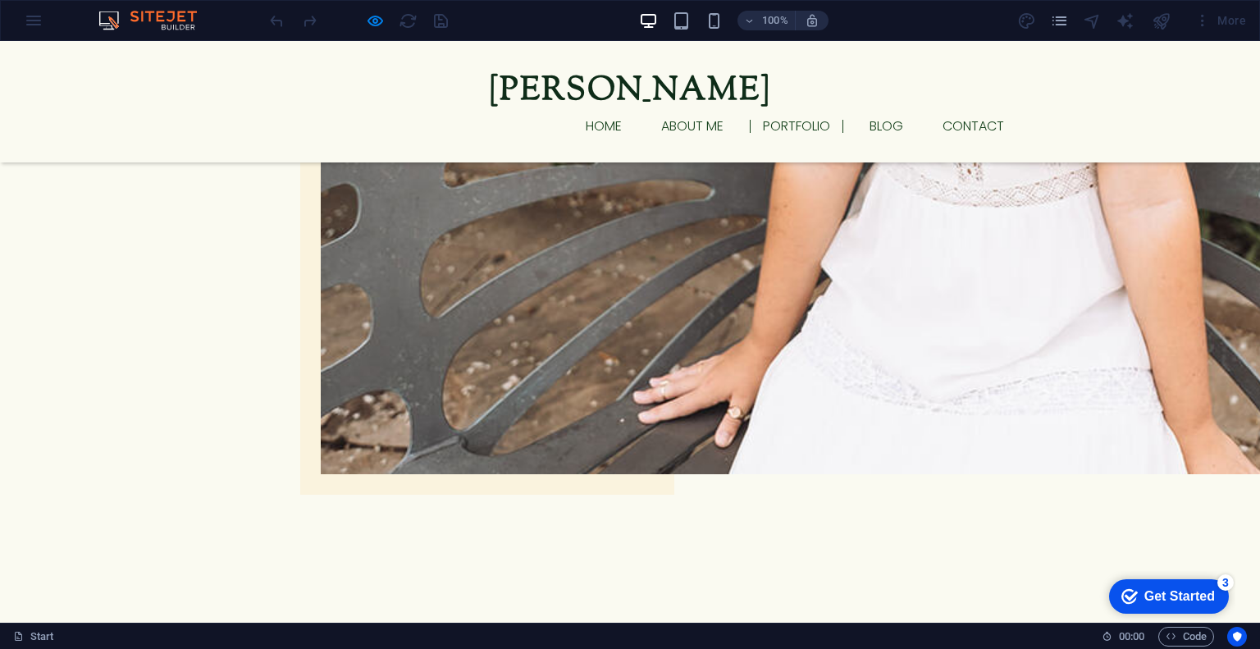
scroll to position [1338, 0]
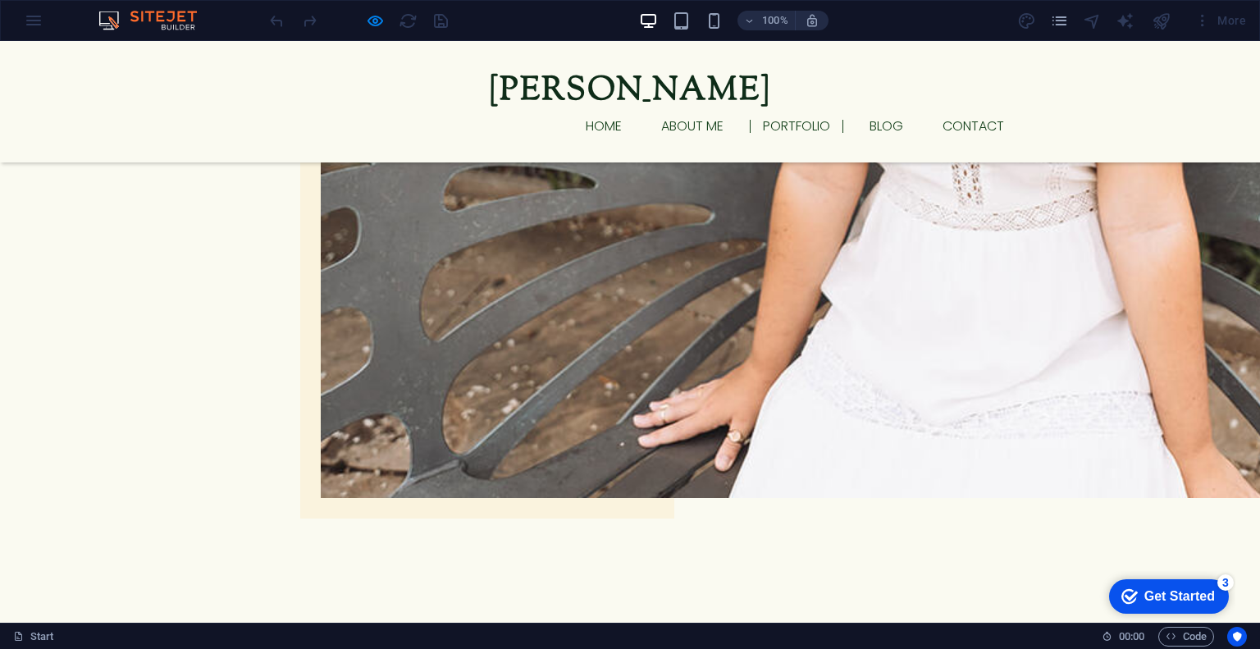
scroll to position [1313, 0]
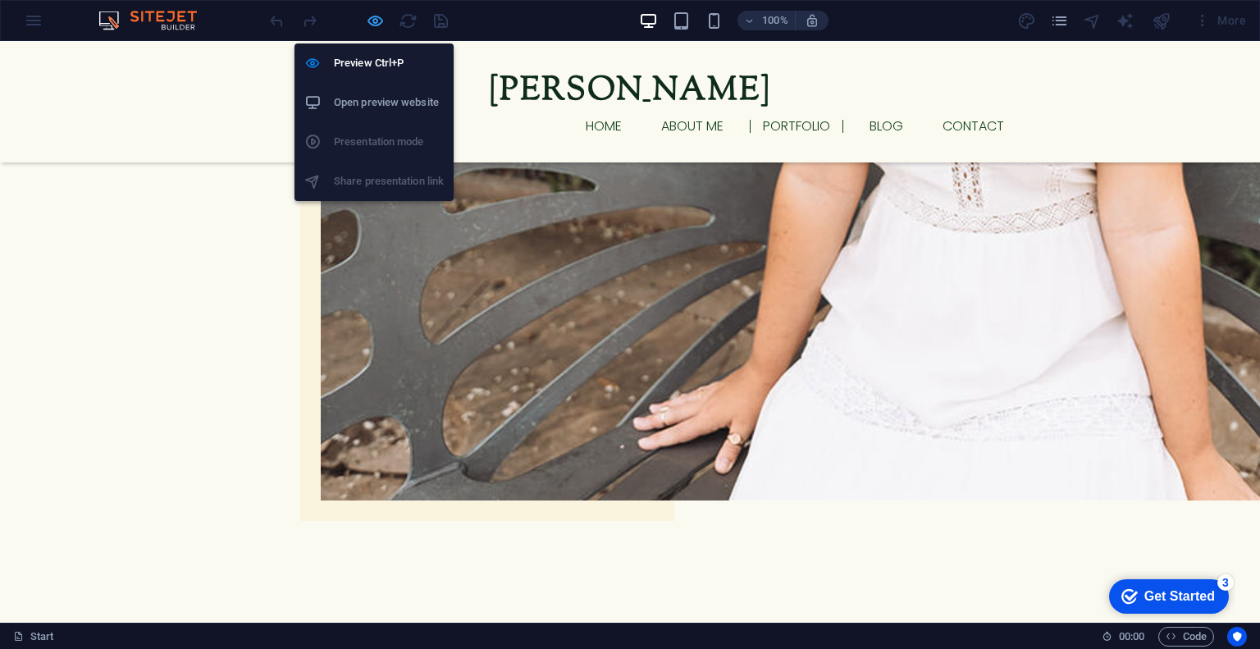
click at [367, 20] on icon "button" at bounding box center [375, 20] width 19 height 19
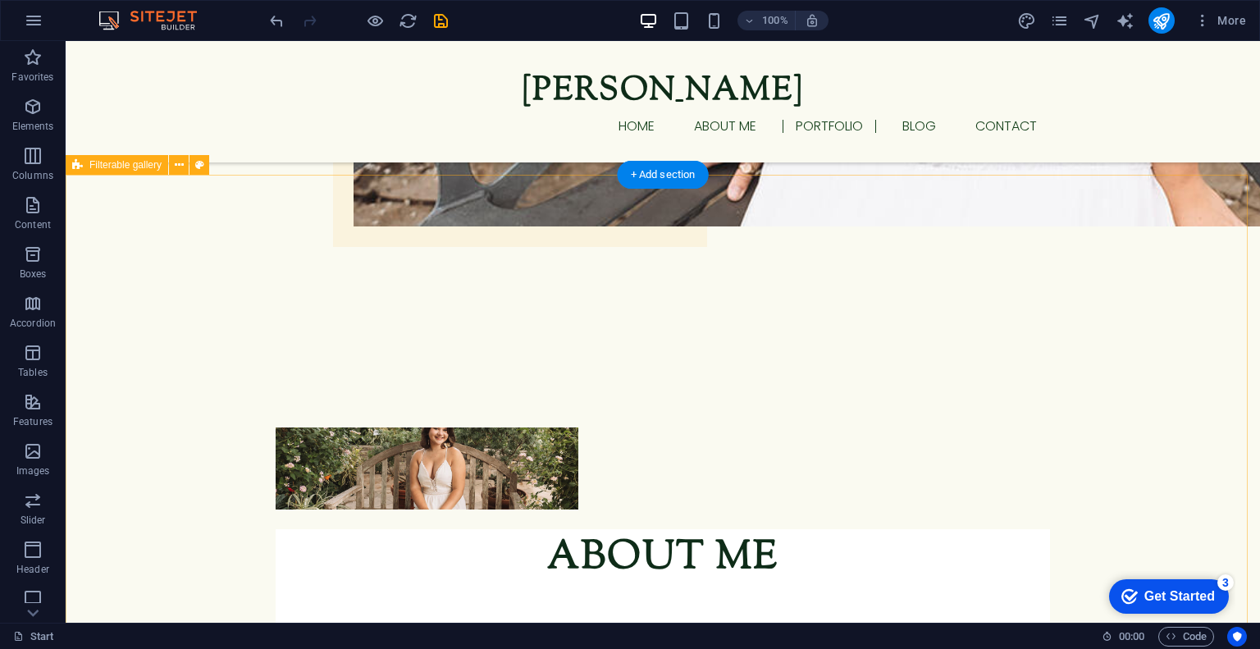
scroll to position [1522, 0]
click at [175, 169] on icon at bounding box center [179, 164] width 9 height 17
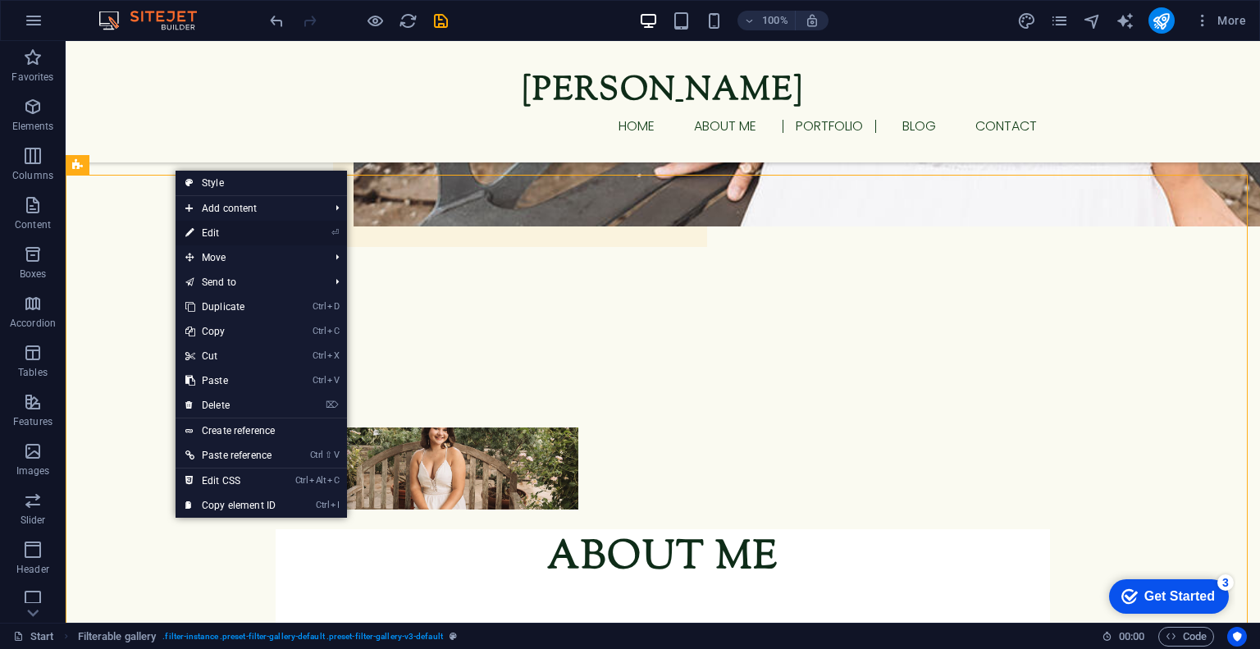
click at [196, 234] on link "⏎ Edit" at bounding box center [231, 233] width 110 height 25
select select "rem"
select select "px"
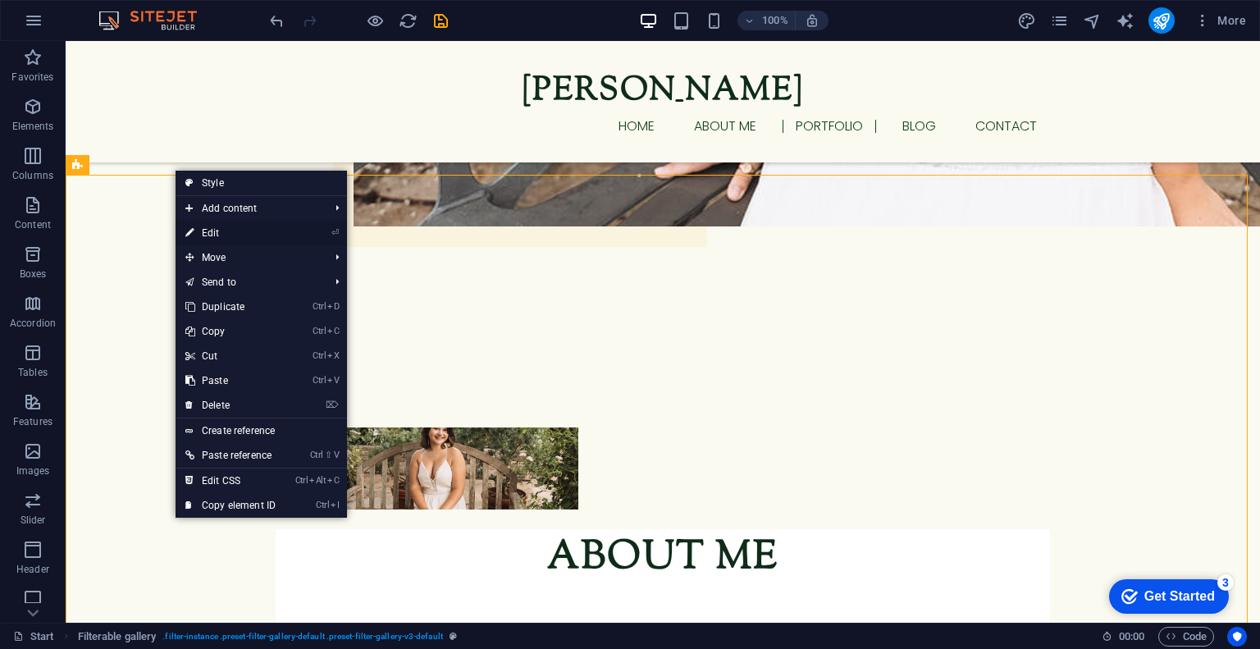
select select "rem"
select select "px"
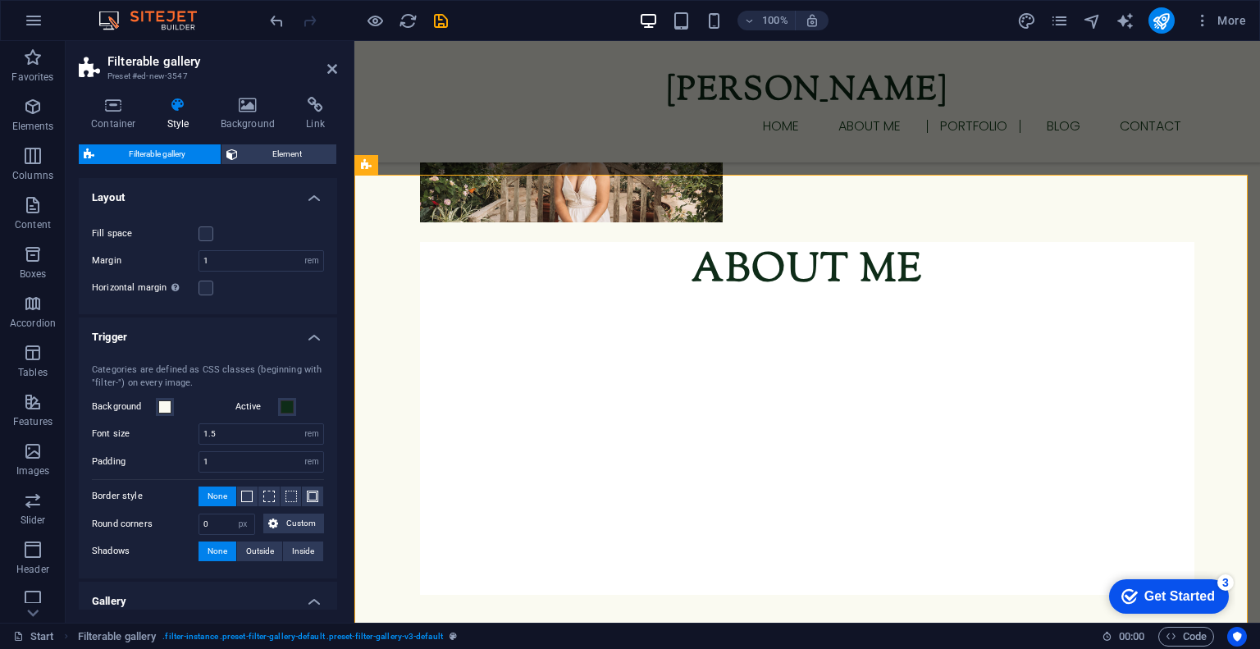
scroll to position [394, 0]
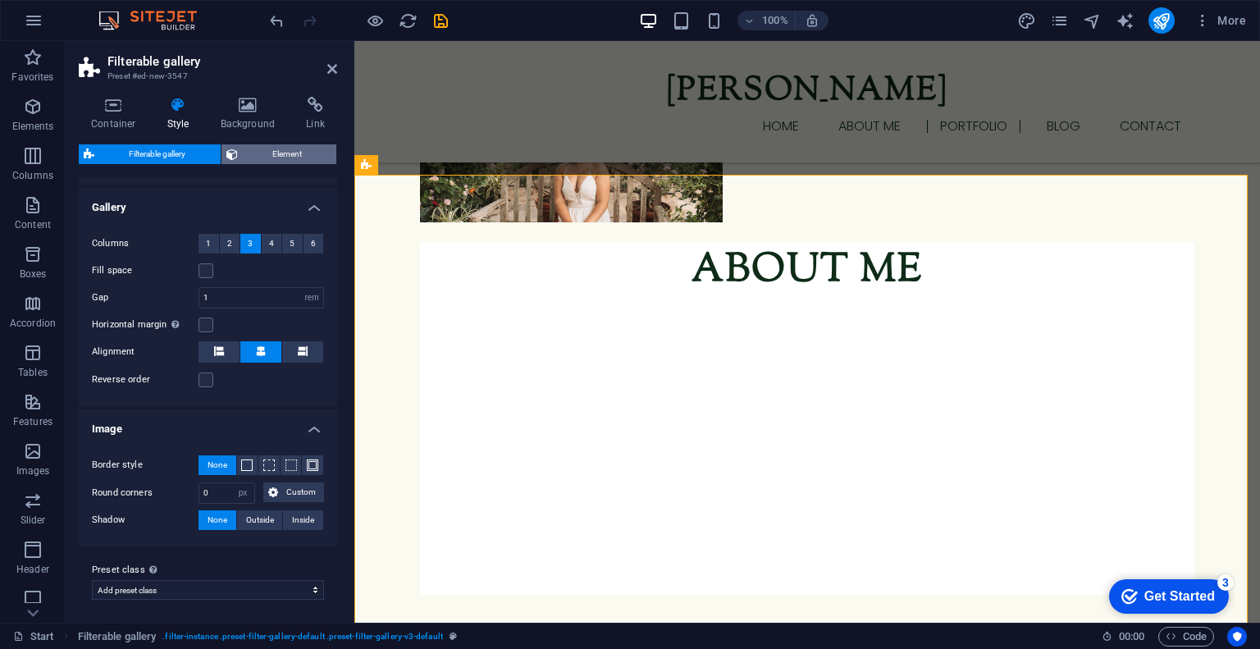
click at [285, 153] on span "Element" at bounding box center [287, 154] width 89 height 20
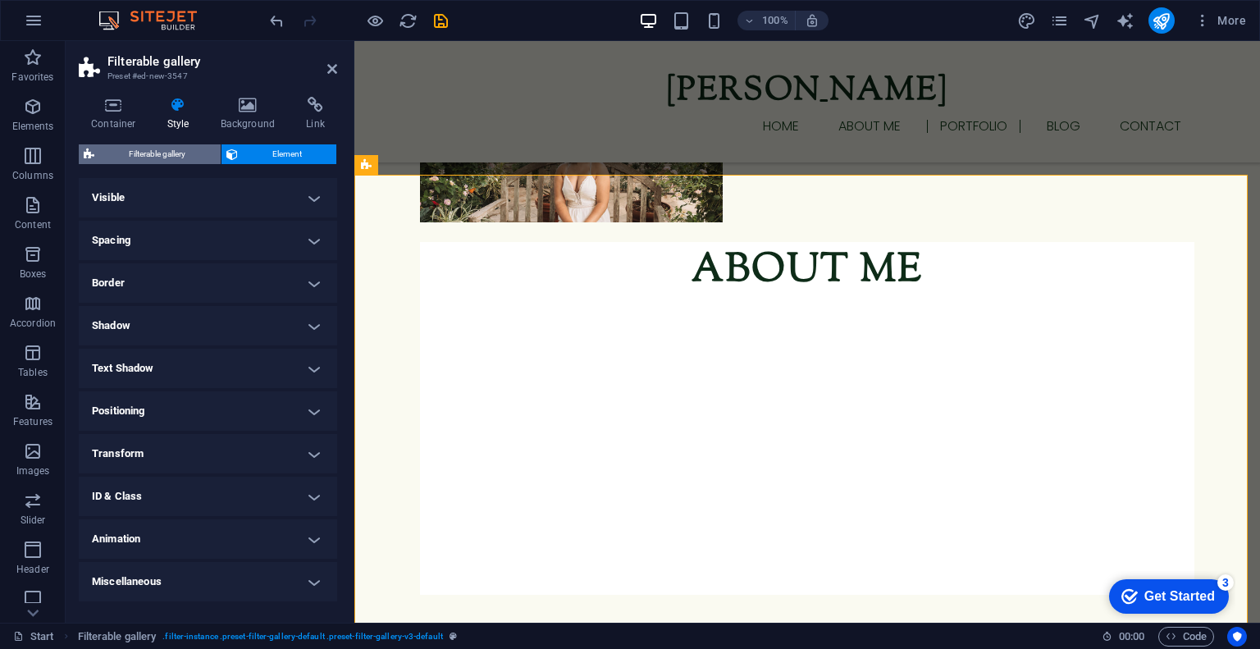
click at [197, 153] on span "Filterable gallery" at bounding box center [157, 154] width 116 height 20
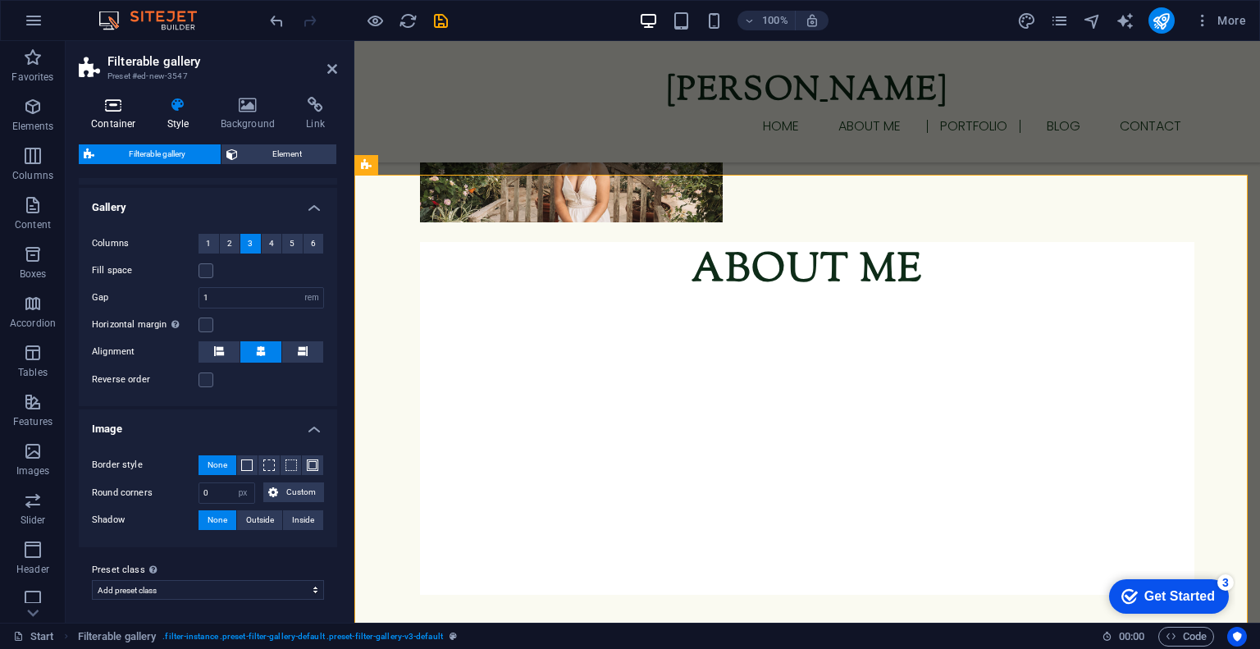
click at [120, 128] on h4 "Container" at bounding box center [117, 114] width 76 height 34
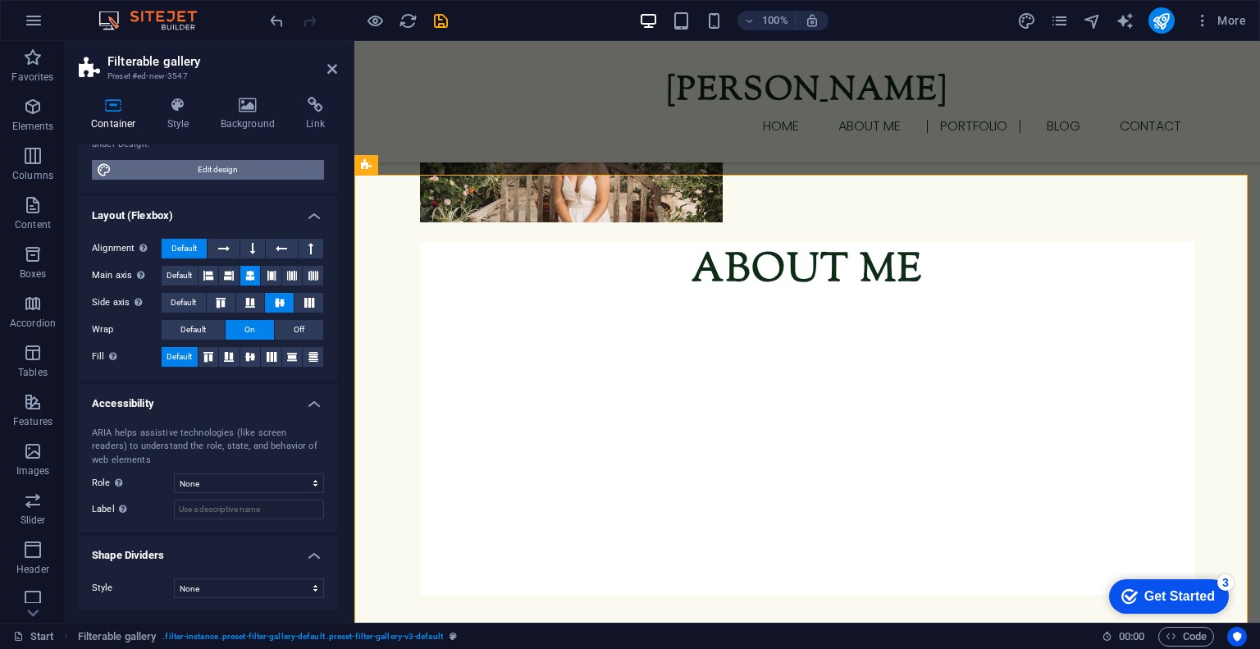
scroll to position [0, 0]
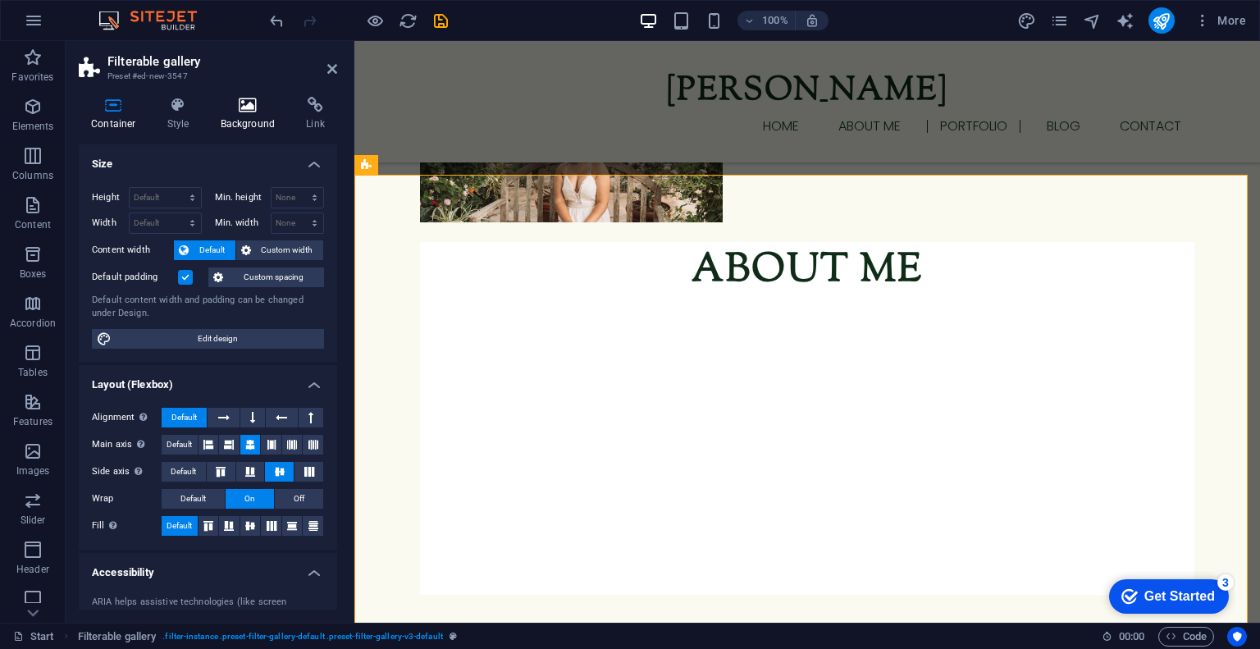
click at [236, 121] on h4 "Background" at bounding box center [251, 114] width 86 height 34
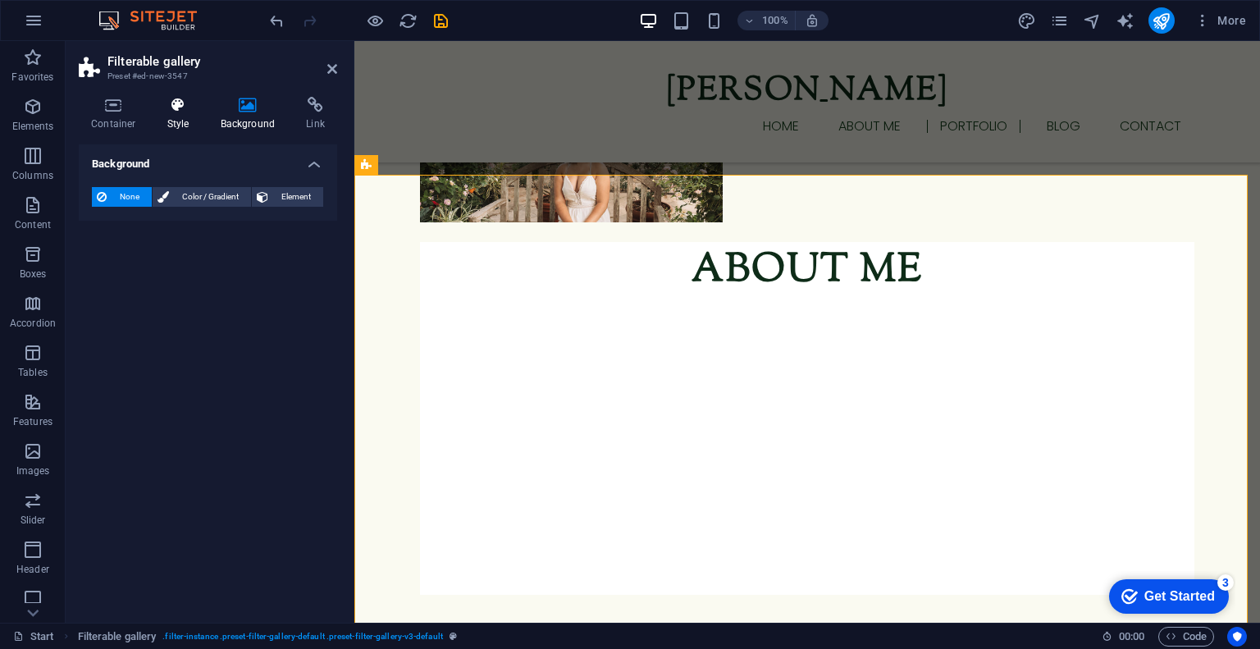
click at [177, 108] on icon at bounding box center [178, 105] width 47 height 16
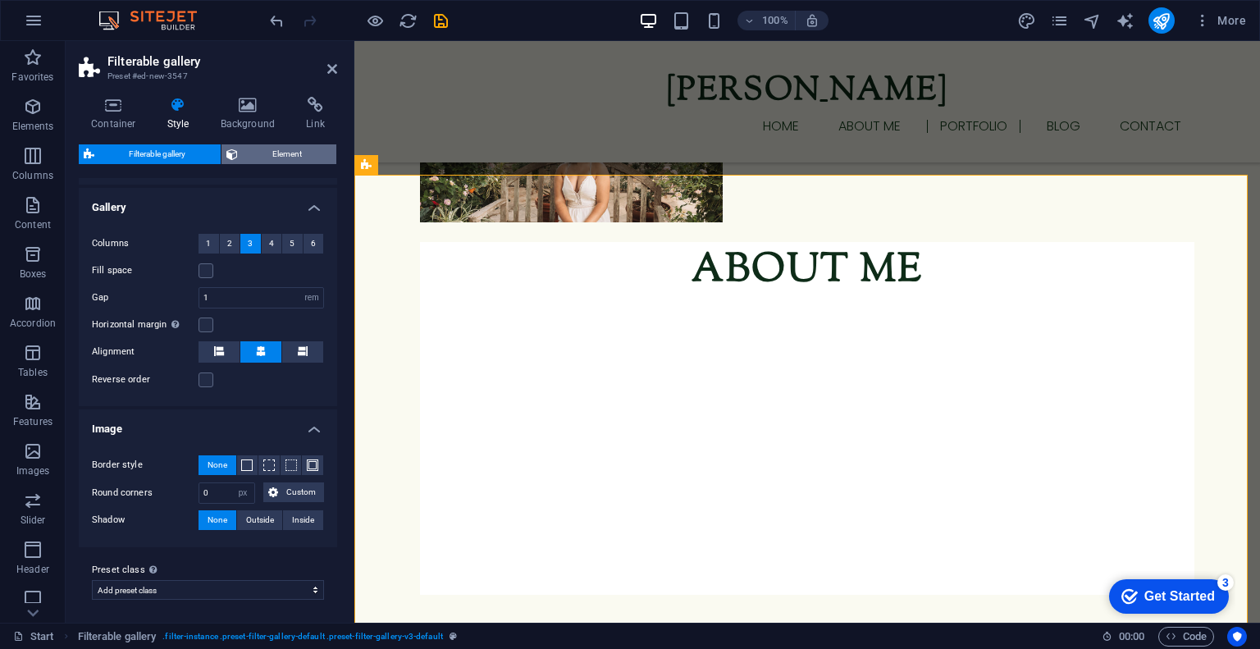
click at [250, 152] on span "Element" at bounding box center [287, 154] width 89 height 20
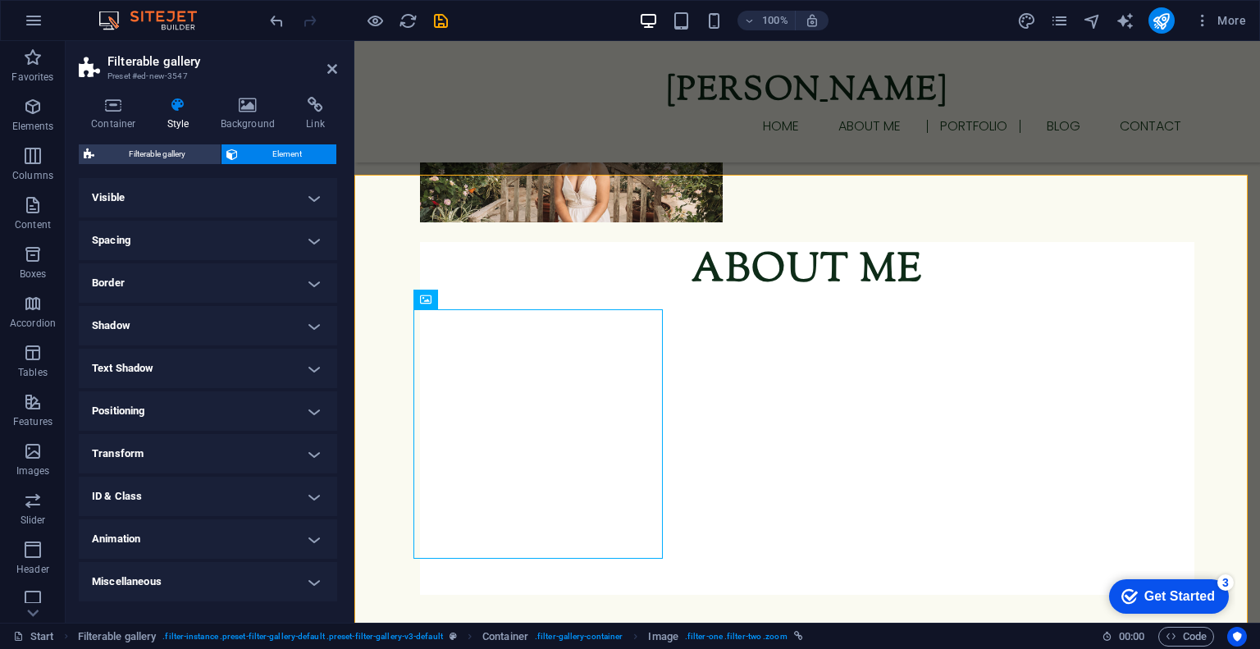
click at [152, 496] on h4 "ID & Class" at bounding box center [208, 495] width 258 height 39
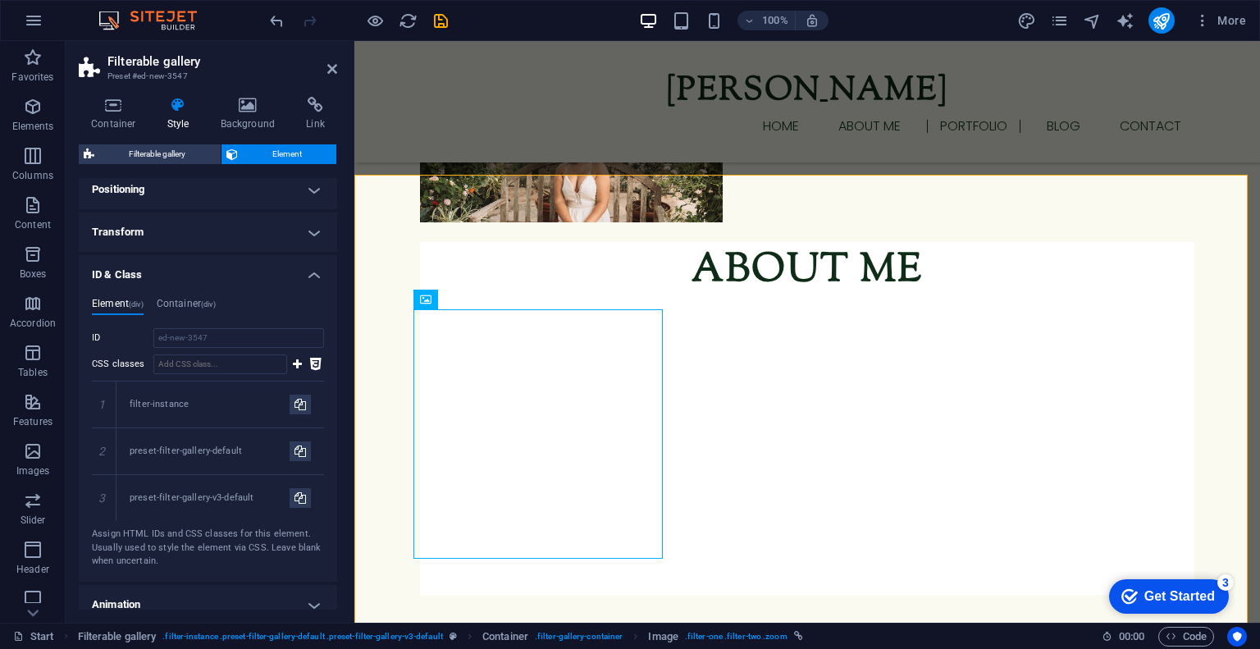
scroll to position [236, 0]
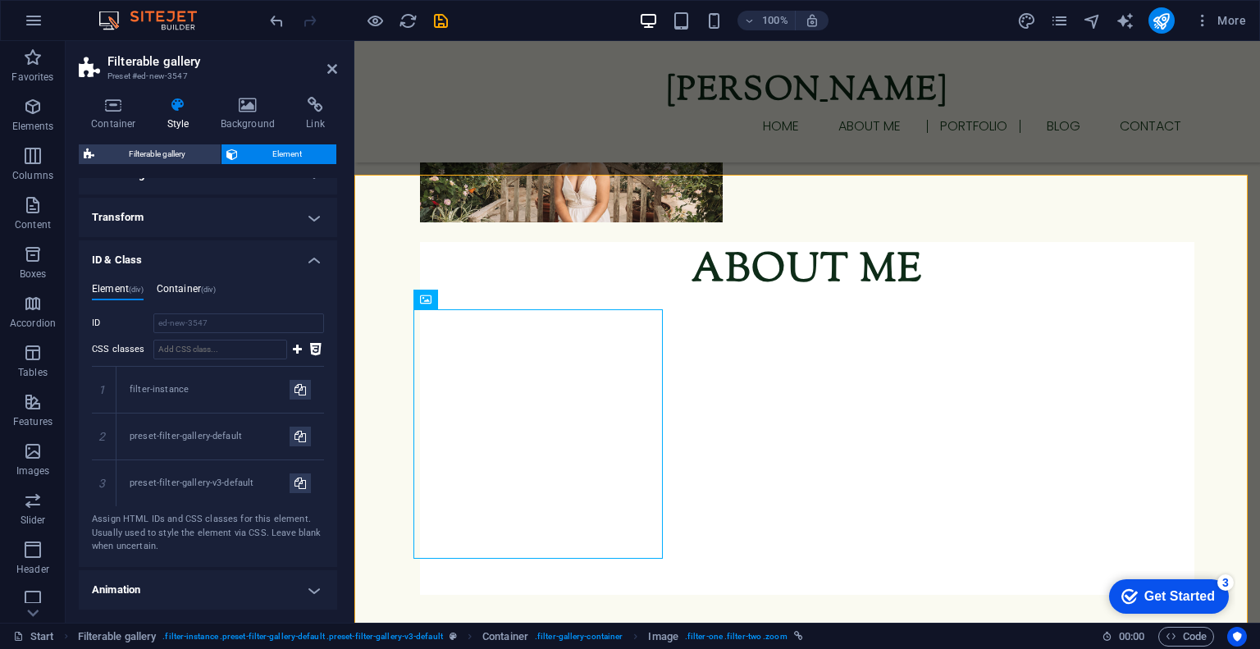
click at [194, 294] on h4 "Container (div)" at bounding box center [186, 292] width 59 height 18
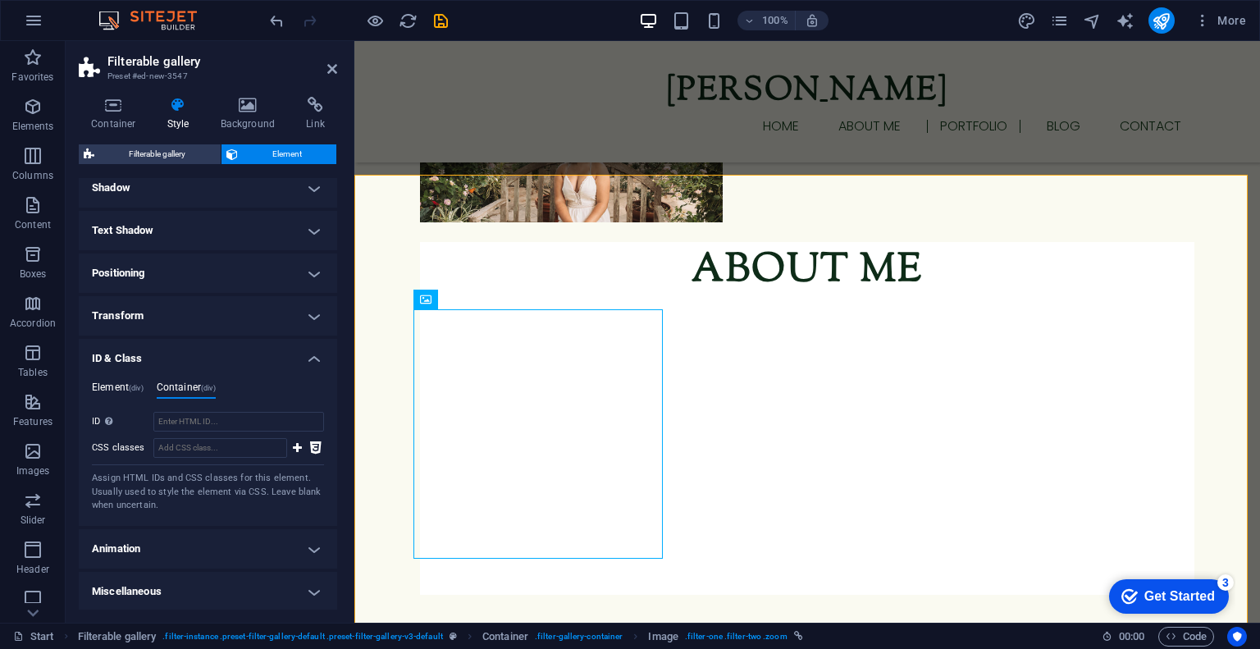
click at [117, 394] on h4 "Element (div)" at bounding box center [118, 390] width 52 height 18
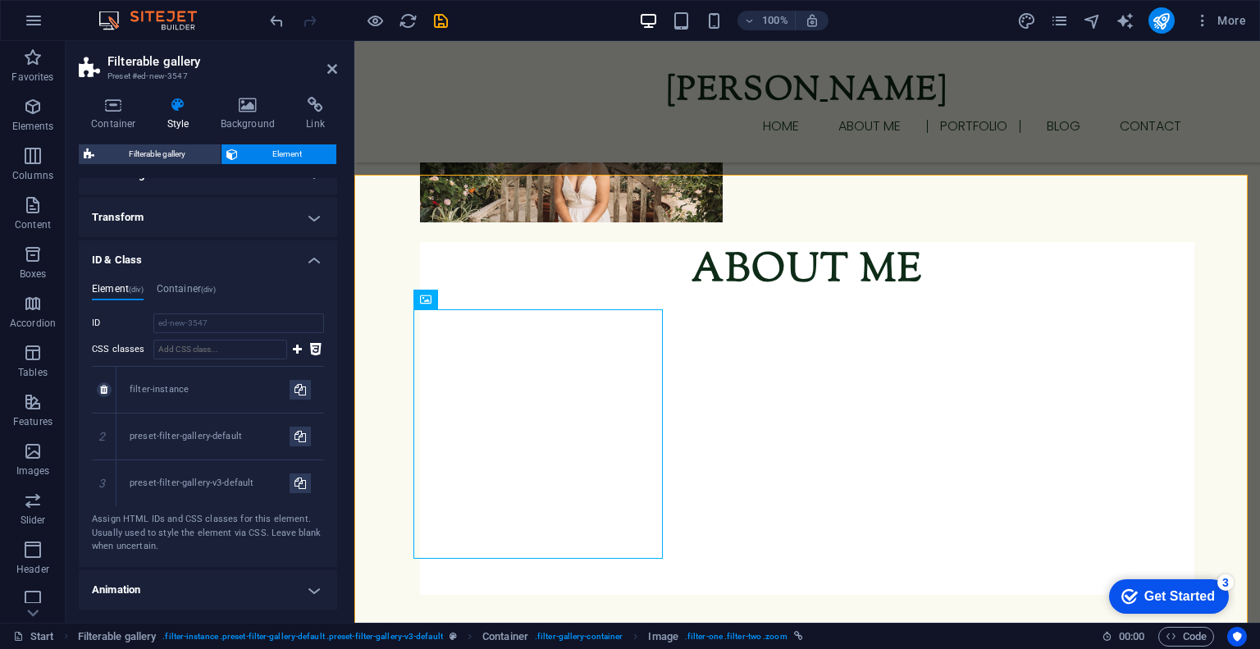
scroll to position [277, 0]
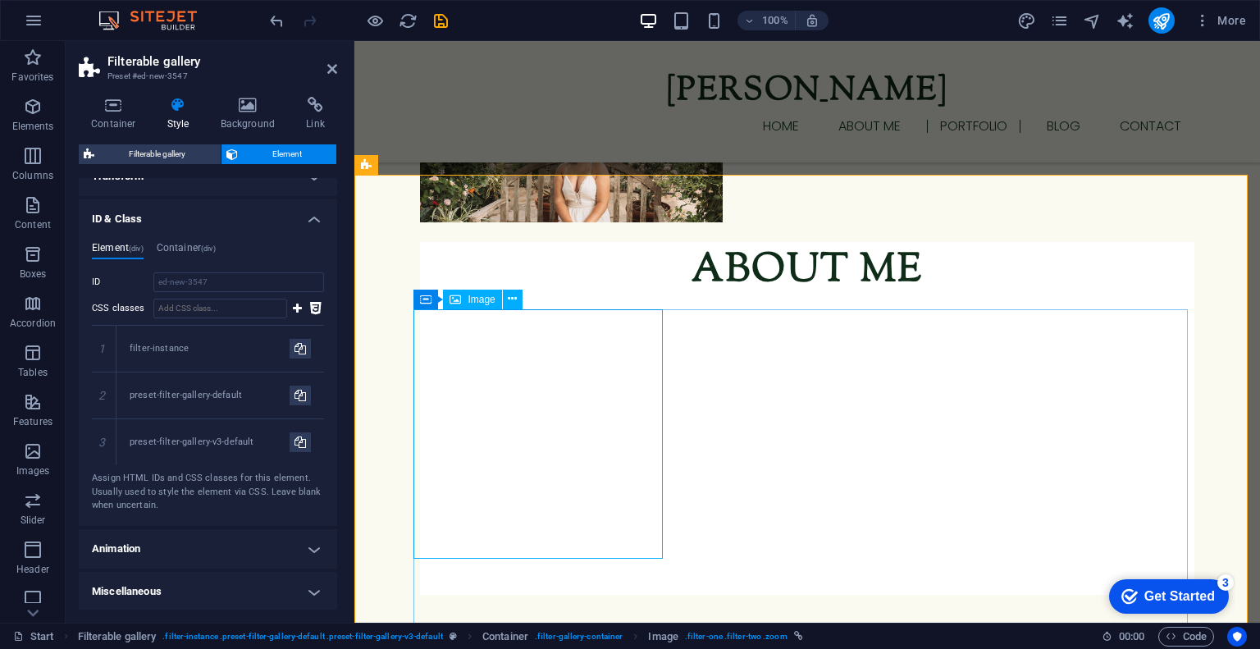
select select "%"
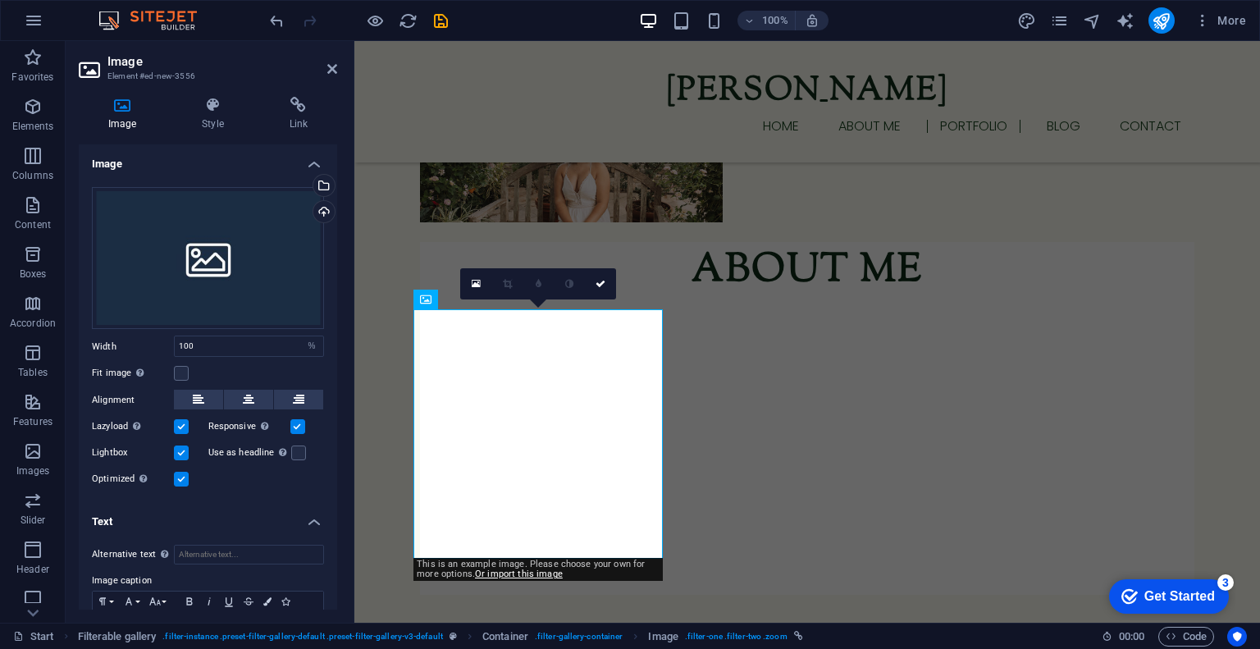
scroll to position [83, 0]
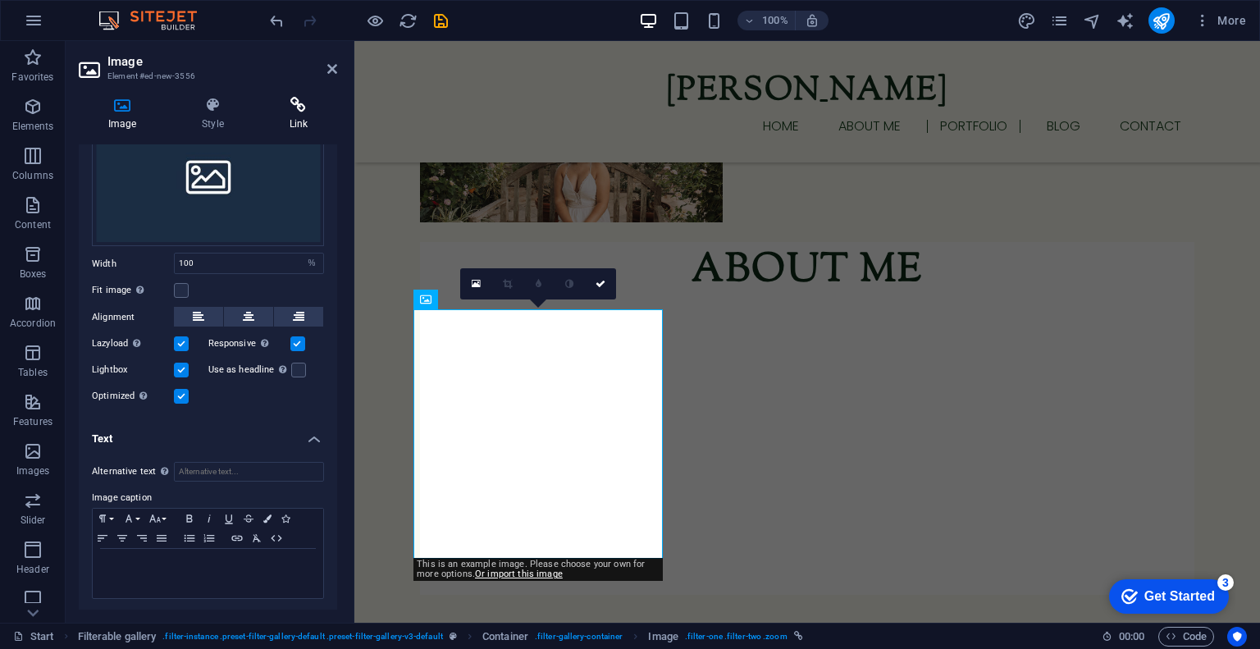
click at [302, 115] on h4 "Link" at bounding box center [298, 114] width 77 height 34
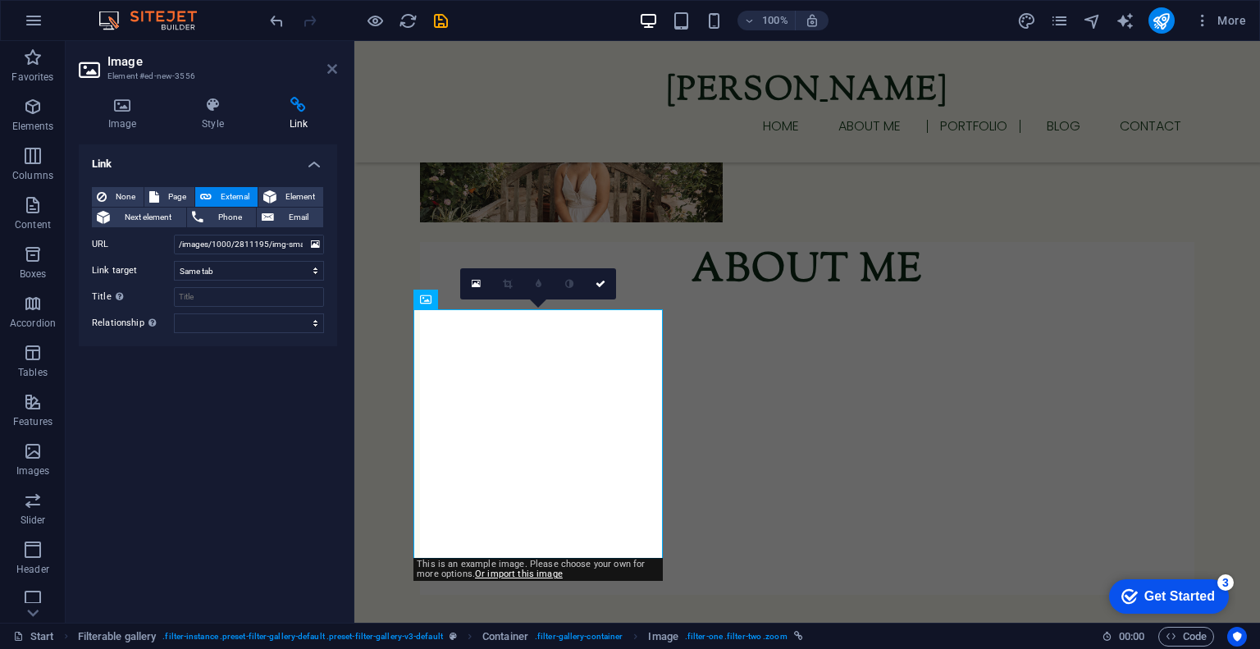
click at [335, 75] on icon at bounding box center [332, 68] width 10 height 13
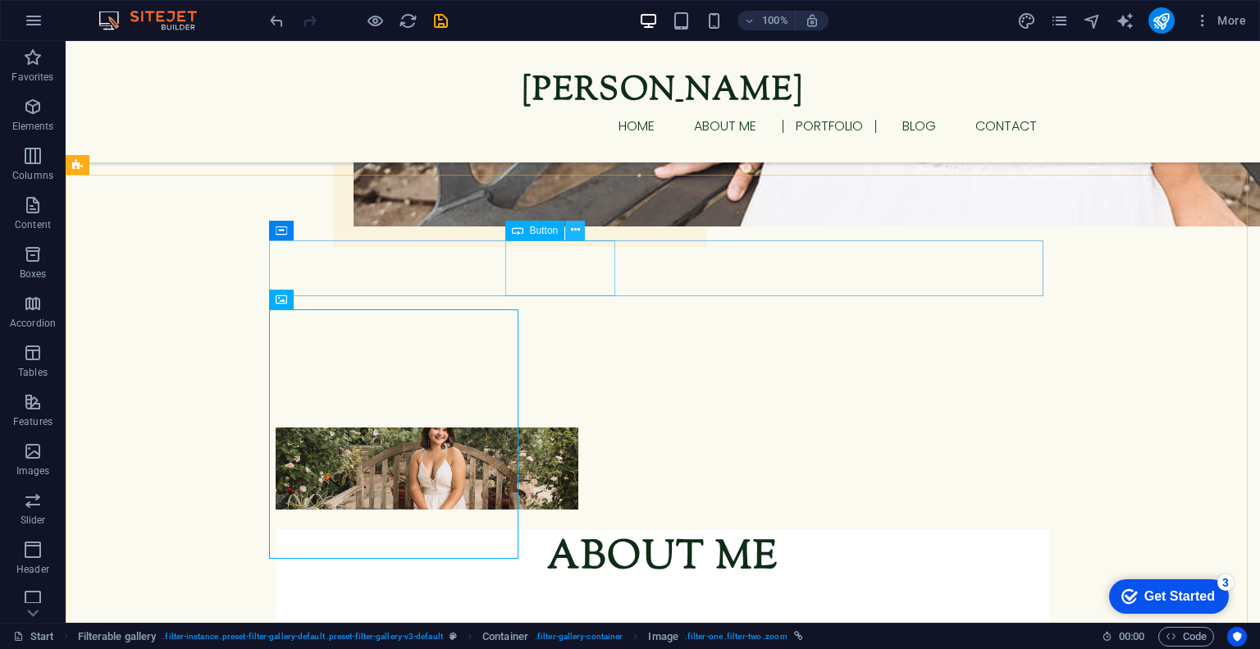
click at [572, 232] on icon at bounding box center [575, 229] width 9 height 17
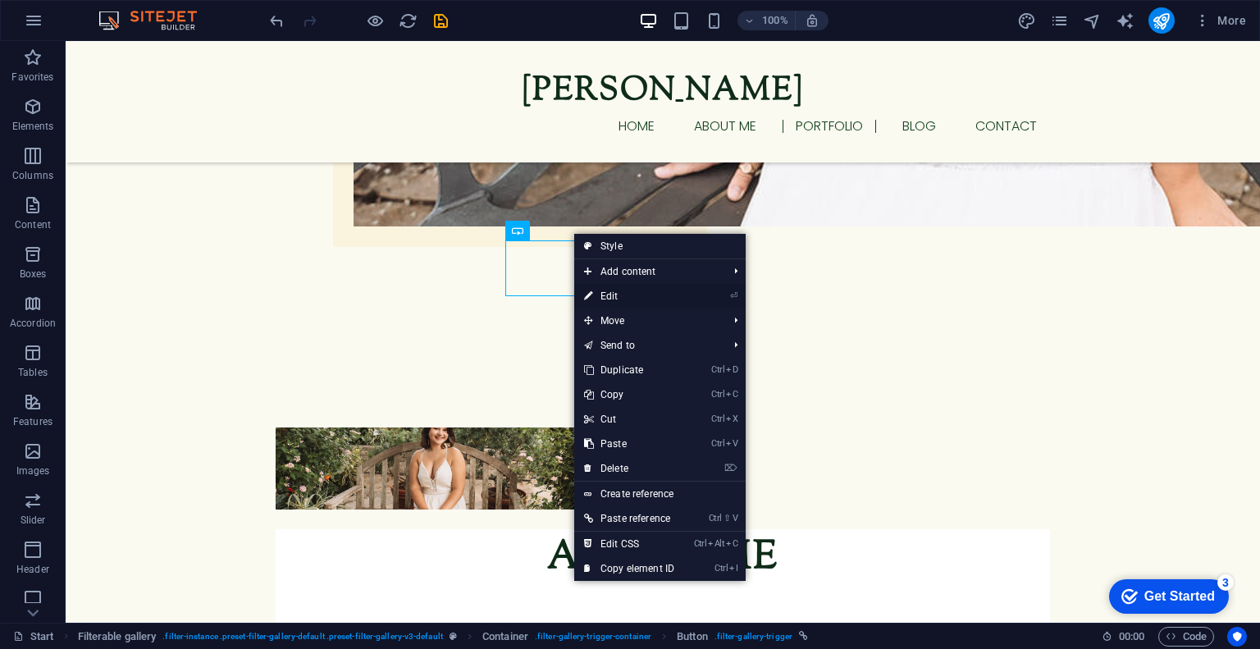
click at [591, 288] on icon at bounding box center [588, 296] width 8 height 25
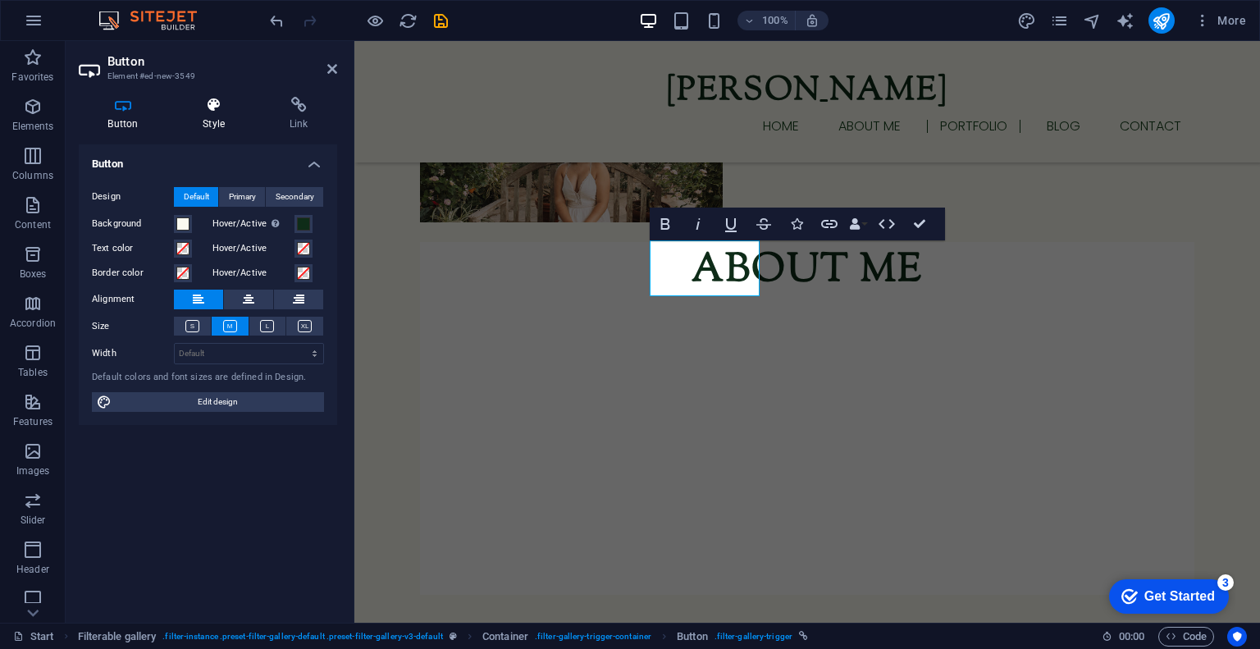
click at [210, 127] on h4 "Style" at bounding box center [217, 114] width 87 height 34
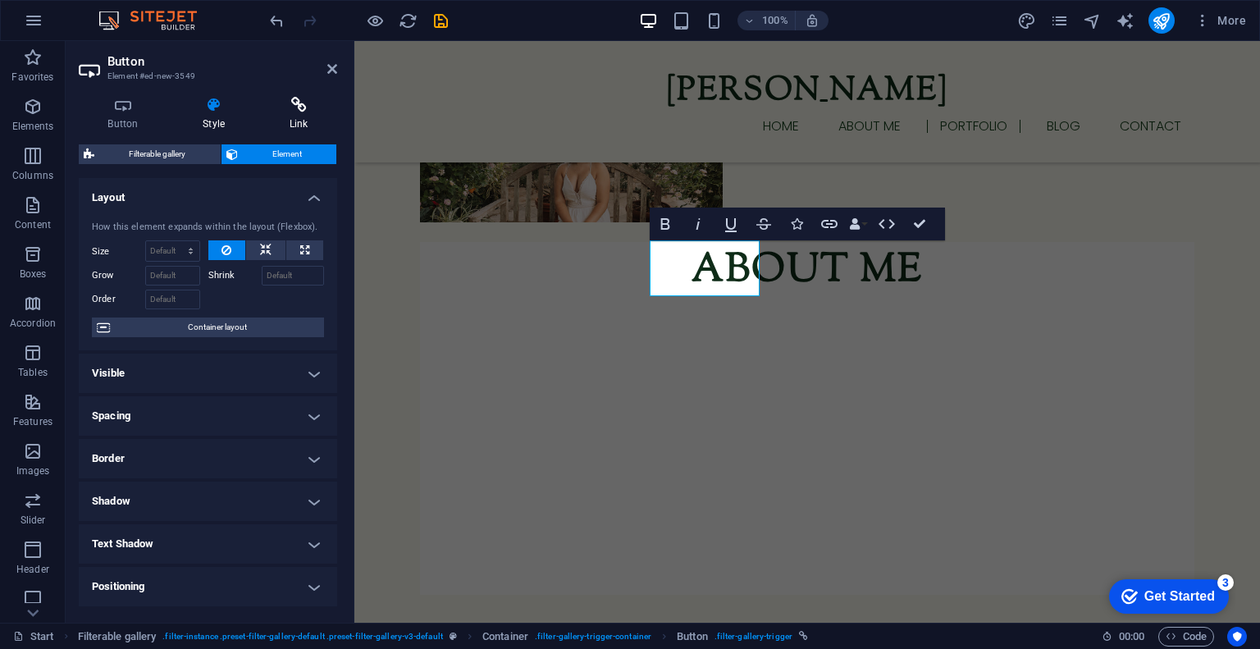
click at [294, 111] on icon at bounding box center [298, 105] width 77 height 16
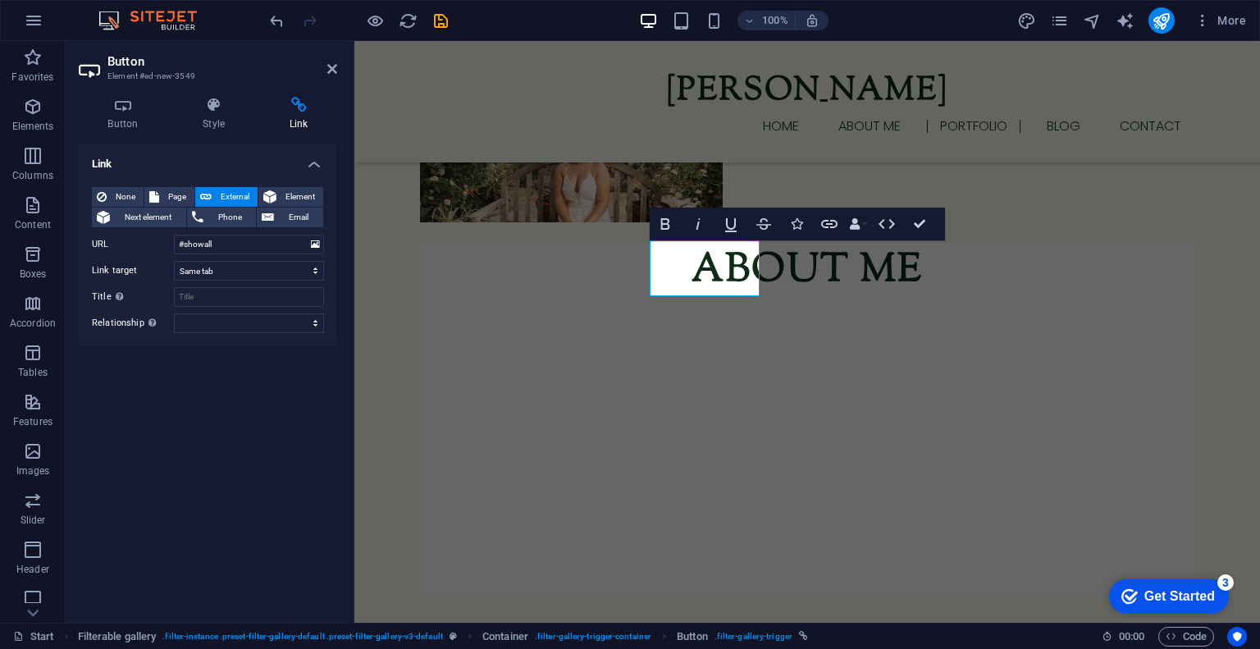
click at [322, 71] on header "Button Element #ed-new-3549" at bounding box center [208, 62] width 258 height 43
click at [335, 67] on icon at bounding box center [332, 68] width 10 height 13
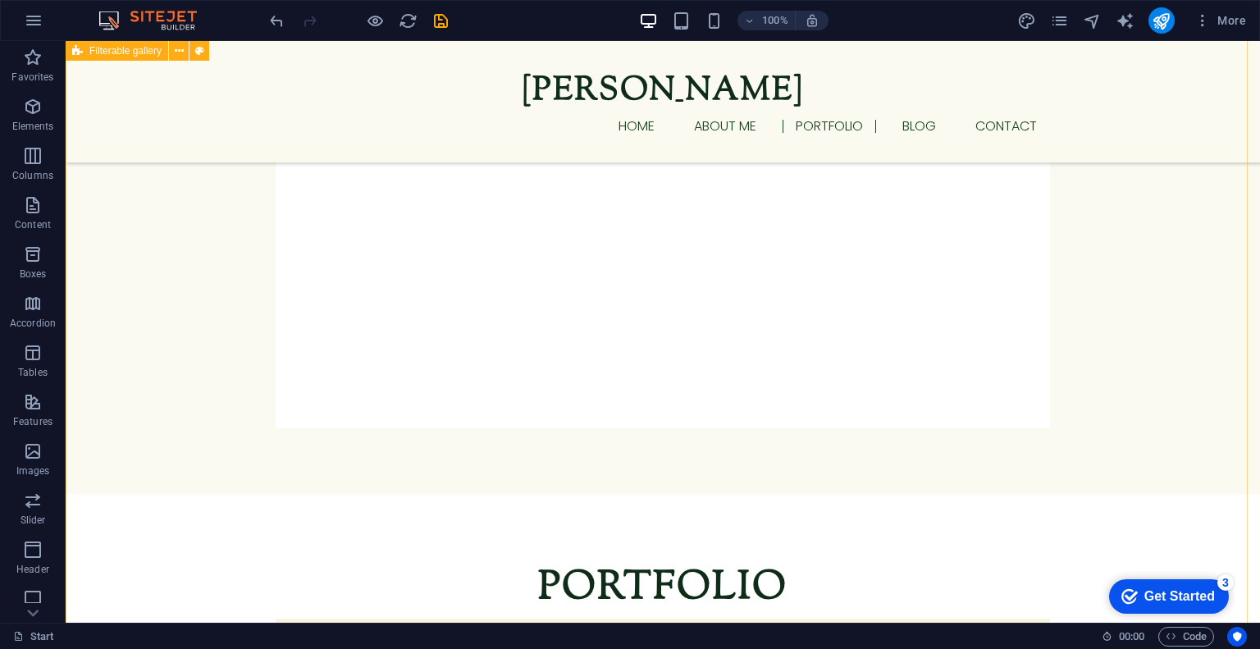
scroll to position [1982, 0]
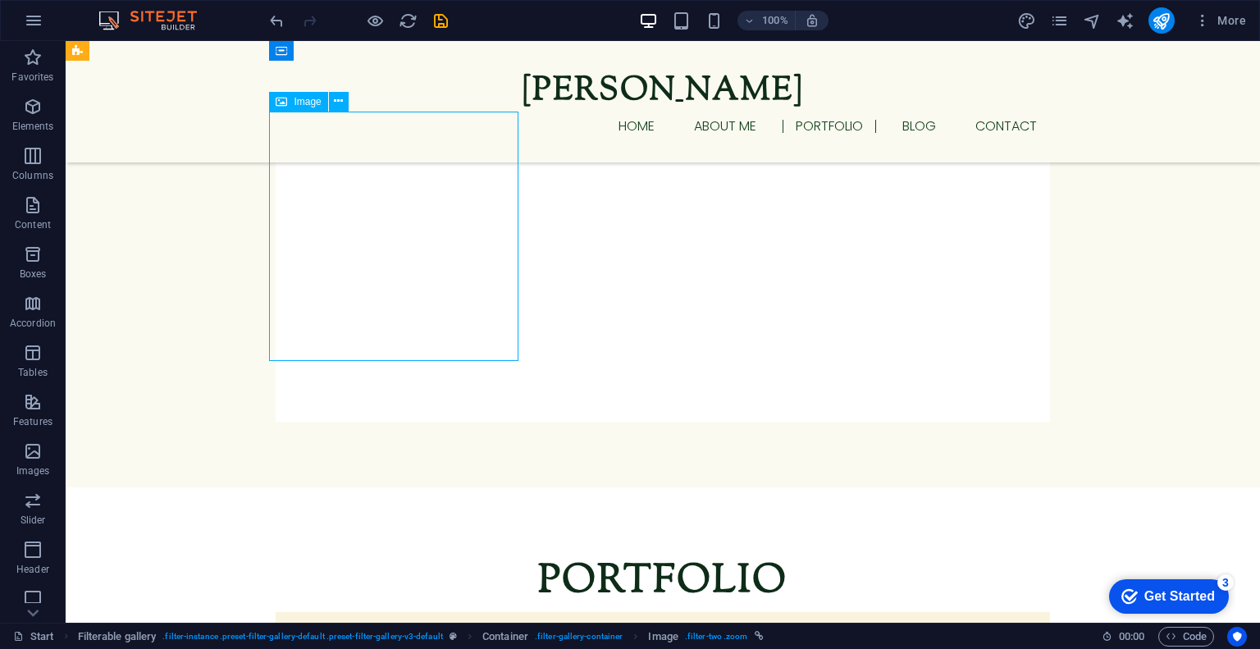
select select "%"
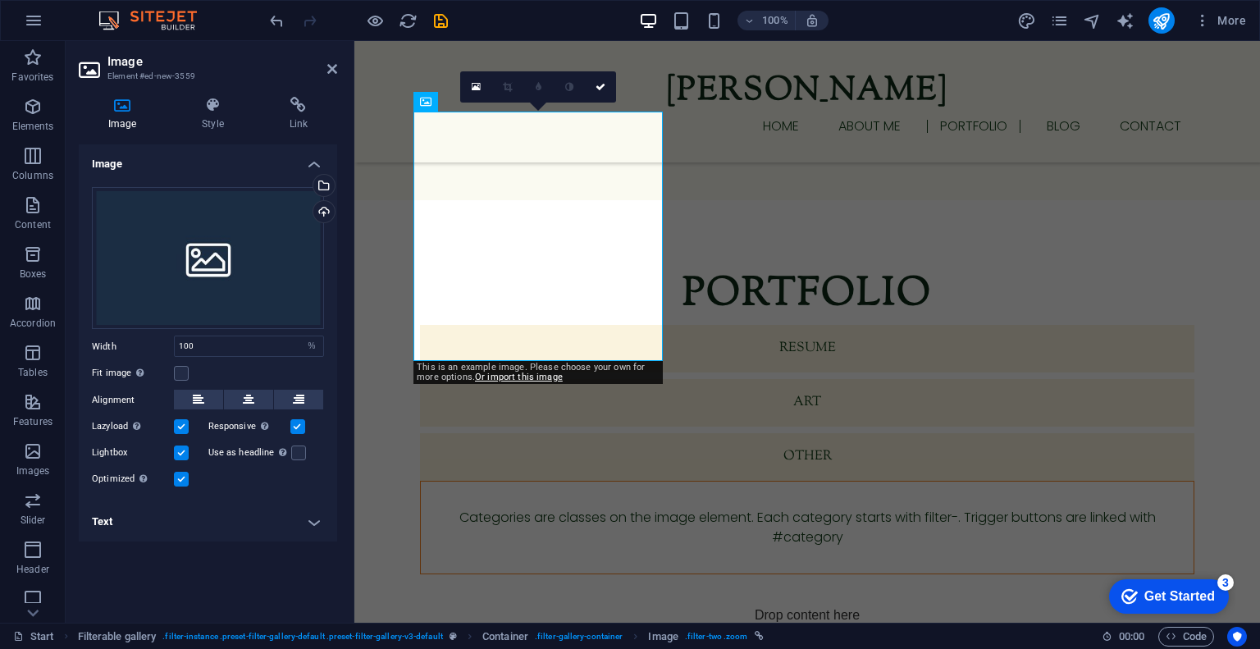
click at [218, 481] on div "Optimized Images are compressed to improve page speed." at bounding box center [208, 479] width 232 height 20
click at [335, 73] on icon at bounding box center [332, 68] width 10 height 13
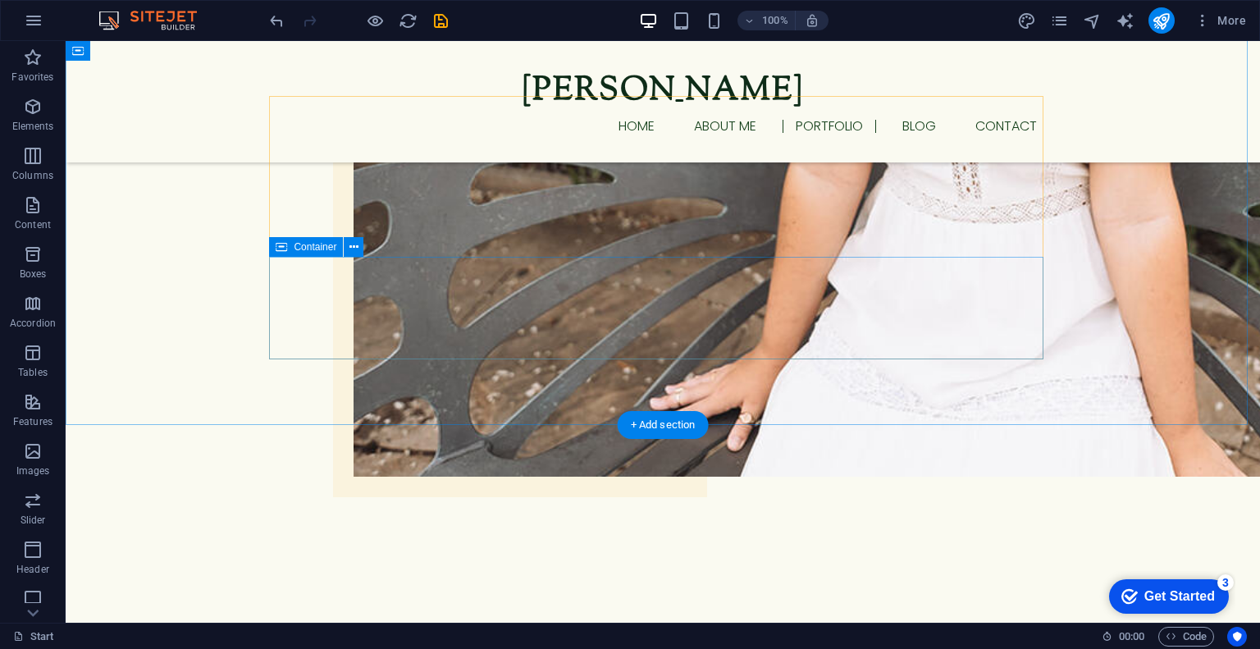
scroll to position [1273, 0]
click at [43, 125] on p "Elements" at bounding box center [33, 126] width 42 height 13
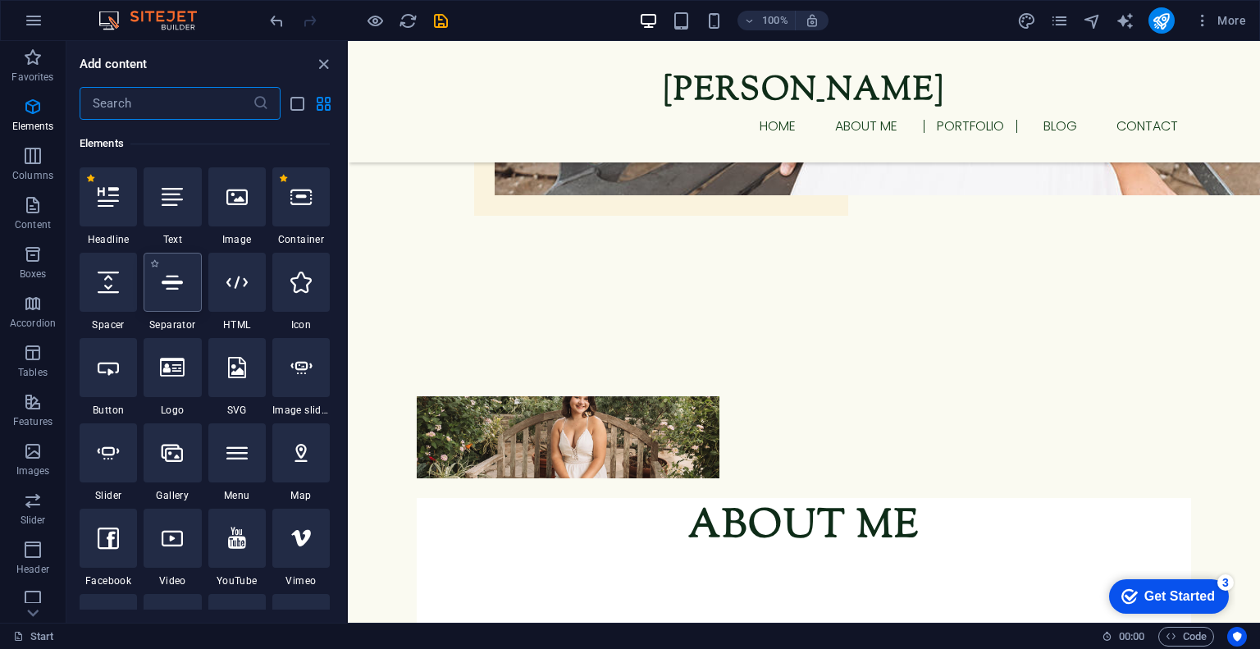
scroll to position [177, 0]
click at [228, 435] on div at bounding box center [236, 449] width 57 height 59
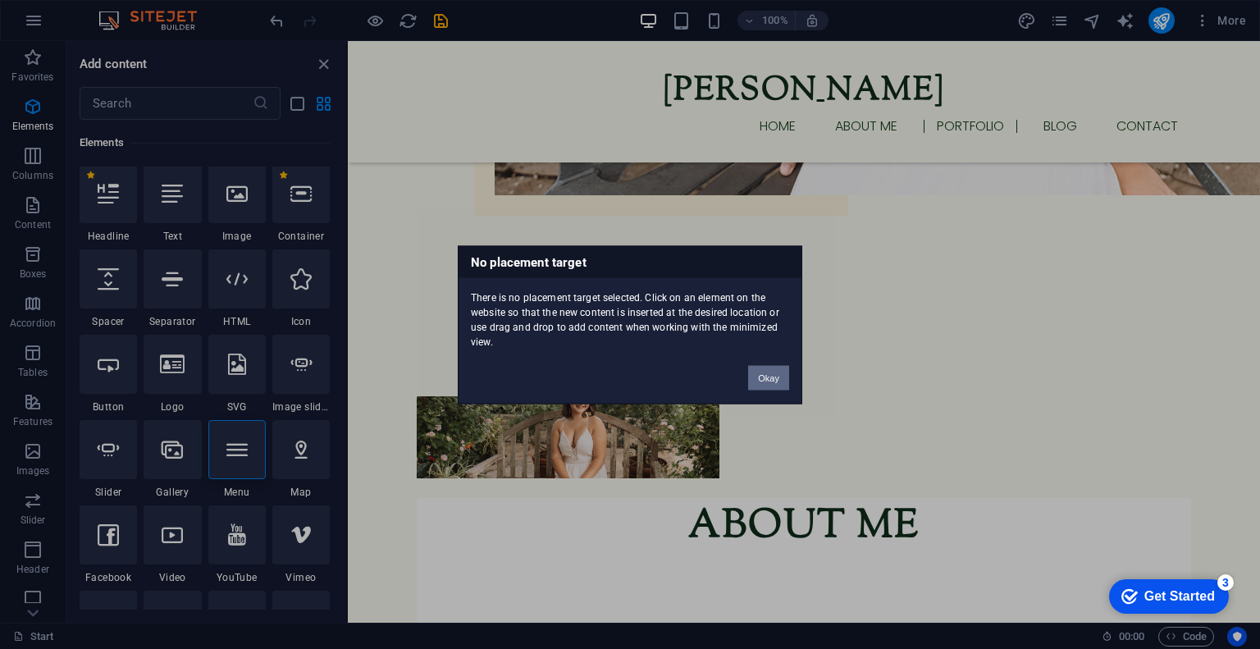
click at [777, 372] on button "Okay" at bounding box center [768, 377] width 41 height 25
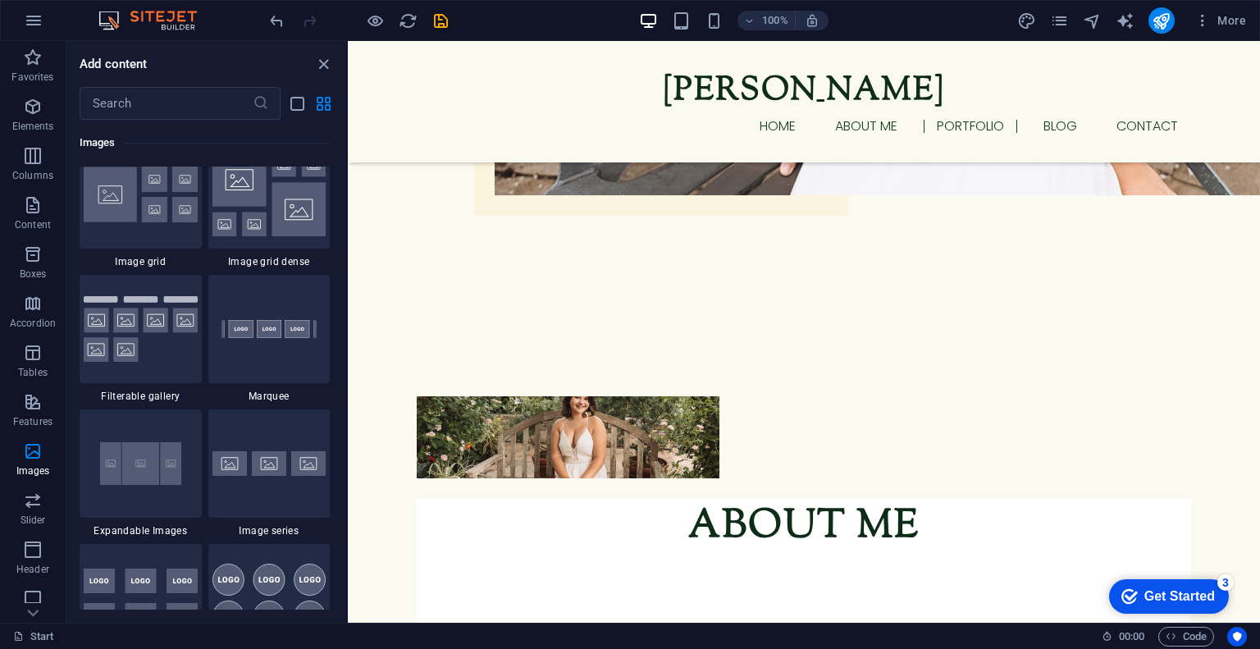
scroll to position [8611, 0]
click at [459, 415] on icon at bounding box center [461, 414] width 9 height 17
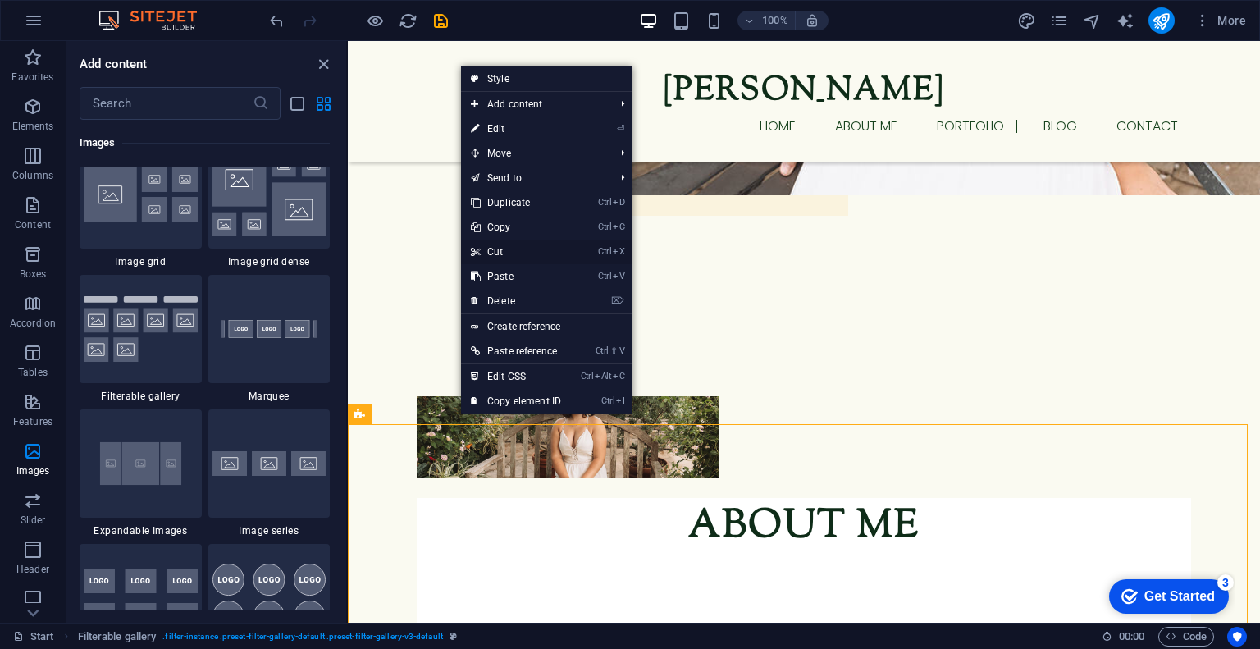
click at [505, 258] on link "Ctrl X Cut" at bounding box center [516, 251] width 110 height 25
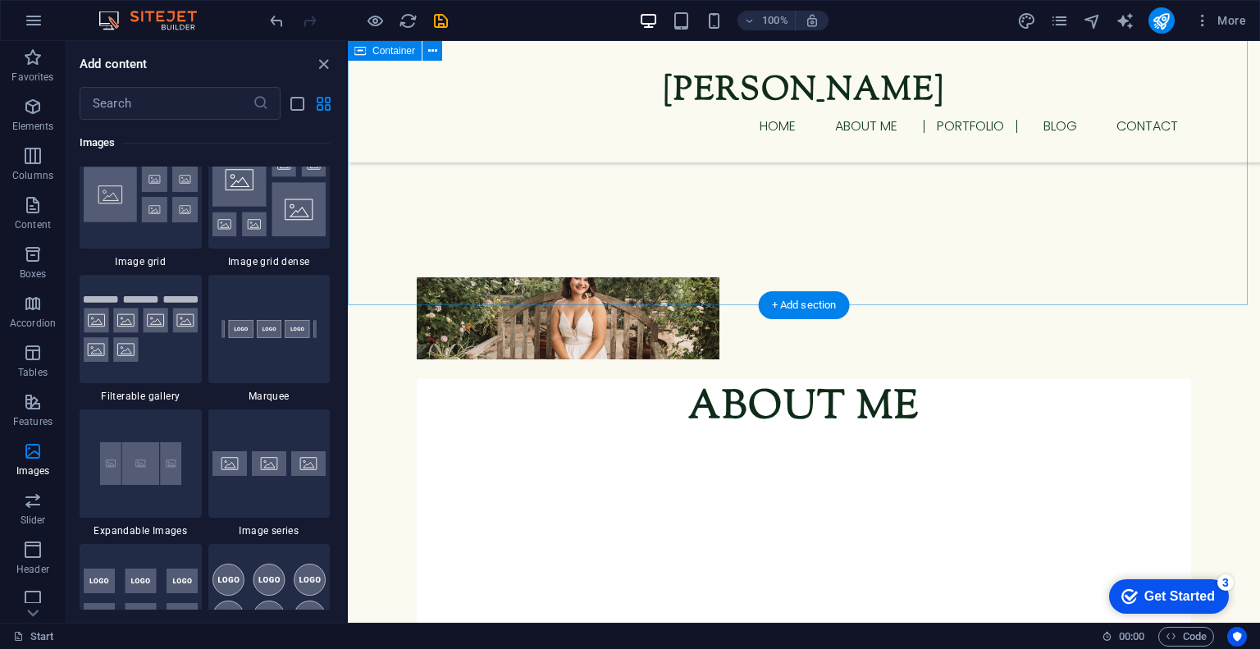
scroll to position [1393, 0]
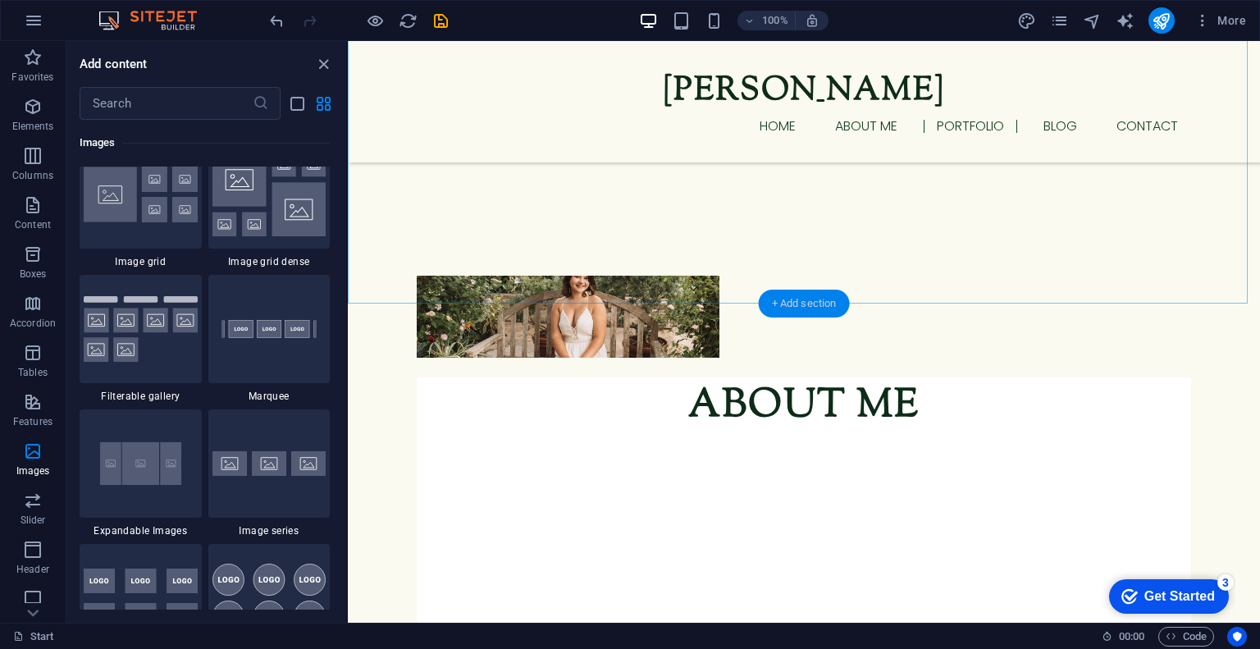
click at [805, 306] on div "+ Add section" at bounding box center [804, 303] width 91 height 28
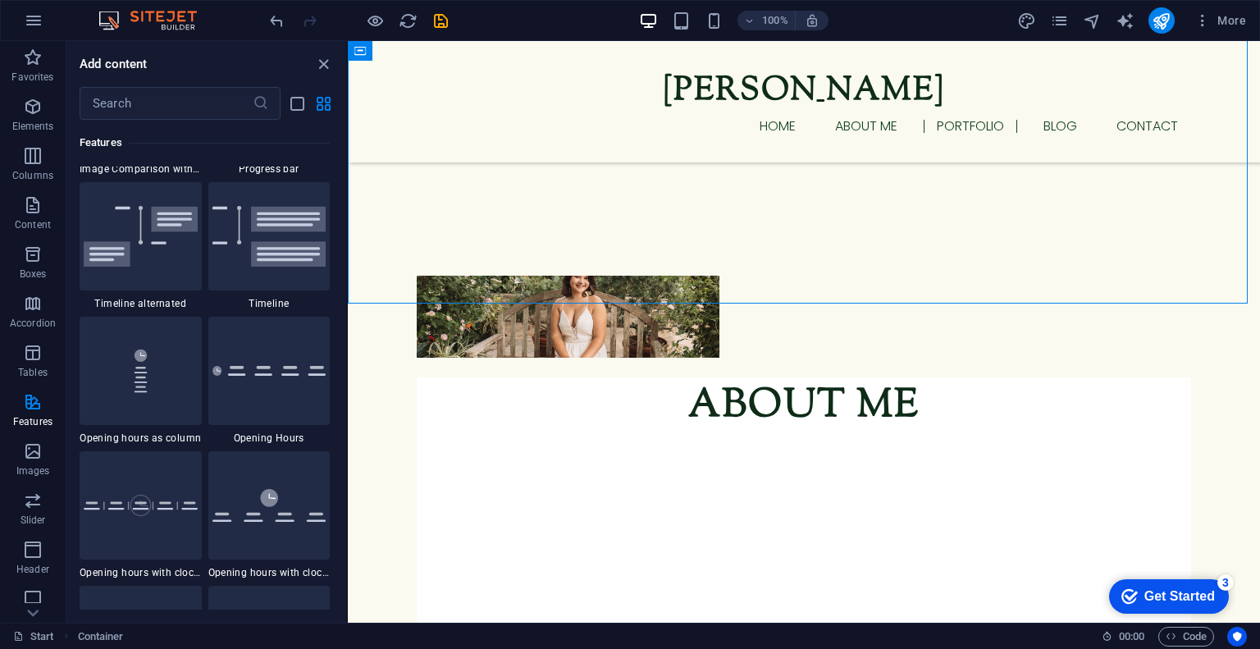
scroll to position [6927, 0]
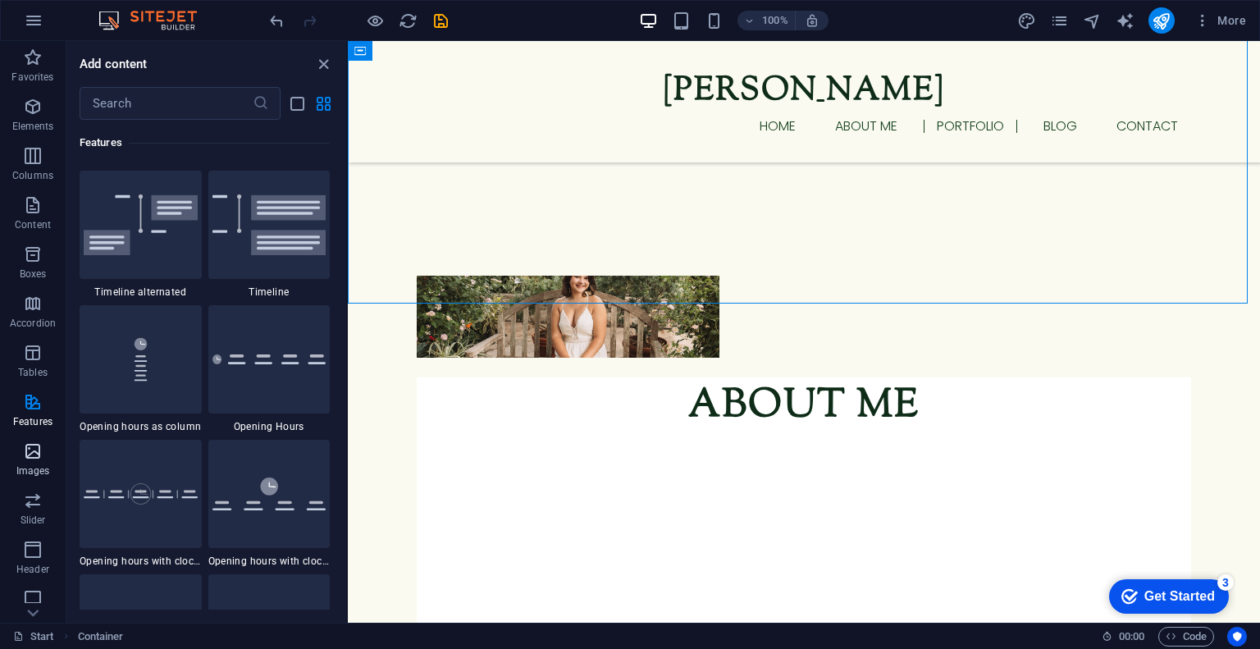
click at [34, 458] on icon "button" at bounding box center [33, 451] width 20 height 20
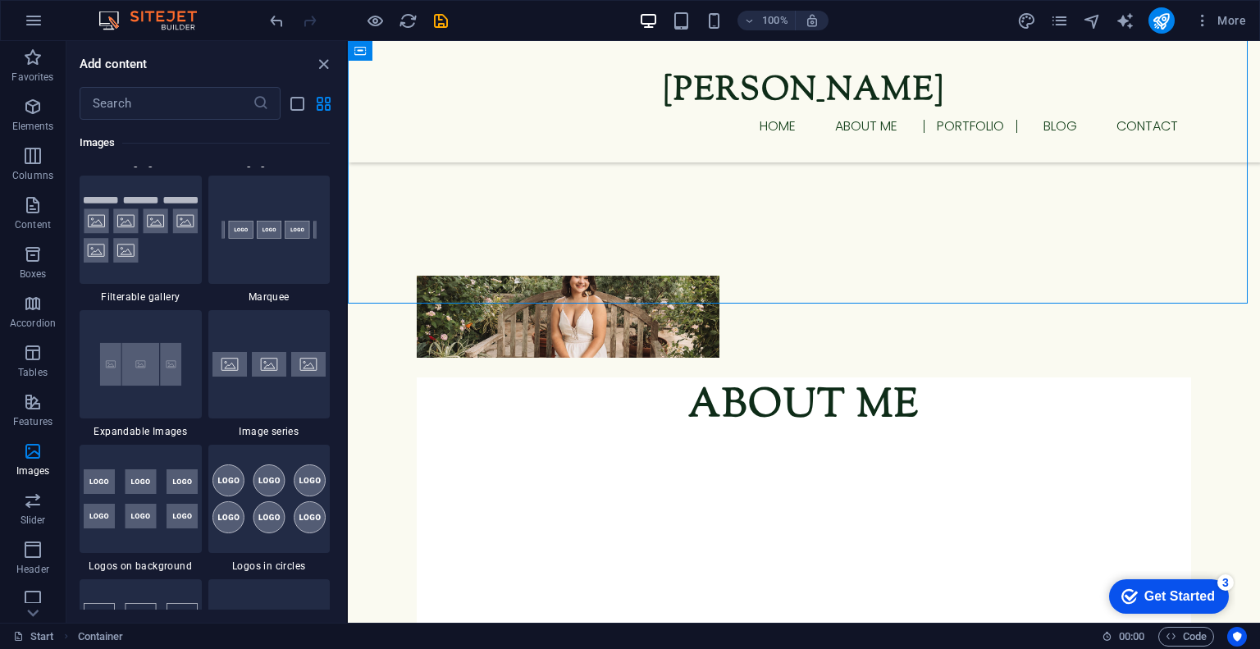
scroll to position [8710, 0]
click at [169, 264] on div at bounding box center [141, 230] width 122 height 108
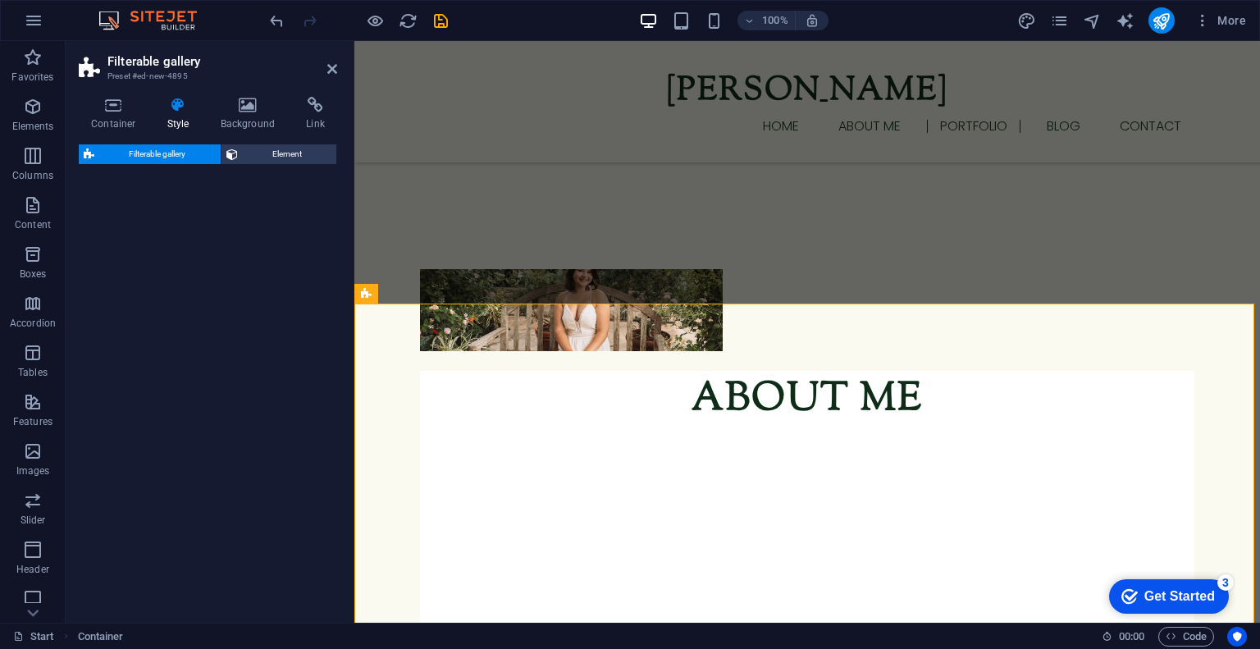
select select "rem"
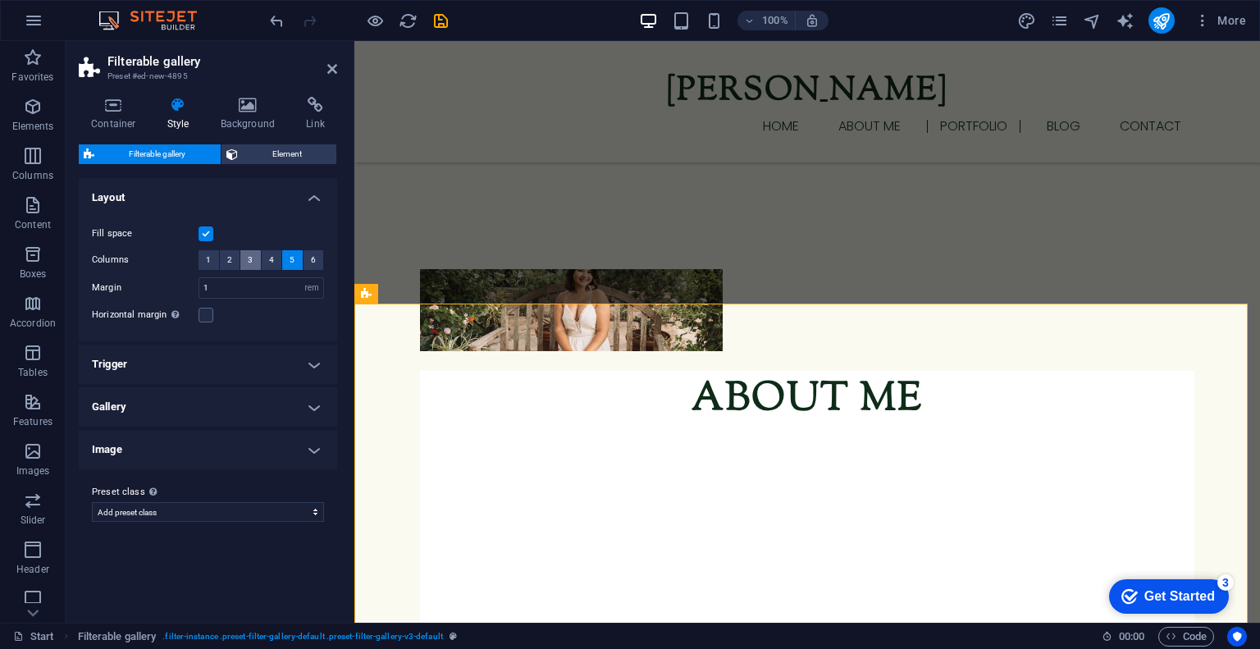
click at [254, 258] on button "3" at bounding box center [250, 260] width 21 height 20
click at [175, 400] on h4 "Gallery" at bounding box center [208, 406] width 258 height 39
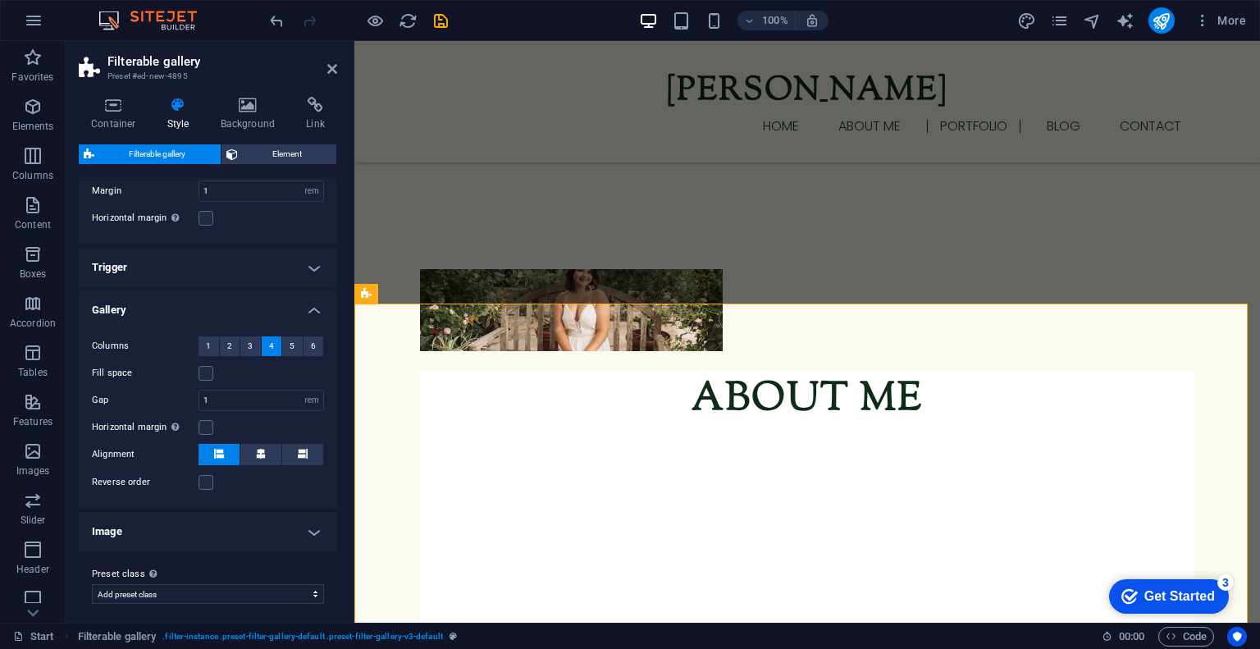
scroll to position [103, 0]
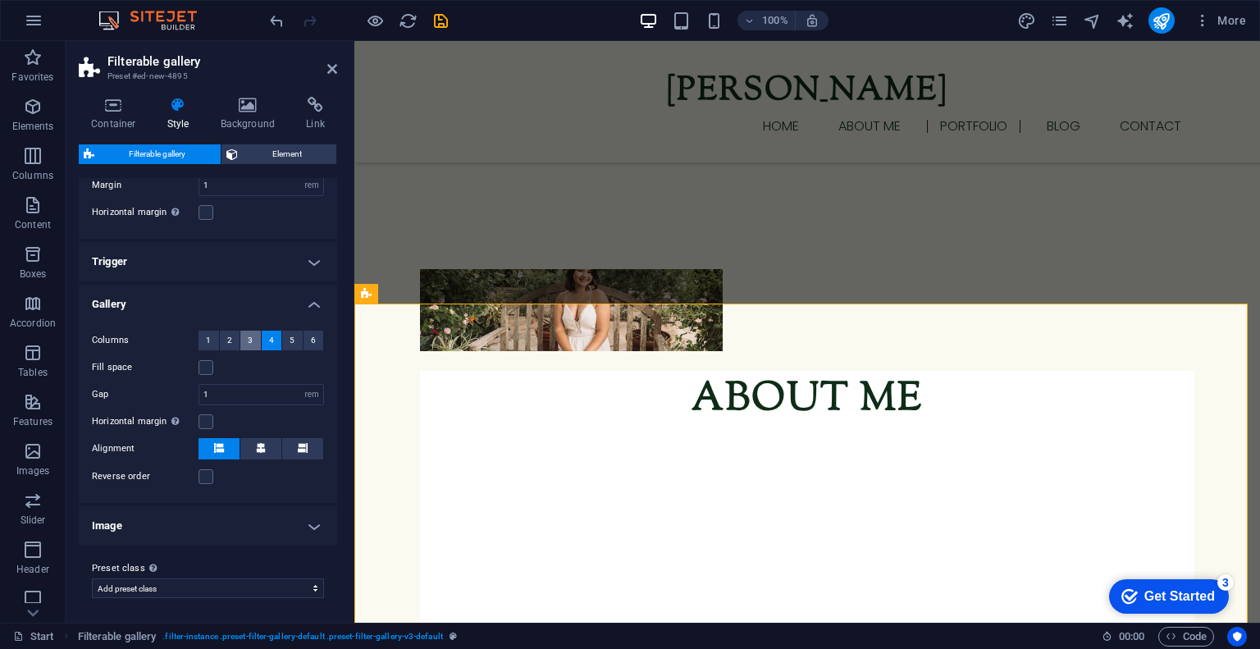
click at [246, 340] on button "3" at bounding box center [250, 341] width 21 height 20
click at [257, 443] on icon at bounding box center [261, 448] width 10 height 10
select select
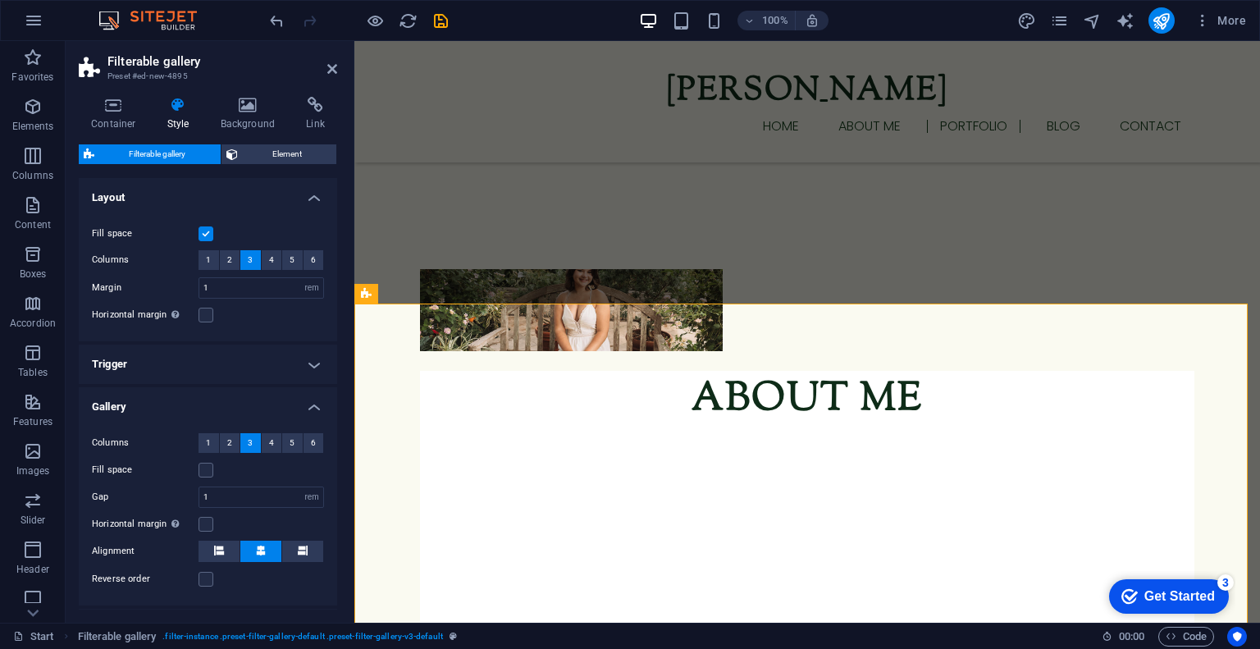
click at [232, 372] on h4 "Trigger" at bounding box center [208, 363] width 258 height 39
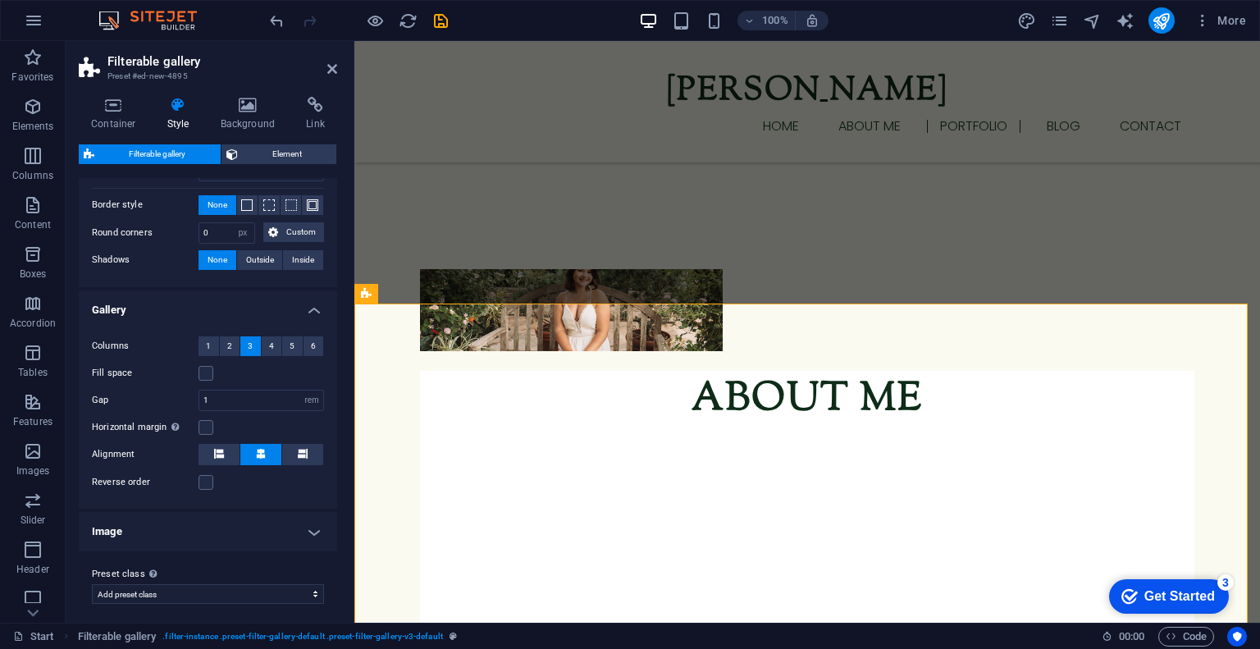
scroll to position [322, 0]
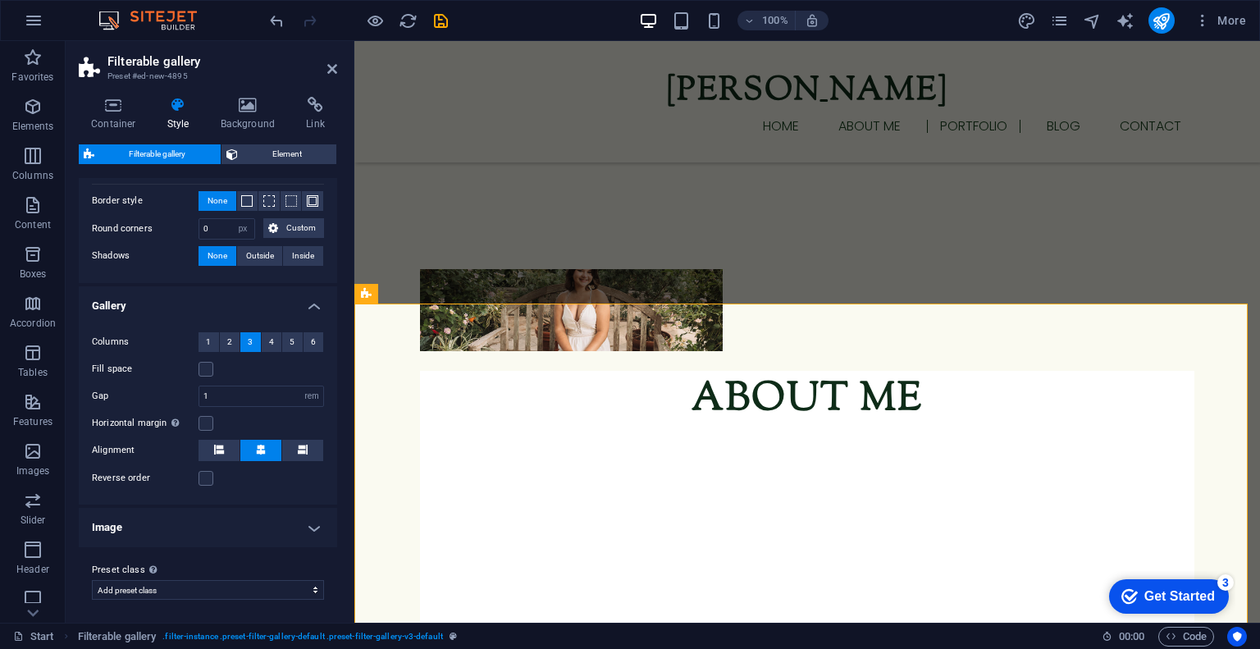
click at [243, 527] on h4 "Image" at bounding box center [208, 527] width 258 height 39
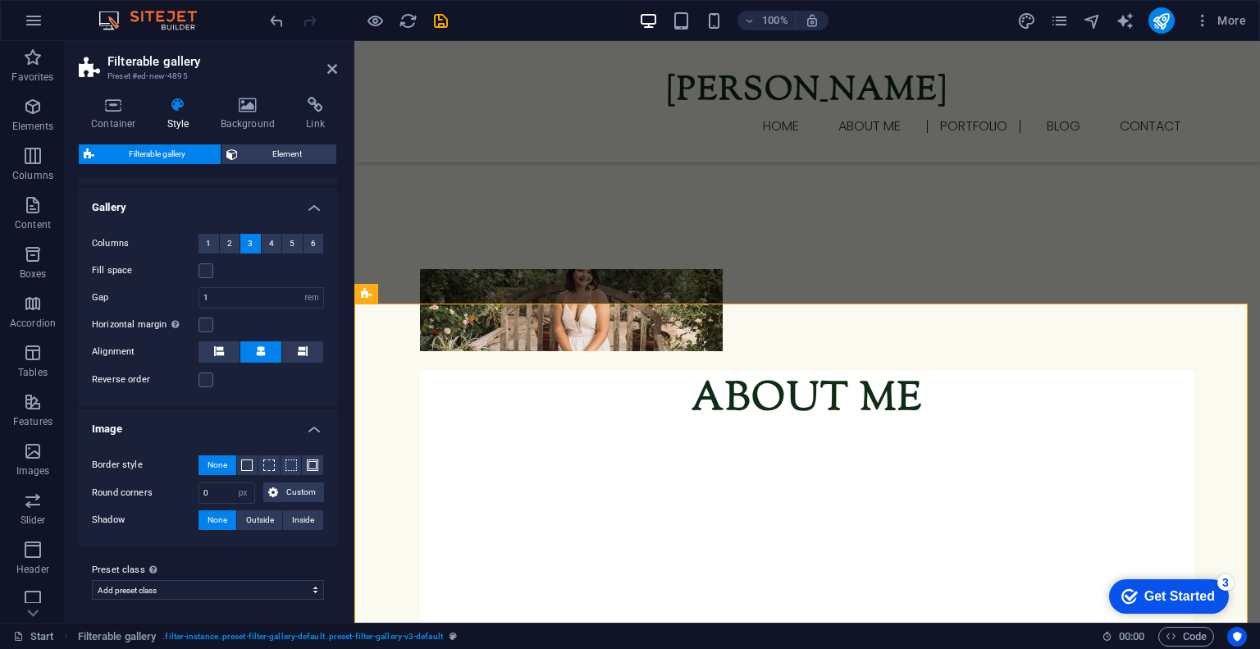
scroll to position [0, 0]
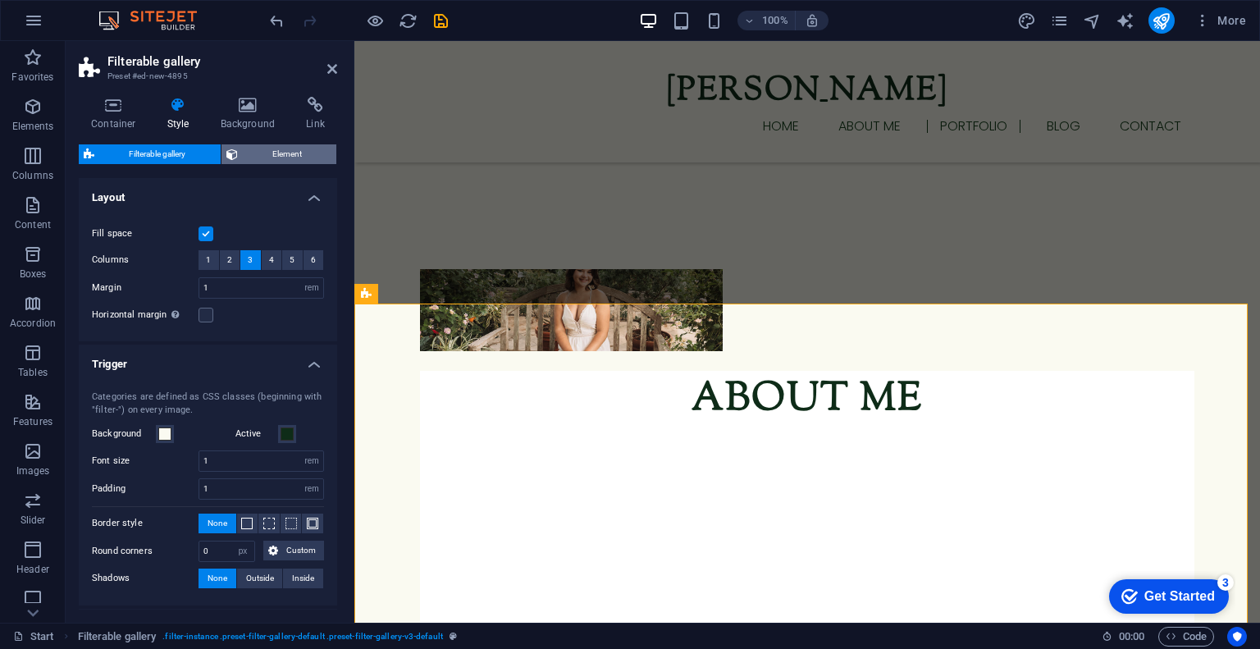
click at [279, 150] on span "Element" at bounding box center [287, 154] width 89 height 20
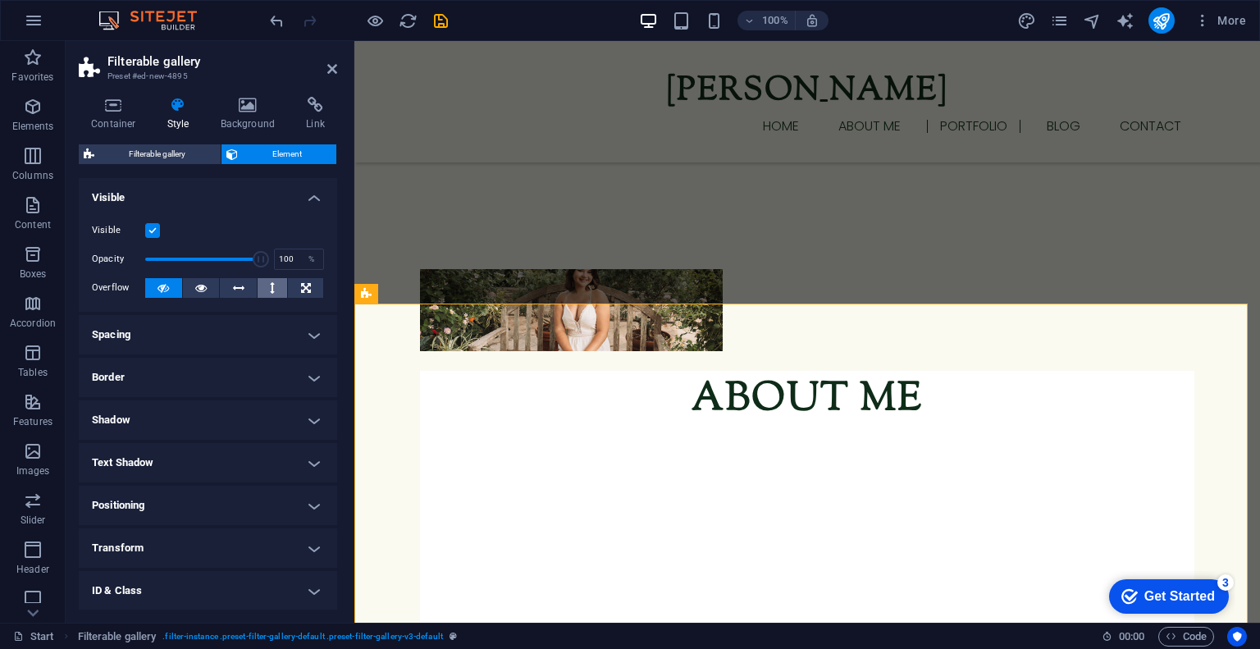
click at [274, 285] on button at bounding box center [273, 288] width 30 height 20
click at [218, 344] on h4 "Spacing" at bounding box center [208, 334] width 258 height 39
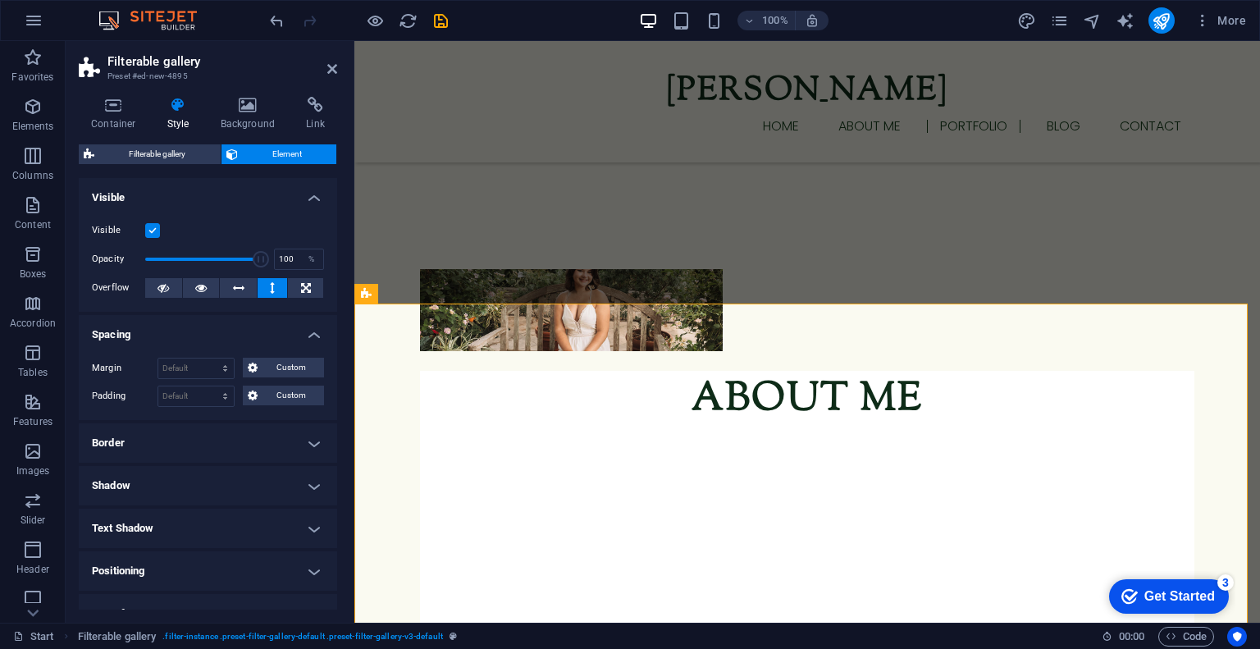
click at [218, 344] on div "Margin Default auto px % rem vw vh Custom Custom auto px % rem vw vh auto px % …" at bounding box center [208, 381] width 258 height 75
click at [299, 331] on h4 "Spacing" at bounding box center [208, 330] width 258 height 30
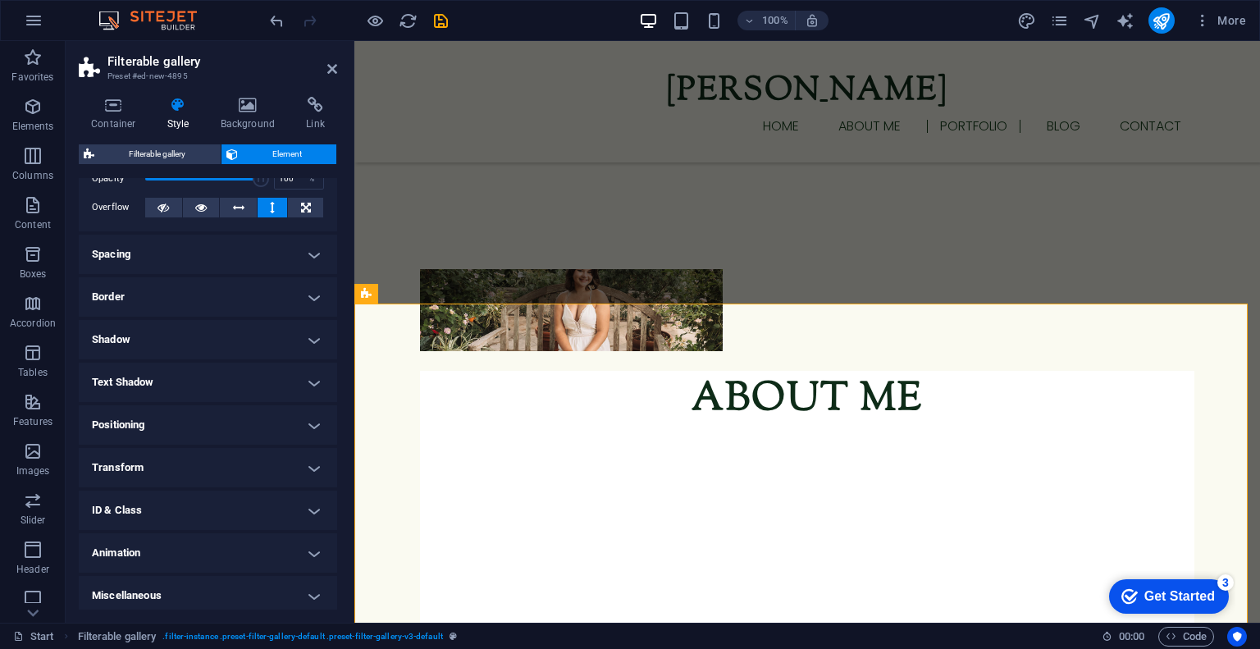
scroll to position [85, 0]
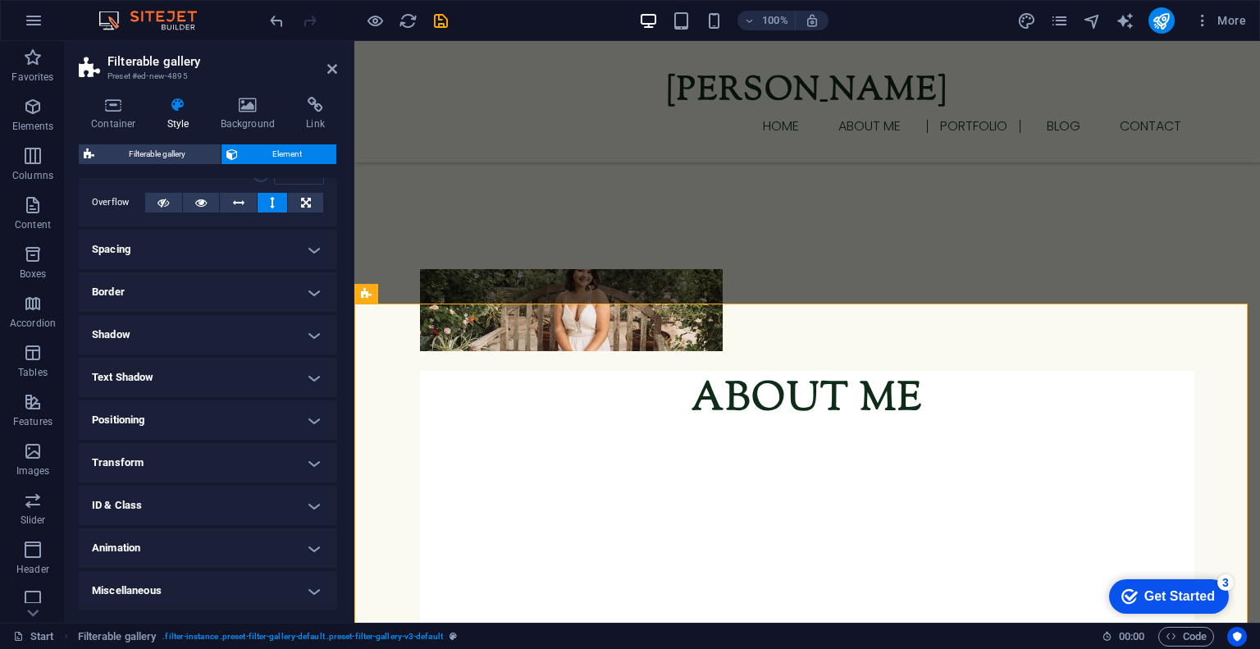
click at [267, 429] on h4 "Positioning" at bounding box center [208, 419] width 258 height 39
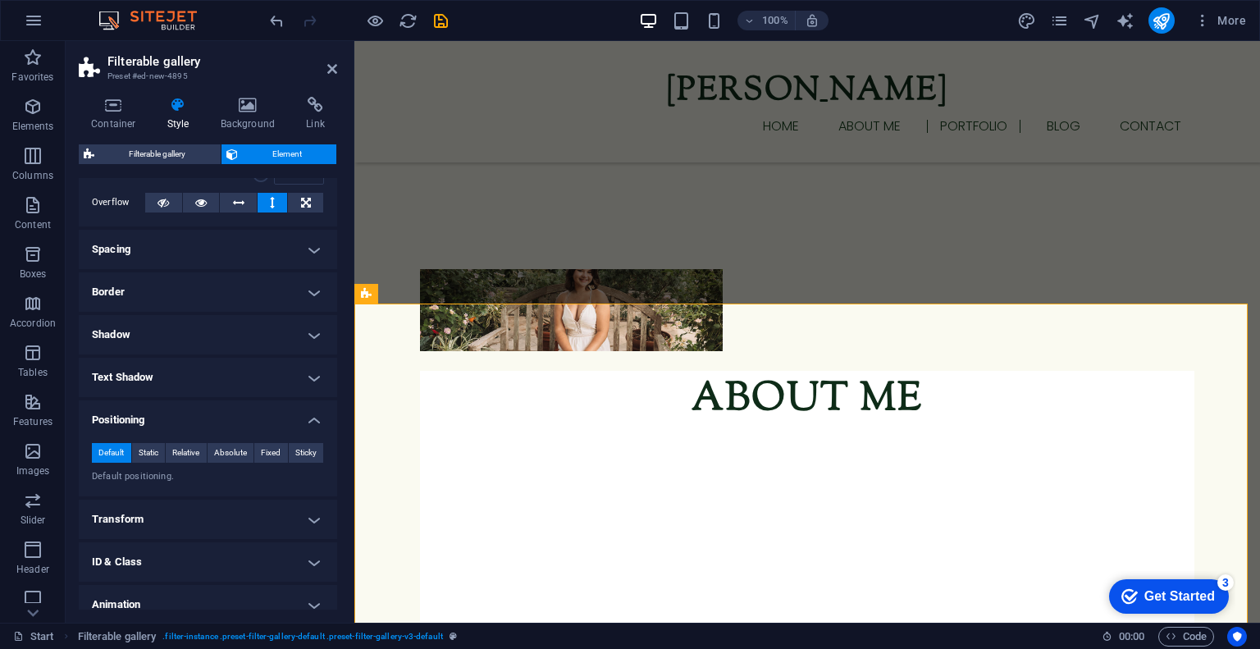
click at [267, 430] on div "Default Static Relative Absolute Fixed Sticky Z-Index Sets the order of the ele…" at bounding box center [208, 463] width 258 height 67
click at [308, 419] on h4 "Positioning" at bounding box center [208, 415] width 258 height 30
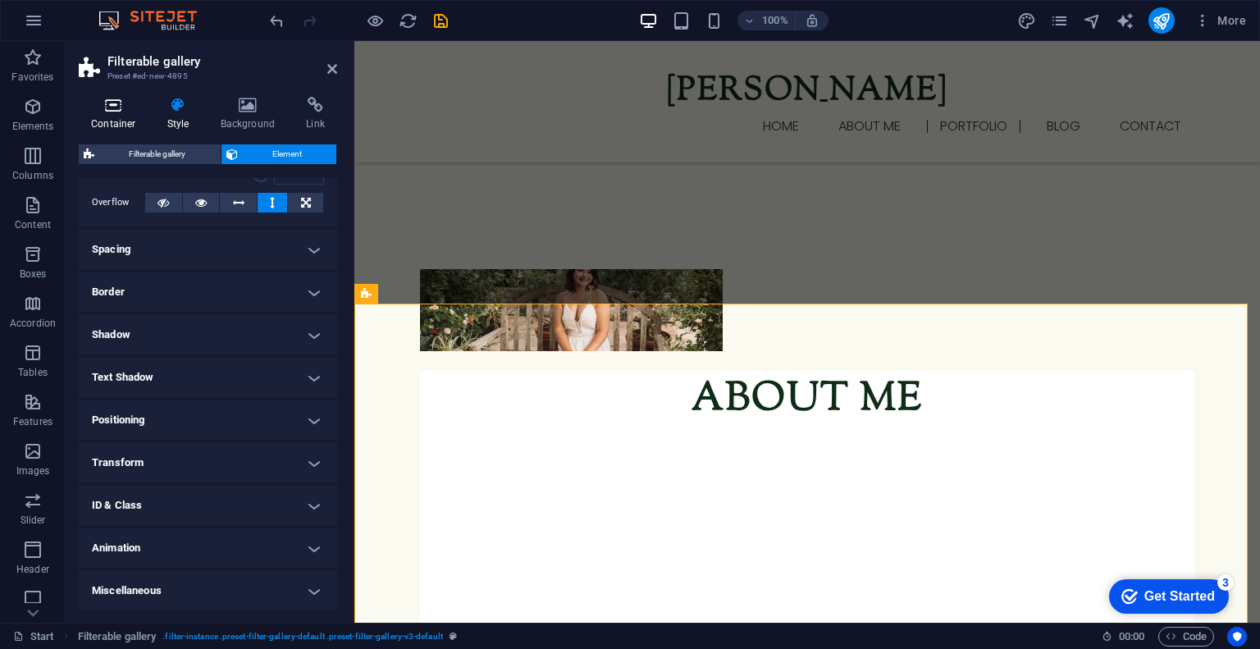
click at [112, 121] on h4 "Container" at bounding box center [117, 114] width 76 height 34
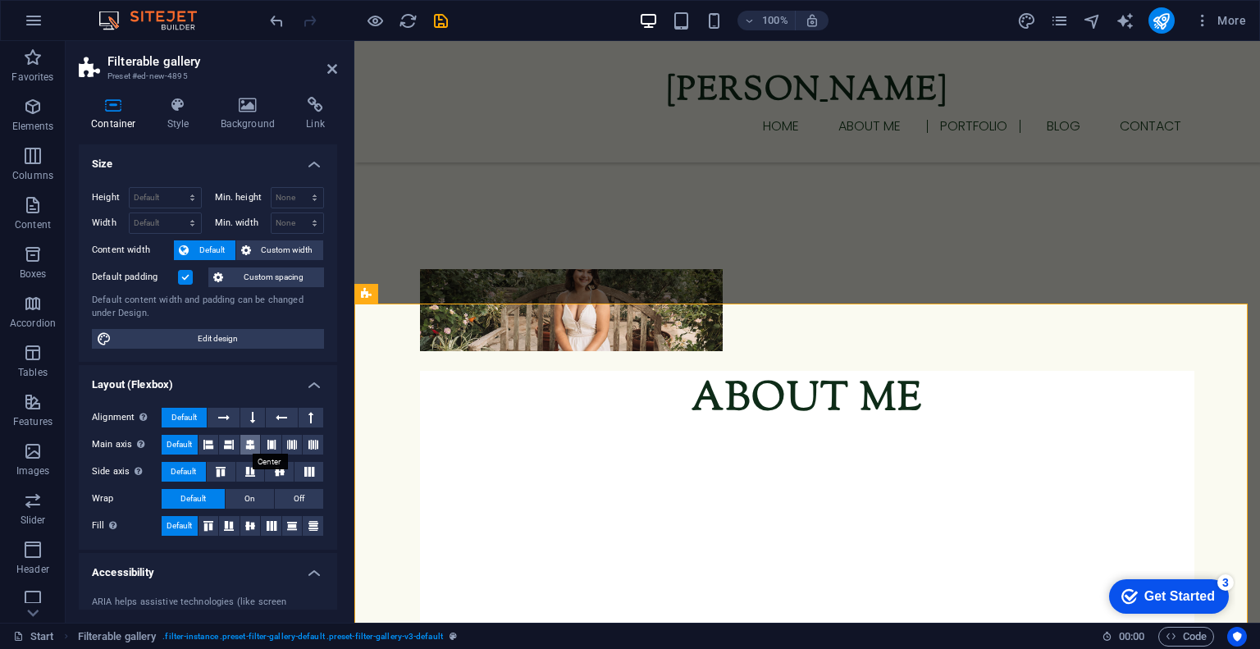
click at [249, 442] on icon at bounding box center [250, 445] width 10 height 20
click at [276, 470] on icon at bounding box center [280, 472] width 20 height 10
click at [249, 522] on icon at bounding box center [250, 526] width 20 height 10
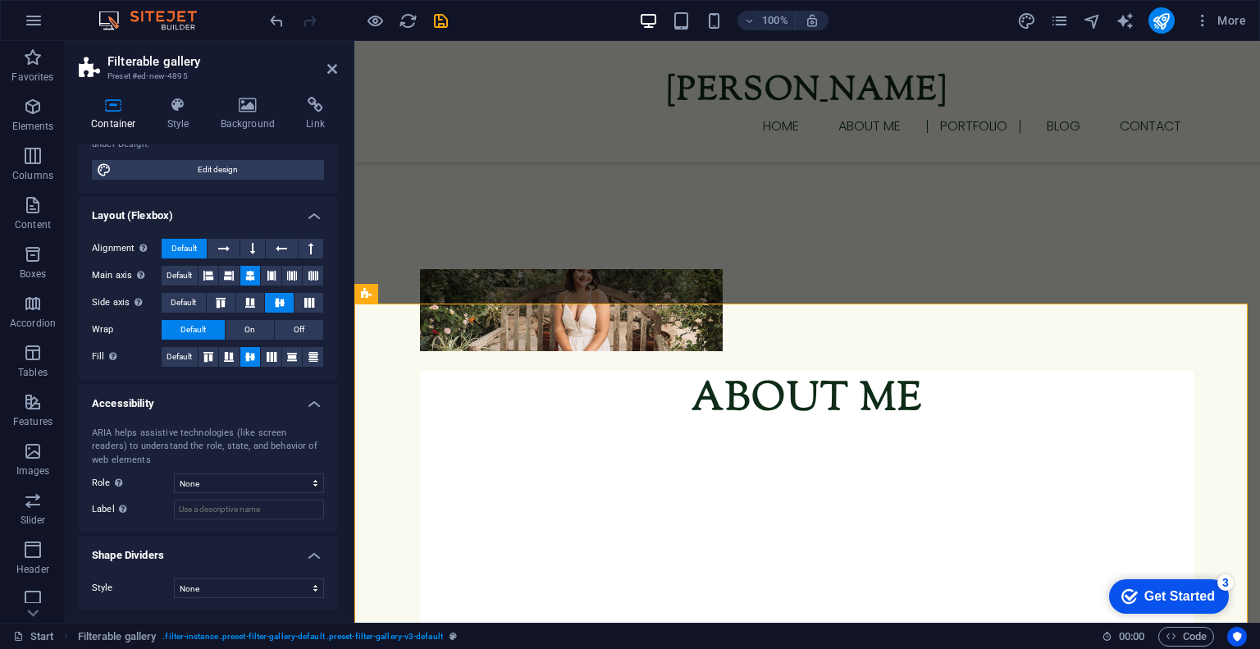
scroll to position [0, 0]
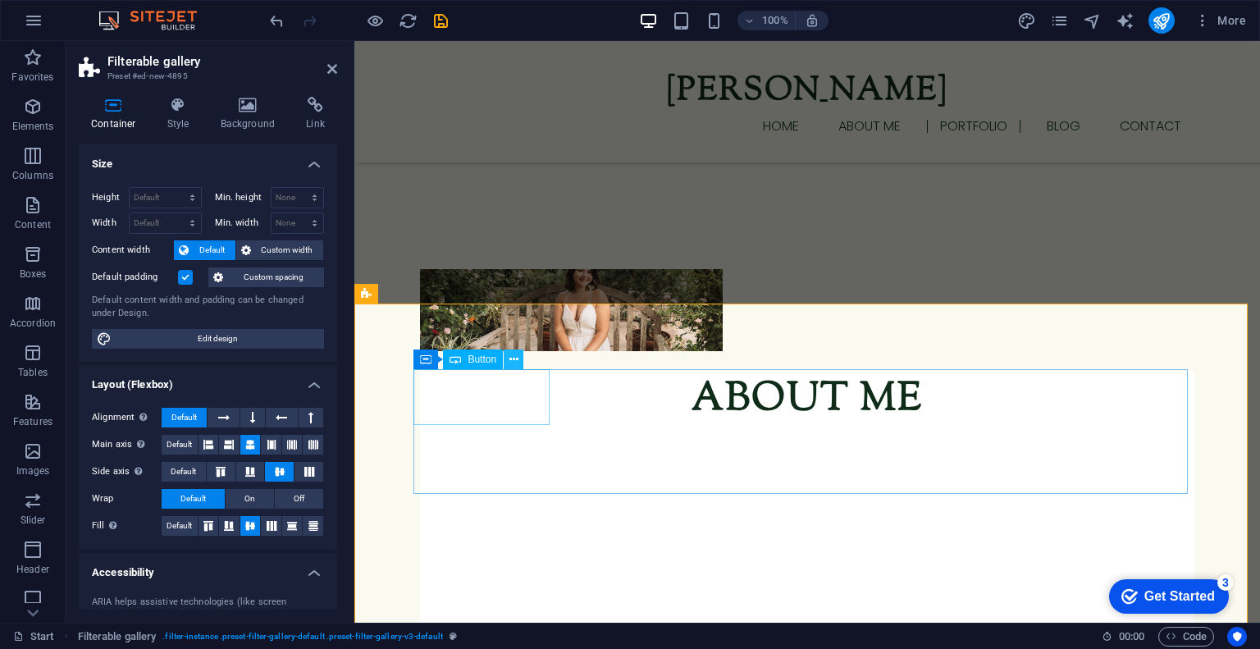
click at [517, 357] on icon at bounding box center [513, 359] width 9 height 17
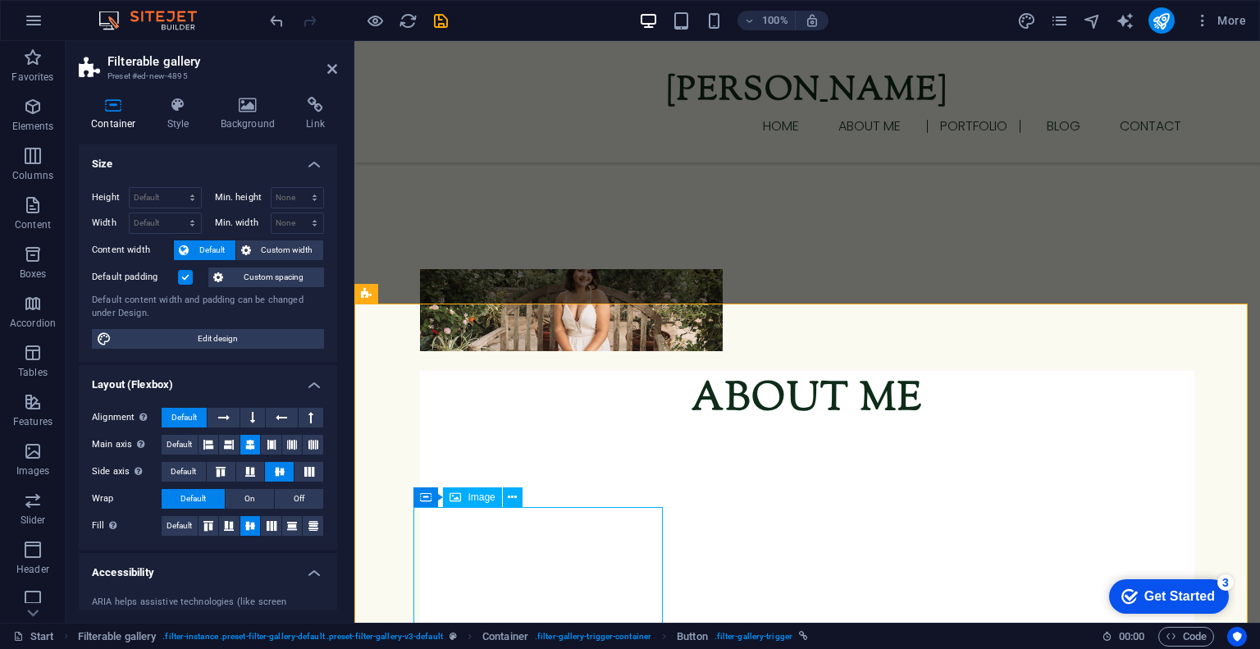
select select "%"
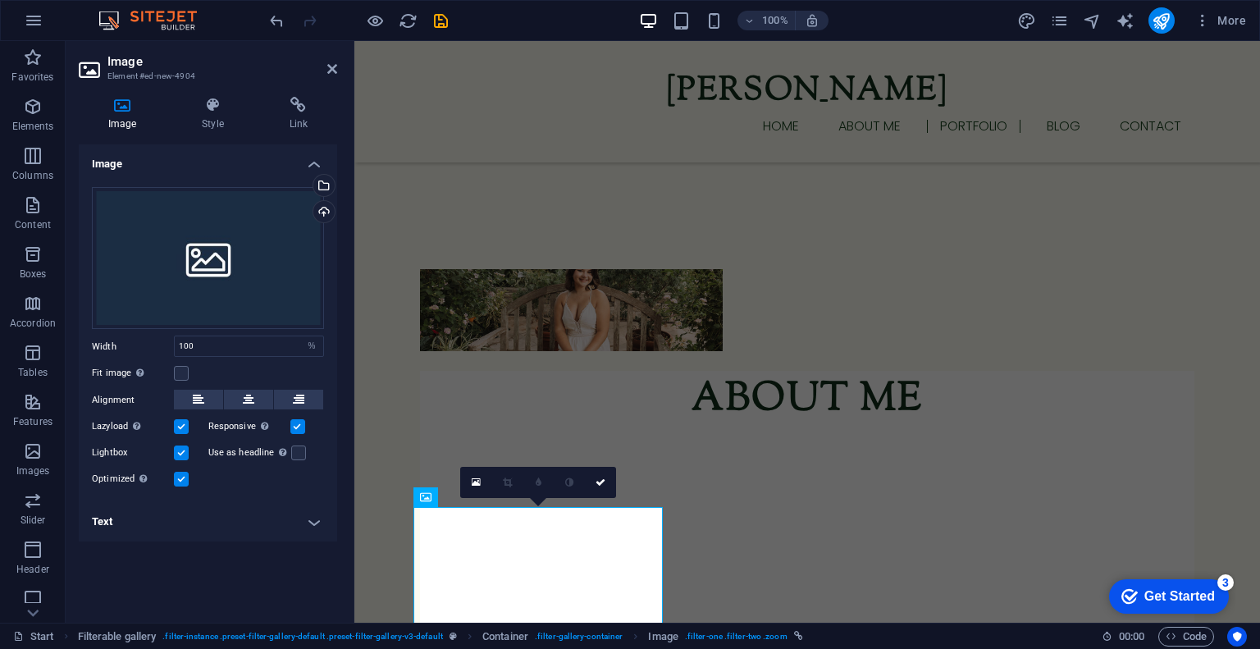
click at [325, 65] on h2 "Image" at bounding box center [222, 61] width 230 height 15
click at [329, 65] on icon at bounding box center [332, 68] width 10 height 13
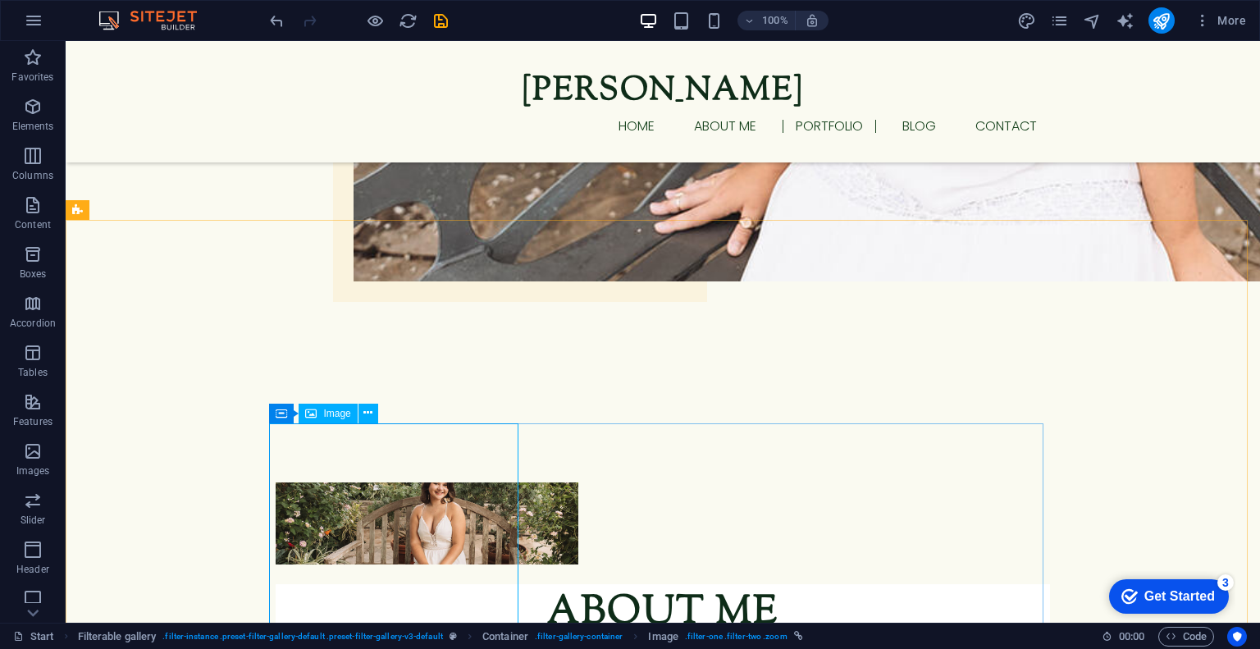
scroll to position [1460, 0]
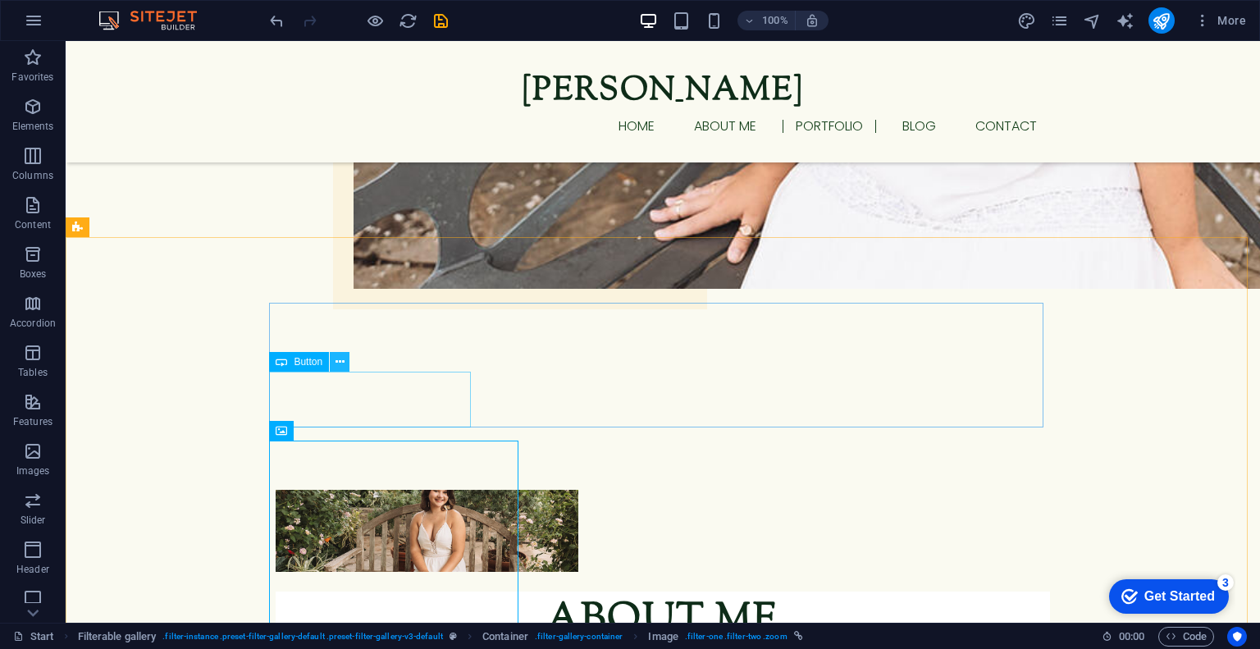
click at [337, 364] on icon at bounding box center [339, 361] width 9 height 17
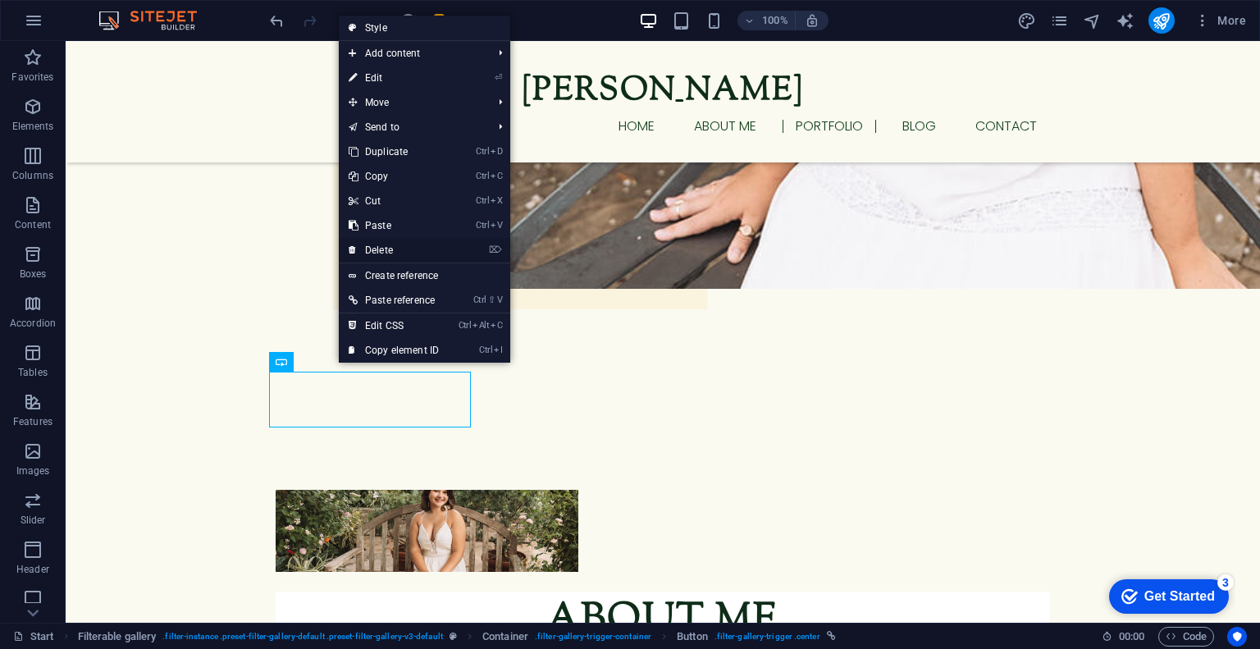
click at [388, 249] on link "⌦ Delete" at bounding box center [394, 250] width 110 height 25
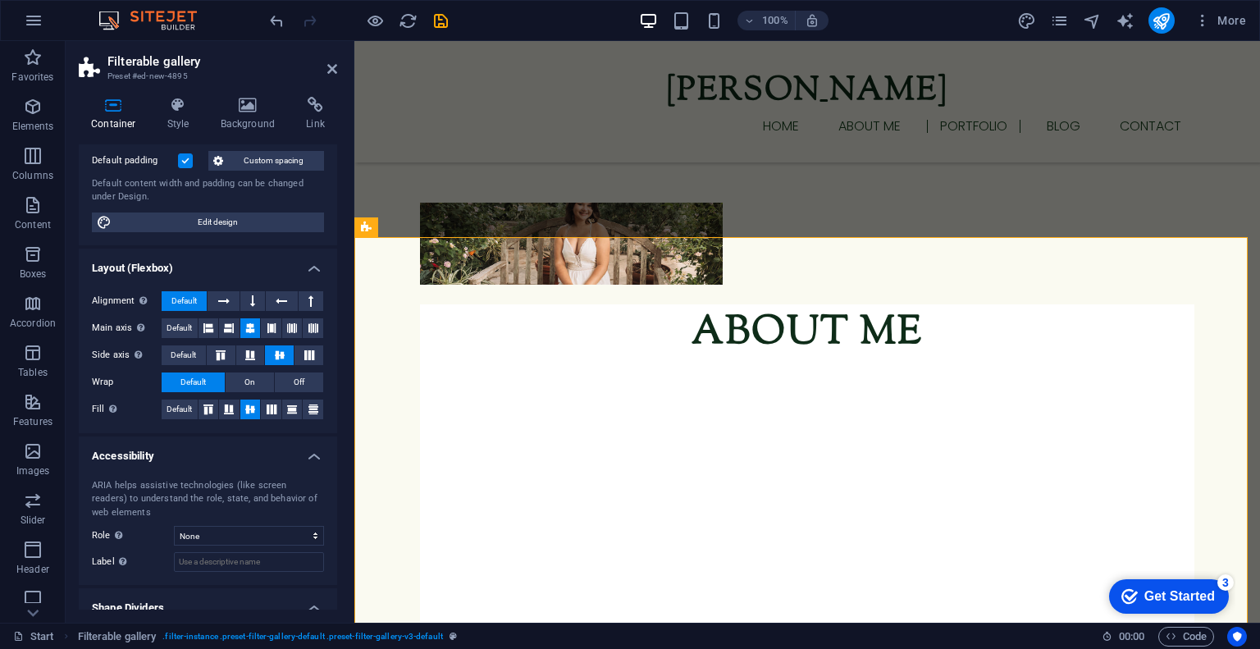
scroll to position [0, 0]
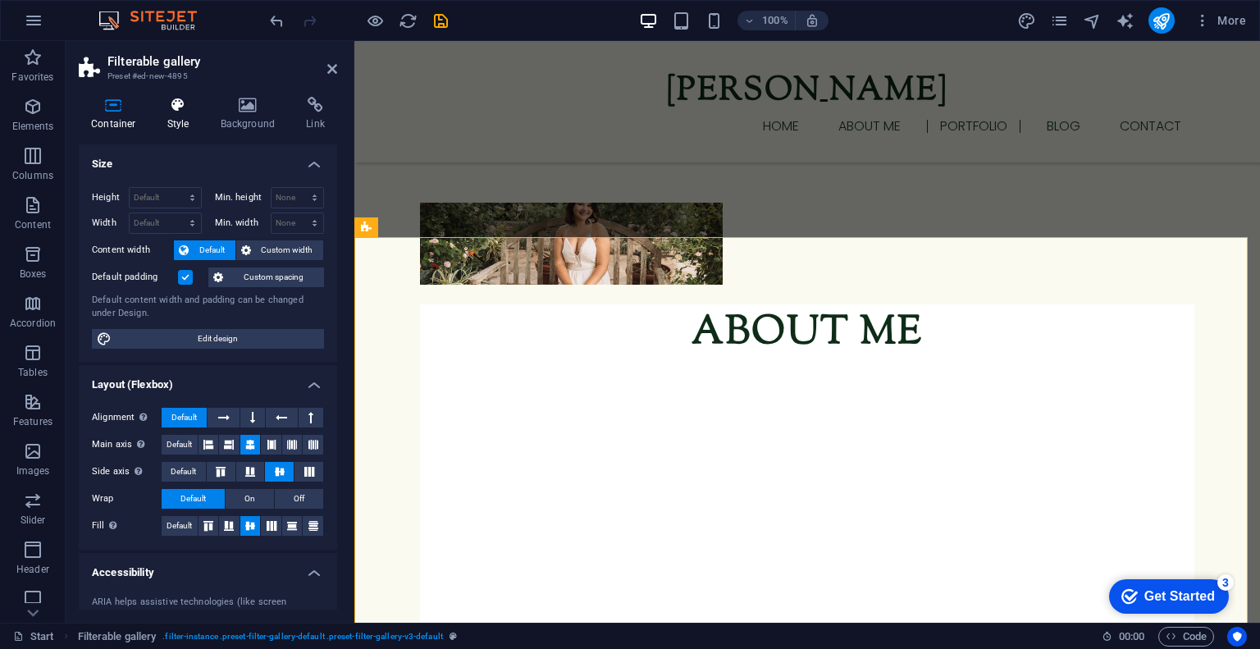
click at [180, 116] on h4 "Style" at bounding box center [181, 114] width 53 height 34
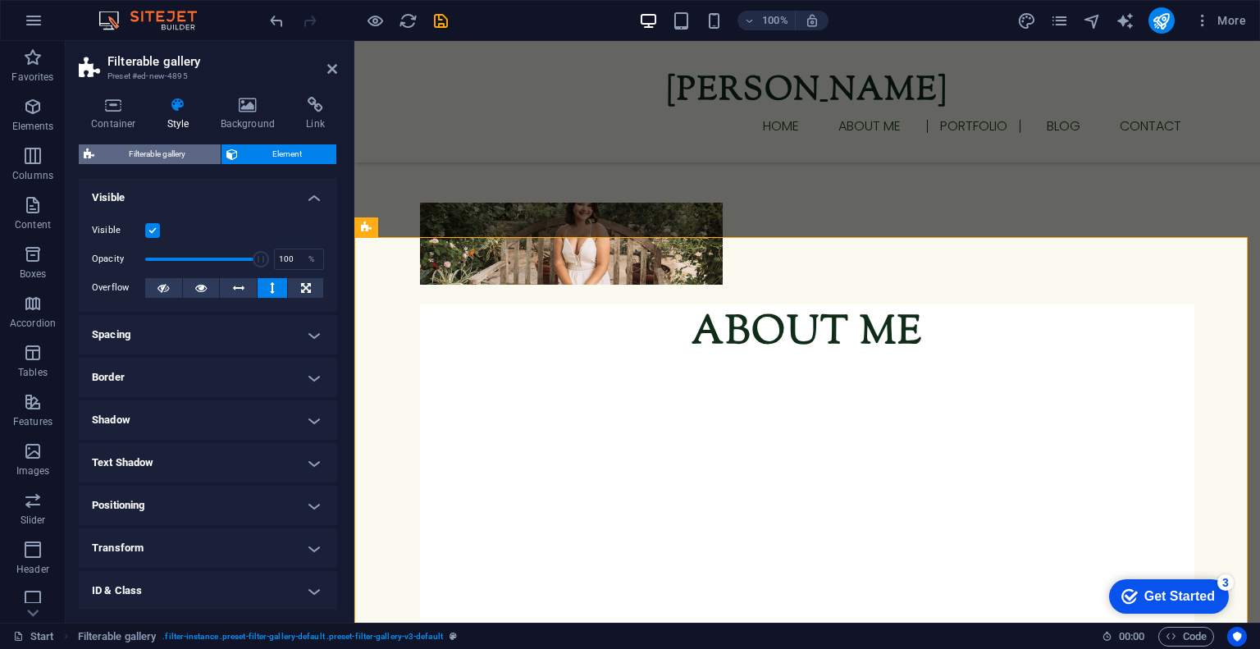
click at [168, 162] on span "Filterable gallery" at bounding box center [157, 154] width 116 height 20
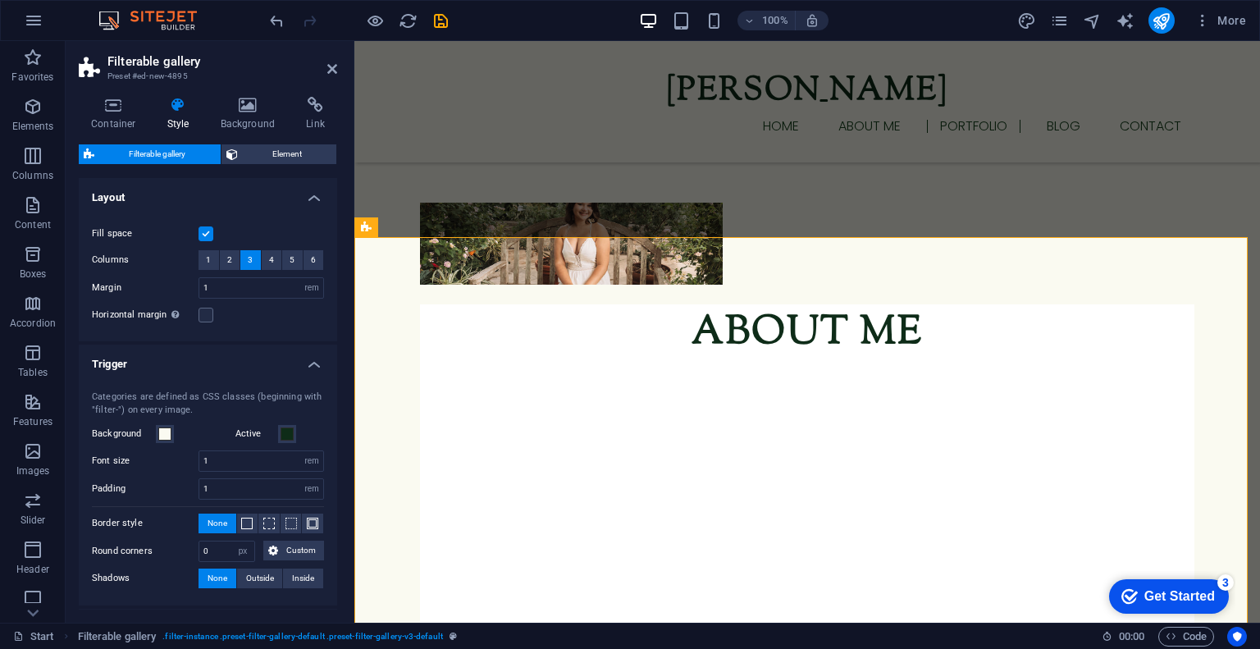
click at [207, 232] on label at bounding box center [205, 233] width 15 height 15
click at [0, 0] on input "Fill space" at bounding box center [0, 0] width 0 height 0
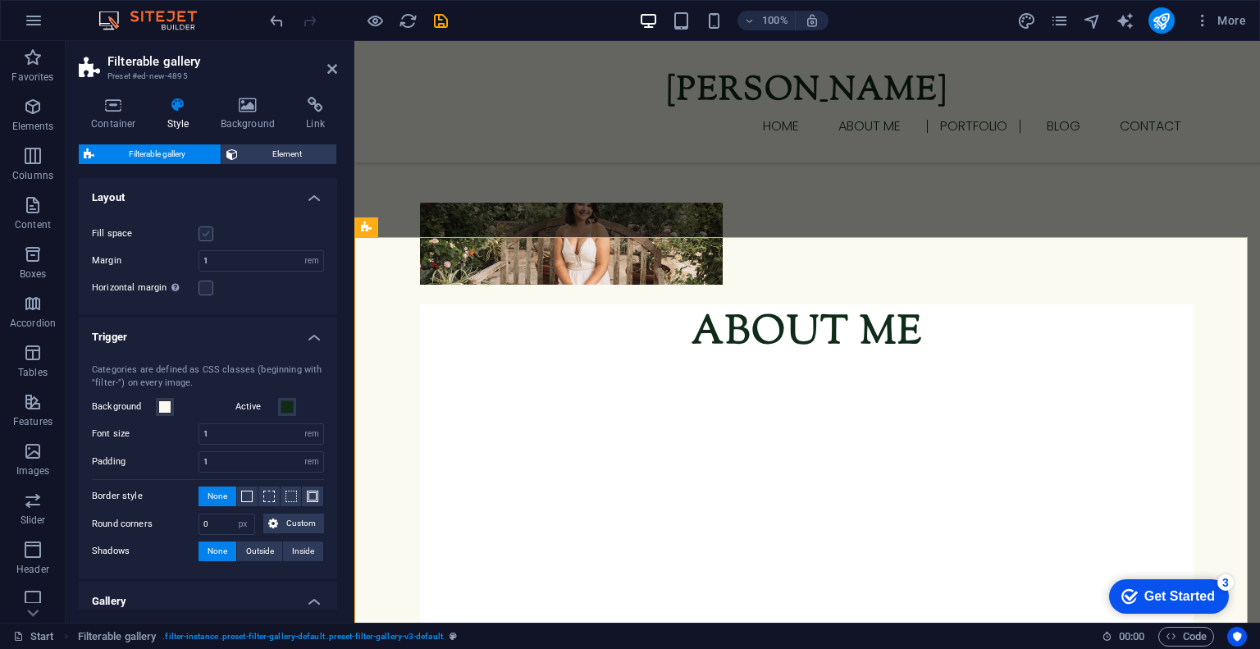
click at [209, 232] on label at bounding box center [205, 233] width 15 height 15
click at [0, 0] on input "Fill space" at bounding box center [0, 0] width 0 height 0
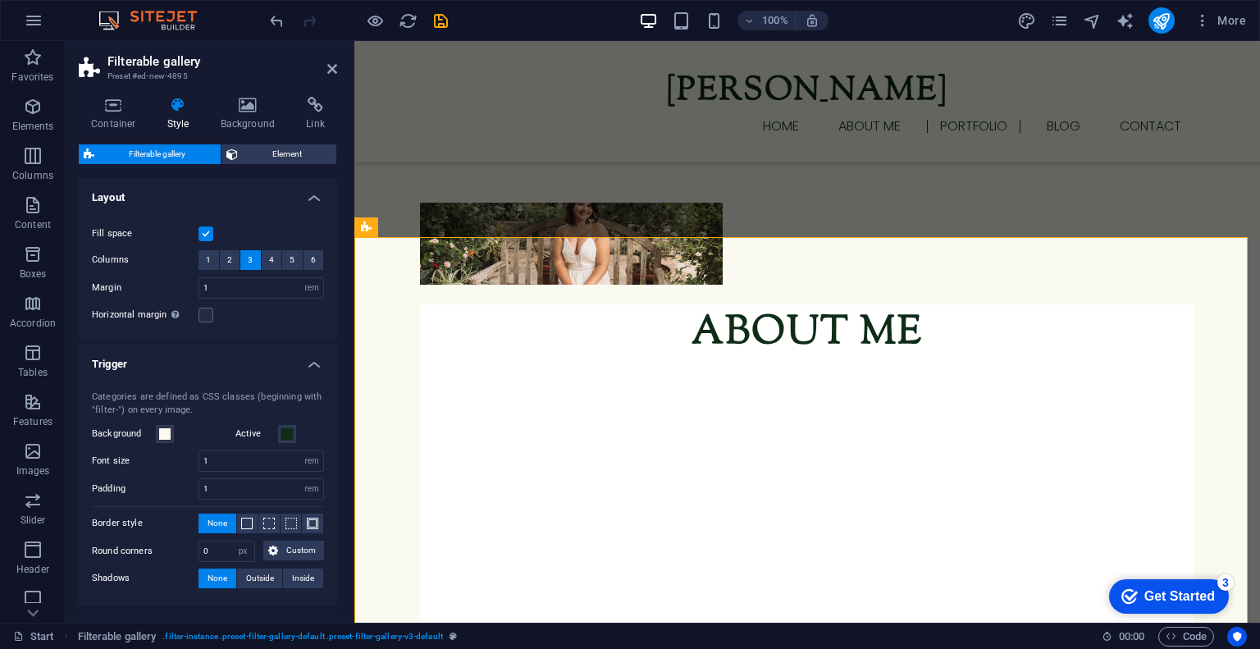
click at [209, 232] on label at bounding box center [205, 233] width 15 height 15
click at [0, 0] on input "Fill space" at bounding box center [0, 0] width 0 height 0
select select
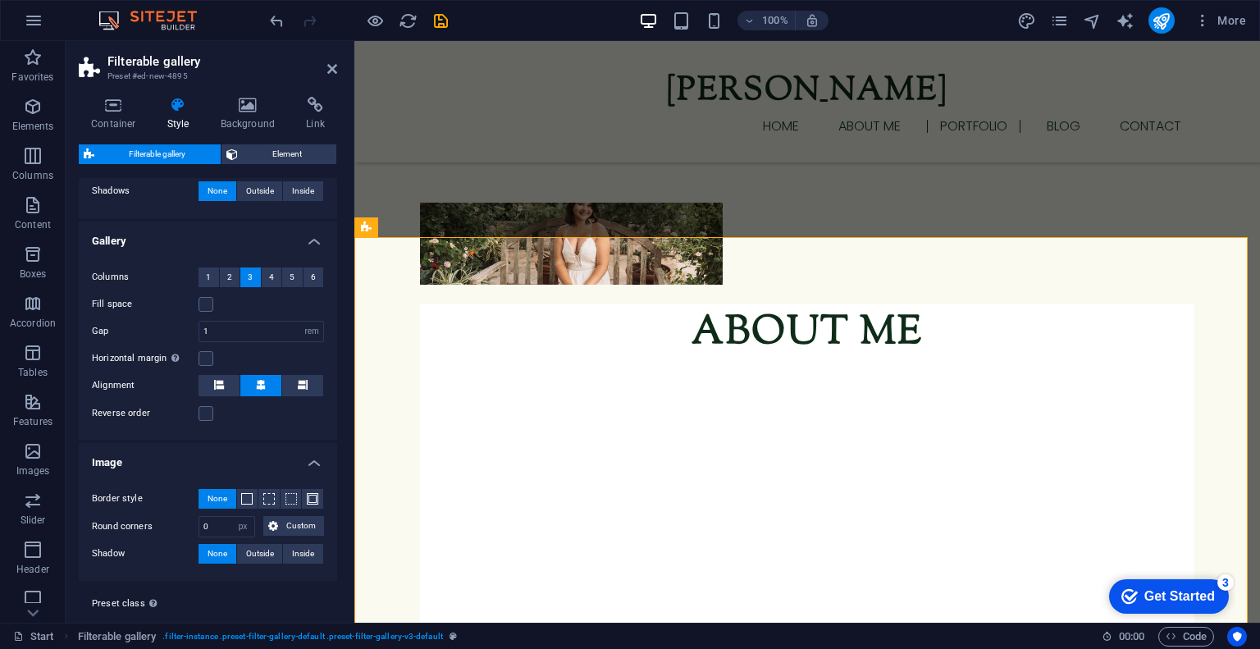
scroll to position [361, 0]
click at [206, 299] on label at bounding box center [205, 303] width 15 height 15
click at [0, 0] on input "Fill space" at bounding box center [0, 0] width 0 height 0
click at [206, 299] on label at bounding box center [205, 303] width 15 height 15
click at [0, 0] on input "Fill space" at bounding box center [0, 0] width 0 height 0
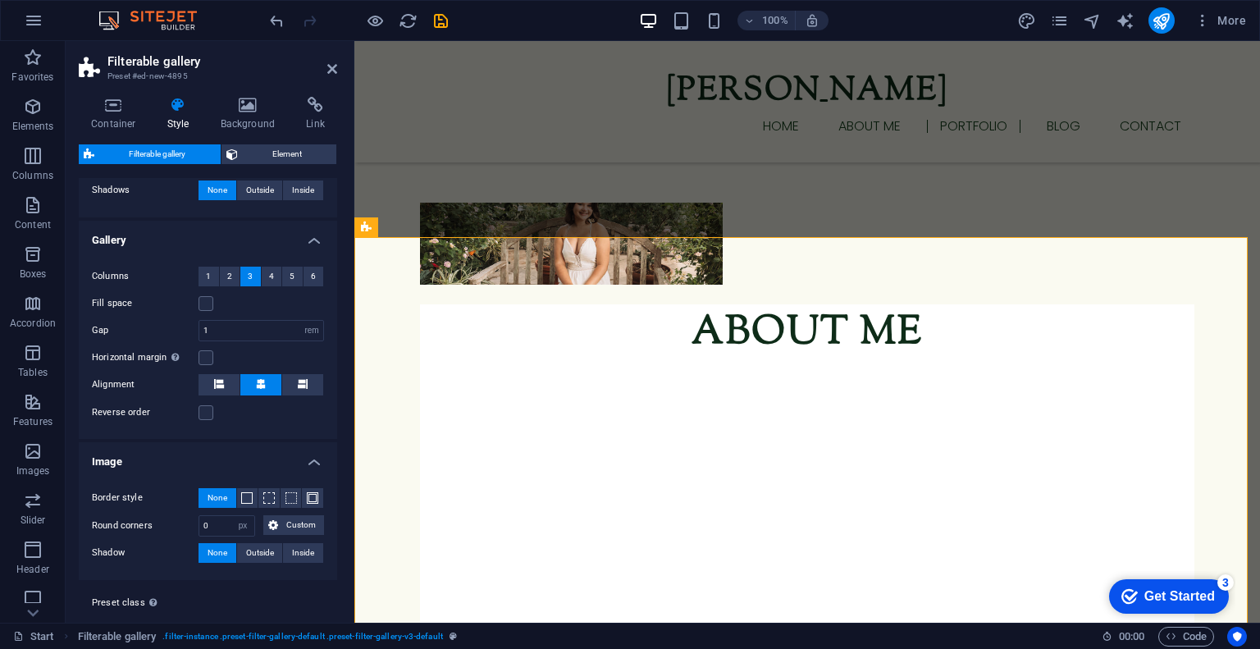
scroll to position [394, 0]
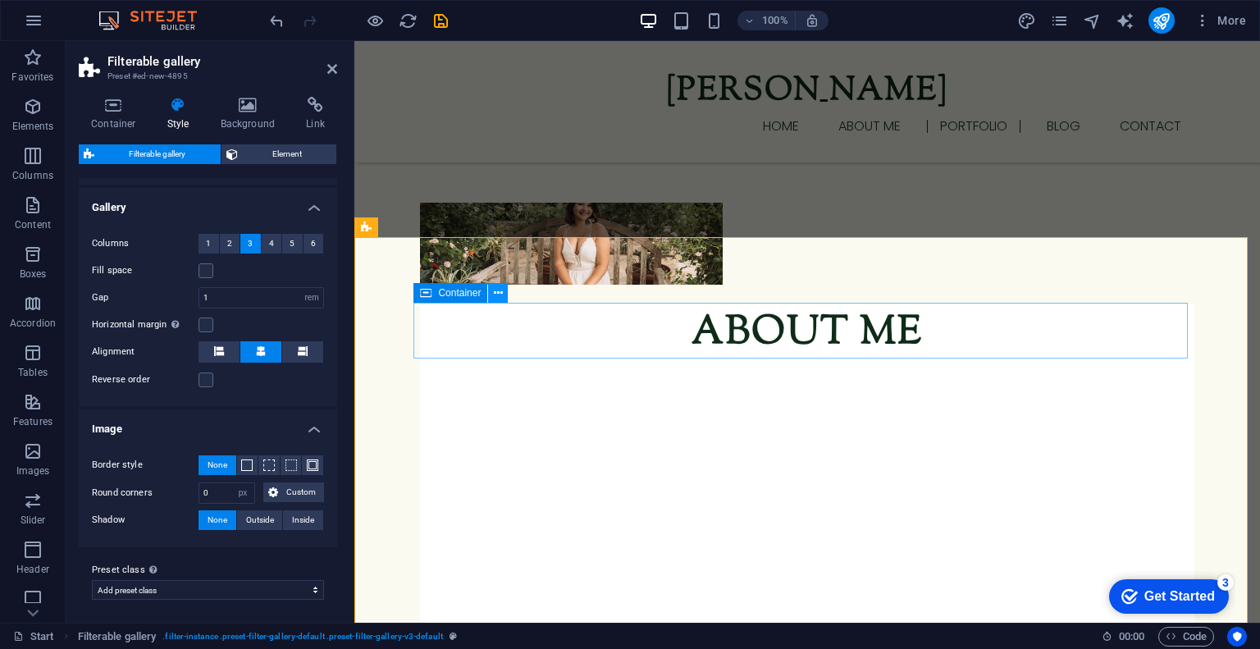
click at [497, 291] on icon at bounding box center [498, 293] width 9 height 17
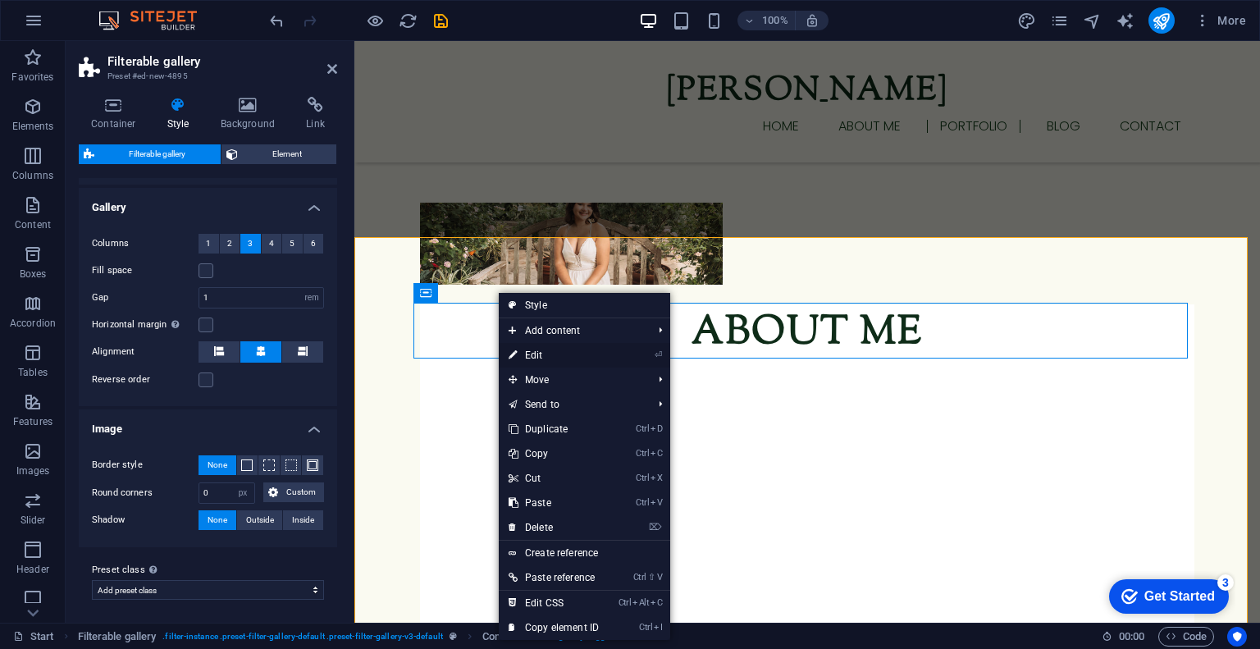
click at [528, 353] on link "⏎ Edit" at bounding box center [554, 355] width 110 height 25
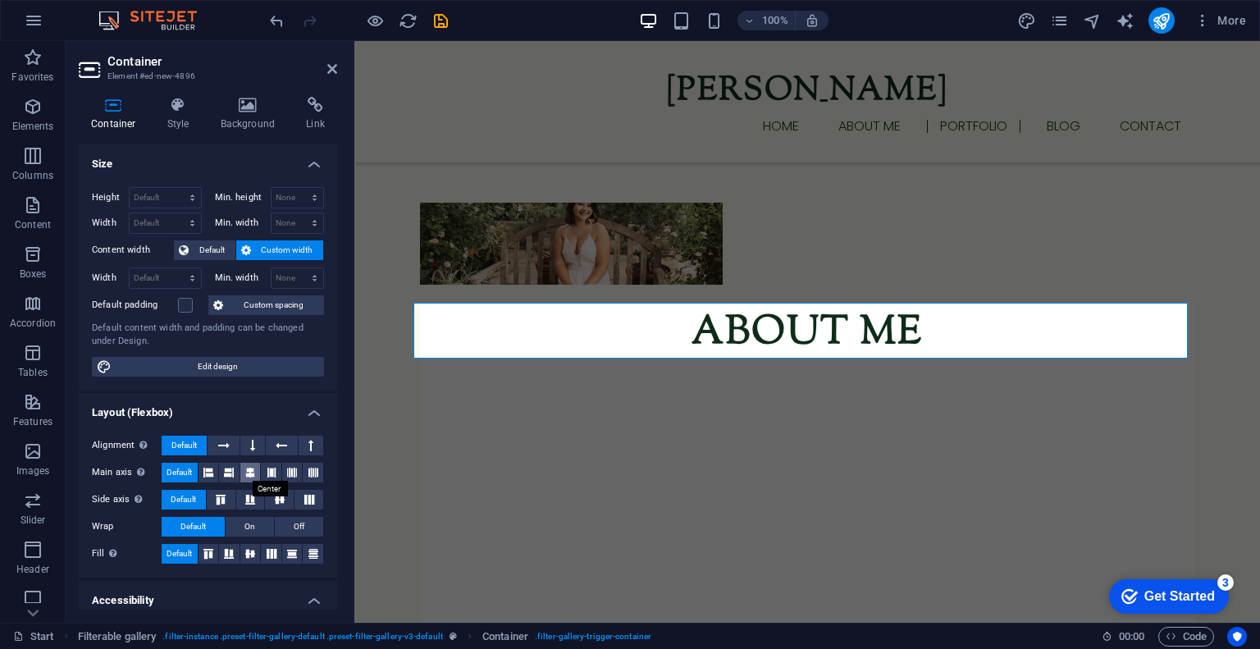
click at [249, 467] on icon at bounding box center [250, 473] width 10 height 20
click at [281, 496] on icon at bounding box center [280, 500] width 20 height 10
click at [246, 551] on icon at bounding box center [250, 554] width 20 height 10
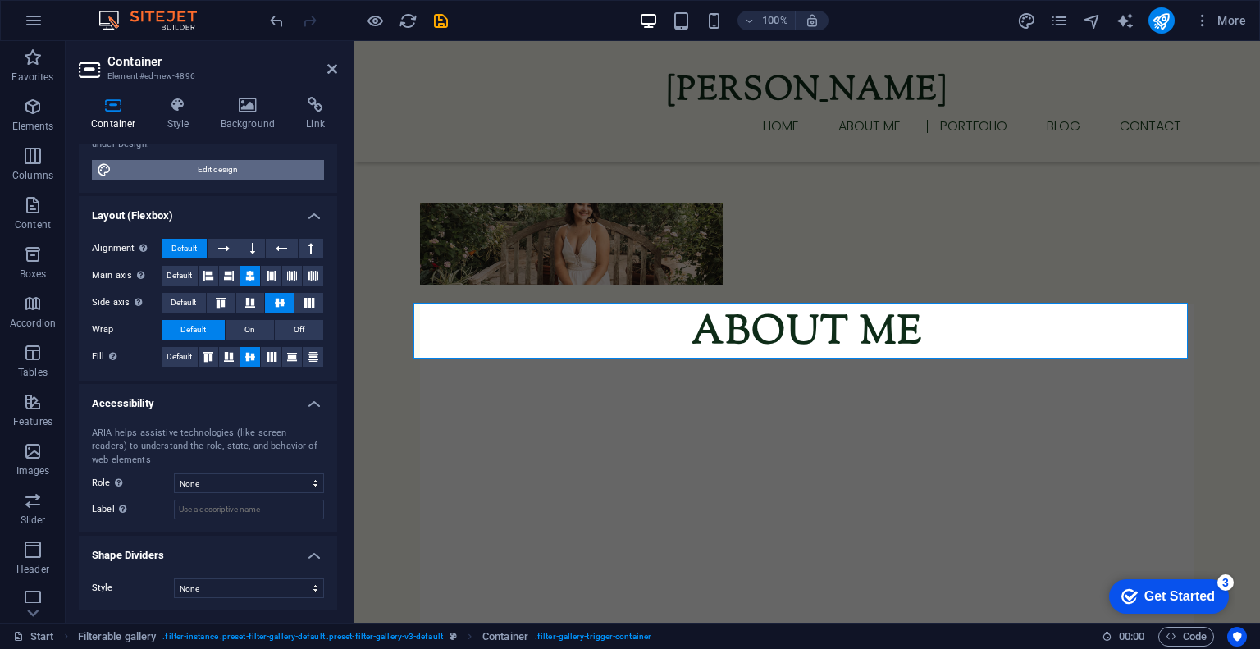
scroll to position [0, 0]
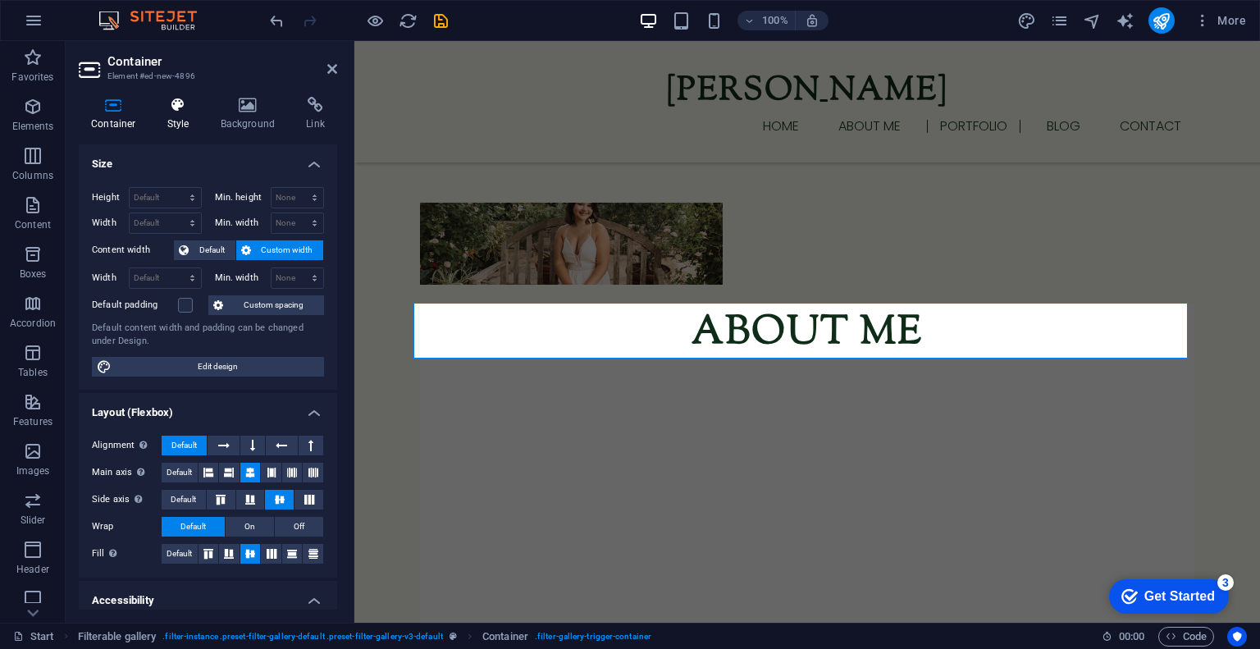
click at [178, 117] on h4 "Style" at bounding box center [181, 114] width 53 height 34
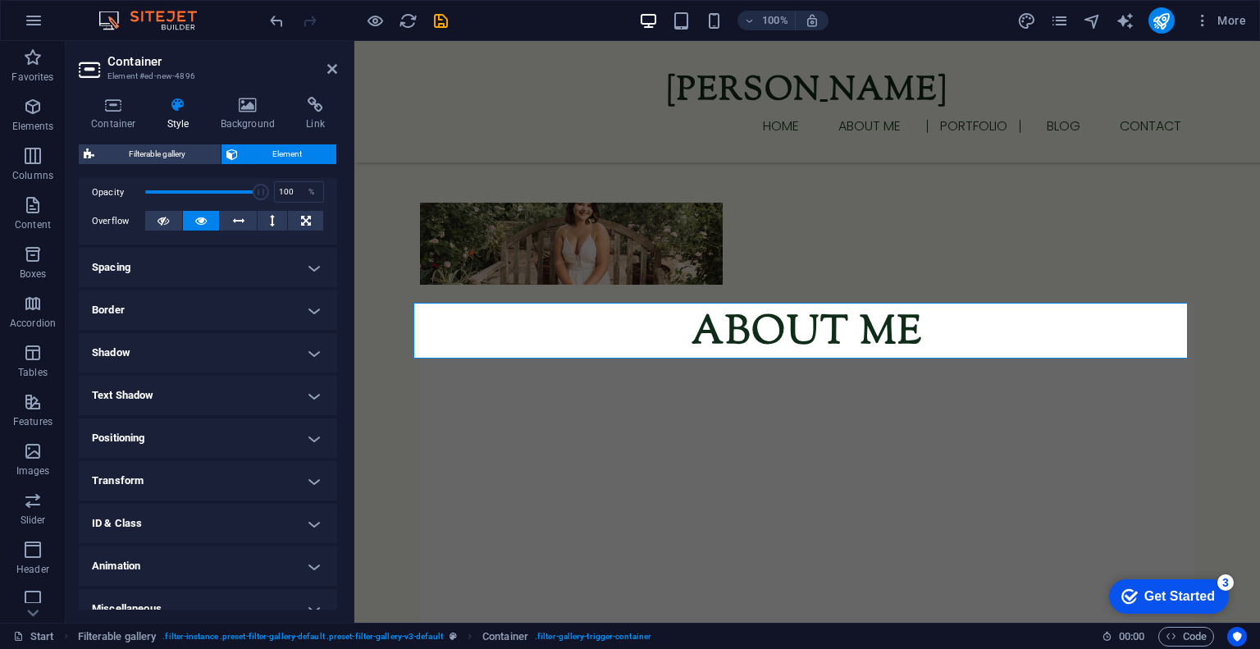
scroll to position [261, 0]
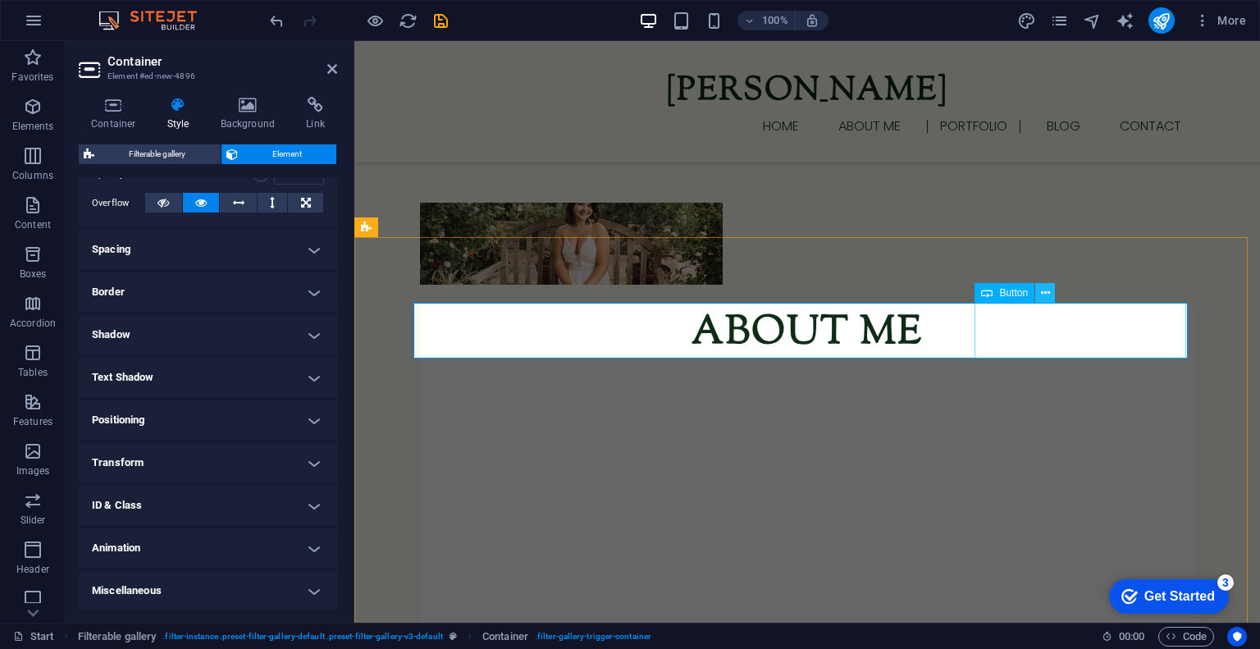
click at [1048, 300] on icon at bounding box center [1045, 293] width 9 height 17
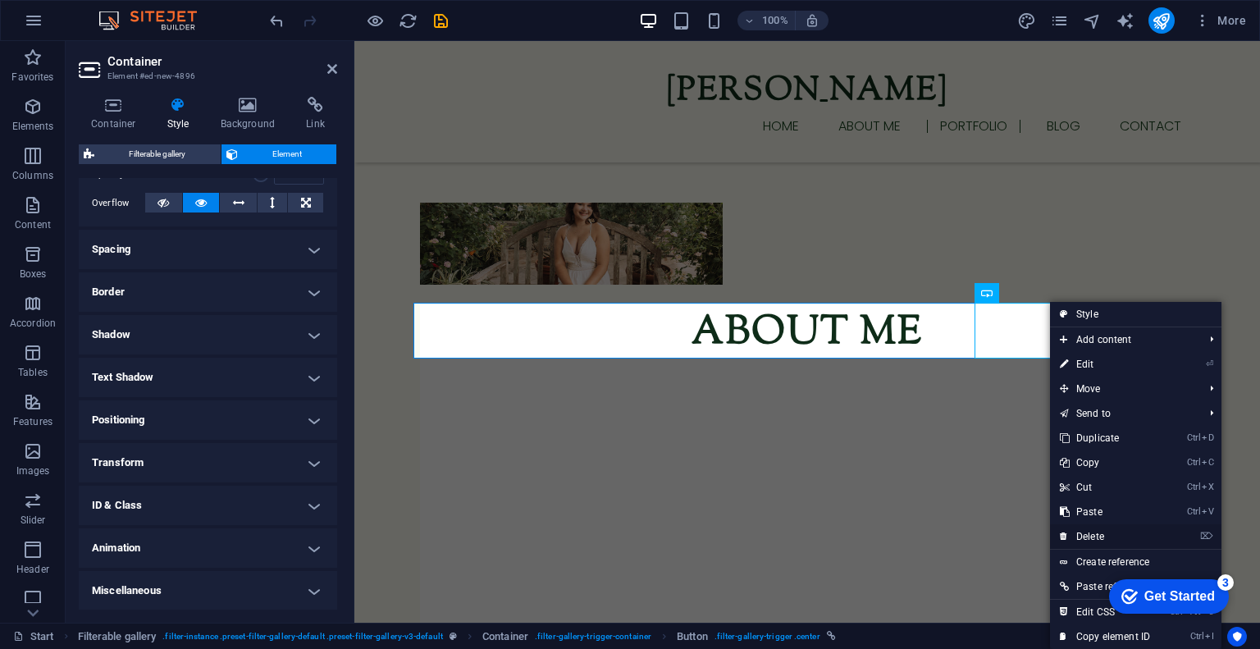
click at [1086, 532] on link "⌦ Delete" at bounding box center [1105, 536] width 110 height 25
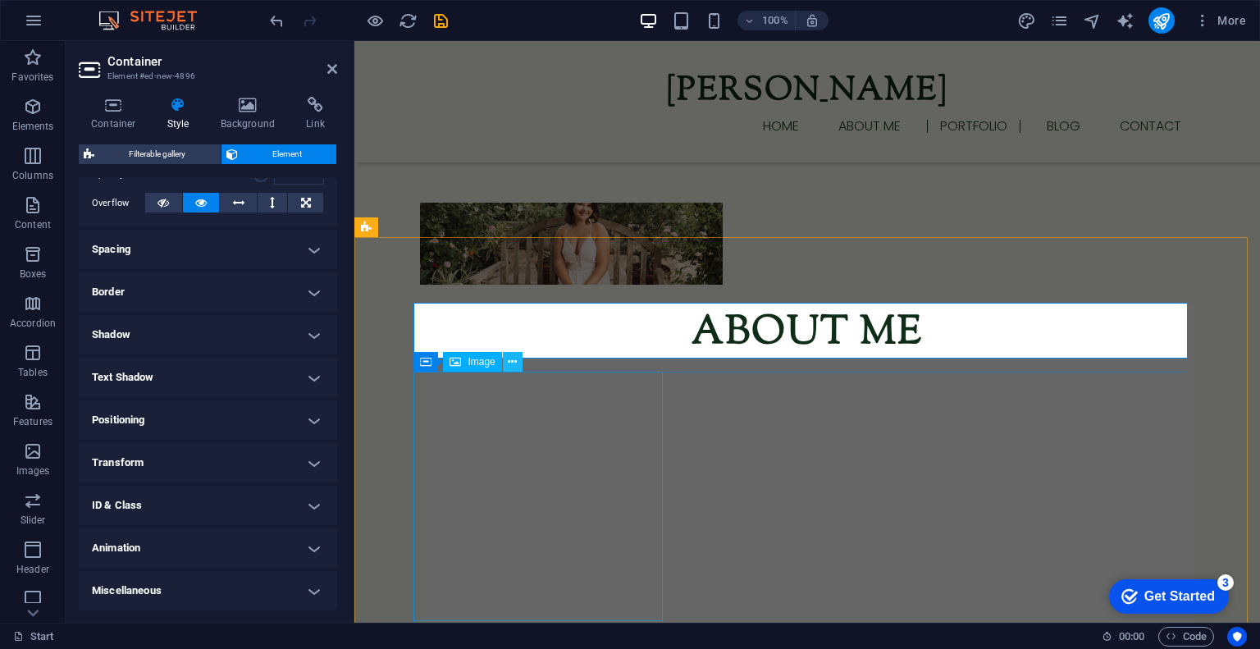
click at [508, 358] on icon at bounding box center [512, 361] width 9 height 17
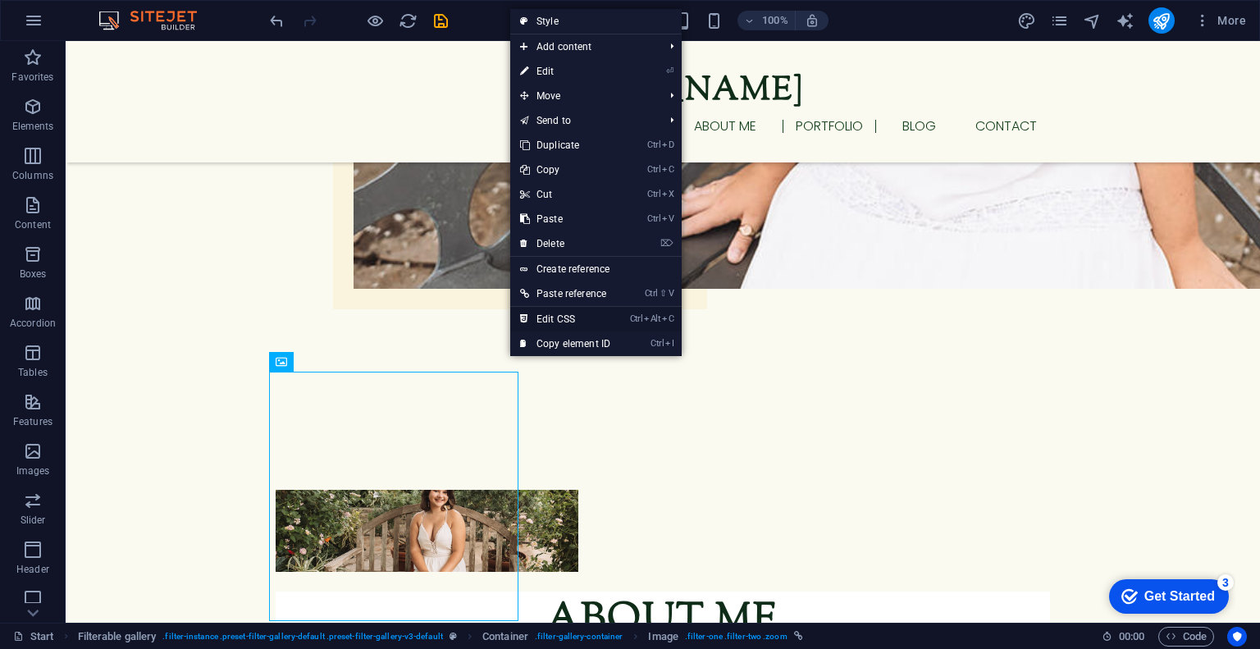
click at [555, 314] on link "Ctrl Alt C Edit CSS" at bounding box center [565, 319] width 110 height 25
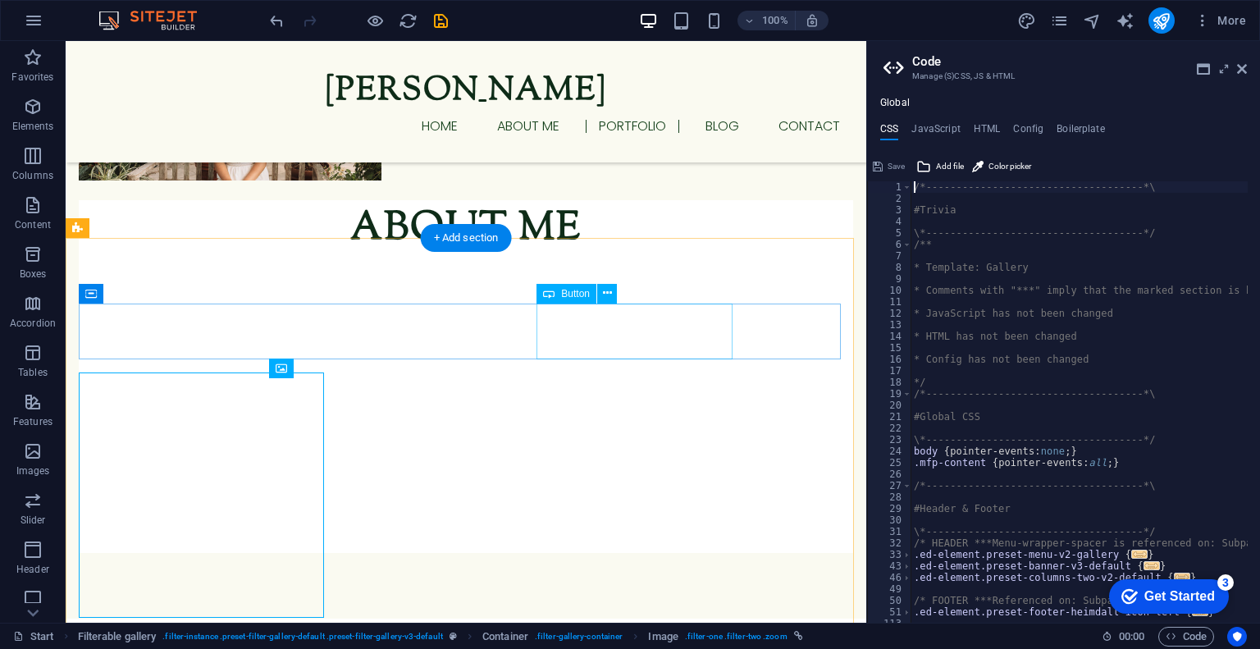
scroll to position [1453, 0]
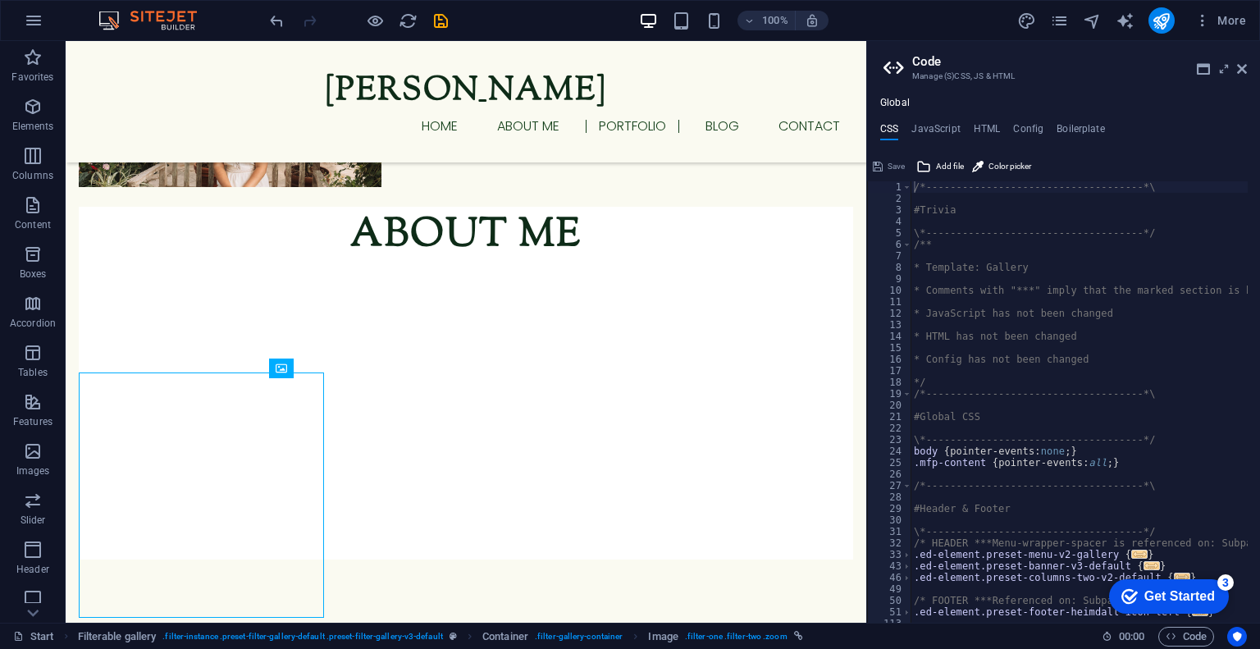
click at [1247, 68] on aside "Code Manage (S)CSS, JS & HTML Global CSS JavaScript HTML Config Boilerplate /*-…" at bounding box center [1063, 331] width 394 height 581
click at [1242, 68] on icon at bounding box center [1242, 68] width 10 height 13
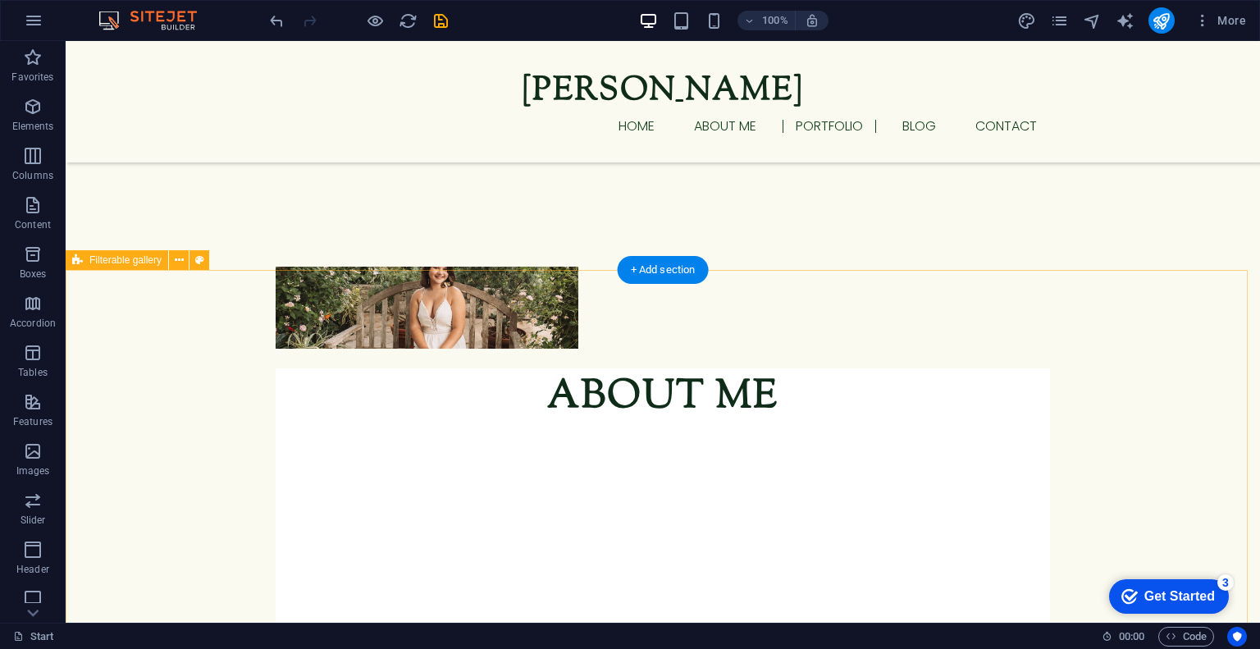
scroll to position [1388, 0]
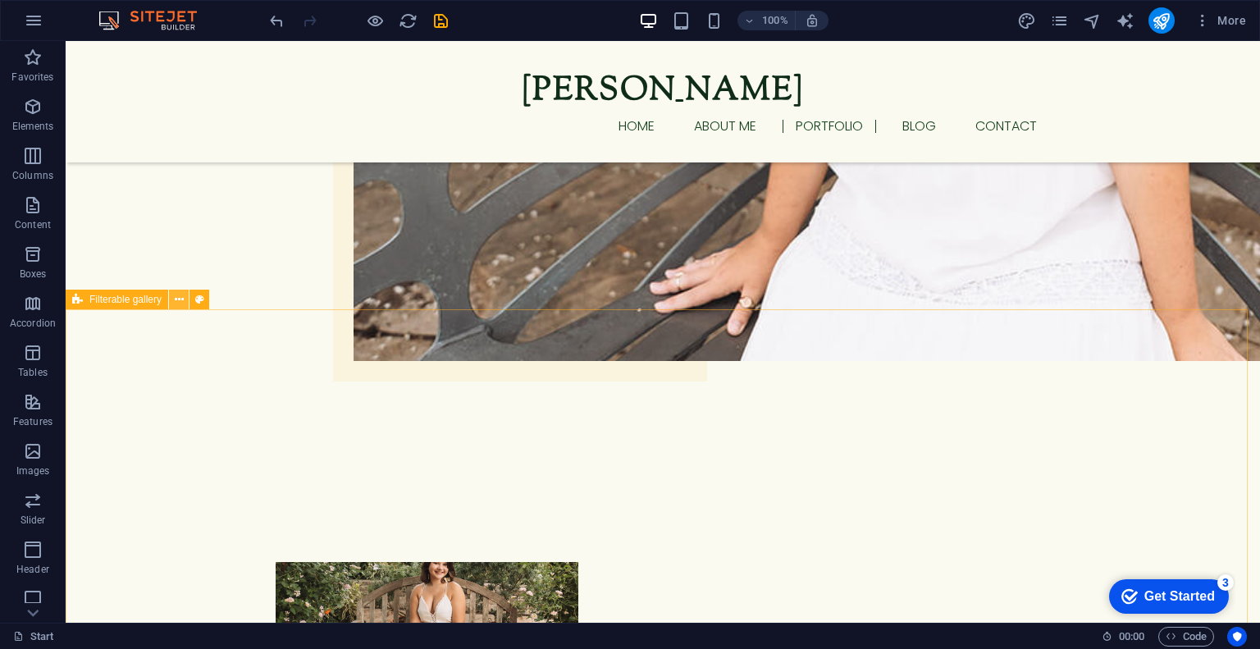
click at [180, 299] on icon at bounding box center [179, 299] width 9 height 17
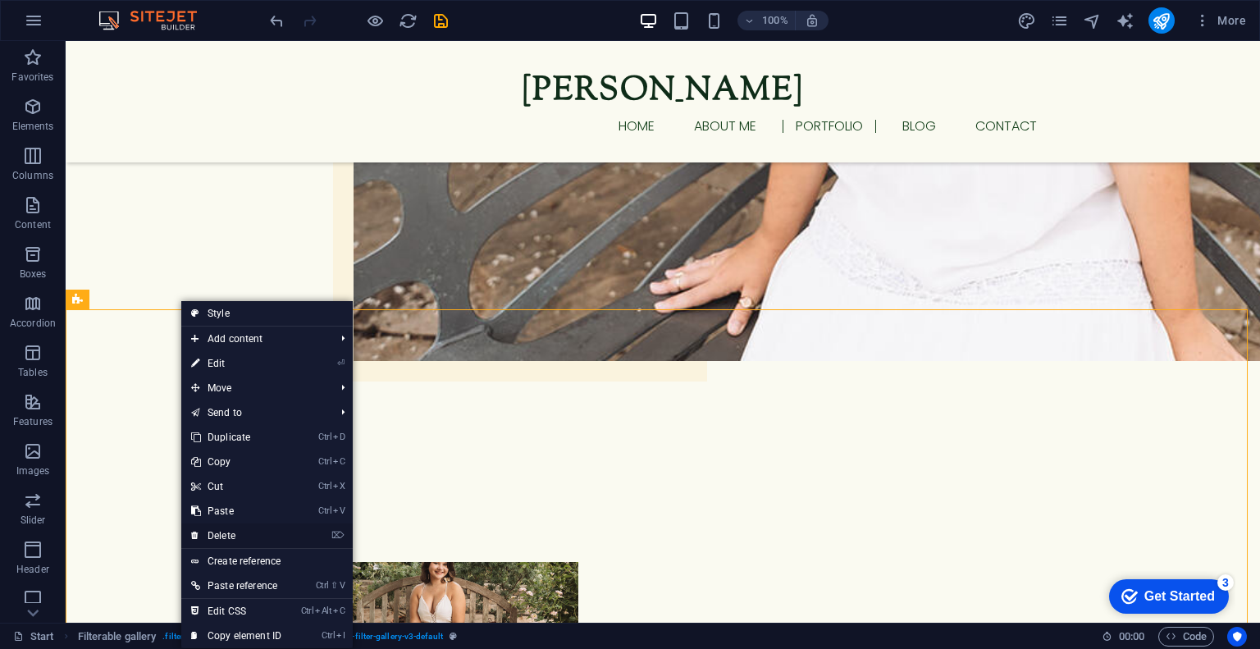
click at [205, 531] on link "⌦ Delete" at bounding box center [236, 535] width 110 height 25
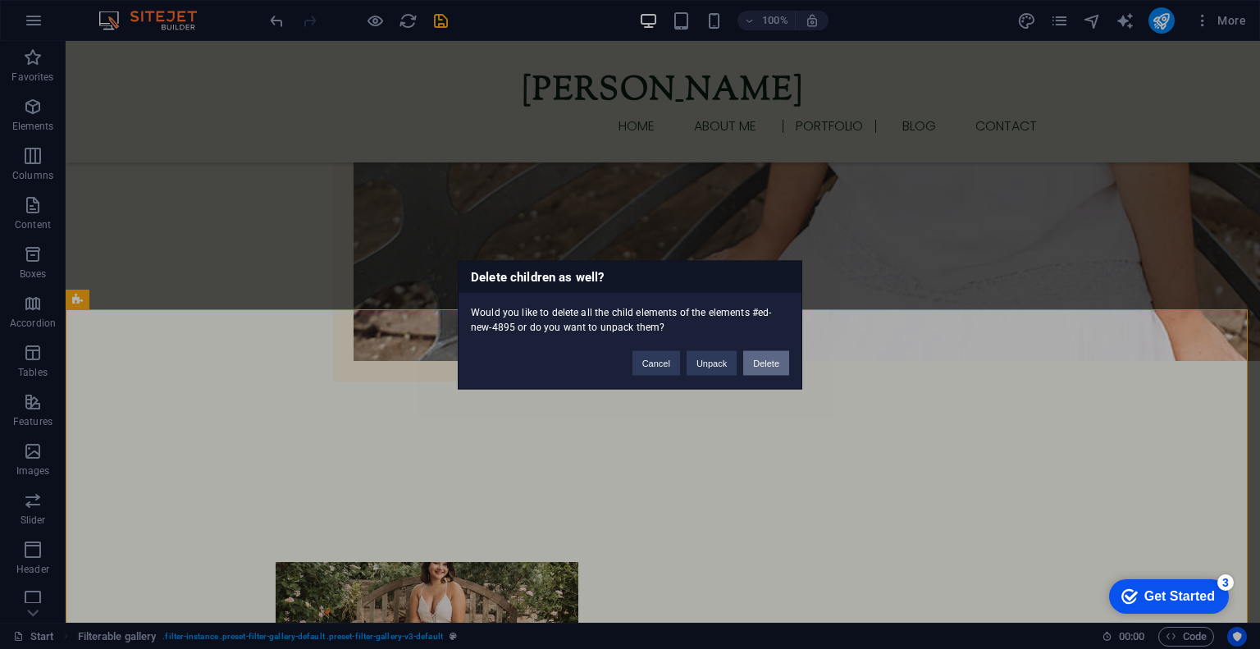
click at [751, 356] on button "Delete" at bounding box center [766, 362] width 46 height 25
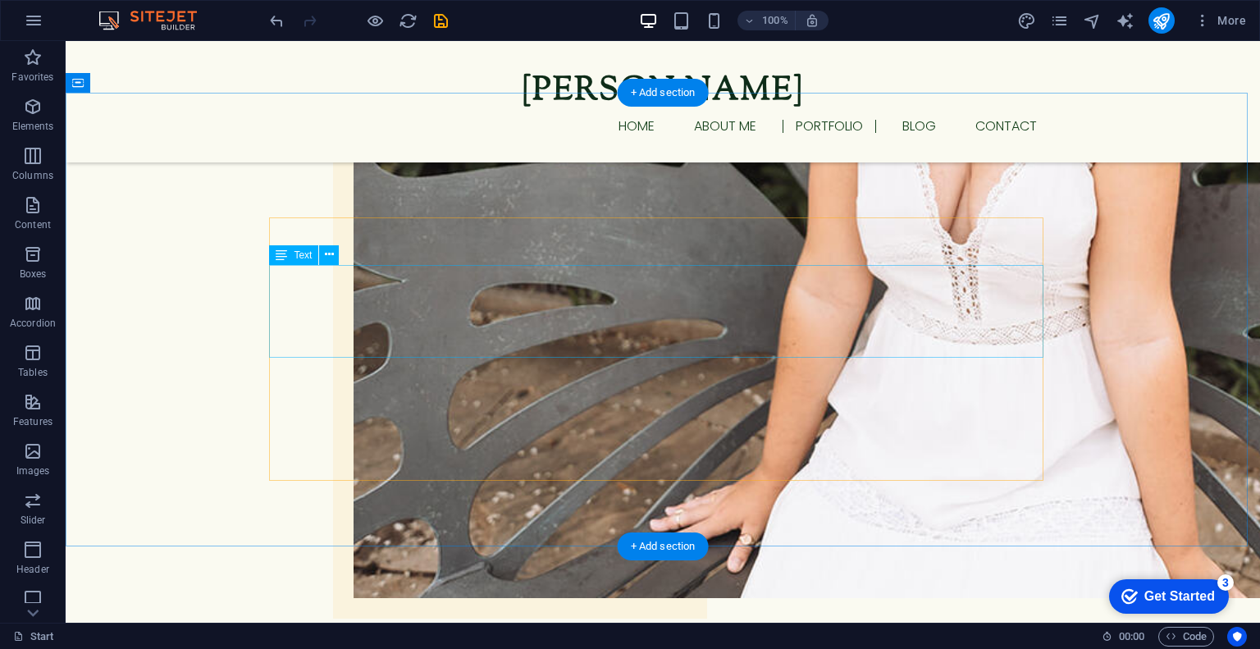
scroll to position [1150, 0]
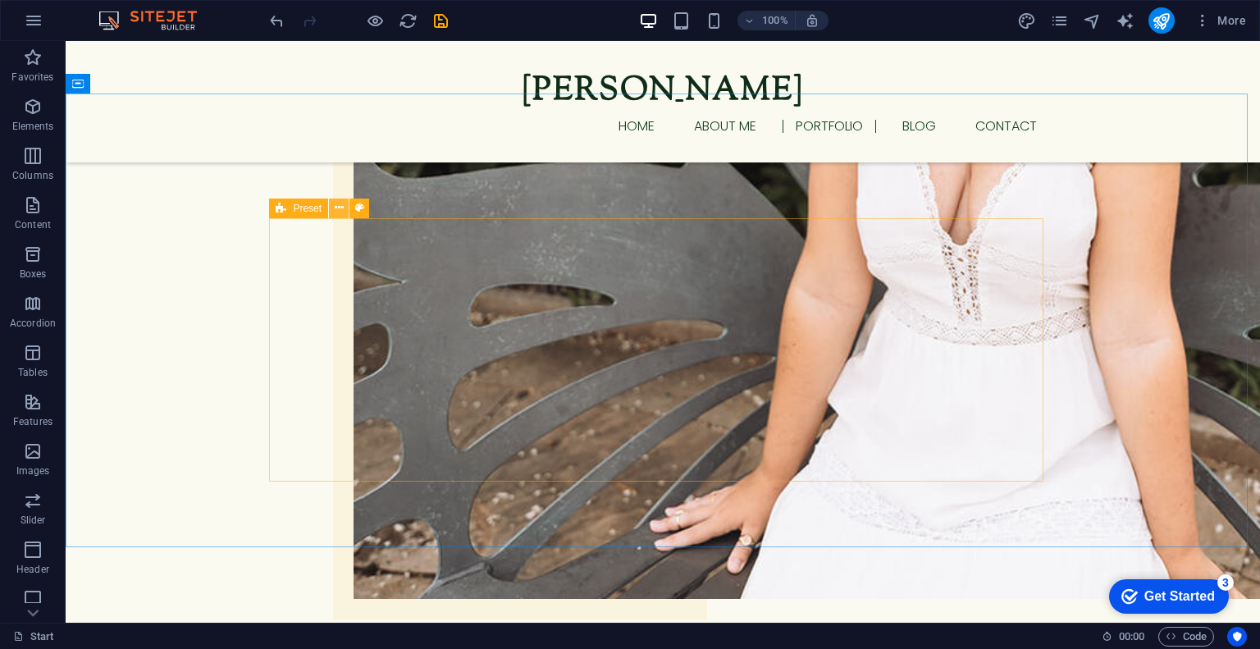
click at [345, 202] on button at bounding box center [339, 208] width 20 height 20
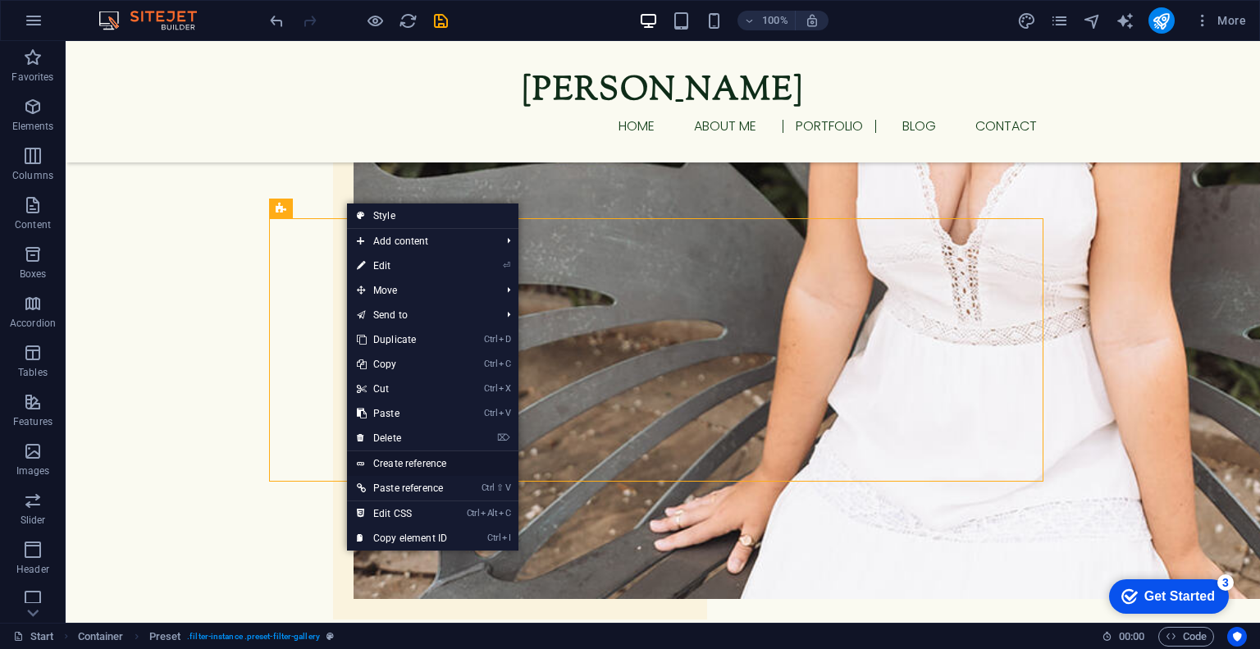
click at [413, 455] on link "Create reference" at bounding box center [432, 463] width 171 height 25
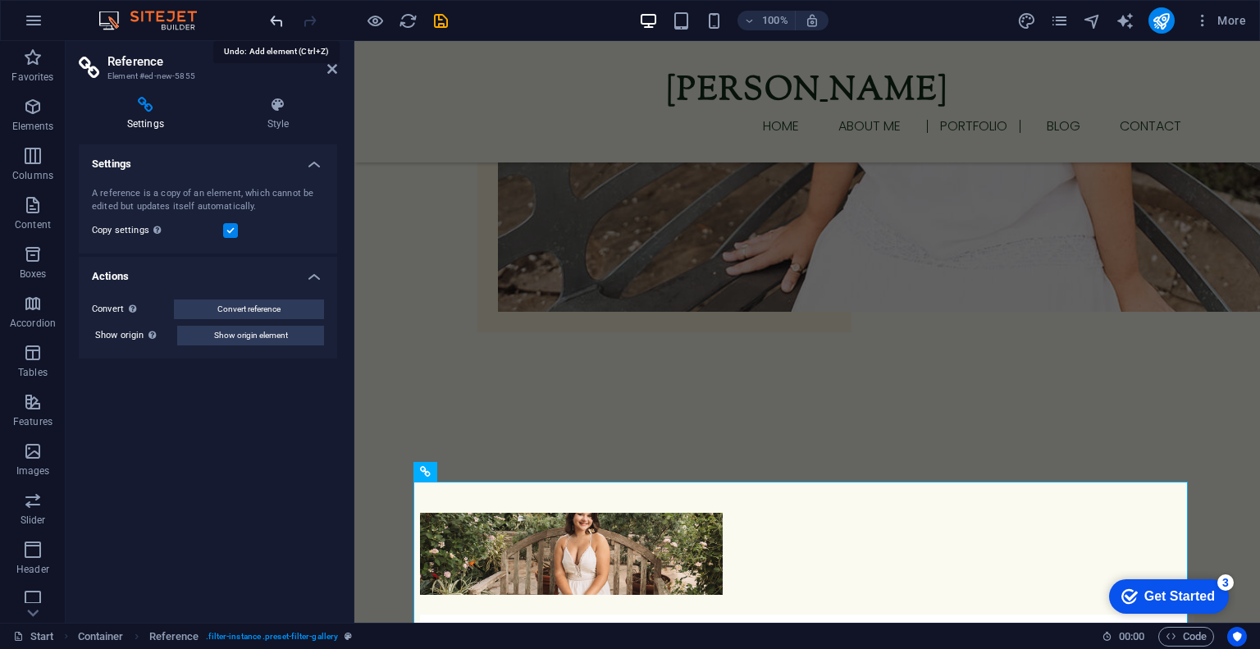
click at [273, 24] on icon "undo" at bounding box center [276, 20] width 19 height 19
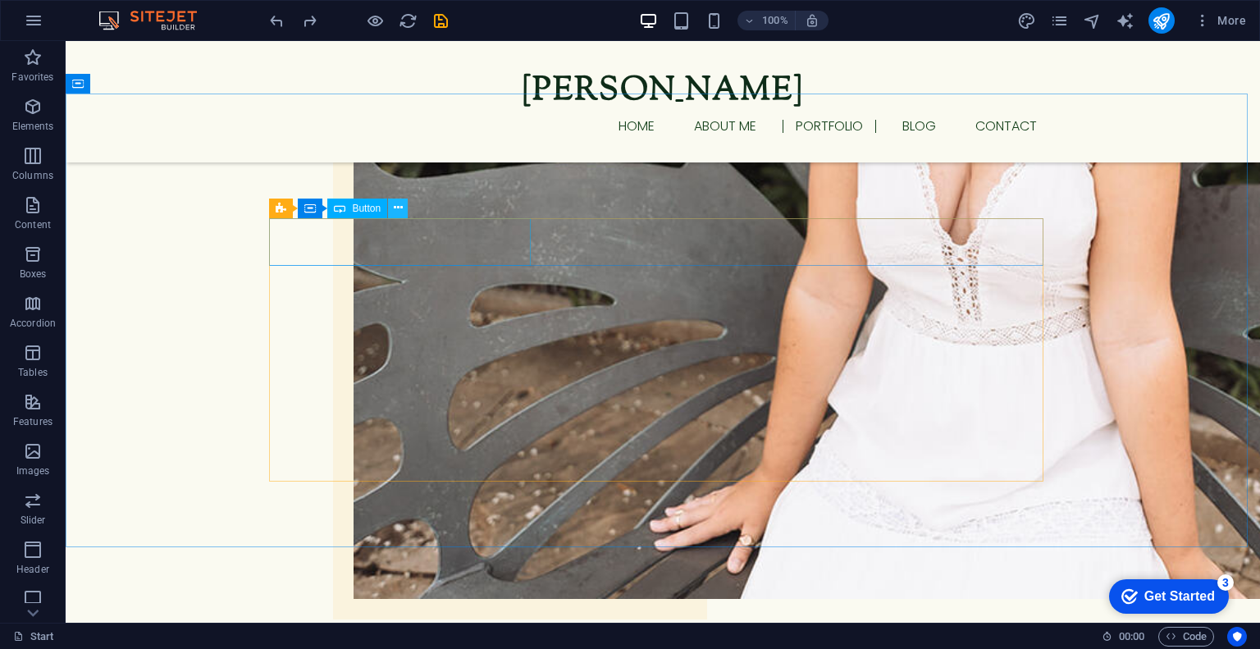
click at [390, 208] on button at bounding box center [398, 208] width 20 height 20
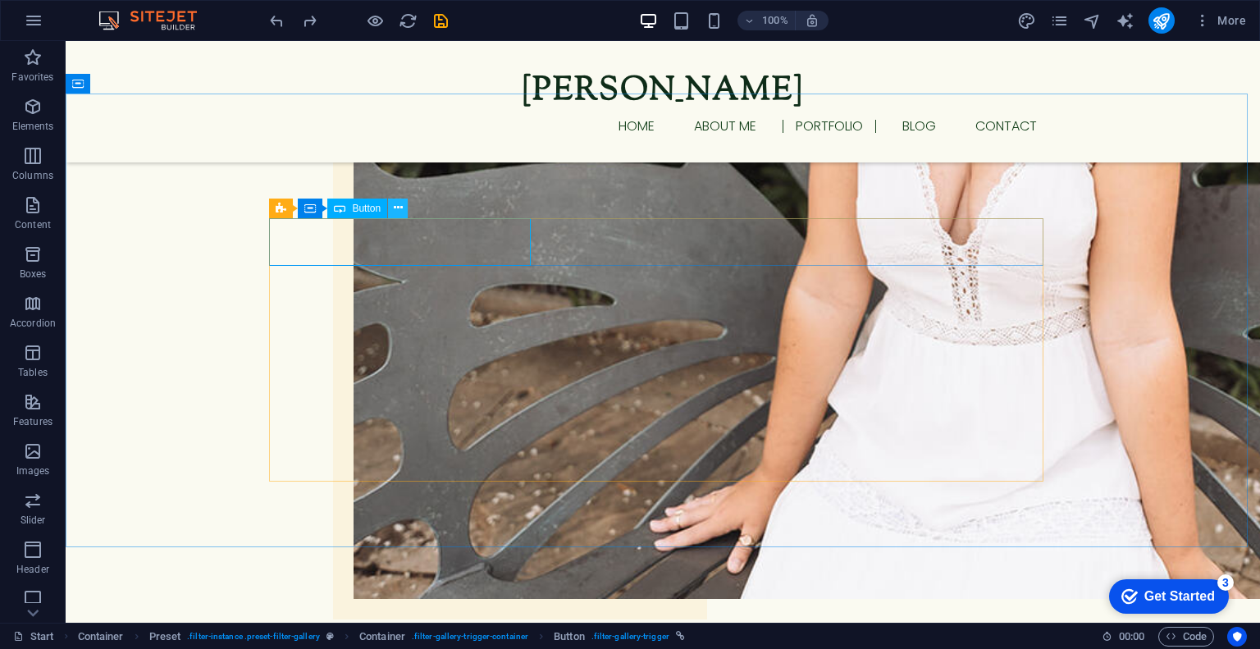
click at [394, 212] on icon at bounding box center [398, 207] width 9 height 17
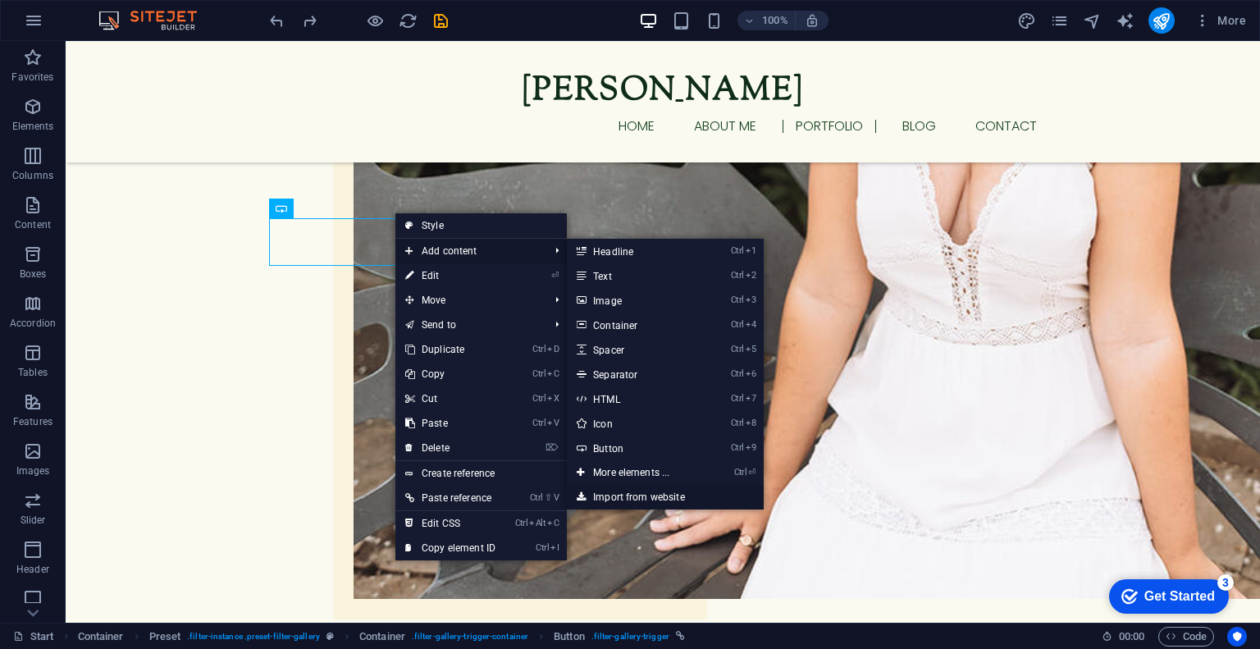
click at [636, 501] on link "Import from website" at bounding box center [665, 497] width 197 height 25
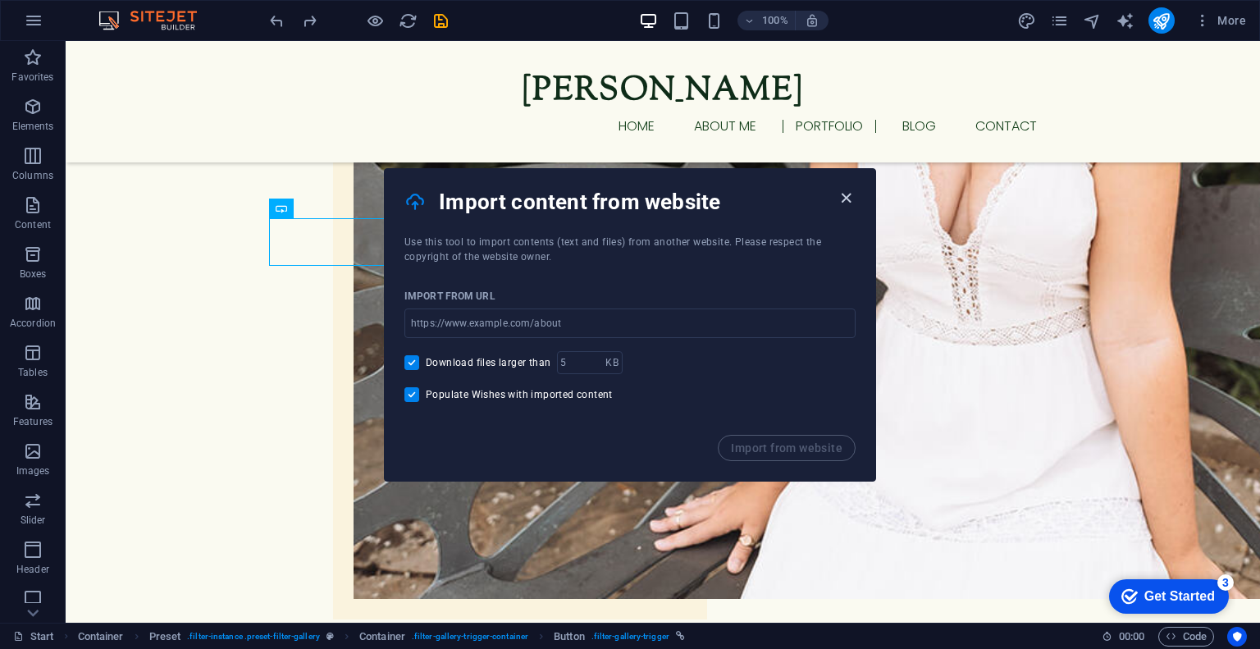
click at [848, 196] on icon "button" at bounding box center [846, 198] width 19 height 19
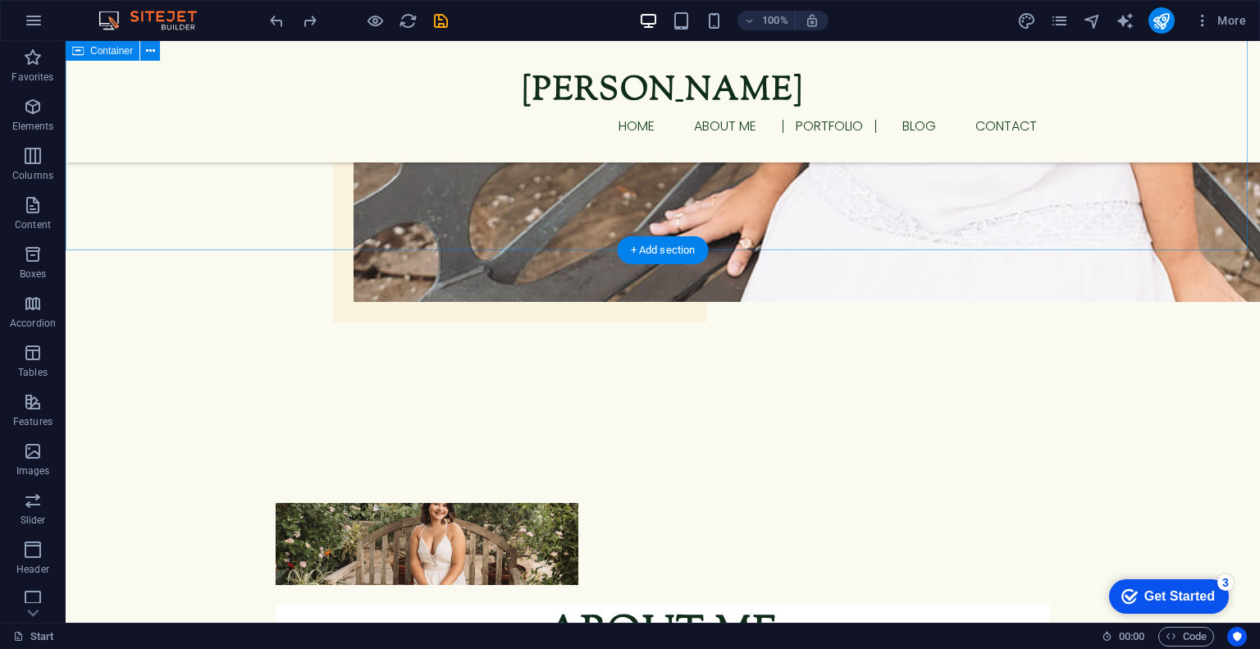
scroll to position [1448, 0]
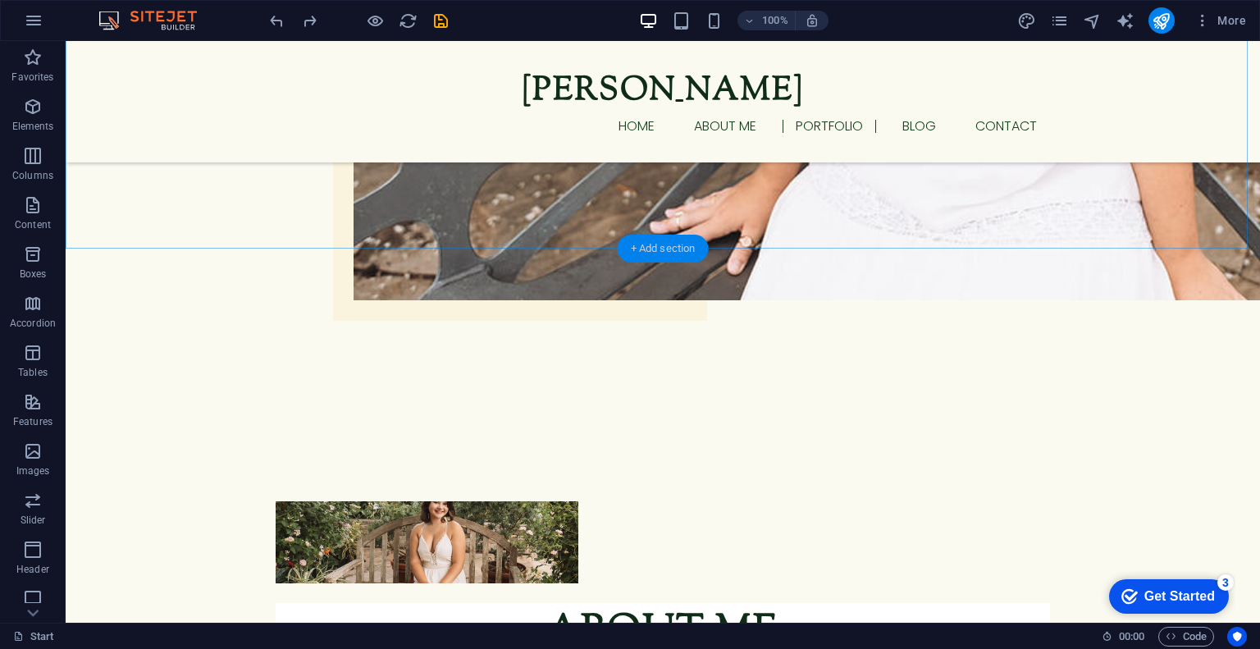
click at [650, 248] on div "+ Add section" at bounding box center [663, 249] width 91 height 28
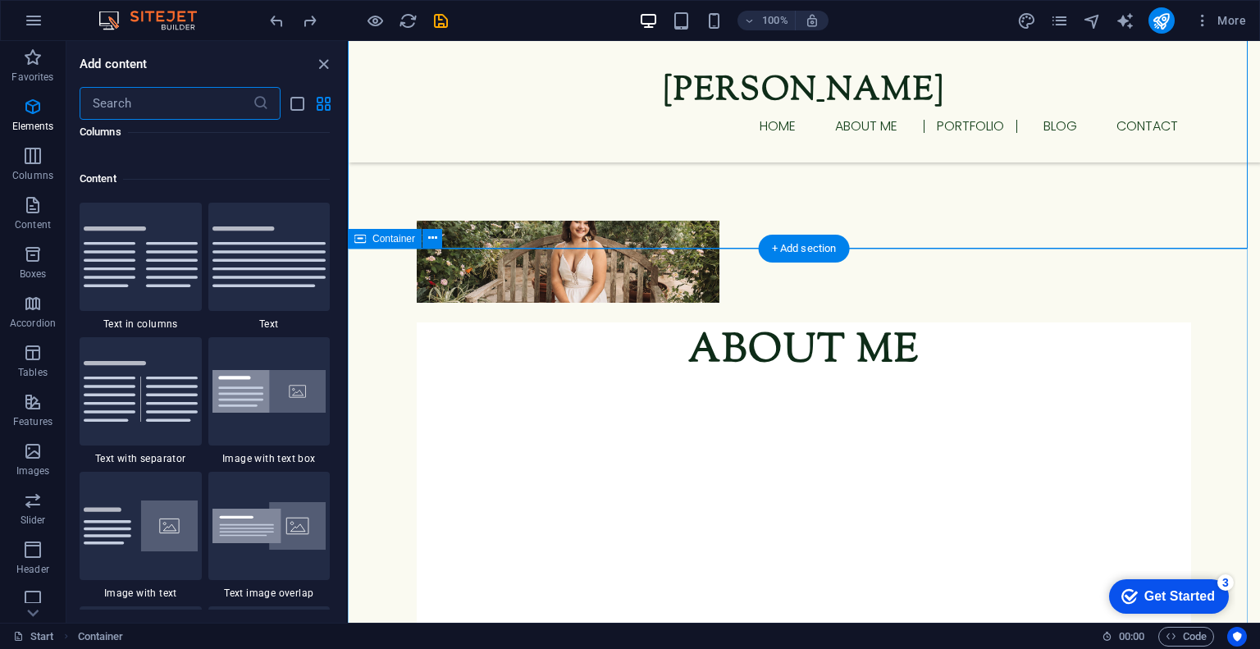
scroll to position [2870, 0]
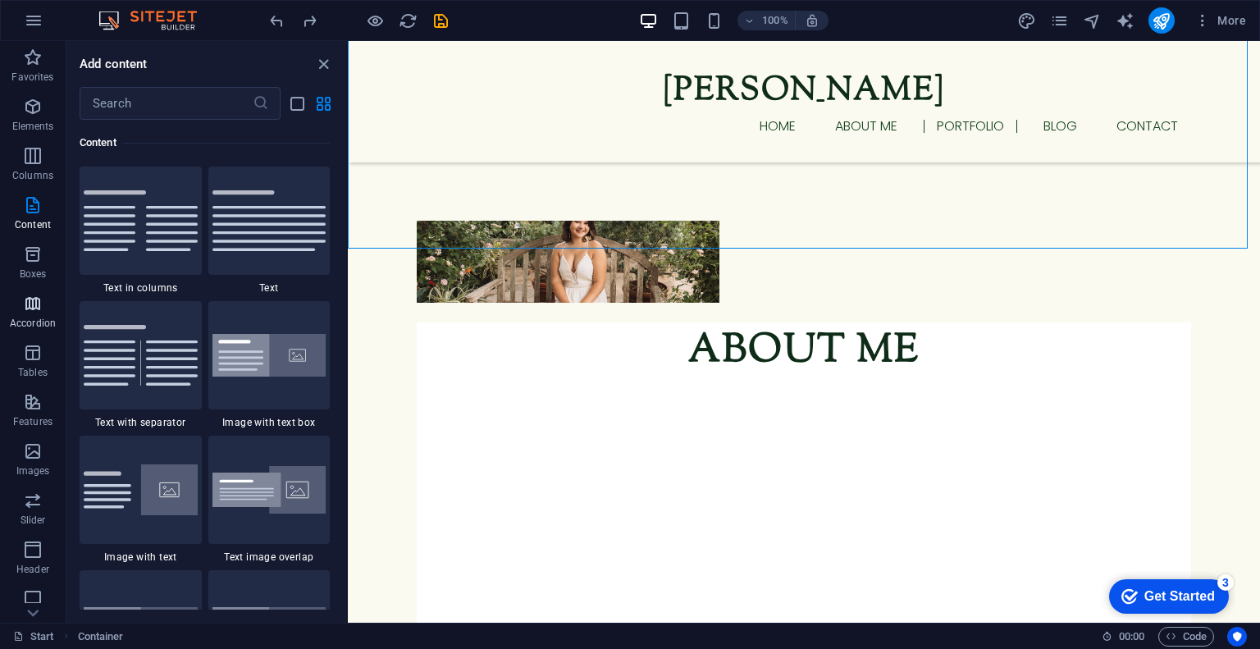
click at [30, 312] on icon "button" at bounding box center [33, 304] width 20 height 20
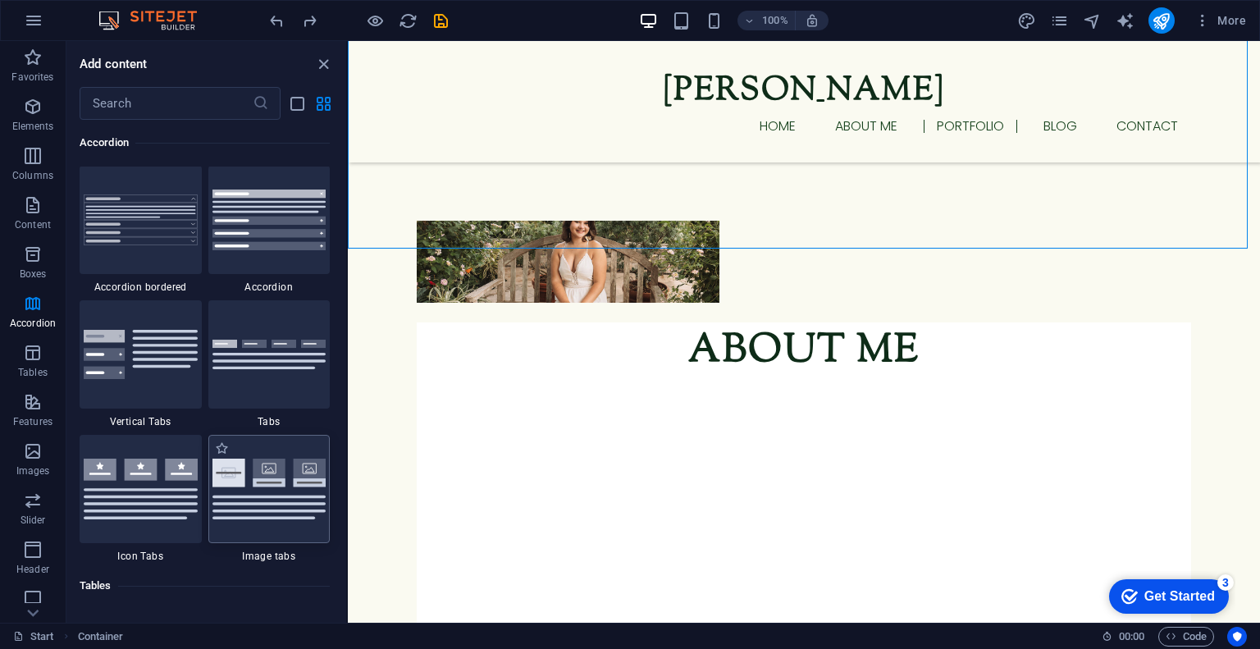
scroll to position [5242, 0]
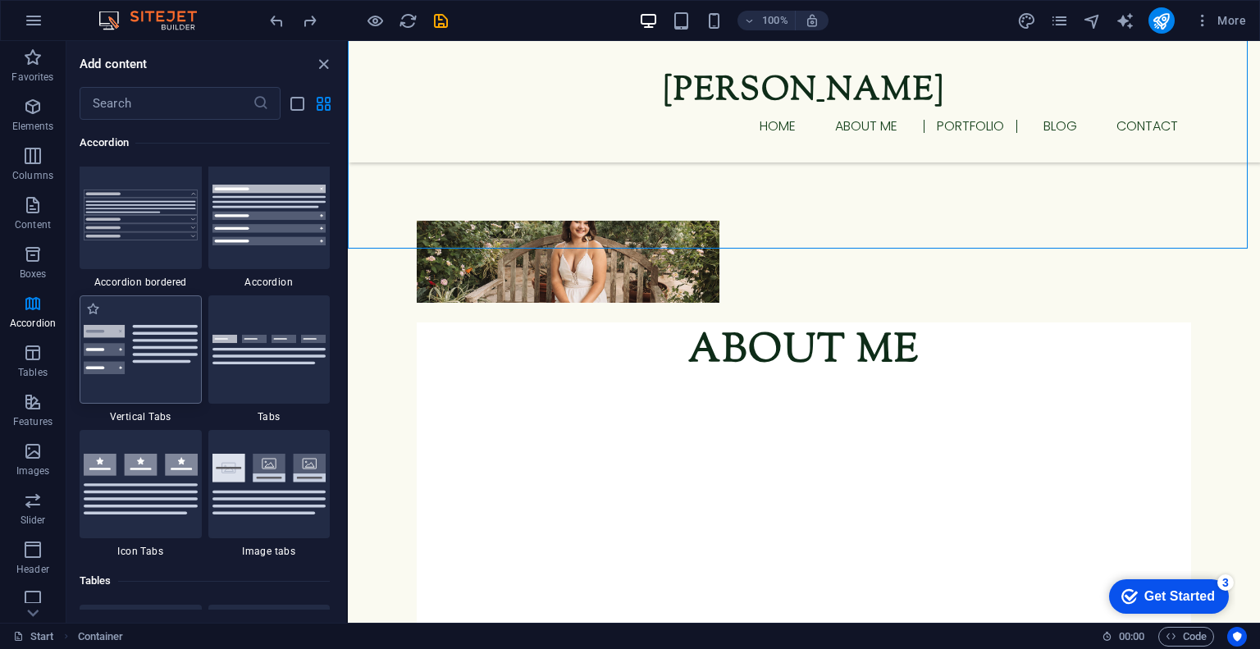
click at [141, 385] on div at bounding box center [141, 349] width 122 height 108
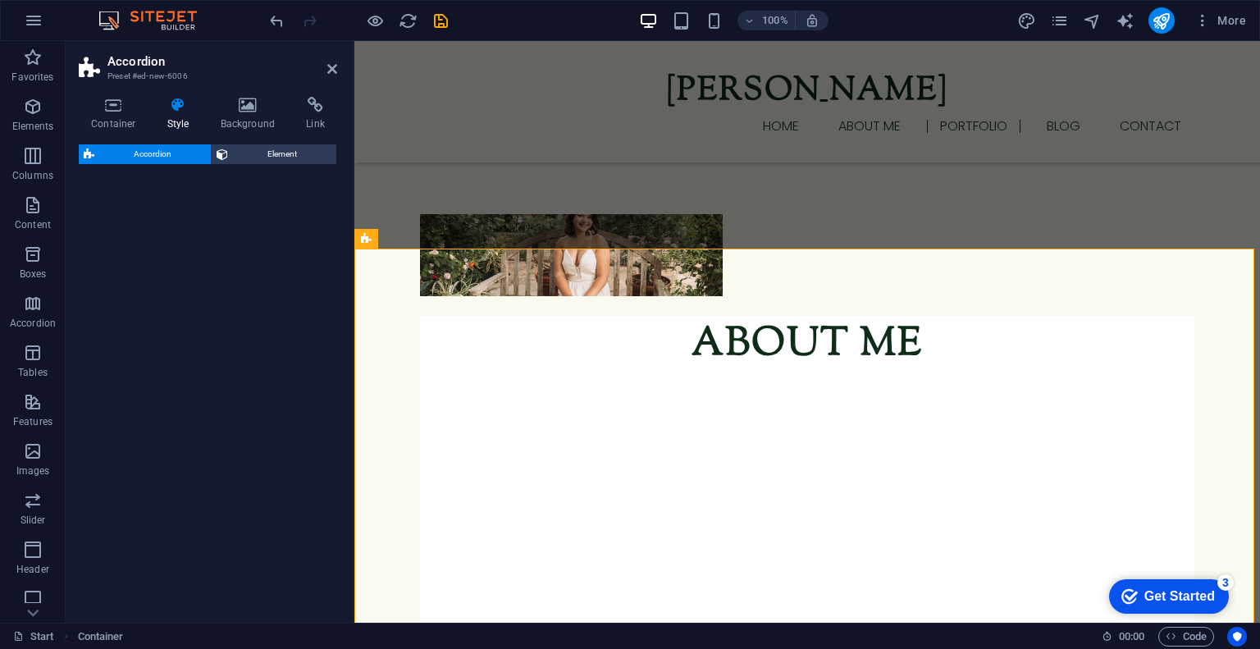
select select "rem"
select select "preset-accordion-v3-list-icon"
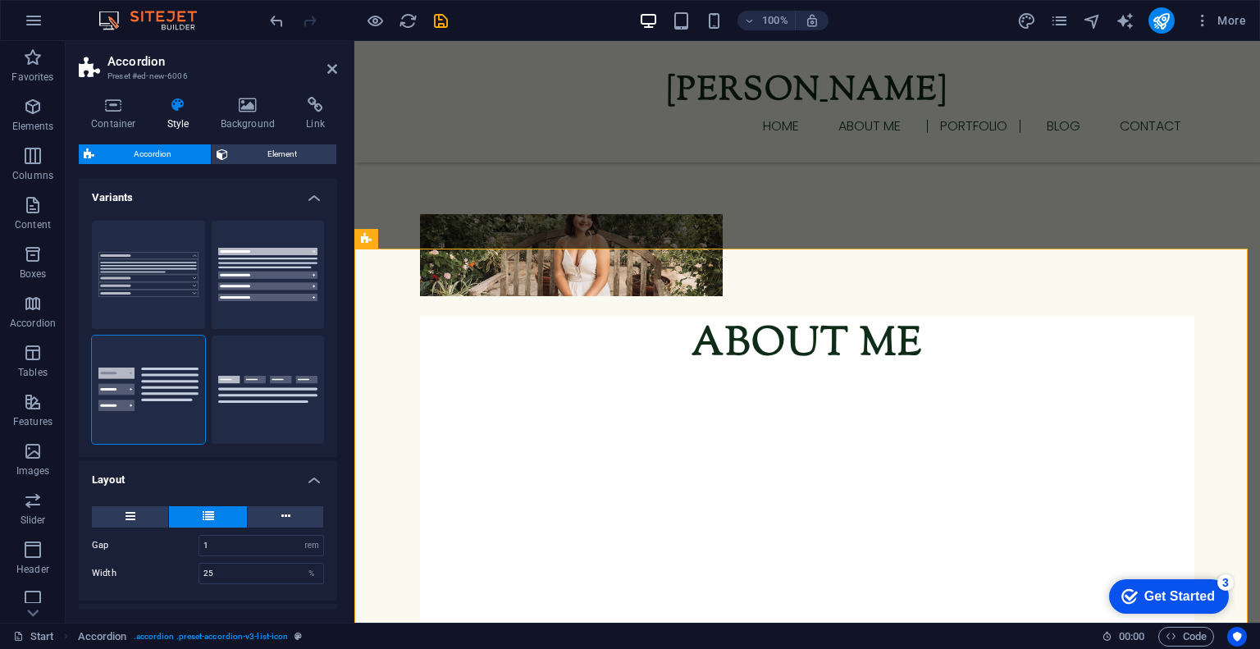
scroll to position [140, 0]
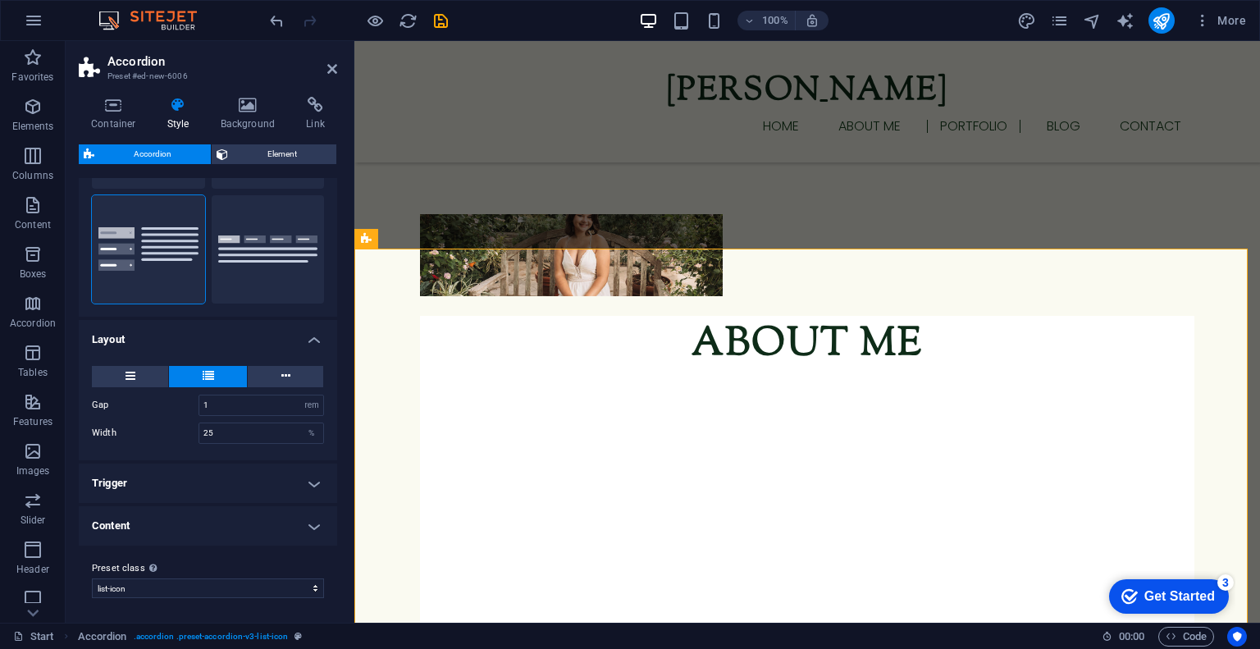
click at [186, 521] on h4 "Content" at bounding box center [208, 525] width 258 height 39
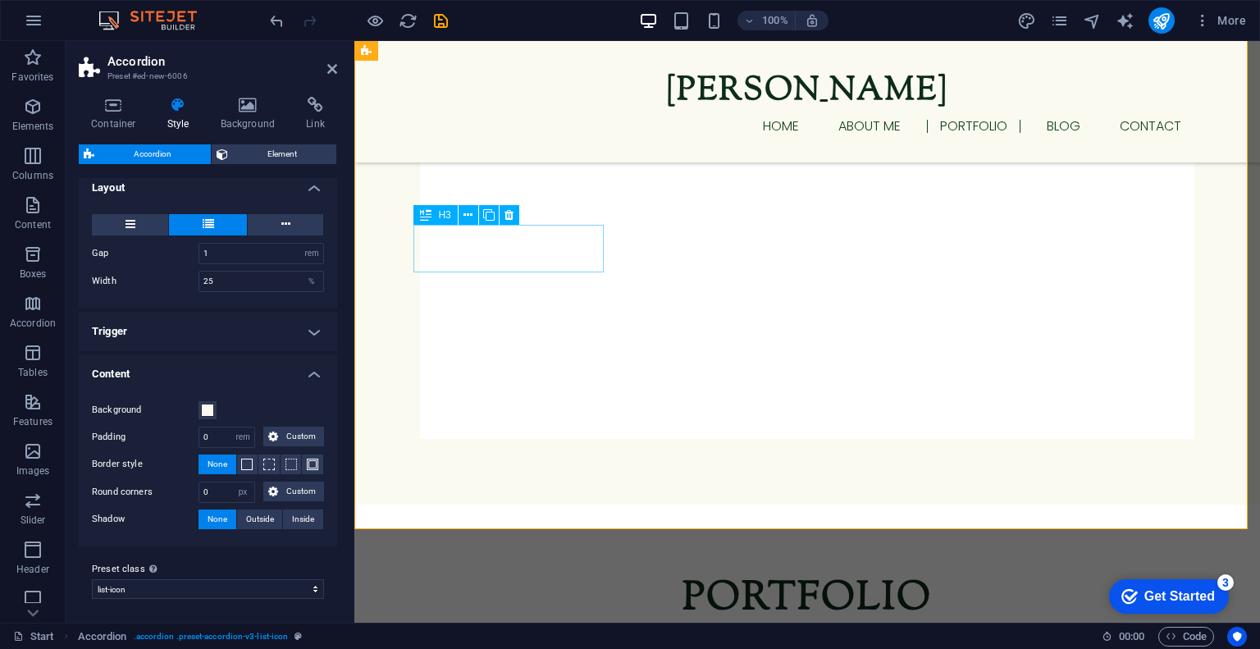
scroll to position [1799, 0]
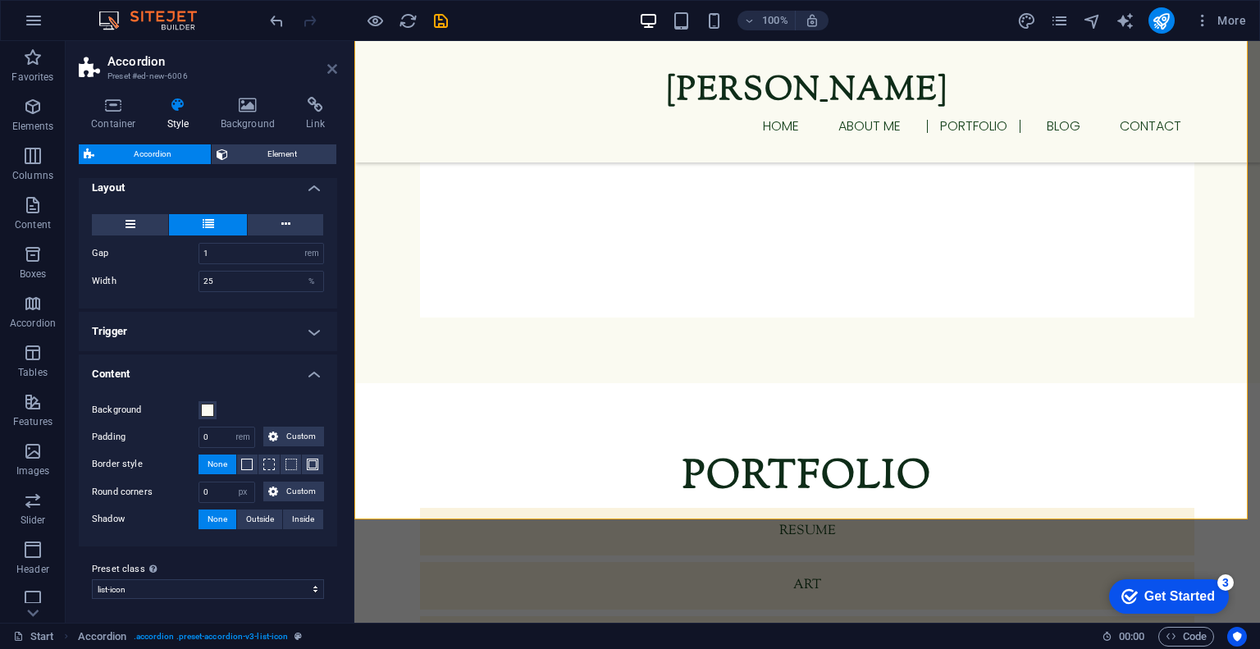
click at [328, 71] on icon at bounding box center [332, 68] width 10 height 13
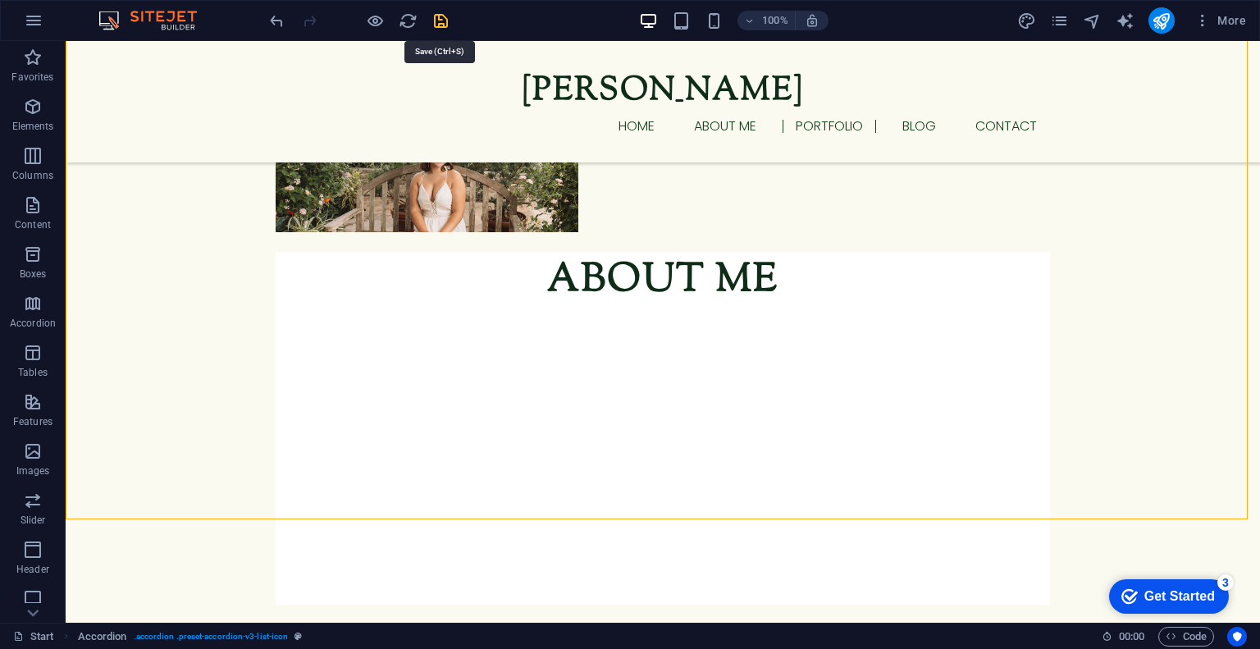
click at [435, 24] on icon "save" at bounding box center [440, 20] width 19 height 19
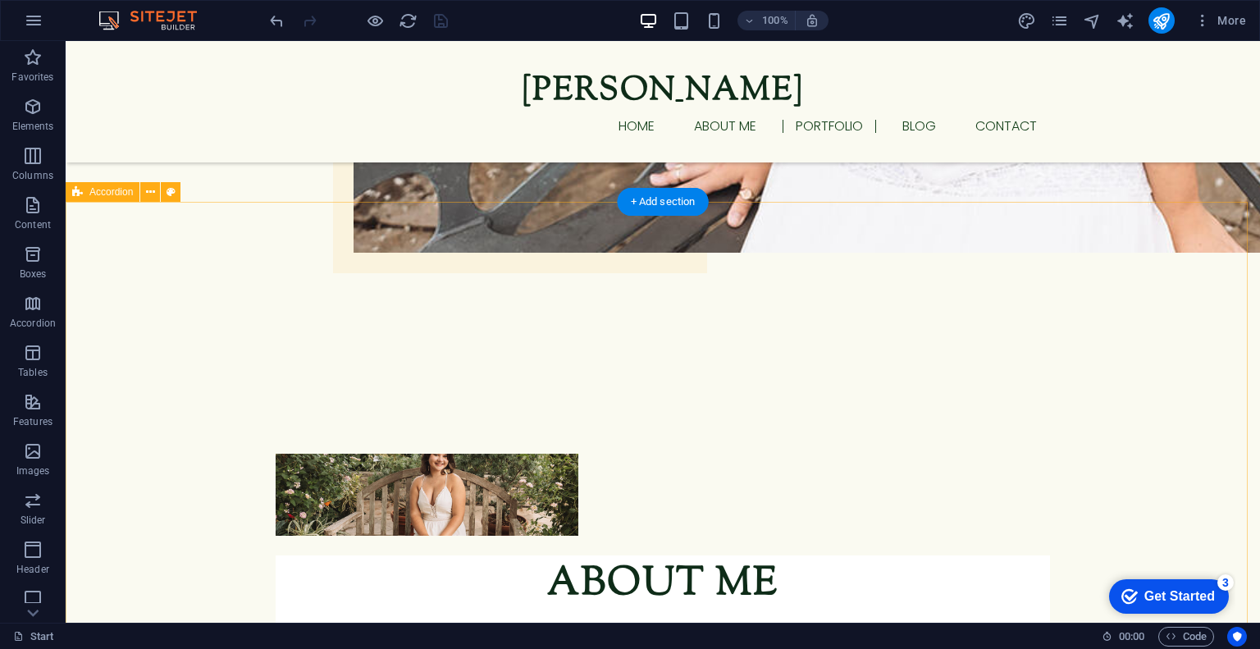
scroll to position [1495, 0]
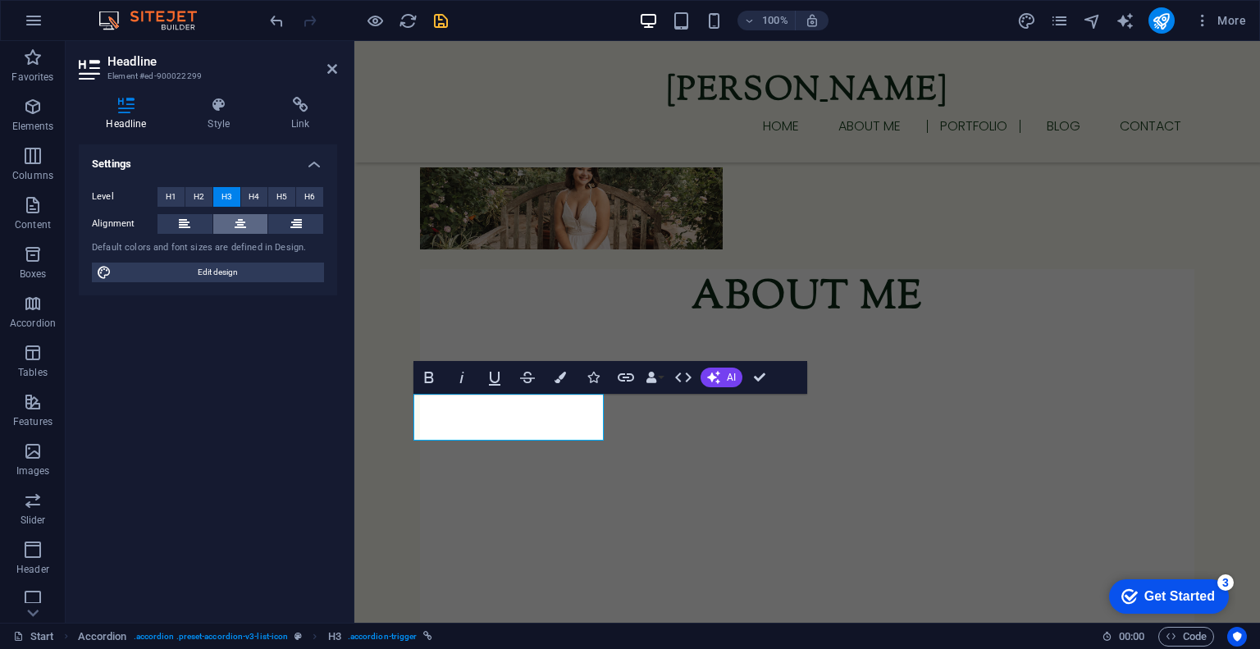
click at [241, 226] on icon at bounding box center [240, 224] width 11 height 20
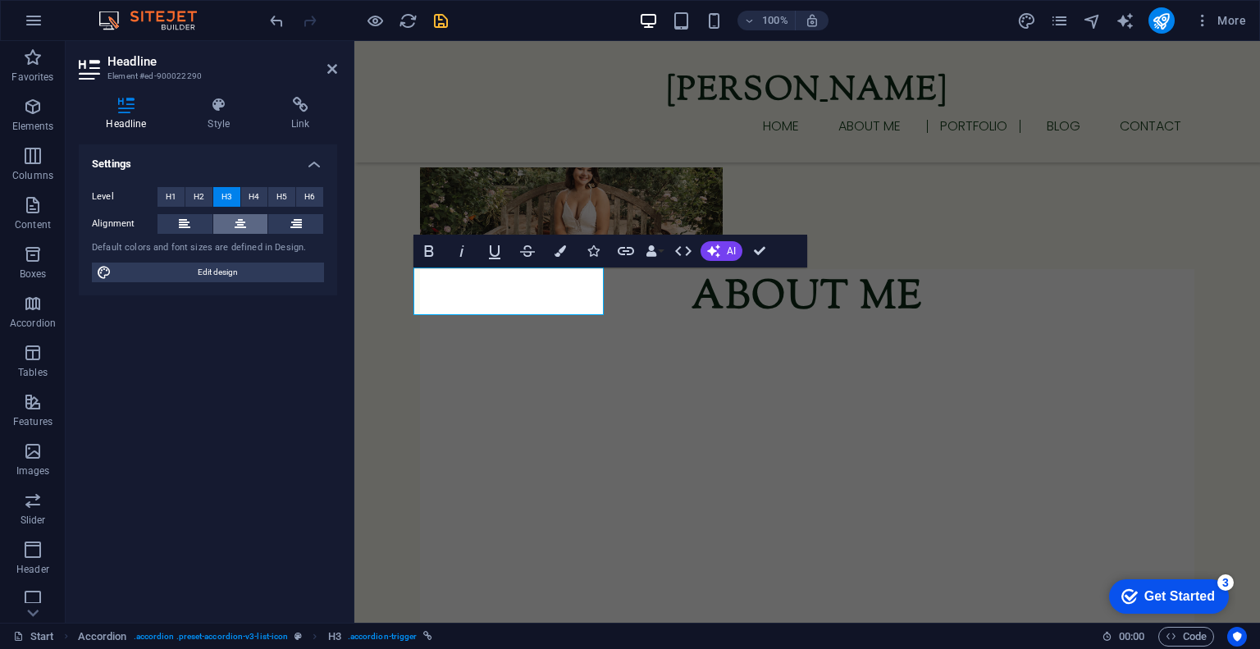
click at [240, 225] on icon at bounding box center [240, 224] width 11 height 20
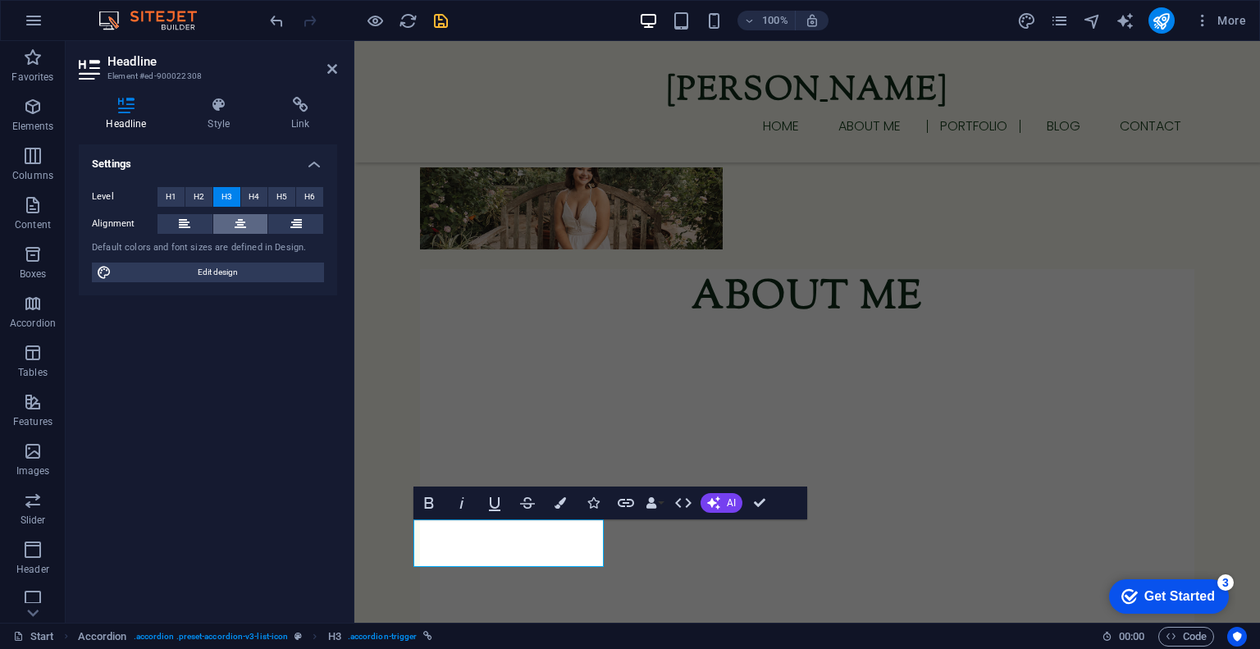
click at [235, 224] on icon at bounding box center [240, 224] width 11 height 20
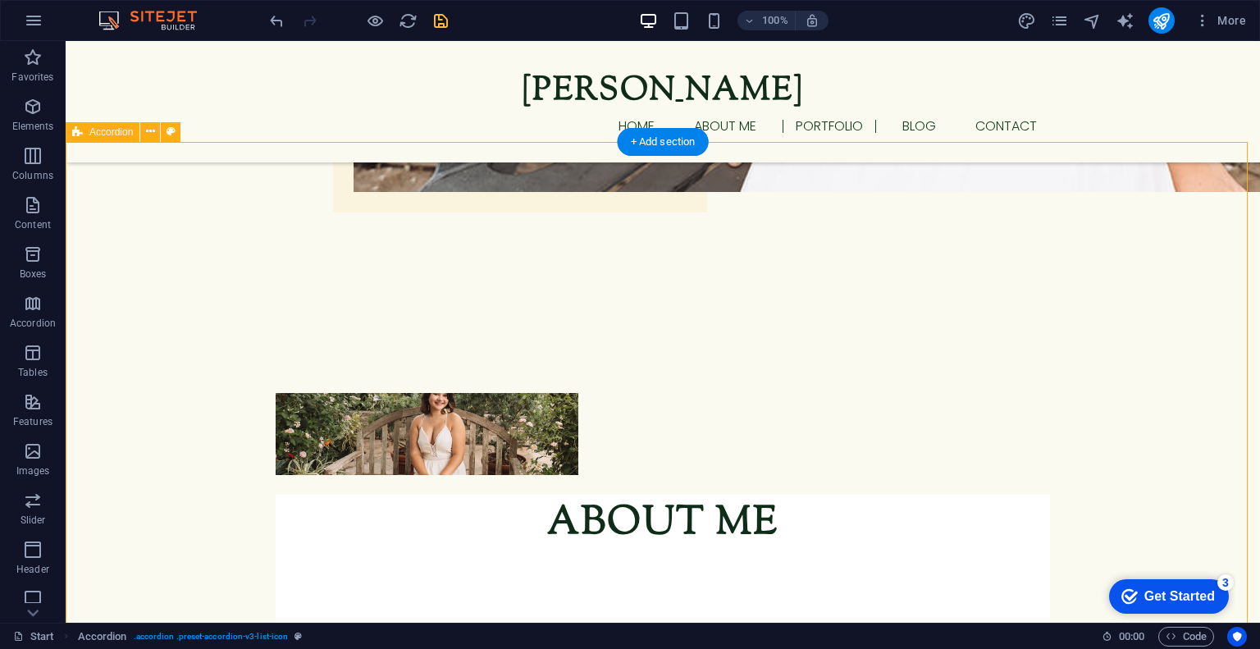
scroll to position [1555, 0]
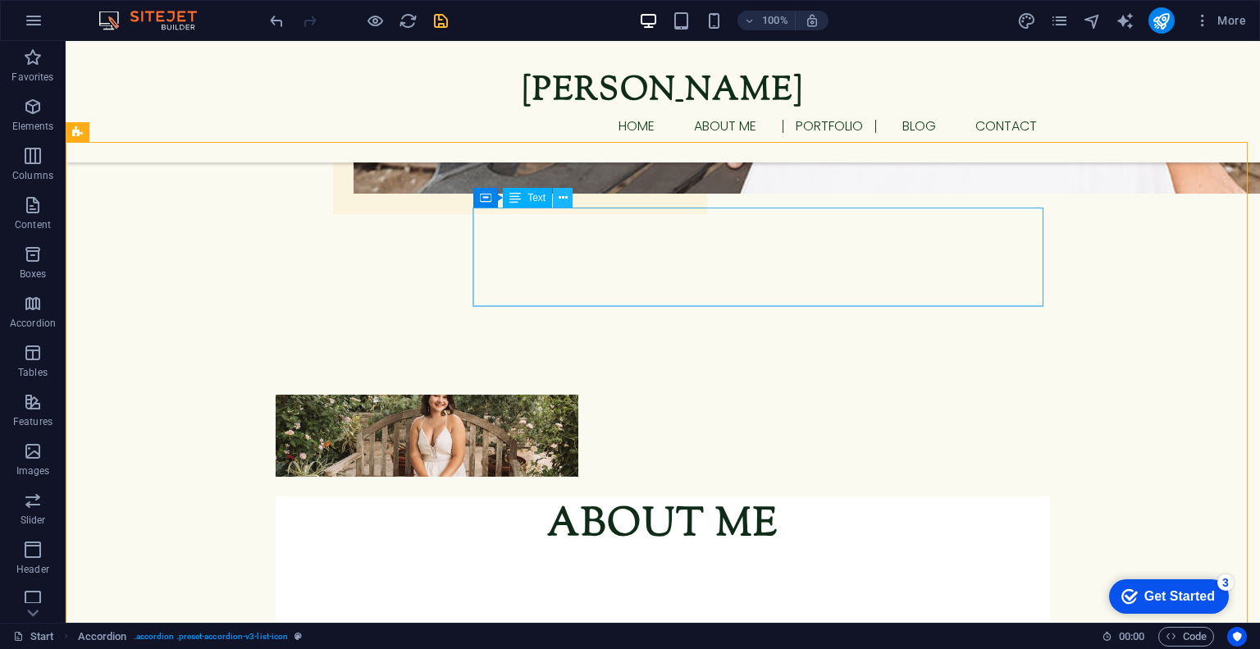
click at [563, 194] on icon at bounding box center [562, 197] width 9 height 17
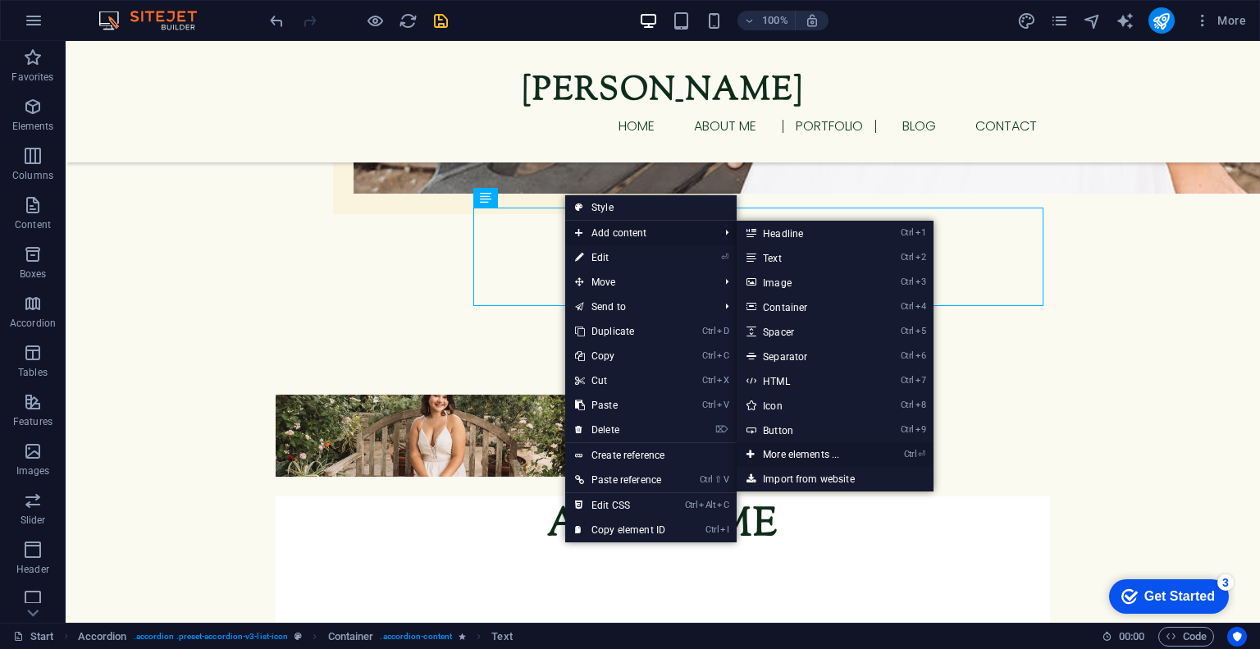
click at [762, 454] on link "Ctrl ⏎ More elements ..." at bounding box center [803, 454] width 135 height 25
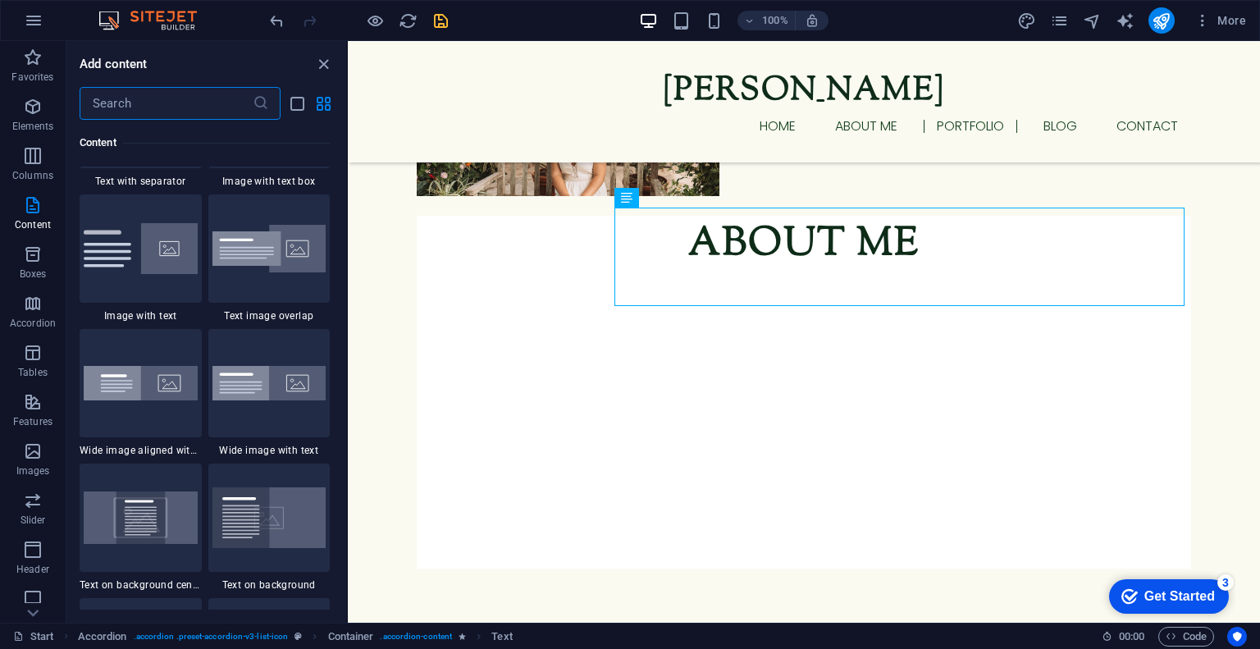
scroll to position [3119, 0]
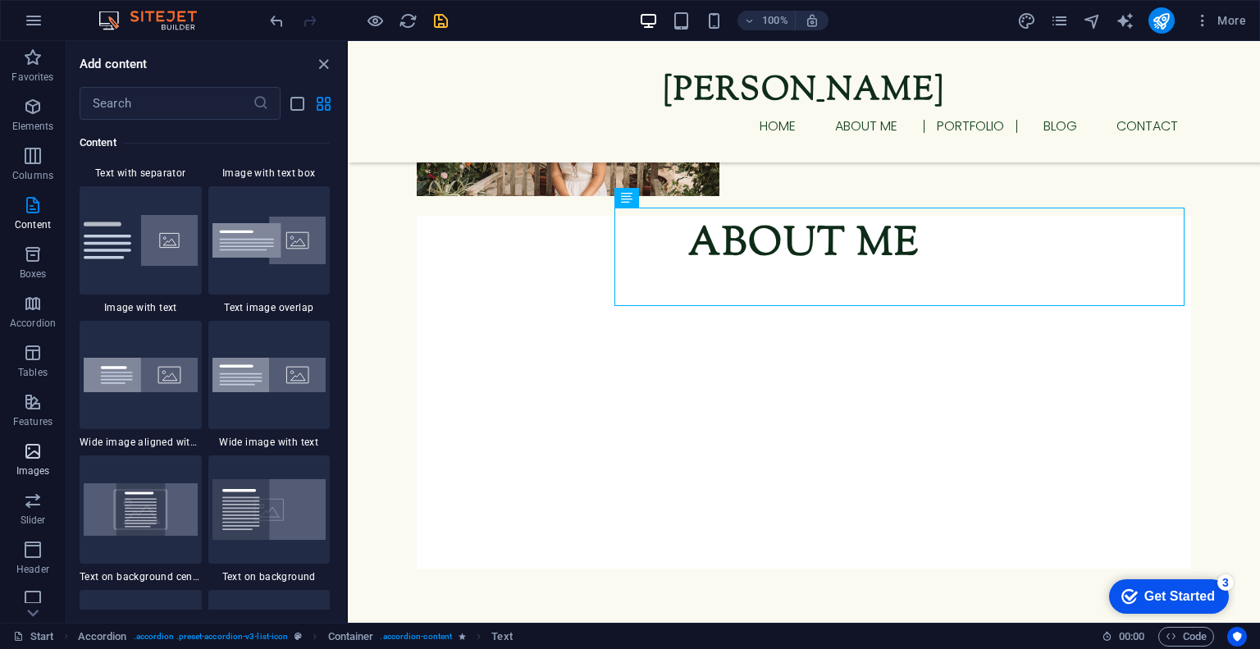
click at [31, 449] on icon "button" at bounding box center [33, 451] width 20 height 20
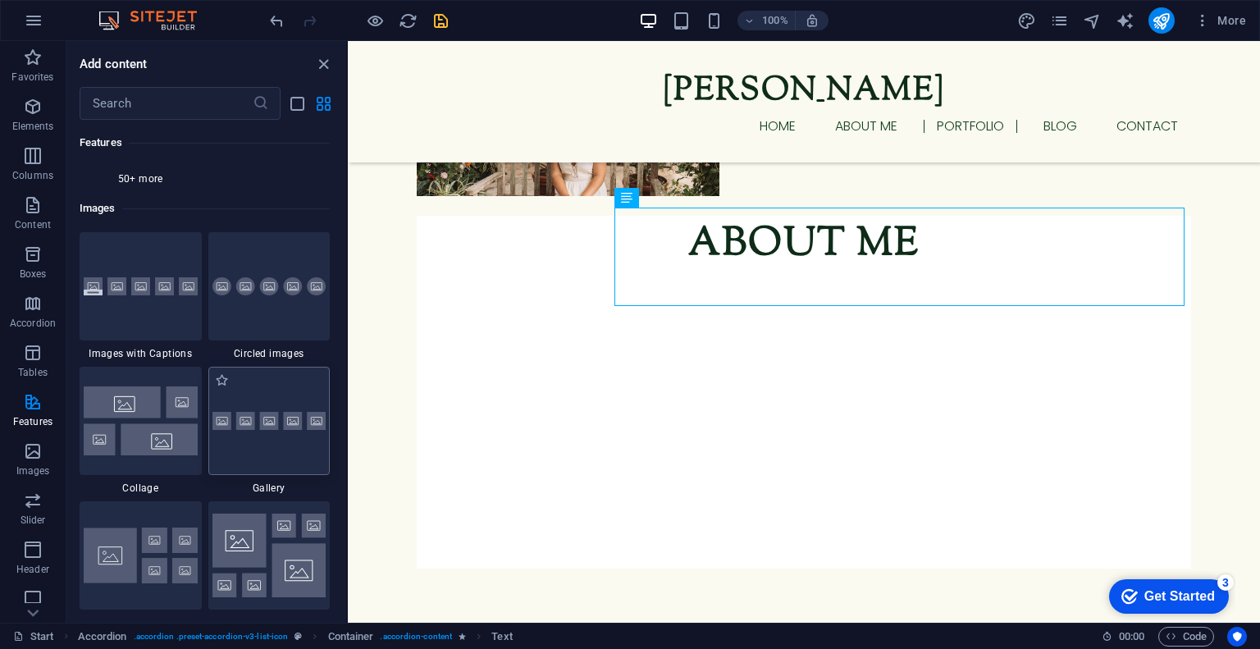
scroll to position [8259, 0]
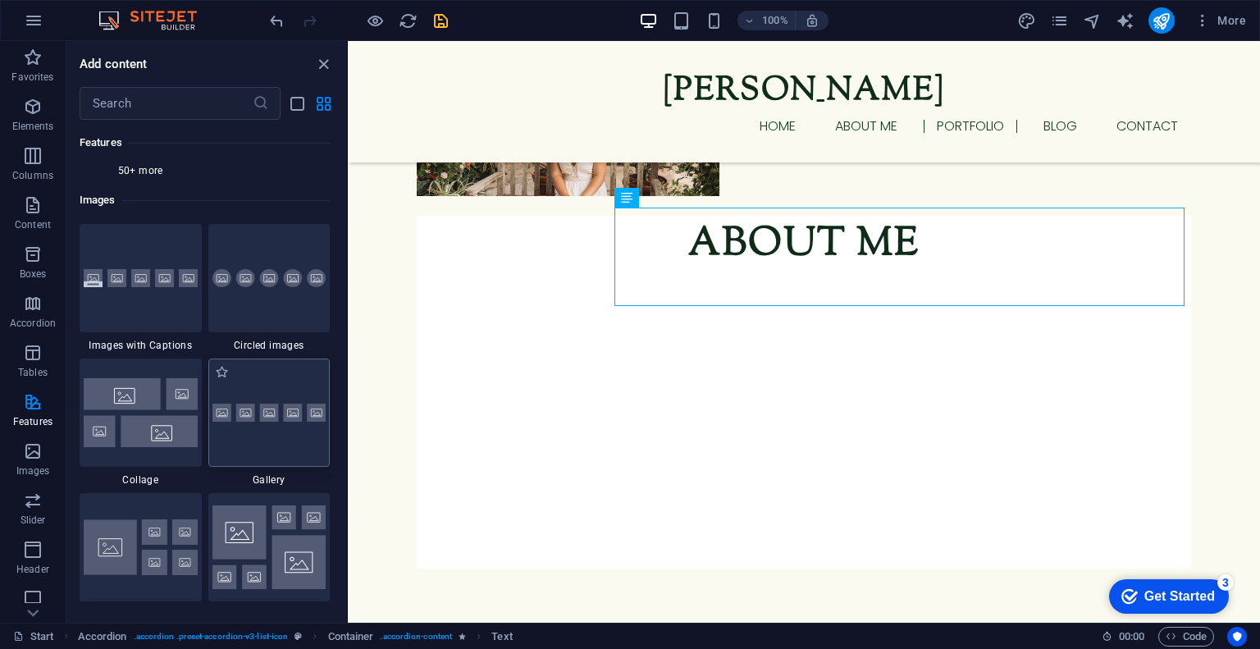
click at [248, 408] on img at bounding box center [269, 412] width 114 height 19
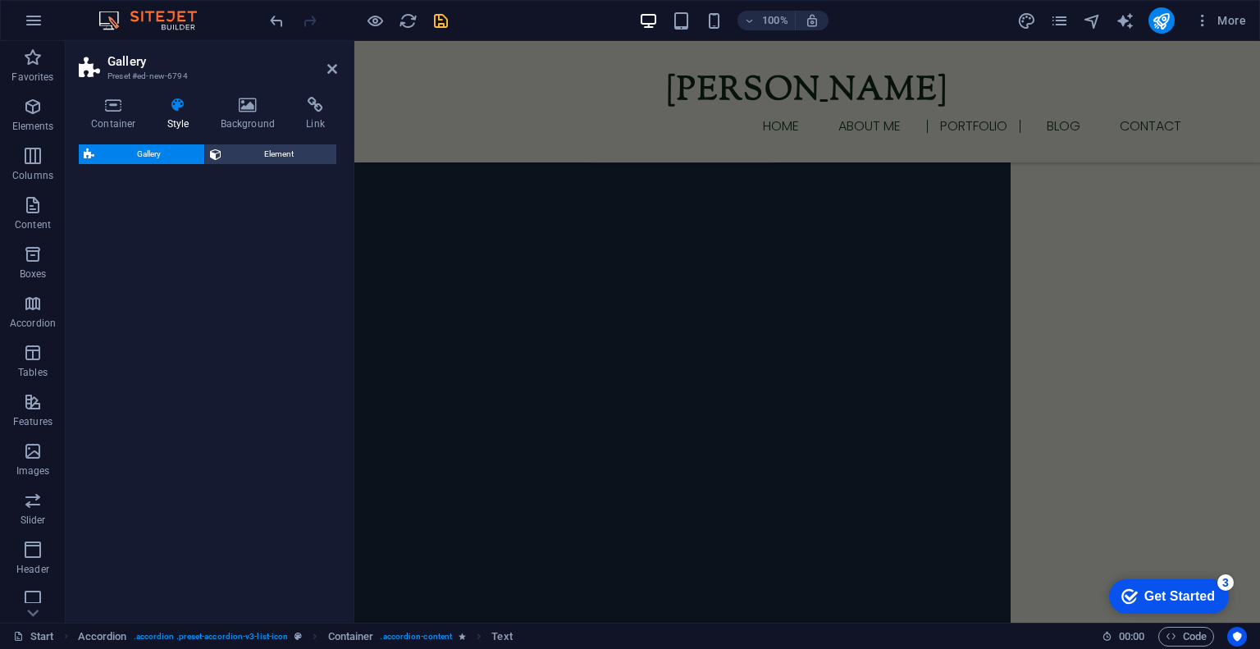
select select "rem"
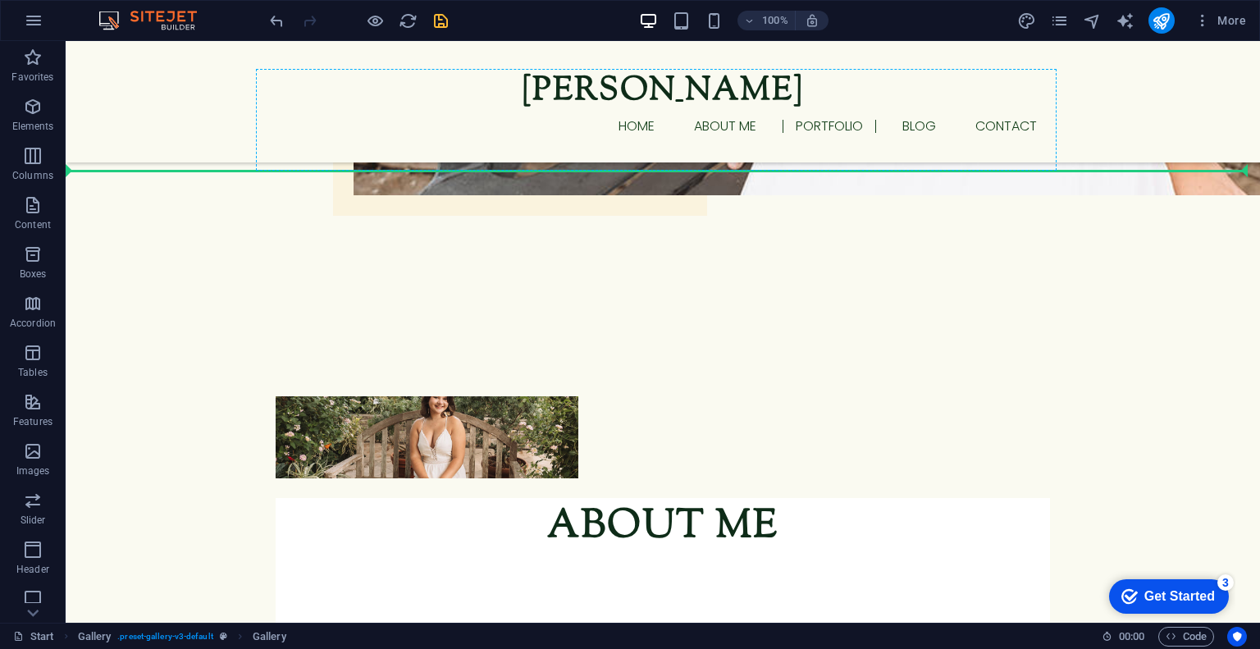
scroll to position [1498, 0]
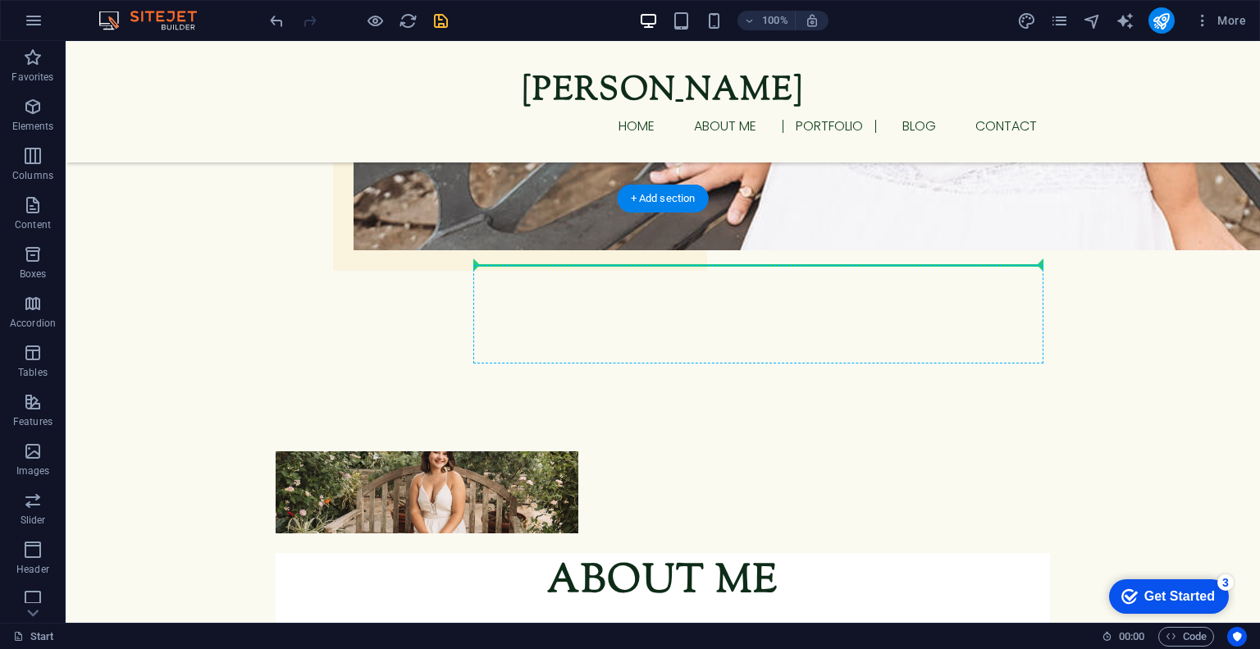
drag, startPoint x: 287, startPoint y: 356, endPoint x: 661, endPoint y: 305, distance: 377.4
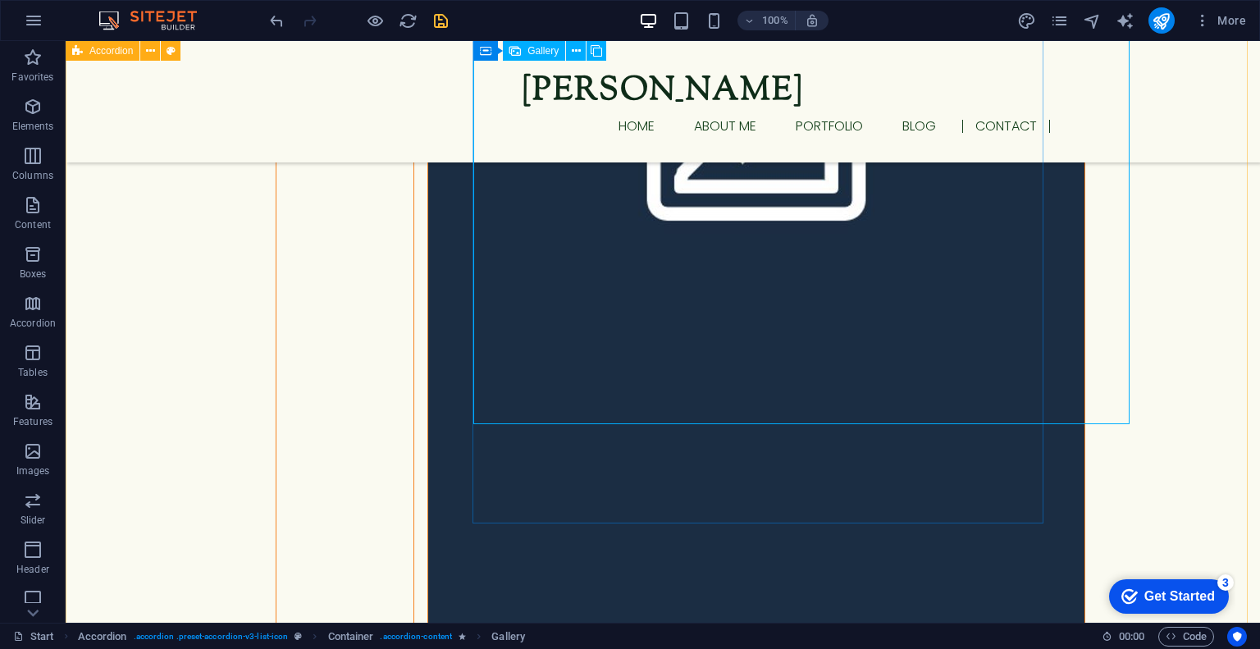
scroll to position [4619, 0]
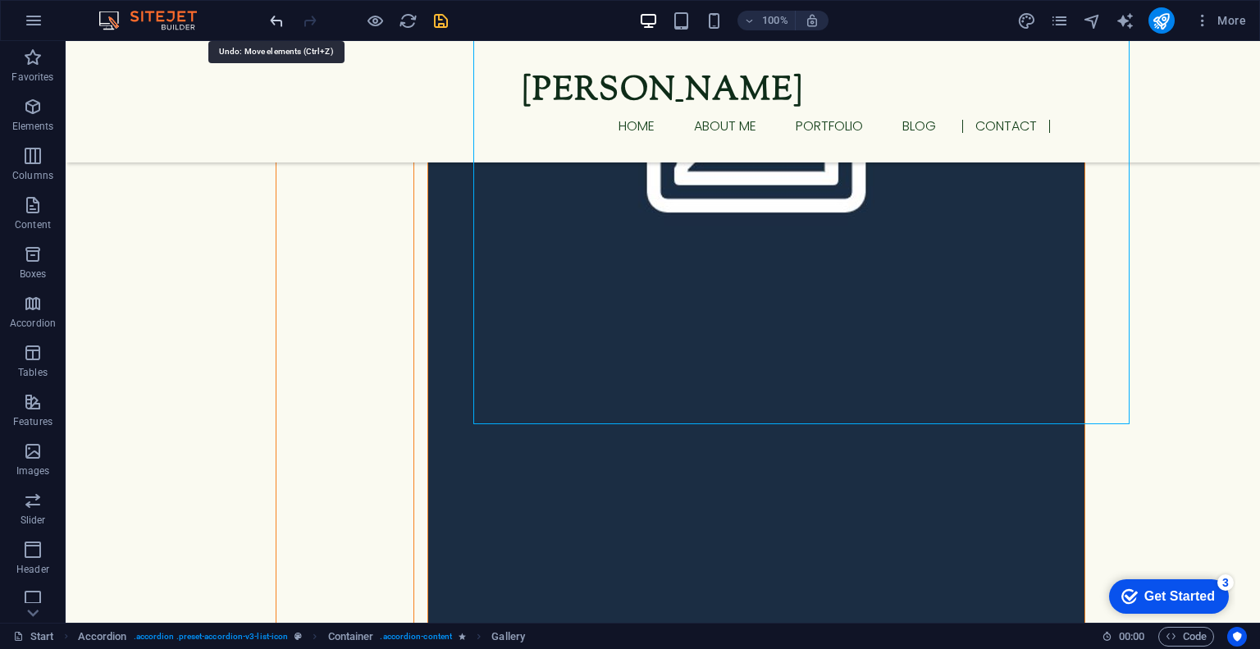
click at [281, 21] on icon "undo" at bounding box center [276, 20] width 19 height 19
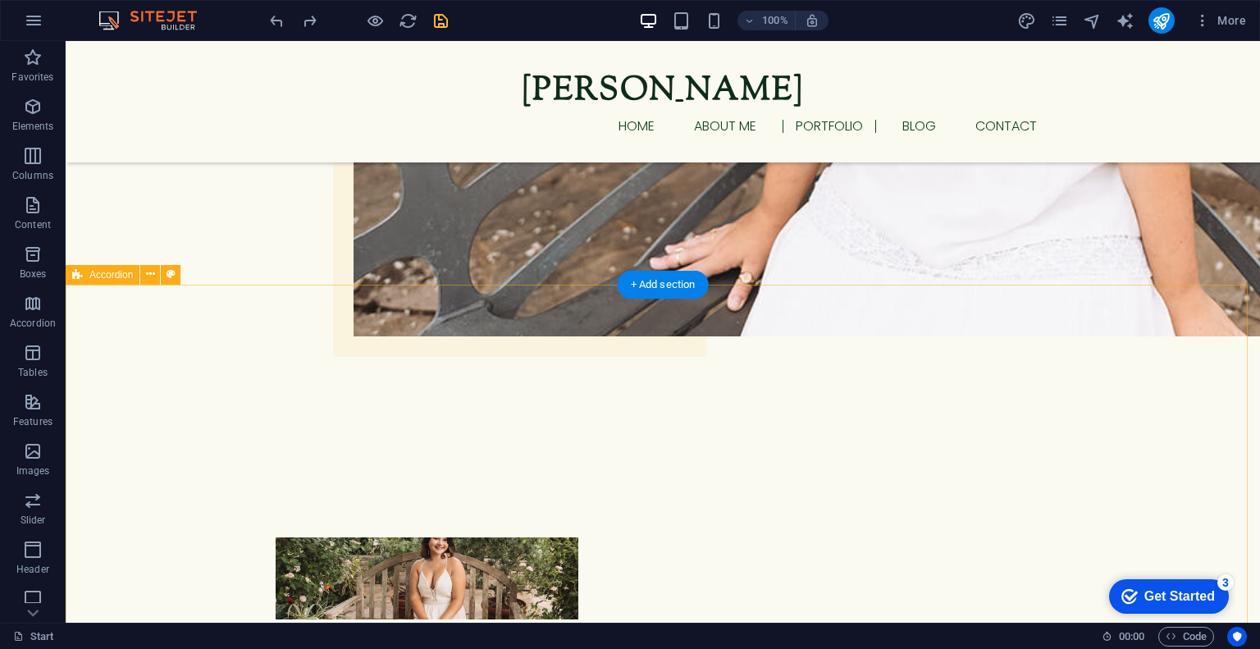
scroll to position [1413, 0]
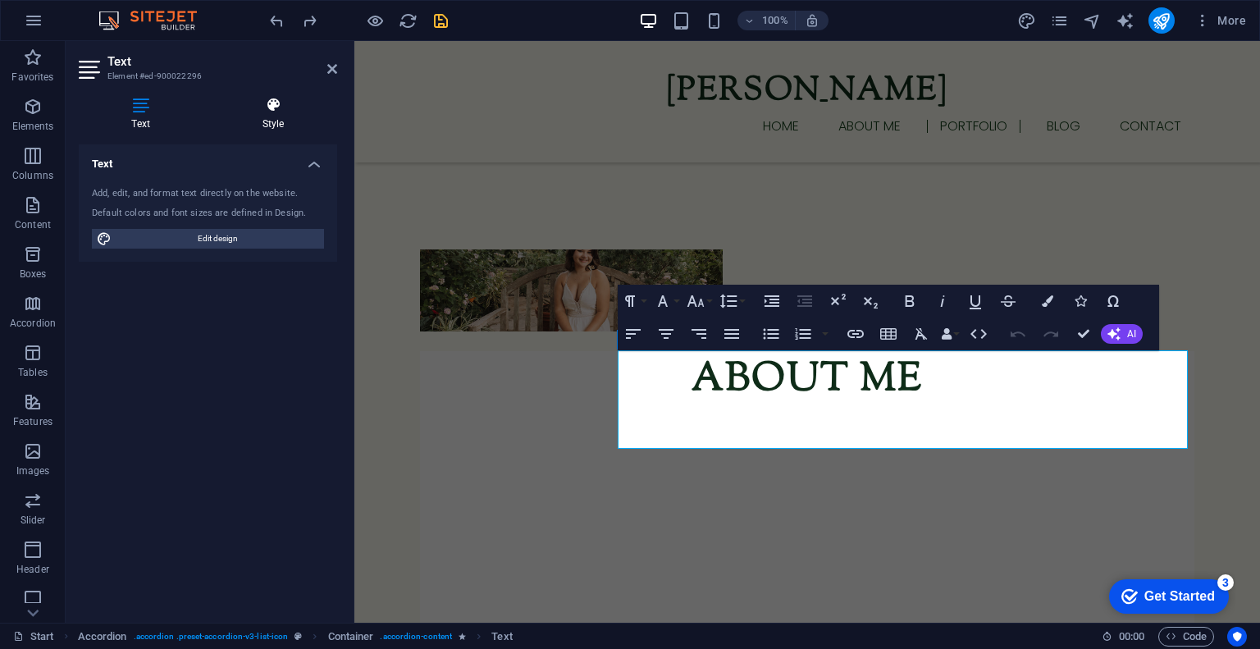
click at [279, 109] on icon at bounding box center [273, 105] width 128 height 16
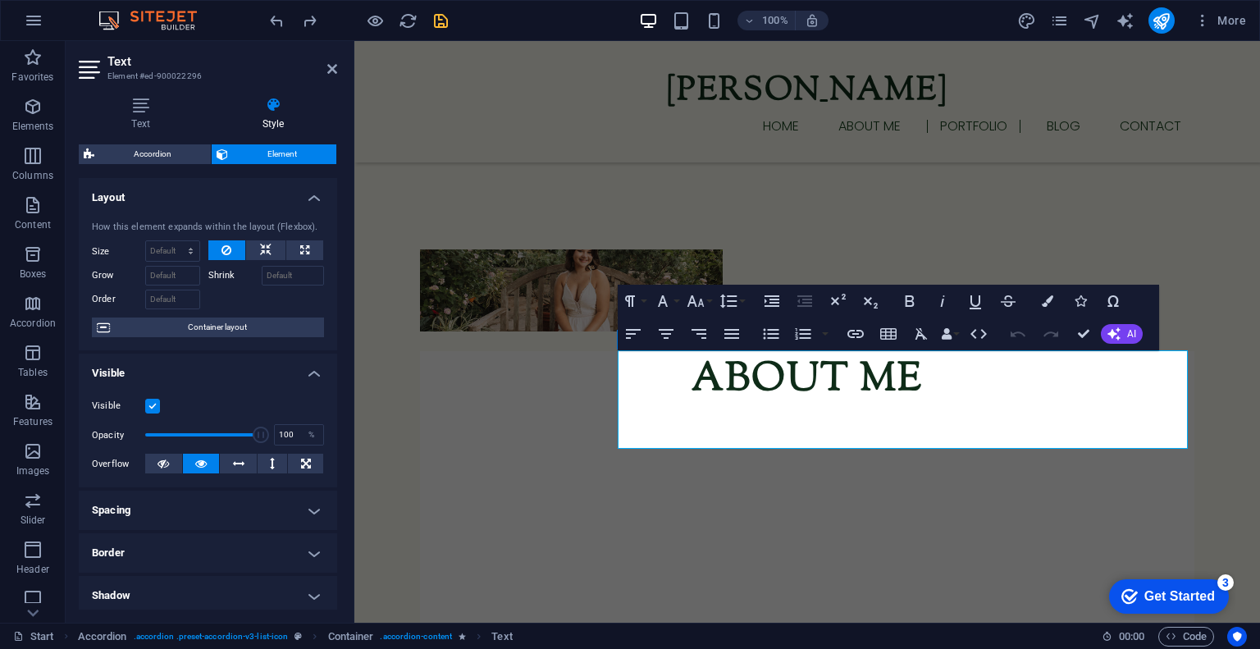
scroll to position [144, 0]
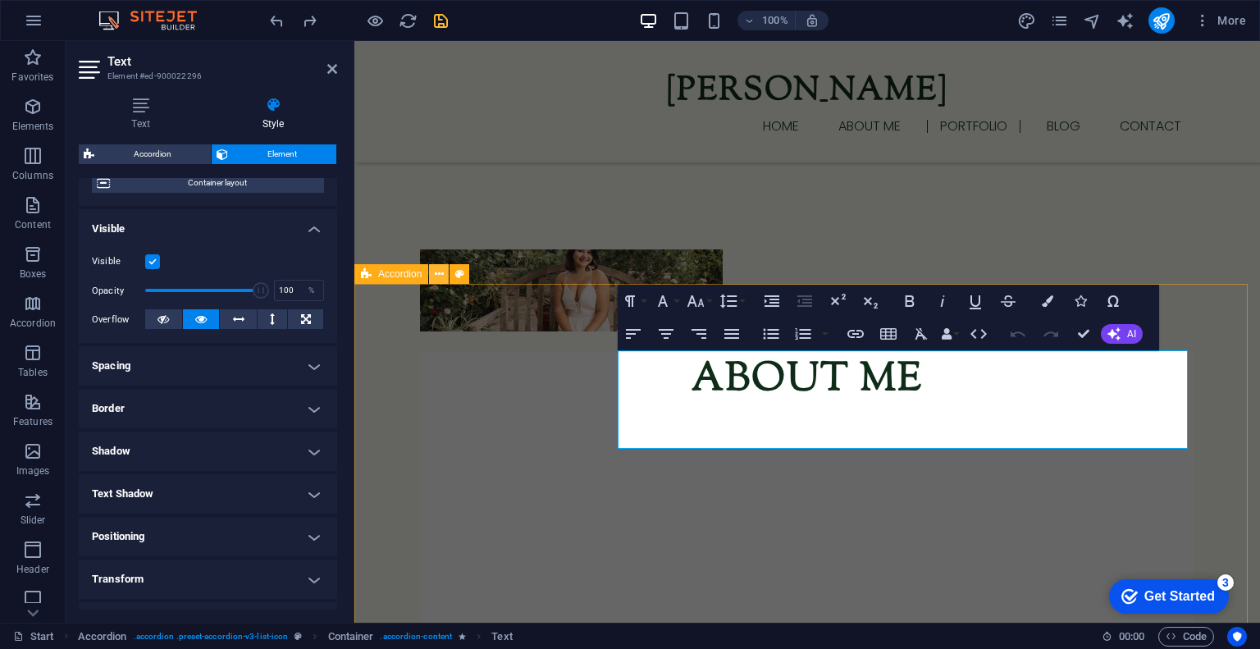
click at [440, 278] on icon at bounding box center [439, 274] width 9 height 17
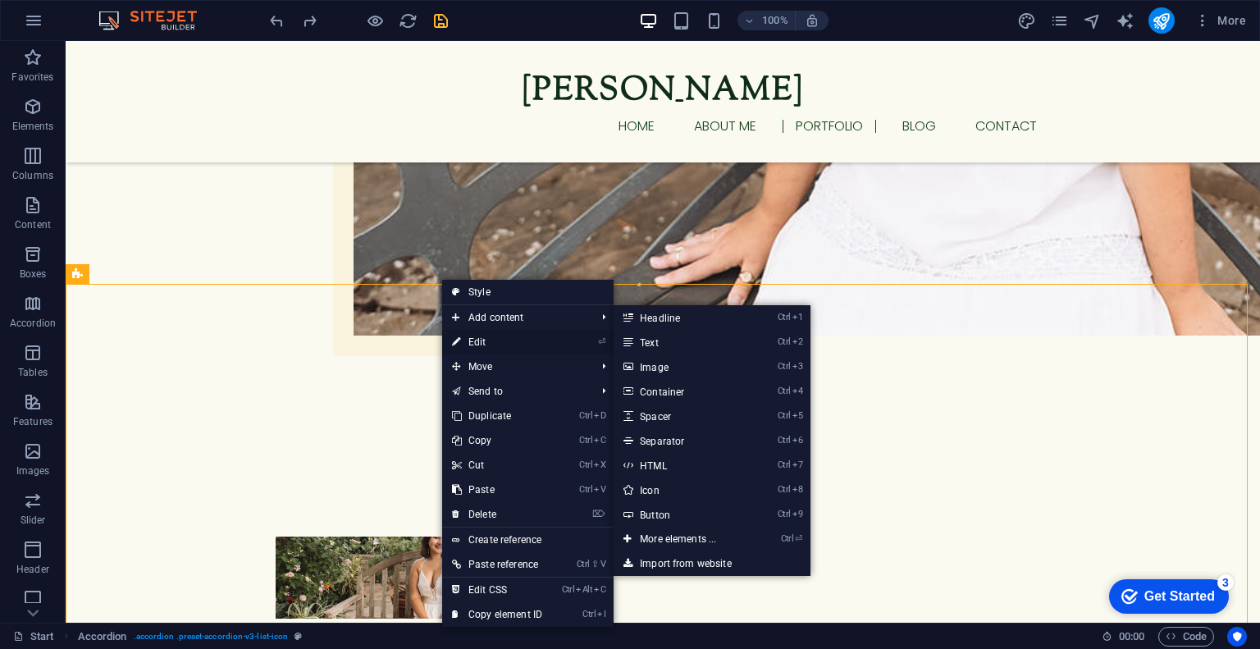
click at [467, 340] on link "⏎ Edit" at bounding box center [497, 342] width 110 height 25
select select "rem"
select select "px"
select select "preset-accordion-v3-list-icon"
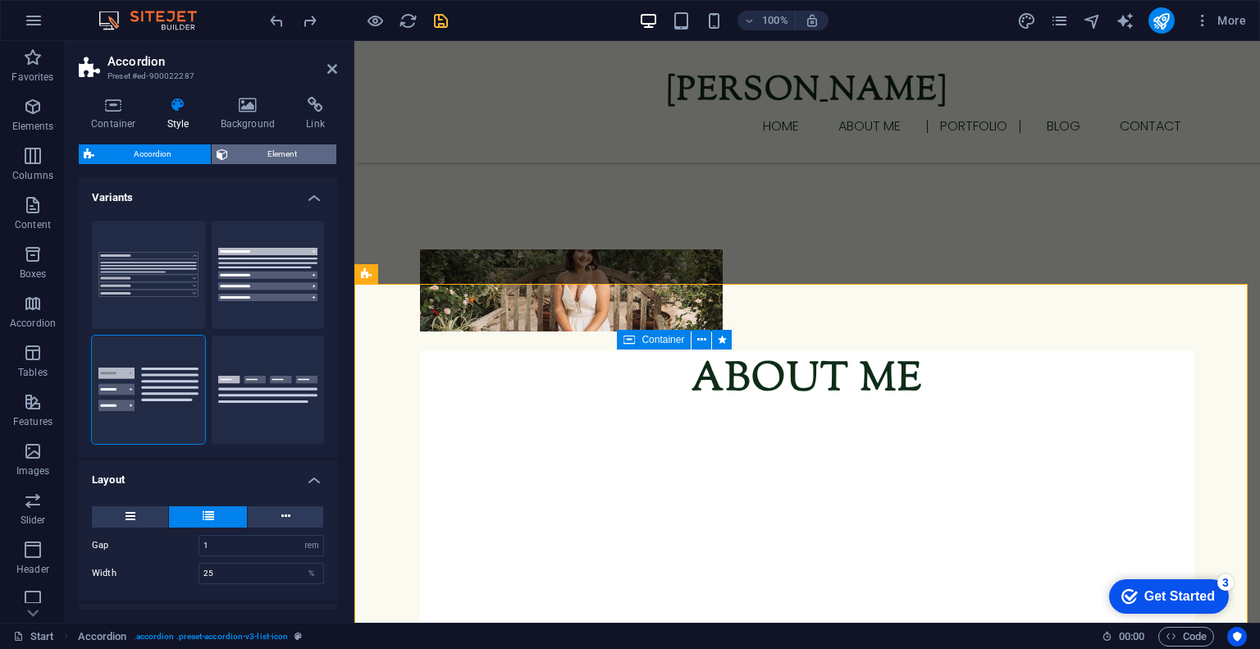
click at [258, 157] on span "Element" at bounding box center [282, 154] width 98 height 20
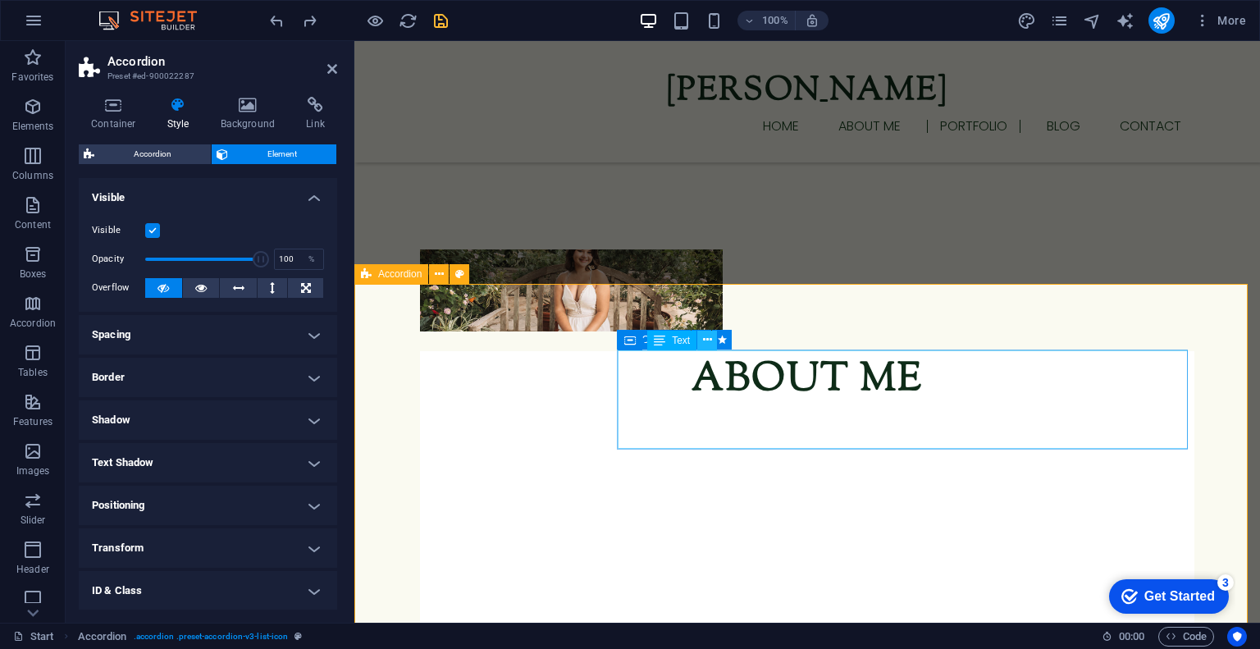
click at [707, 340] on icon at bounding box center [707, 339] width 9 height 17
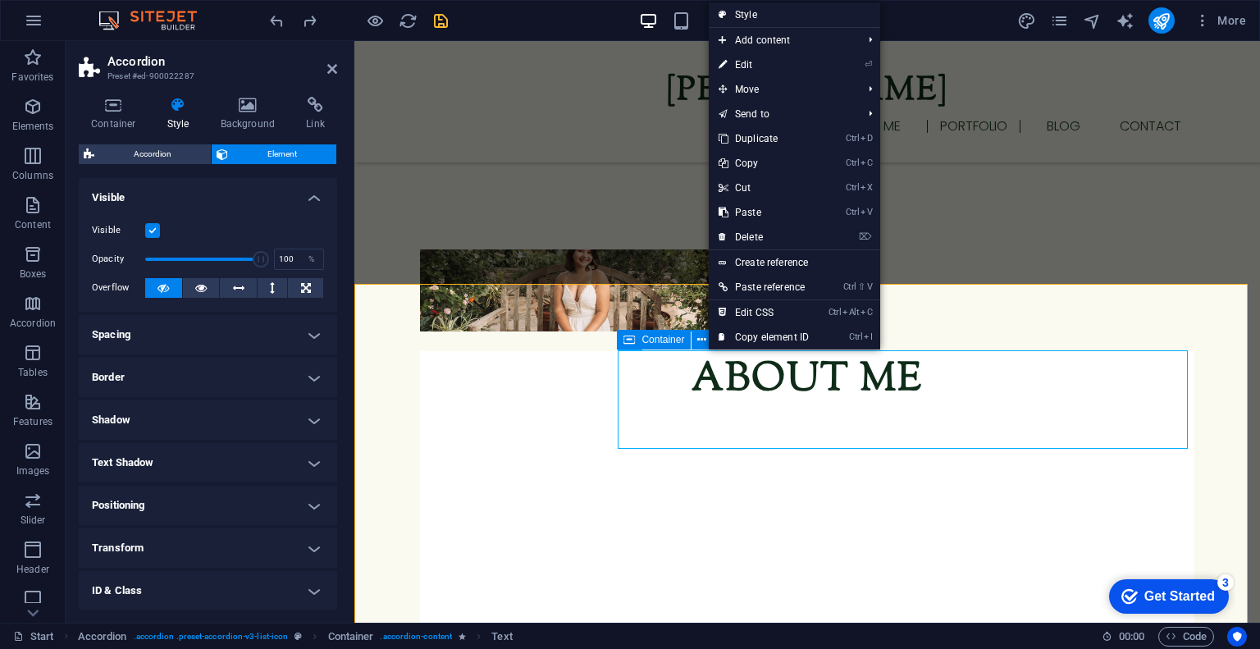
click at [174, 533] on h4 "Transform" at bounding box center [208, 547] width 258 height 39
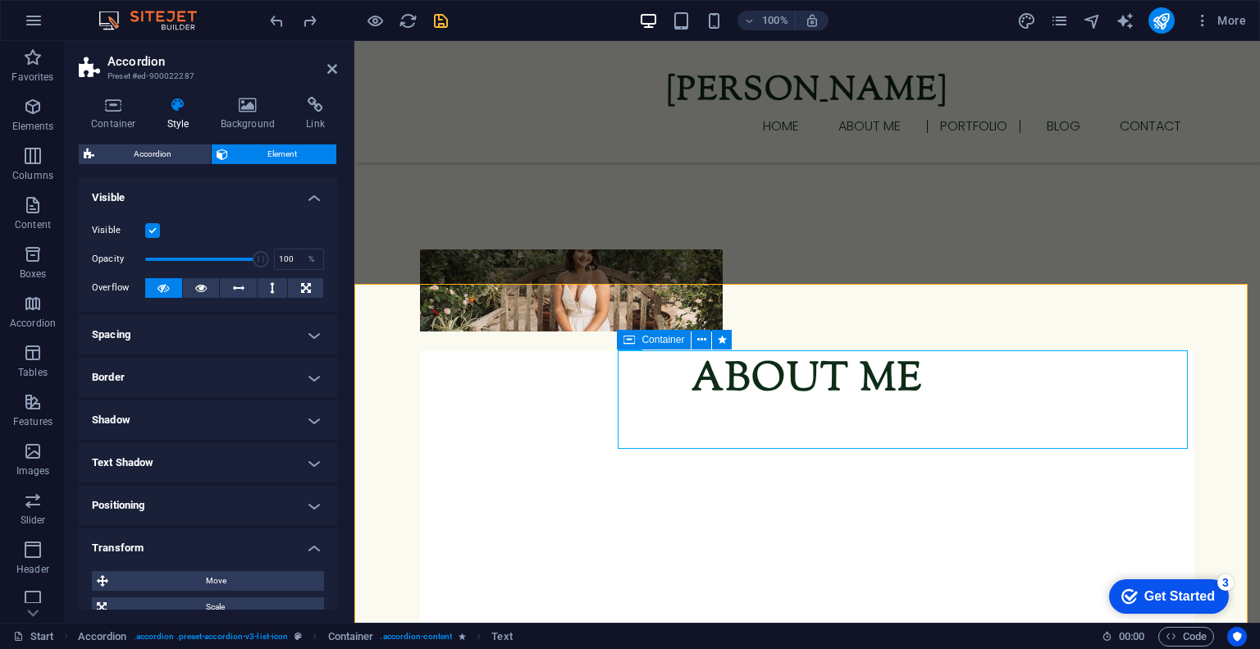
scroll to position [200, 0]
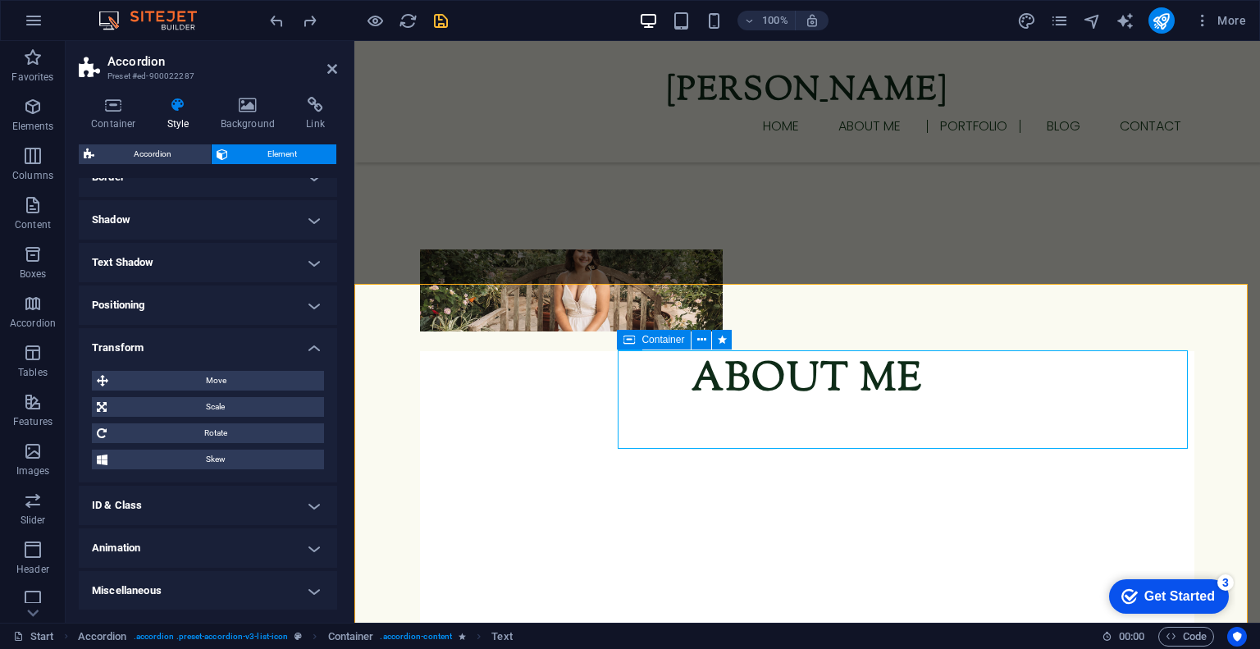
click at [206, 509] on h4 "ID & Class" at bounding box center [208, 505] width 258 height 39
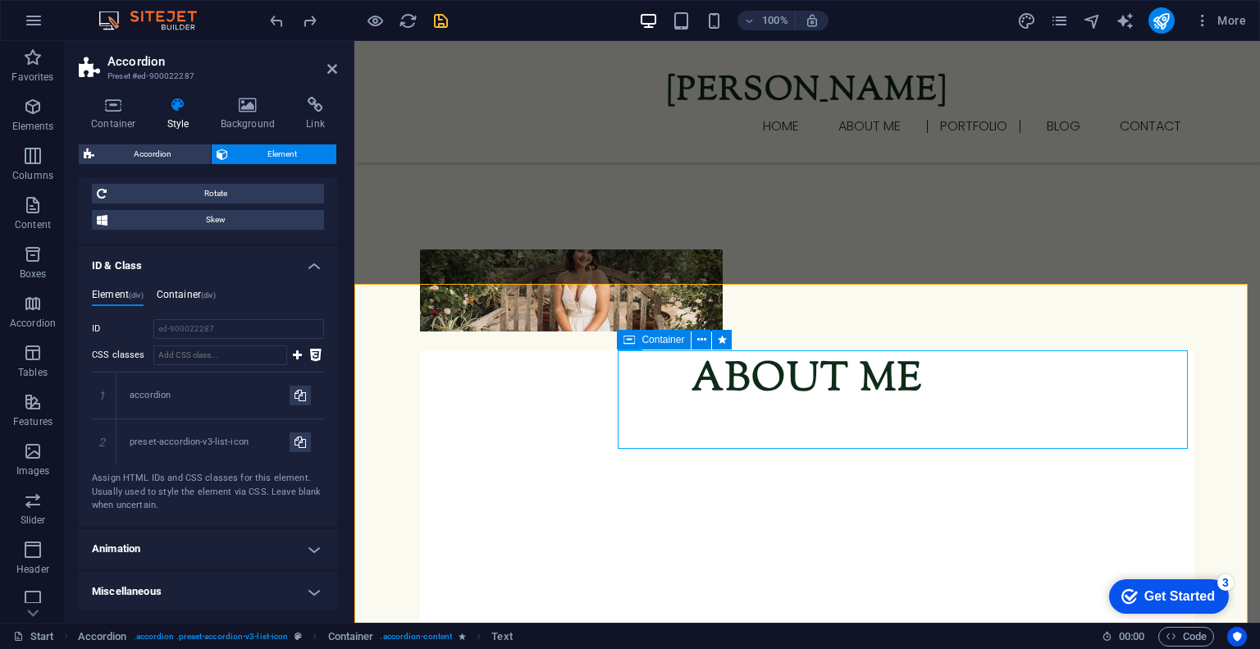
click at [199, 294] on h4 "Container (div)" at bounding box center [186, 298] width 59 height 18
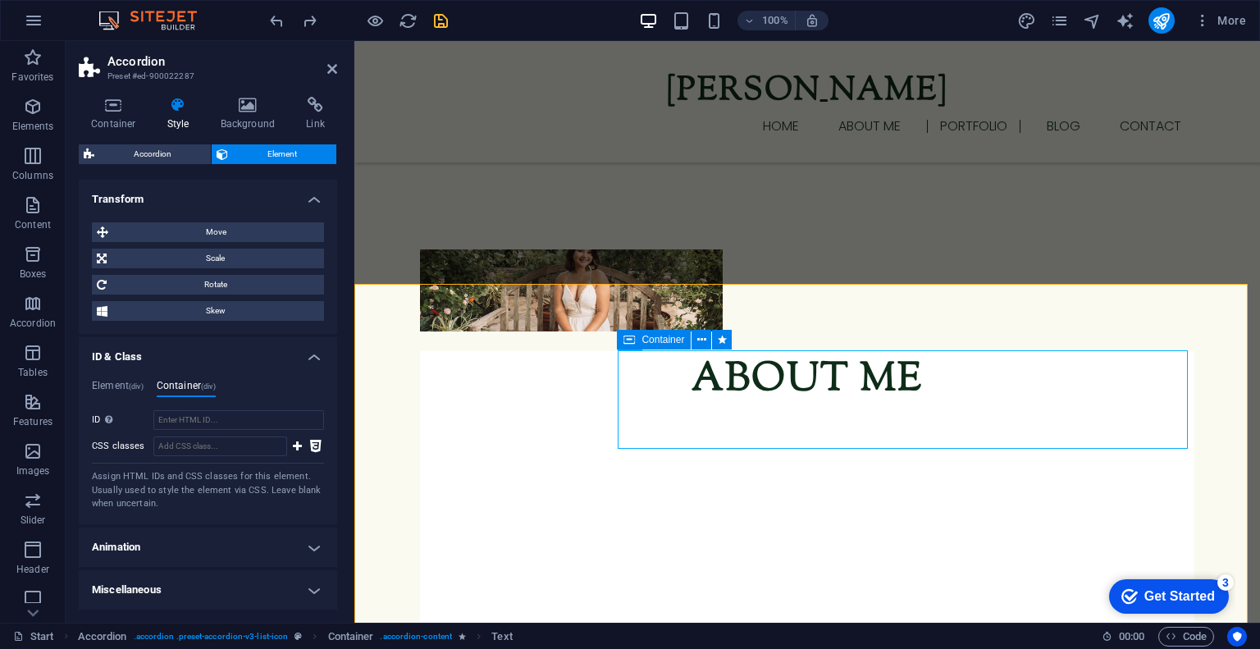
scroll to position [348, 0]
click at [128, 387] on h4 "Element (div)" at bounding box center [118, 390] width 52 height 18
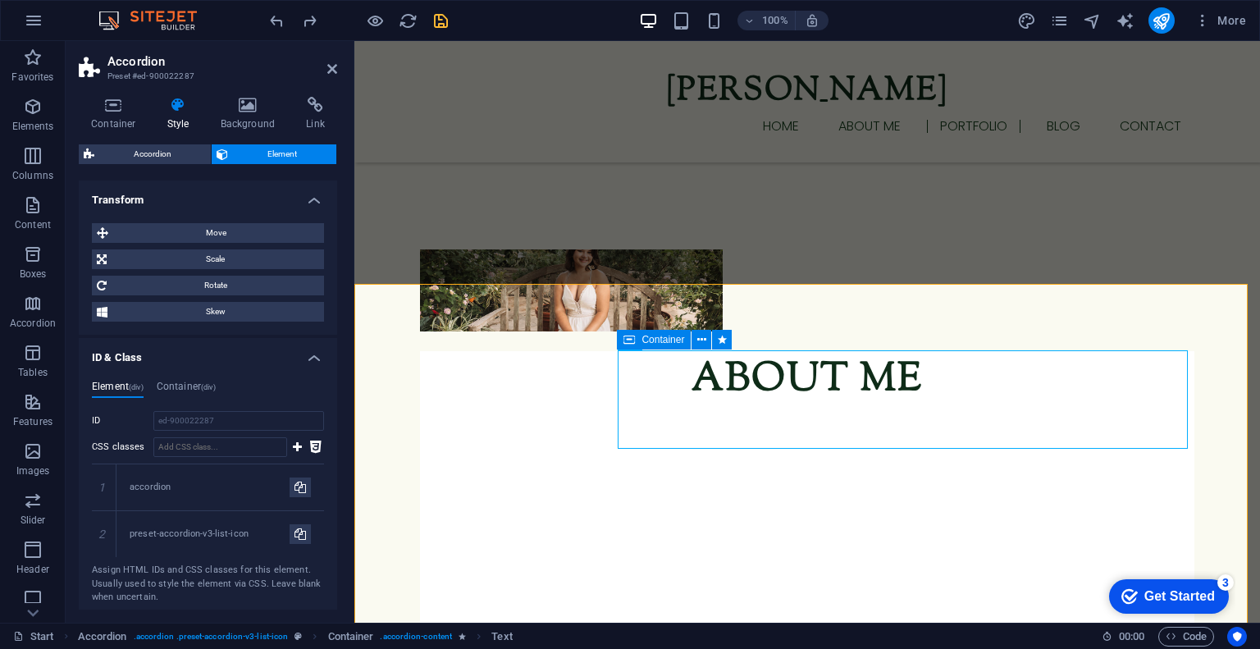
scroll to position [440, 0]
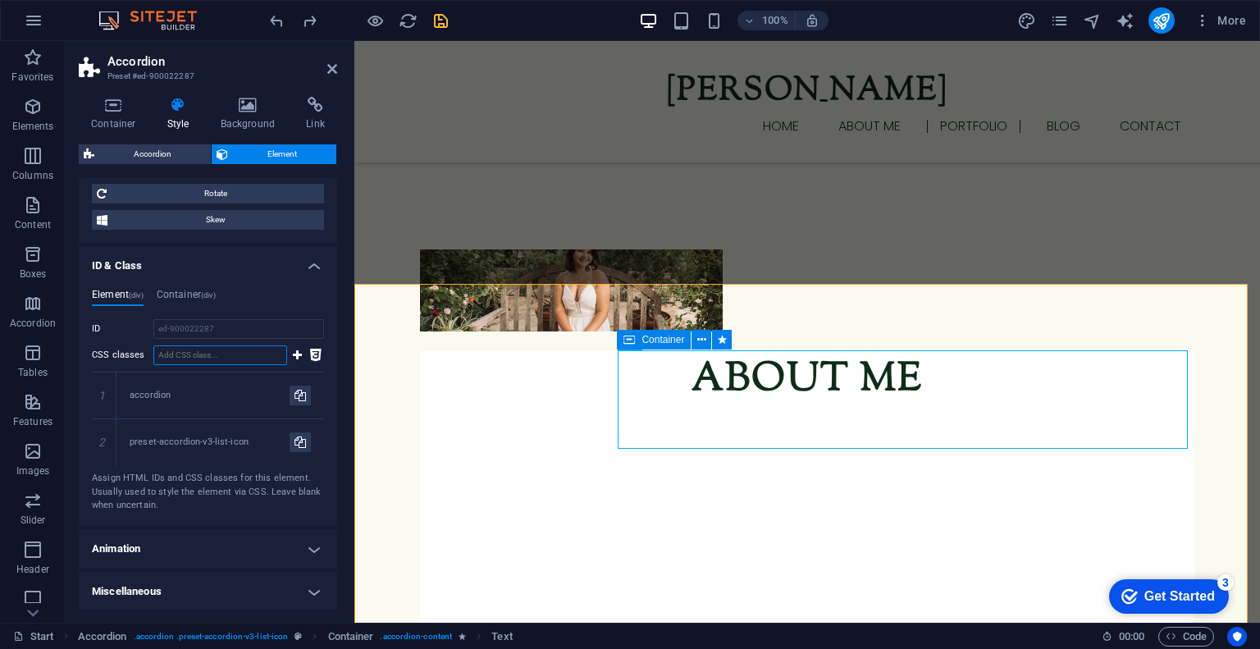
click at [274, 347] on input "CSS classes" at bounding box center [220, 355] width 134 height 20
type input "art"
click at [295, 355] on icon at bounding box center [297, 355] width 9 height 20
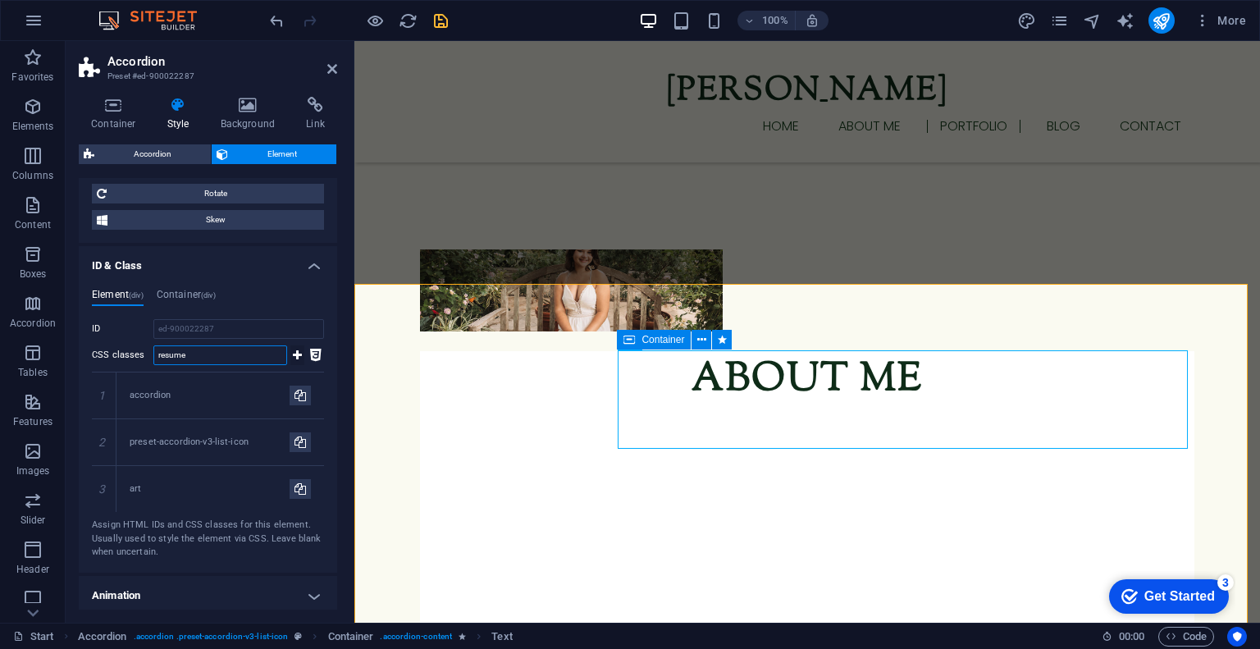
type input "resume"
click at [296, 355] on icon at bounding box center [297, 355] width 9 height 20
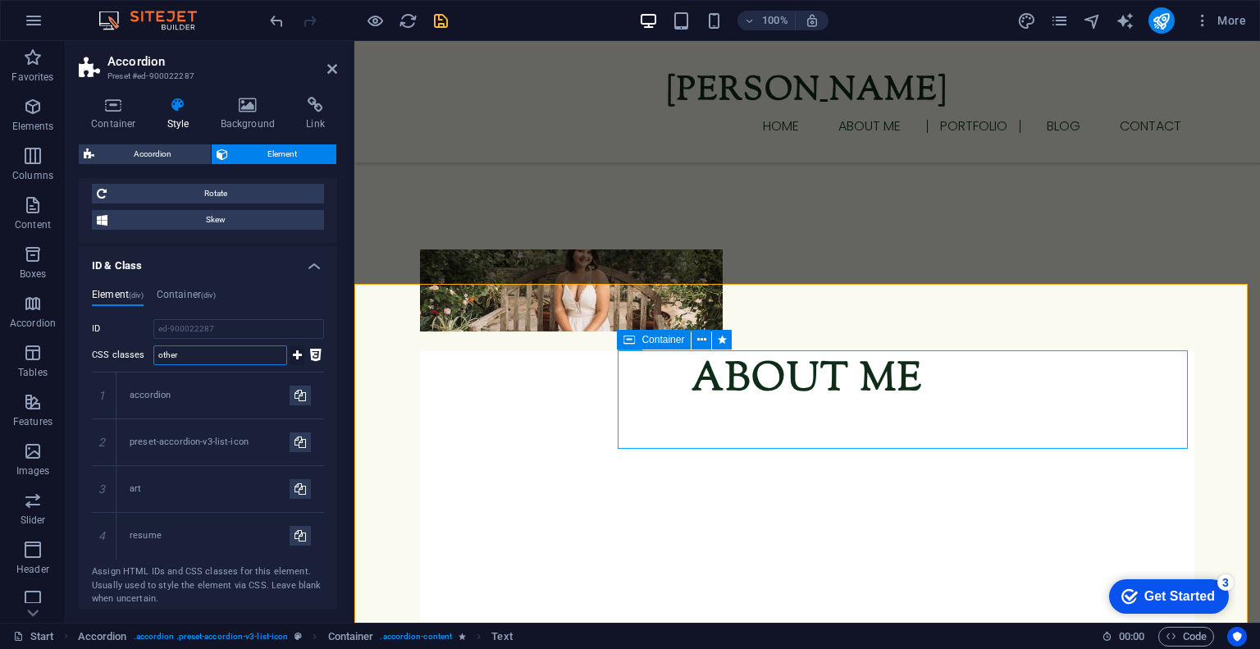
type input "other"
click at [294, 354] on icon at bounding box center [297, 355] width 9 height 20
click at [150, 580] on div "other" at bounding box center [210, 583] width 160 height 14
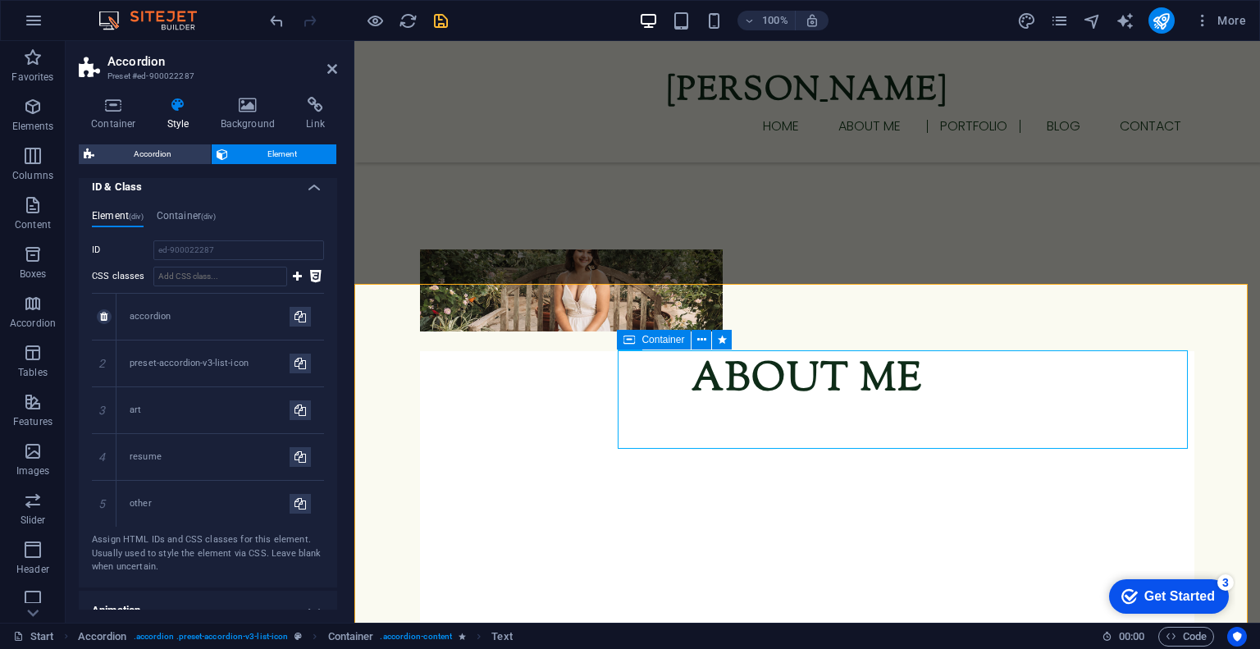
scroll to position [517, 0]
click at [233, 253] on input "ed-900022287" at bounding box center [238, 252] width 171 height 20
click at [191, 220] on h4 "Container (div)" at bounding box center [186, 221] width 59 height 18
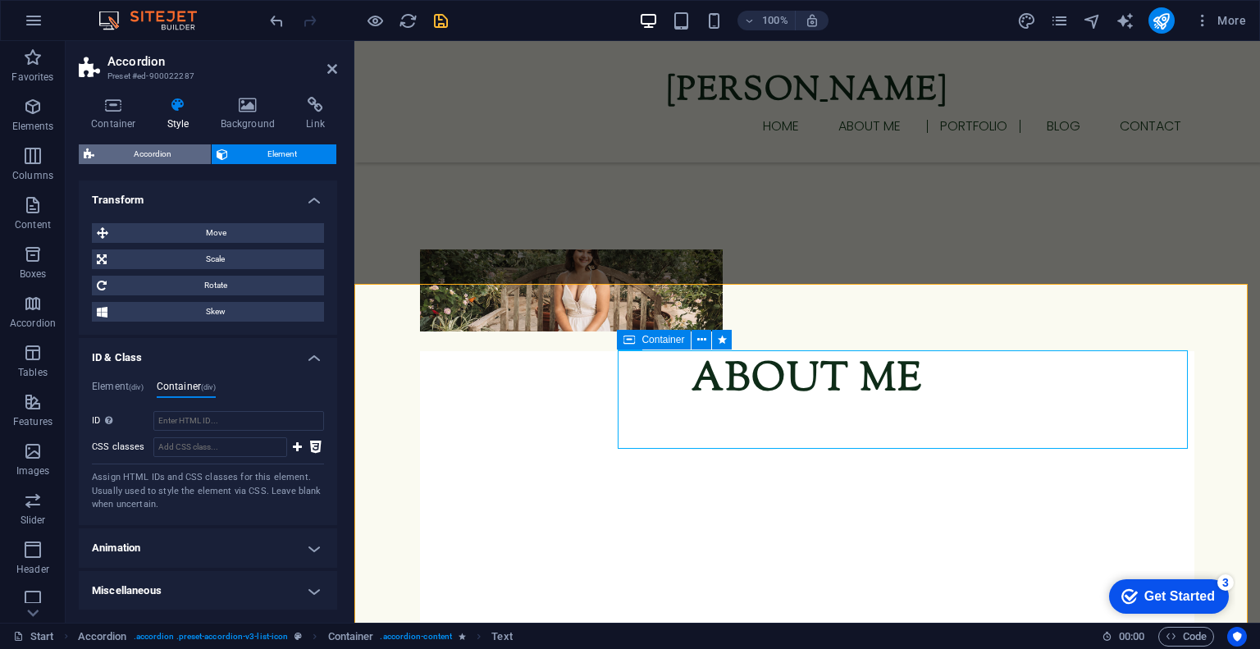
click at [148, 153] on span "Accordion" at bounding box center [152, 154] width 107 height 20
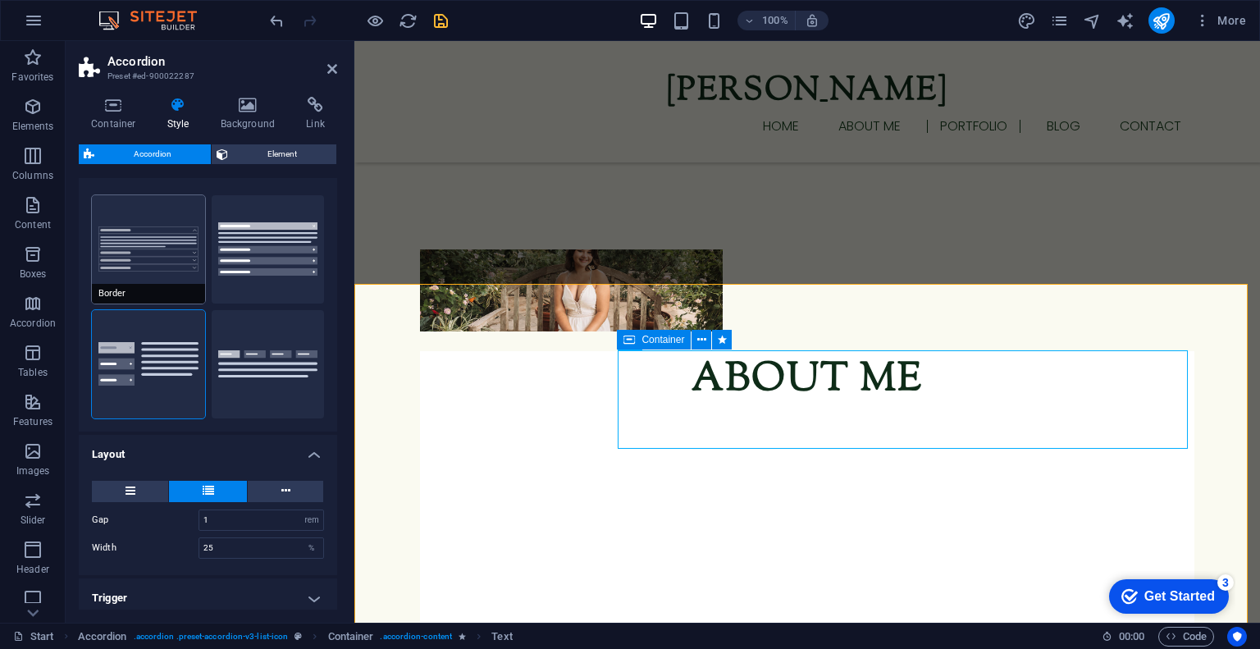
scroll to position [19, 0]
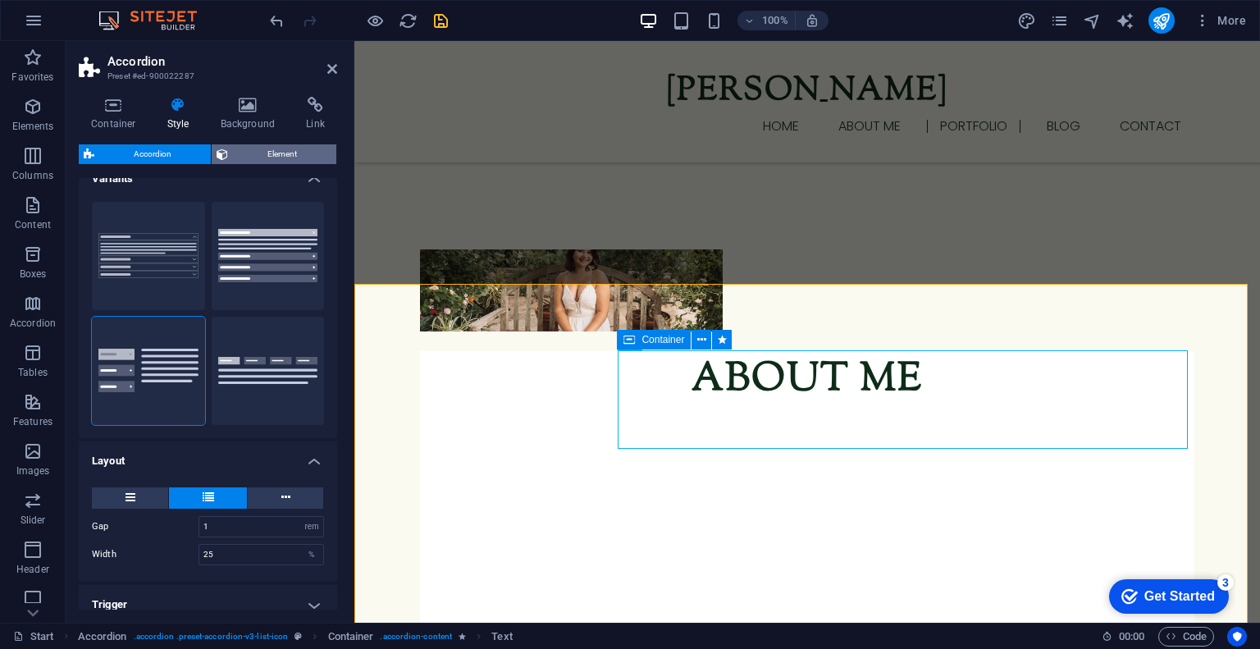
click at [269, 161] on span "Element" at bounding box center [282, 154] width 98 height 20
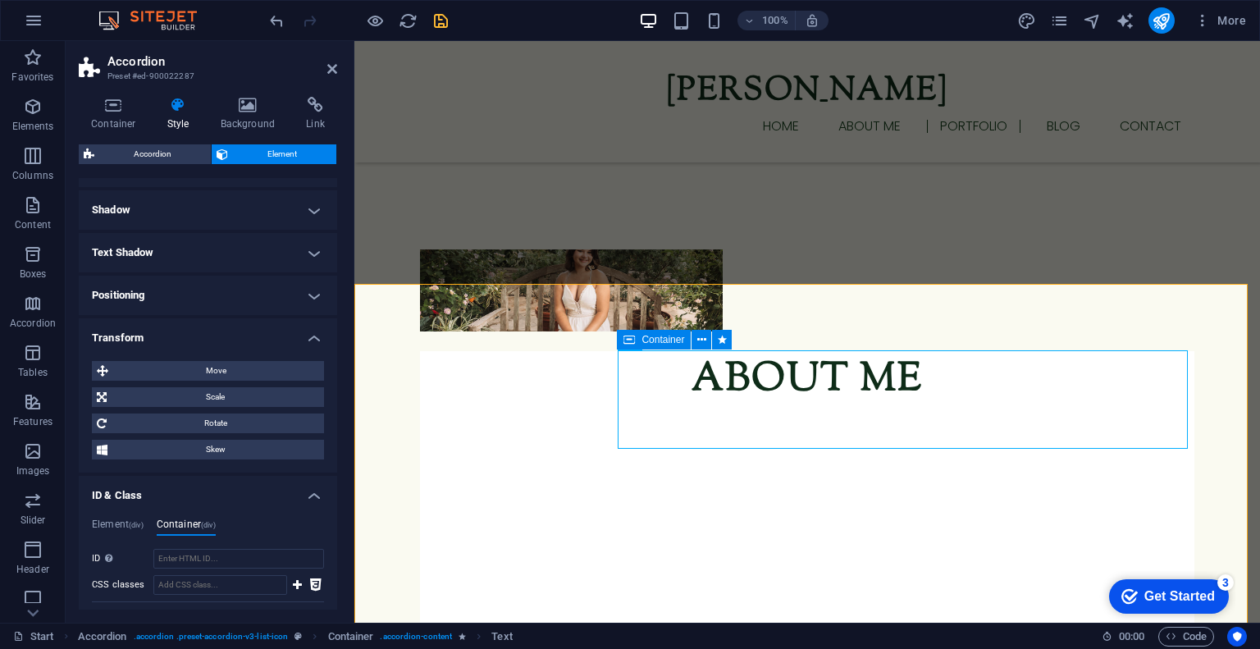
scroll to position [348, 0]
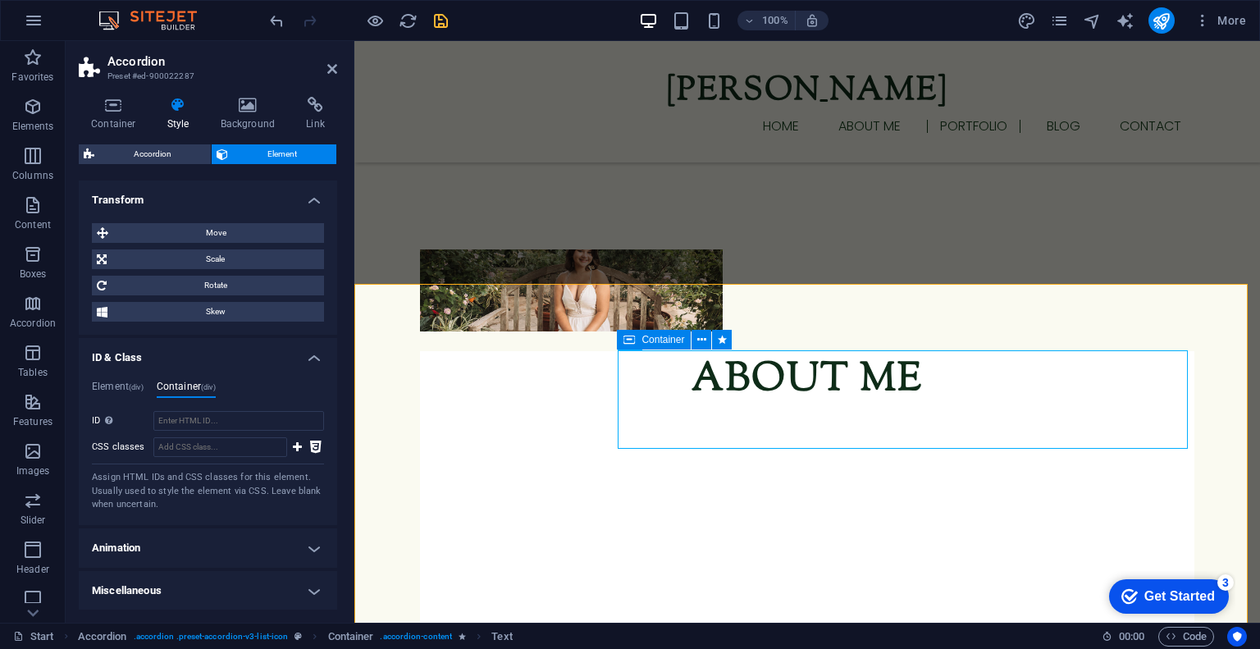
click at [312, 190] on h4 "Transform" at bounding box center [208, 195] width 258 height 30
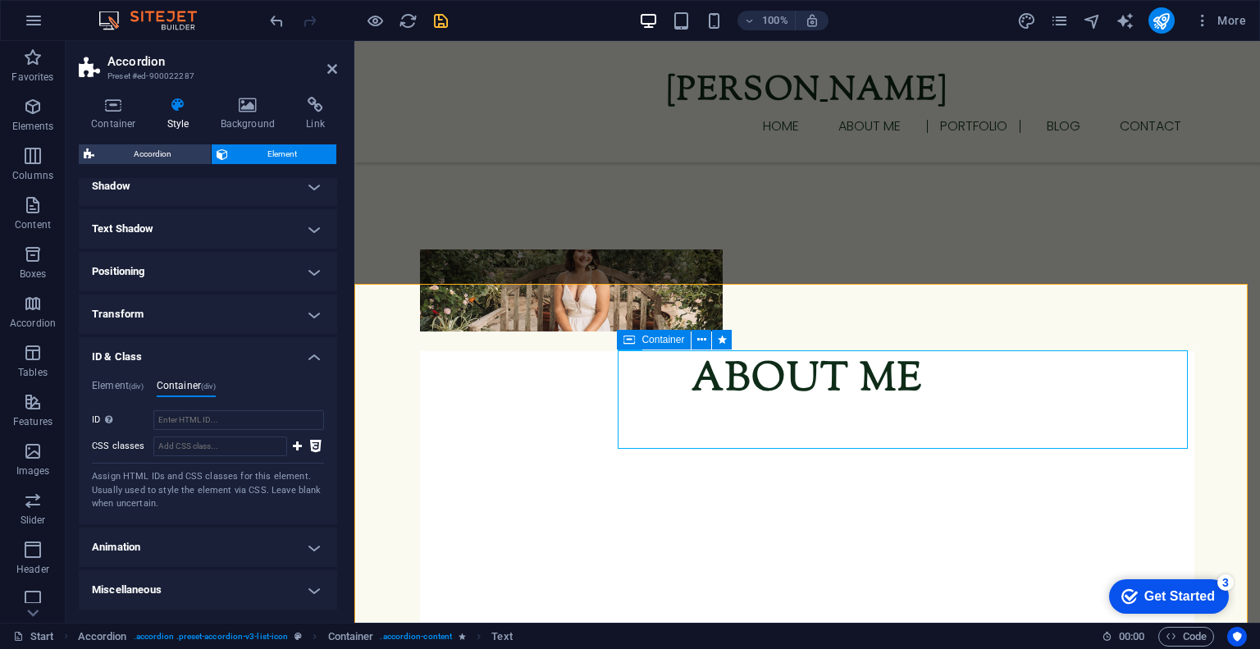
scroll to position [233, 0]
click at [134, 385] on span "(div)" at bounding box center [136, 387] width 15 height 8
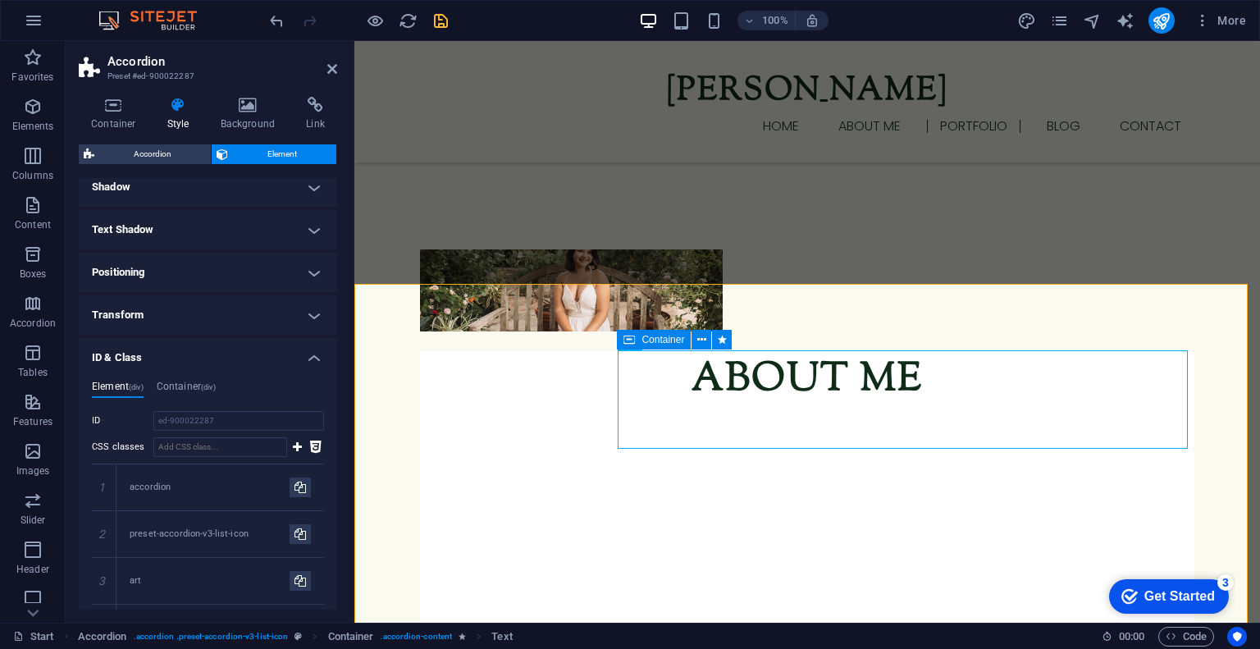
scroll to position [348, 0]
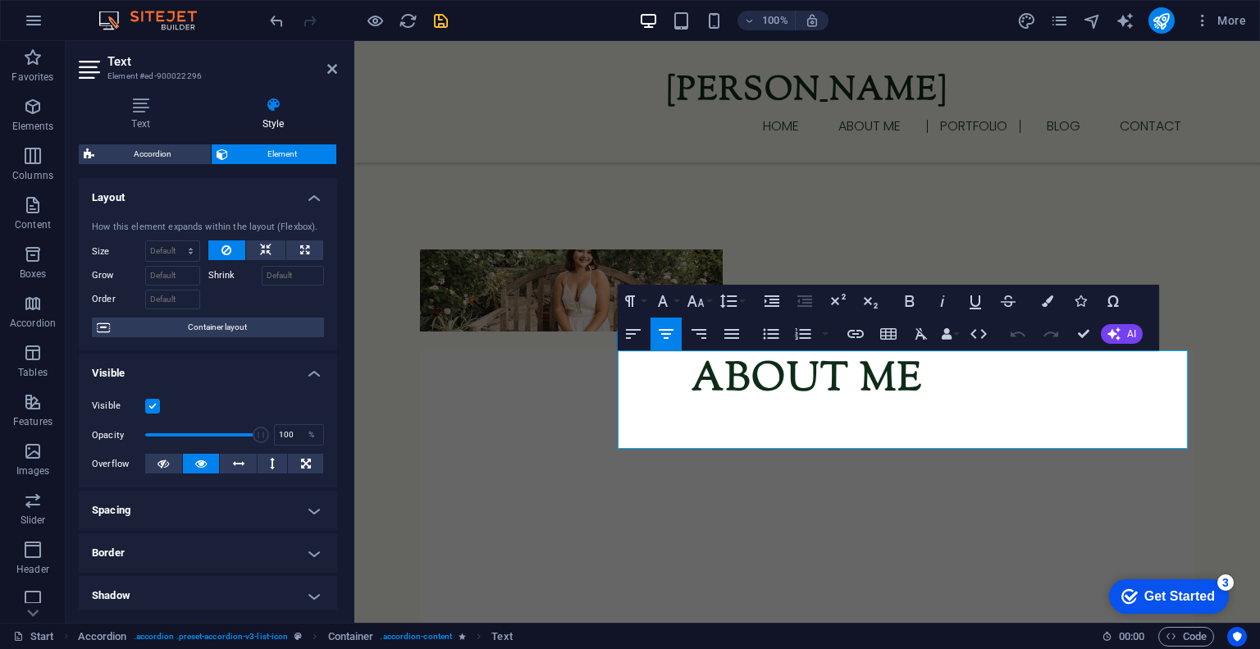
scroll to position [261, 0]
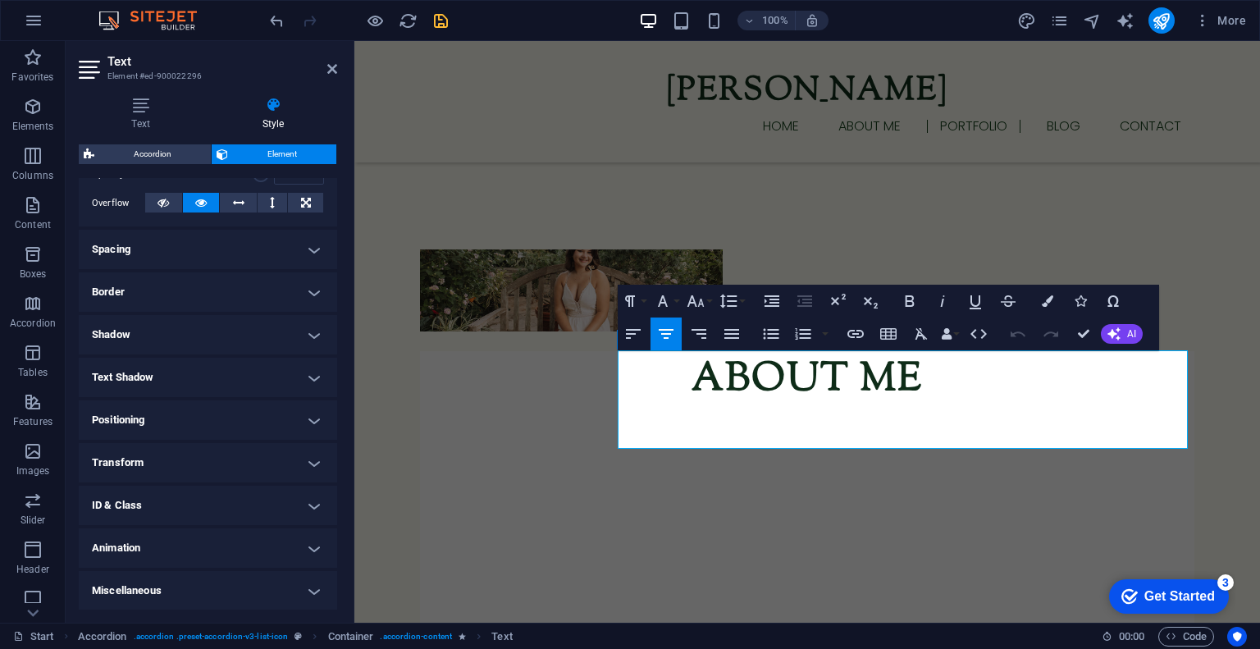
click at [177, 502] on h4 "ID & Class" at bounding box center [208, 505] width 258 height 39
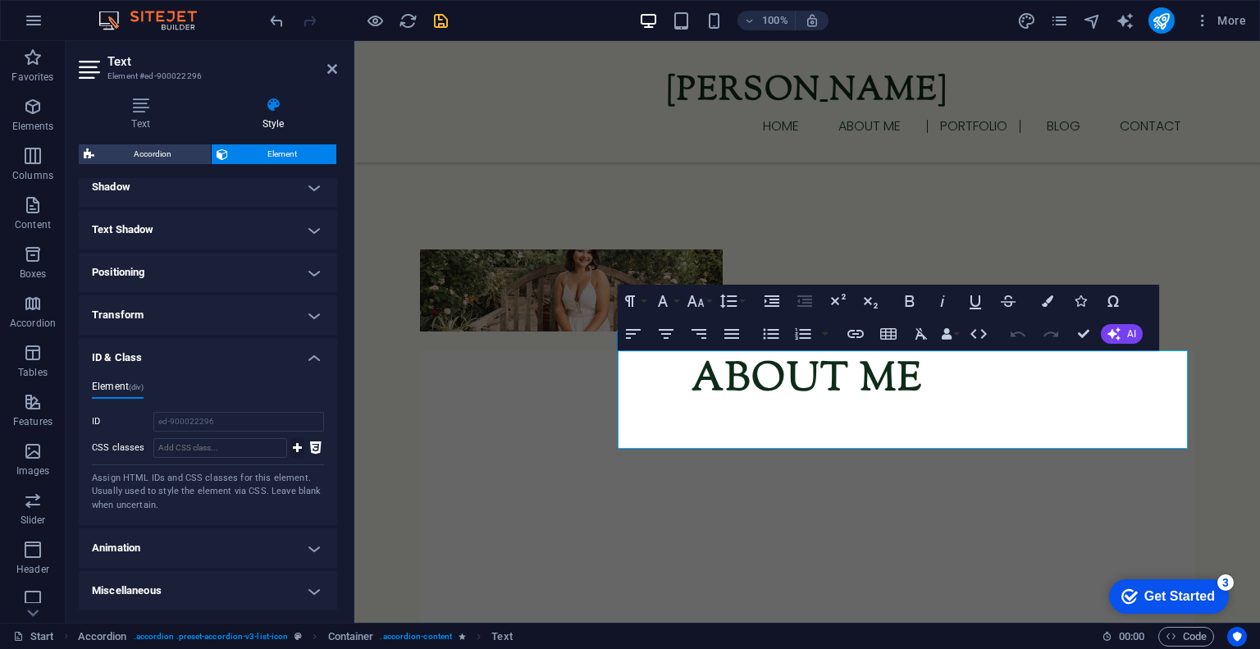
click at [293, 449] on icon at bounding box center [297, 448] width 9 height 20
type input "art"
click at [293, 449] on icon at bounding box center [297, 448] width 9 height 20
